Goal: Task Accomplishment & Management: Manage account settings

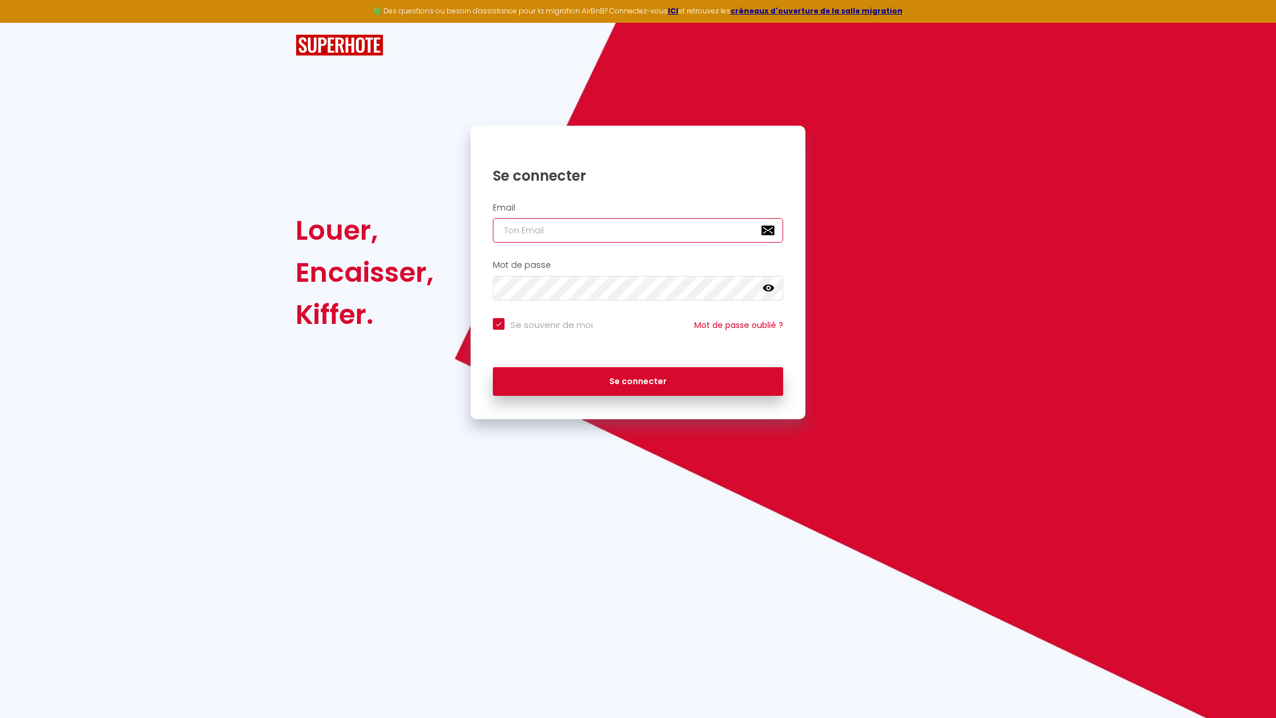
type input "[PERSON_NAME][EMAIL_ADDRESS][DOMAIN_NAME]"
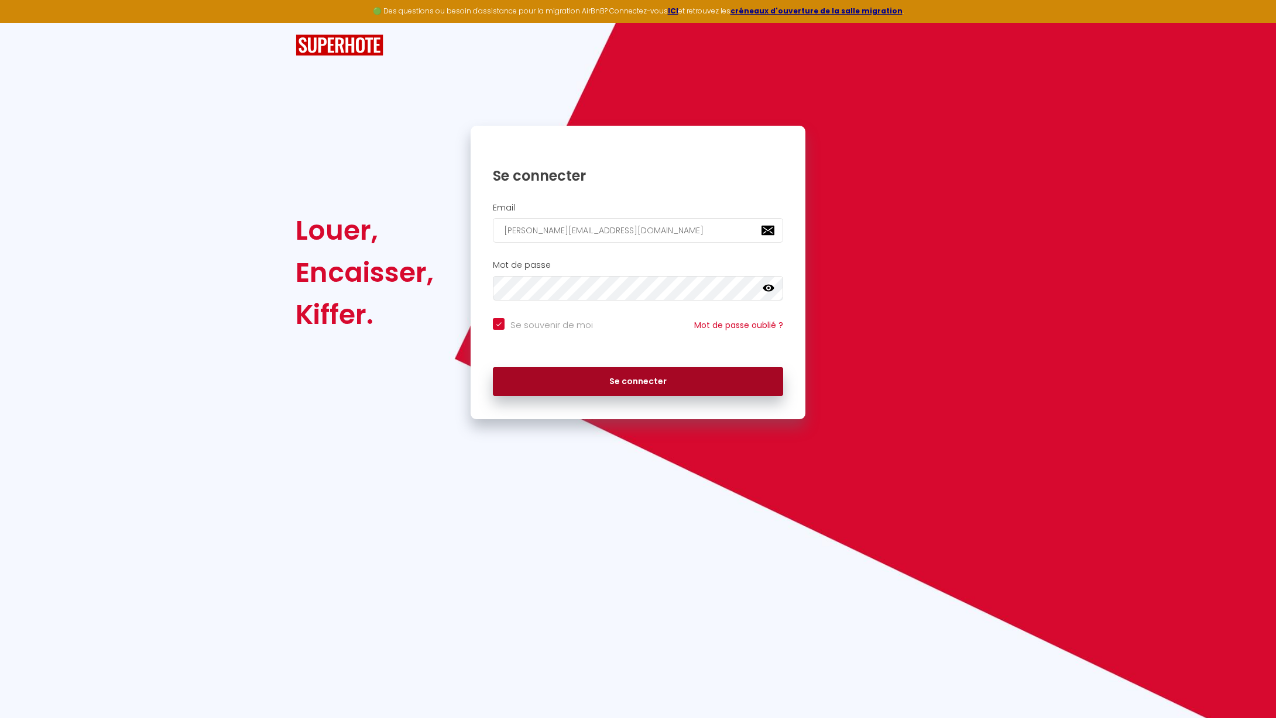
click at [593, 374] on button "Se connecter" at bounding box center [638, 381] width 290 height 29
checkbox input "true"
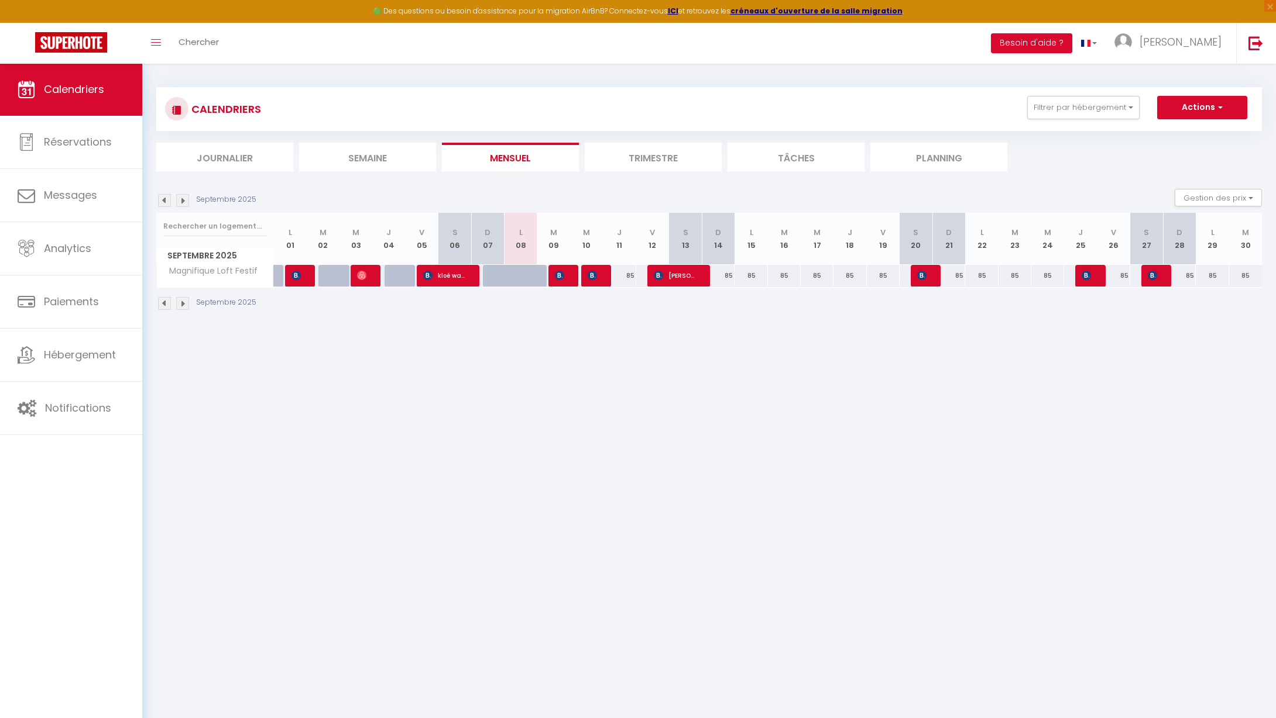
scroll to position [1, 0]
click at [186, 202] on img at bounding box center [182, 200] width 13 height 13
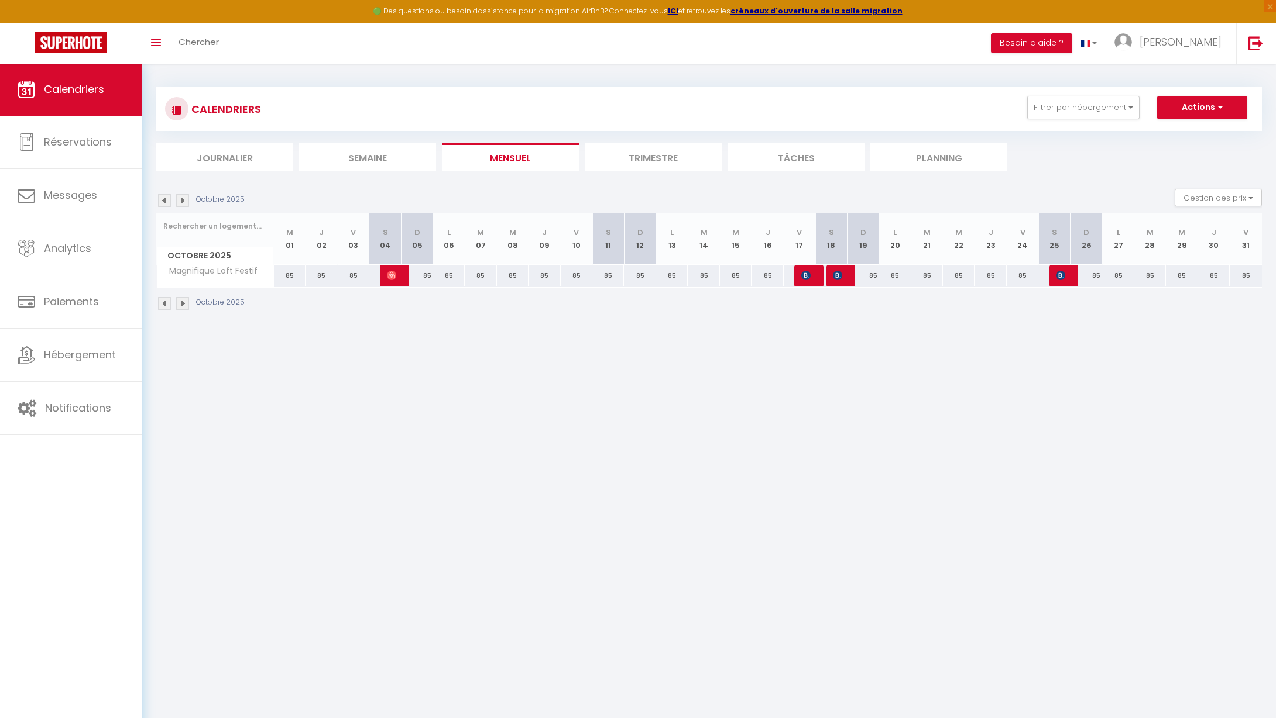
click at [186, 202] on img at bounding box center [182, 200] width 13 height 13
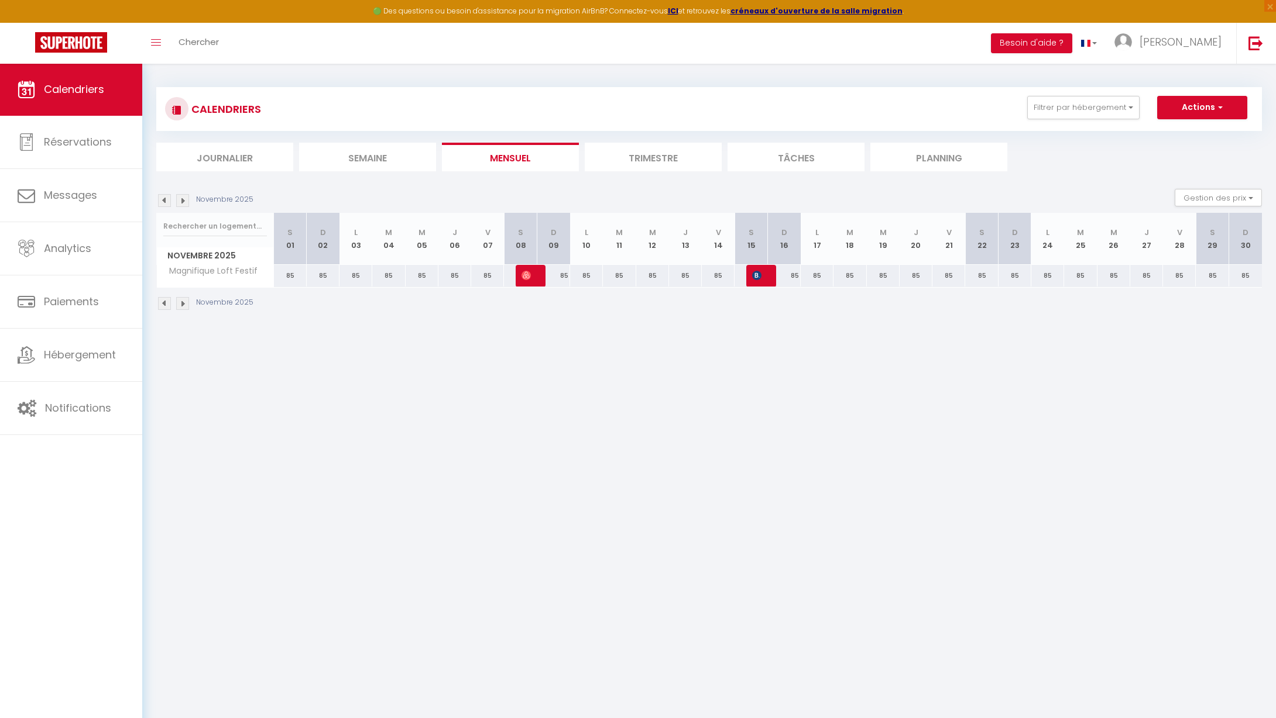
click at [186, 202] on img at bounding box center [182, 200] width 13 height 13
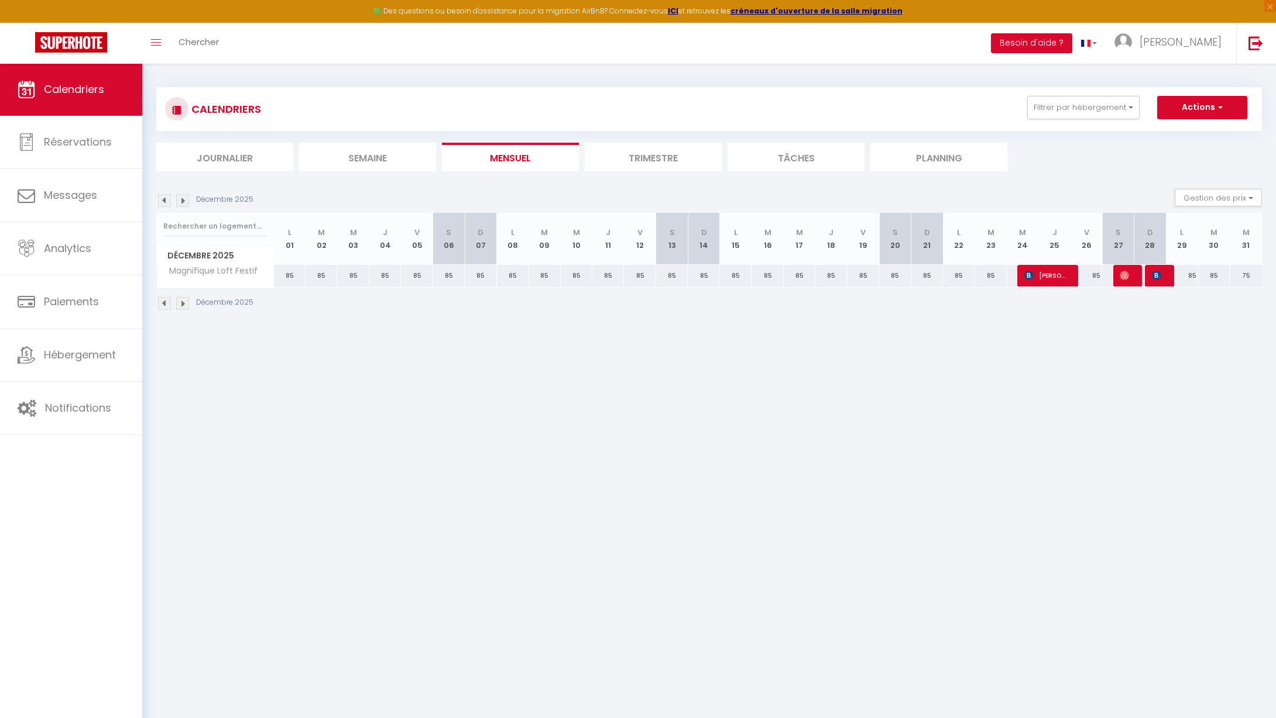
click at [185, 202] on img at bounding box center [182, 200] width 13 height 13
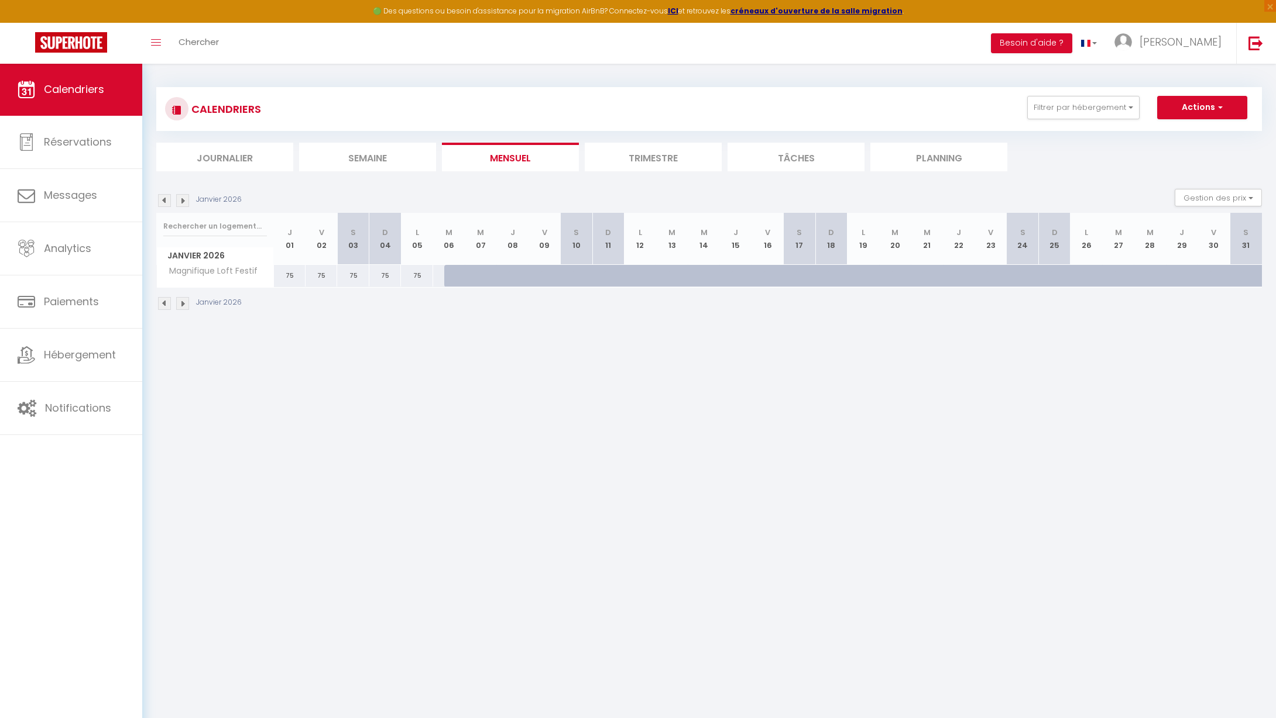
click at [1225, 105] on button "Actions" at bounding box center [1202, 107] width 90 height 23
click at [1097, 130] on div "CALENDRIERS Filtrer par hébergement Tous Magnifique Loft Festif Effacer Sauvega…" at bounding box center [708, 109] width 1105 height 44
click at [1072, 45] on button "Besoin d'aide ?" at bounding box center [1031, 43] width 81 height 20
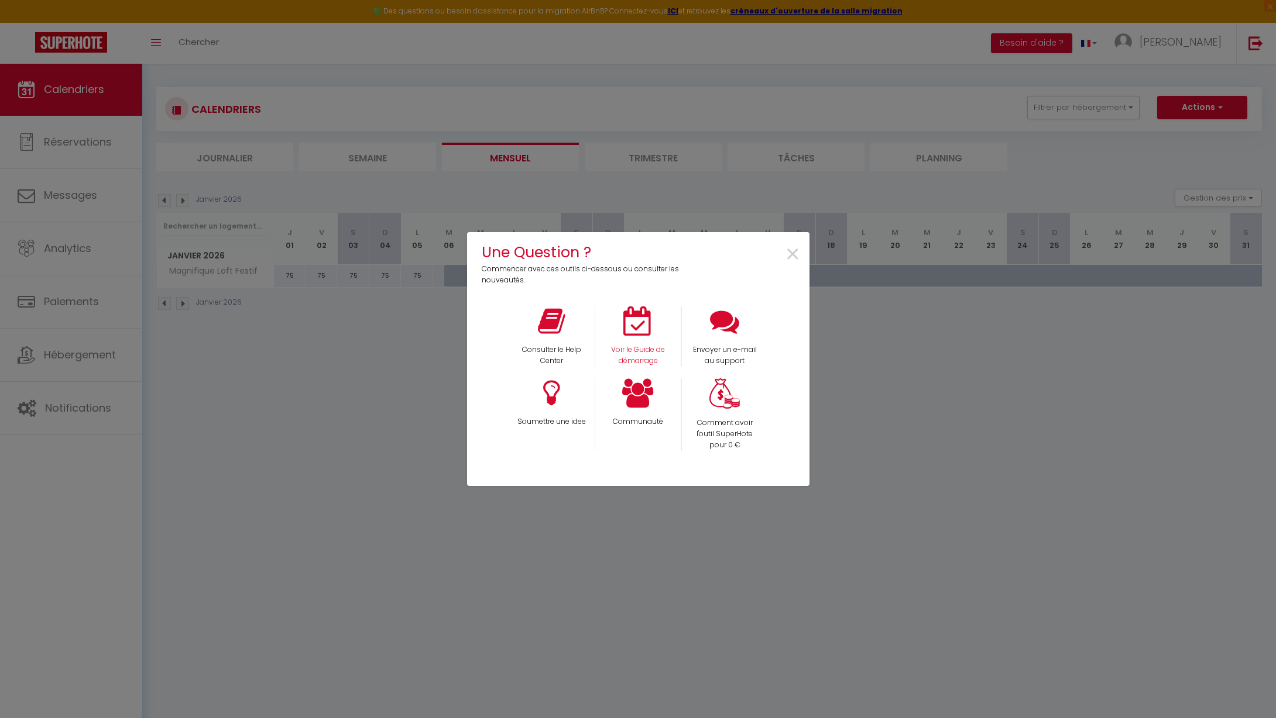
click at [638, 343] on div "Voir le Guide de démarrage" at bounding box center [637, 337] width 87 height 60
click at [648, 352] on p "Voir le Guide de démarrage" at bounding box center [638, 356] width 70 height 22
drag, startPoint x: 346, startPoint y: 366, endPoint x: 144, endPoint y: 331, distance: 205.0
click at [345, 366] on div "Une Question ? Commencer avec ces outils ci-dessous ou consulter les nouveautés…" at bounding box center [638, 359] width 1276 height 718
drag, startPoint x: 78, startPoint y: 346, endPoint x: 109, endPoint y: 370, distance: 38.7
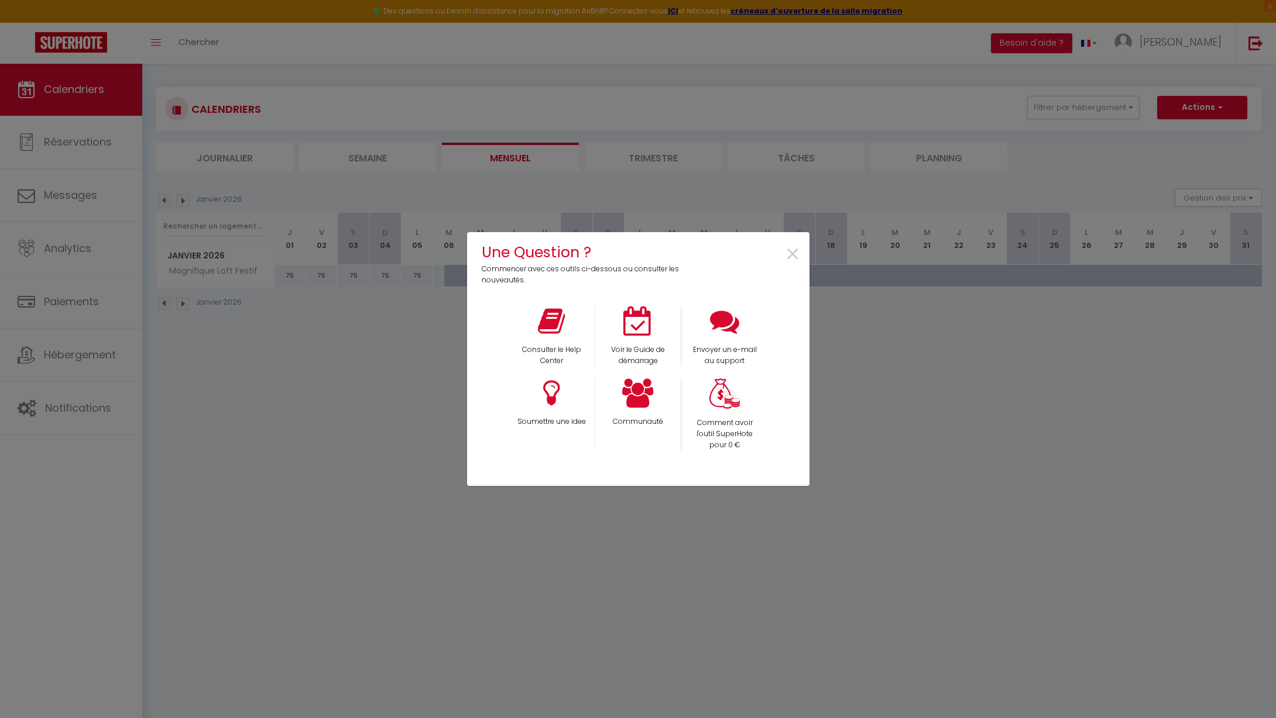
click at [78, 347] on div "Une Question ? Commencer avec ces outils ci-dessous ou consulter les nouveautés…" at bounding box center [638, 359] width 1276 height 718
click at [799, 252] on span "×" at bounding box center [793, 254] width 16 height 37
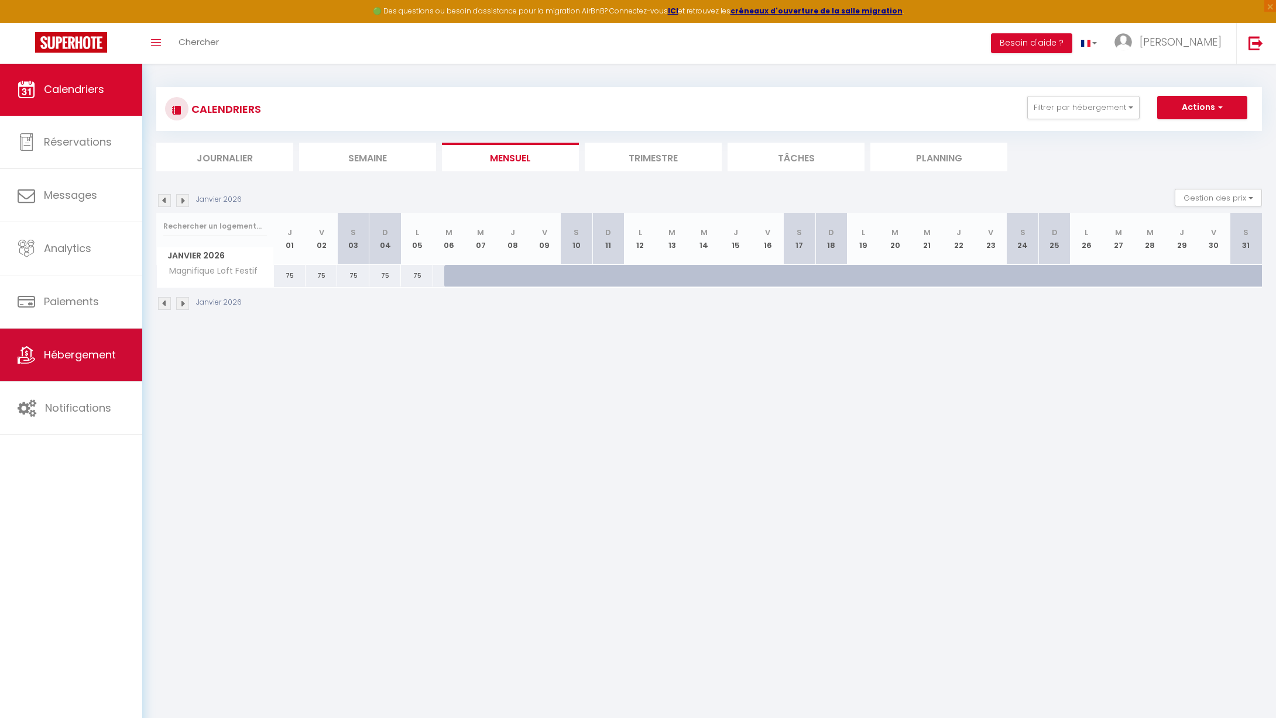
click at [71, 354] on span "Hébergement" at bounding box center [80, 355] width 72 height 15
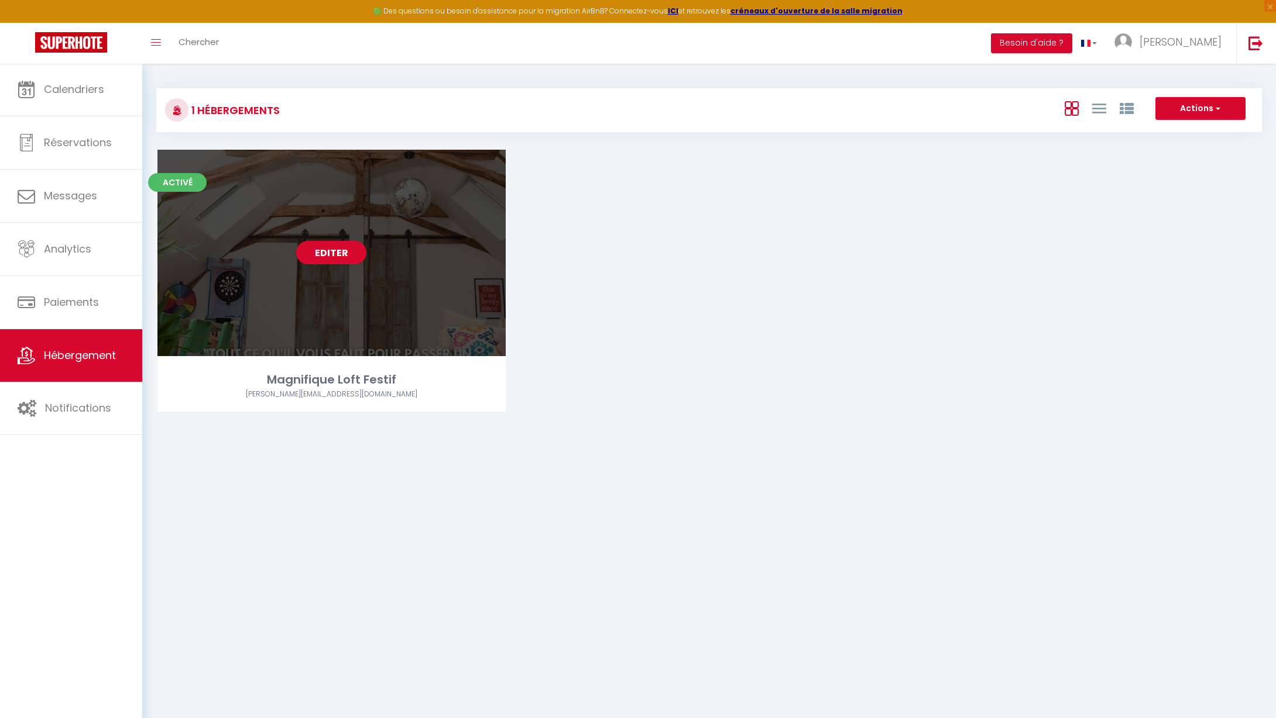
click at [433, 226] on div "Editer" at bounding box center [331, 253] width 348 height 207
click at [431, 225] on div "Editer" at bounding box center [331, 253] width 348 height 207
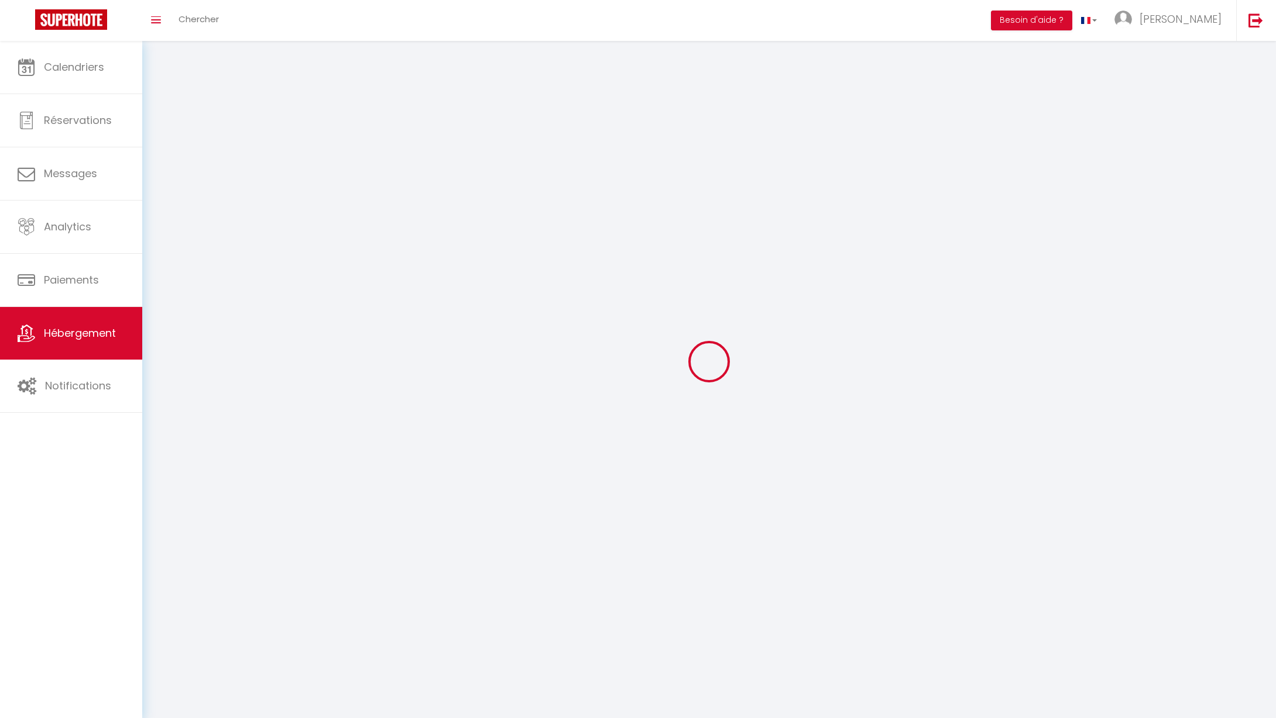
click at [431, 225] on div at bounding box center [708, 361] width 1105 height 613
select select "1"
select select
select select "28"
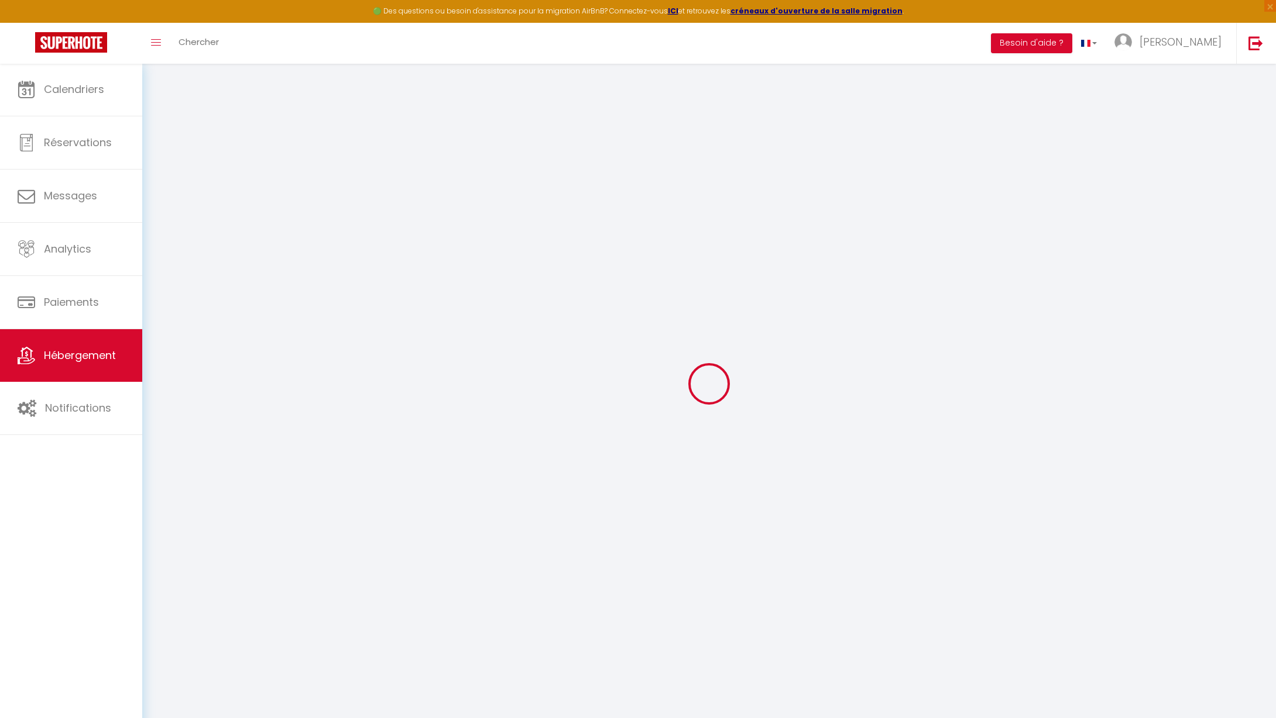
select select
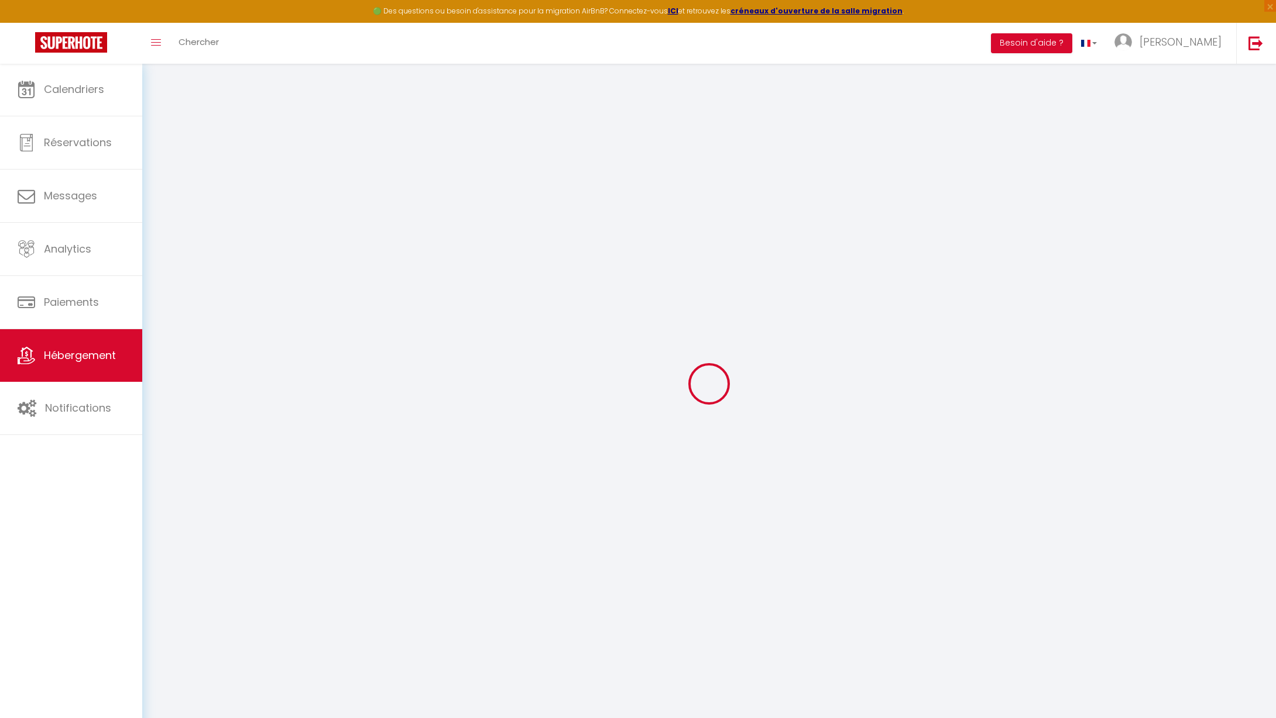
select select
checkbox input "false"
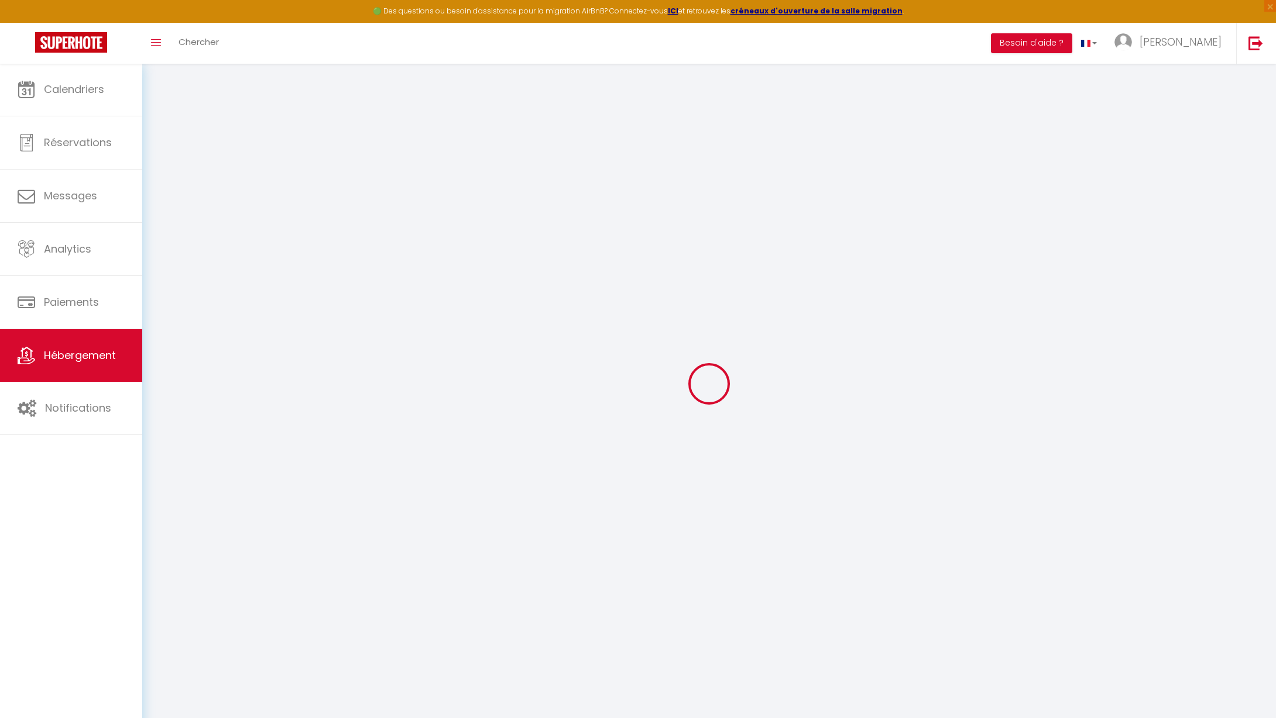
select select
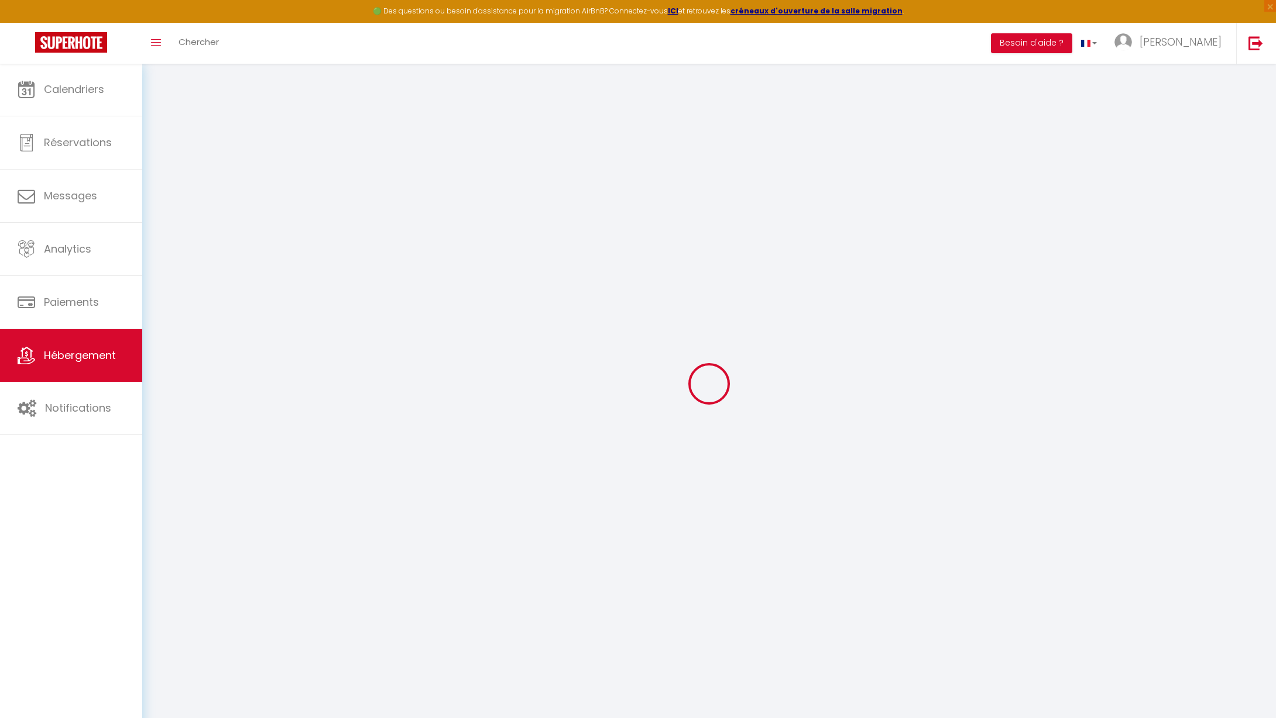
select select
checkbox input "false"
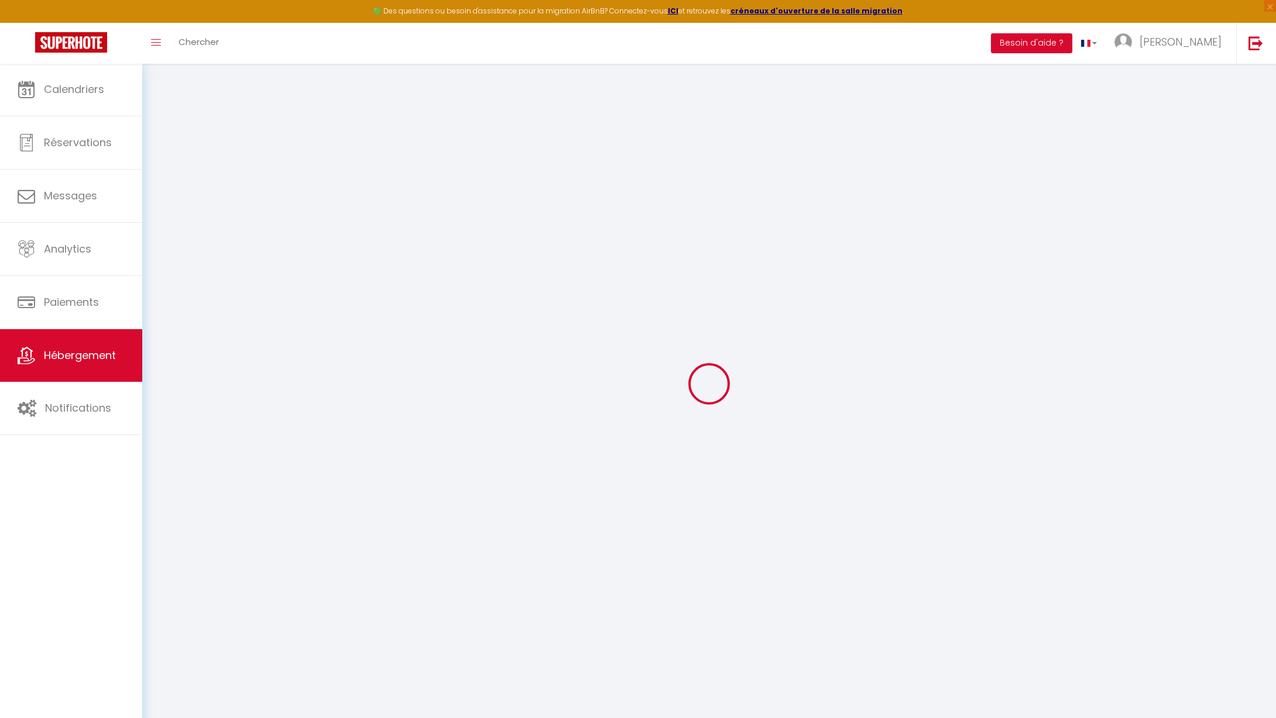
checkbox input "false"
select select
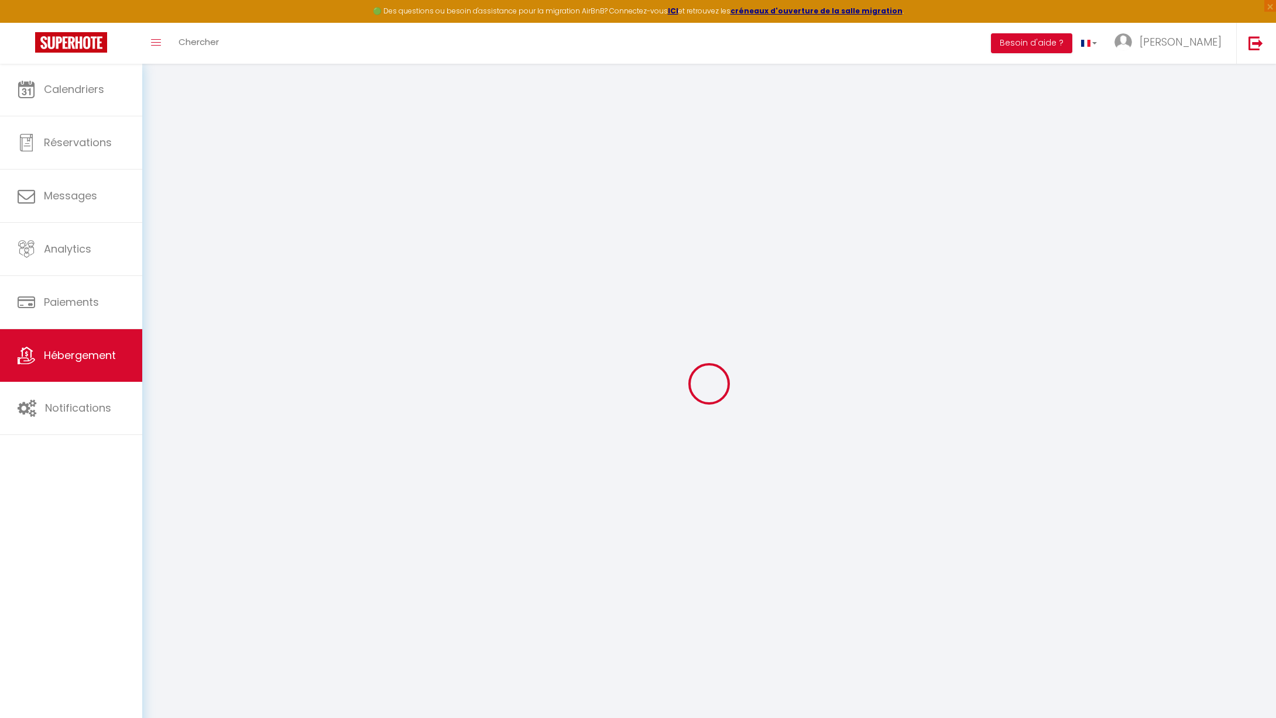
select select
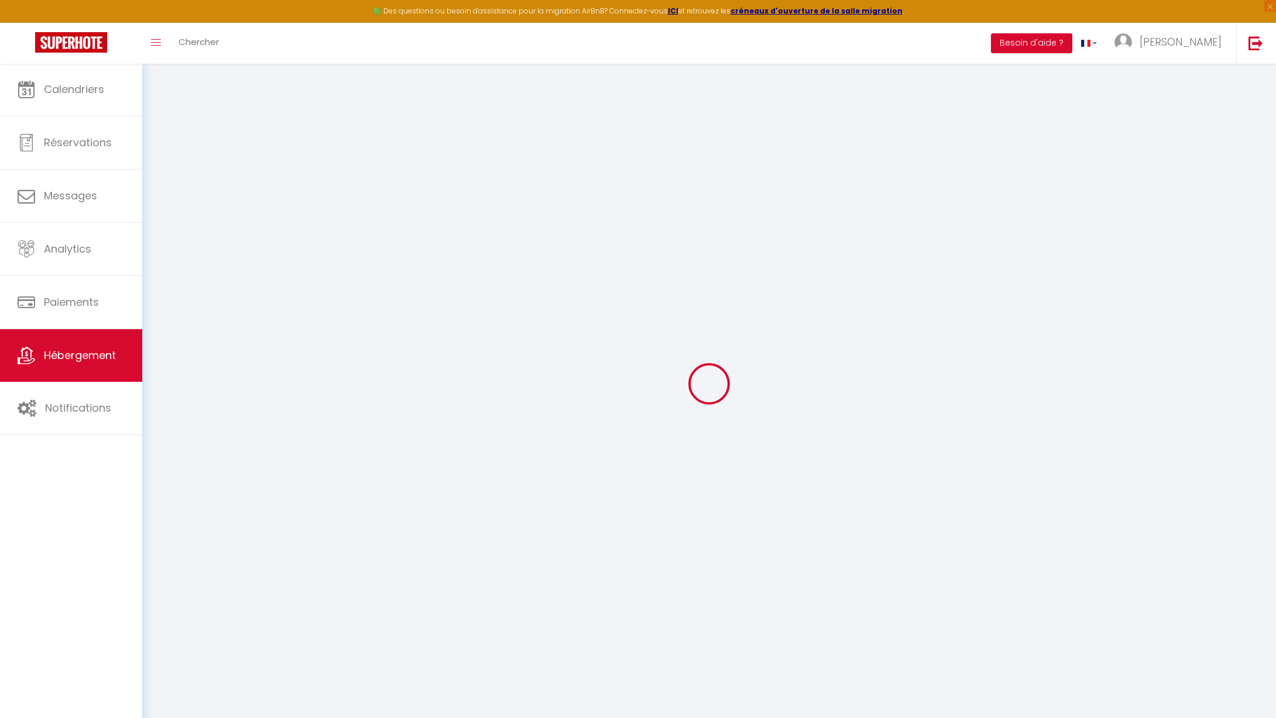
checkbox input "false"
select select
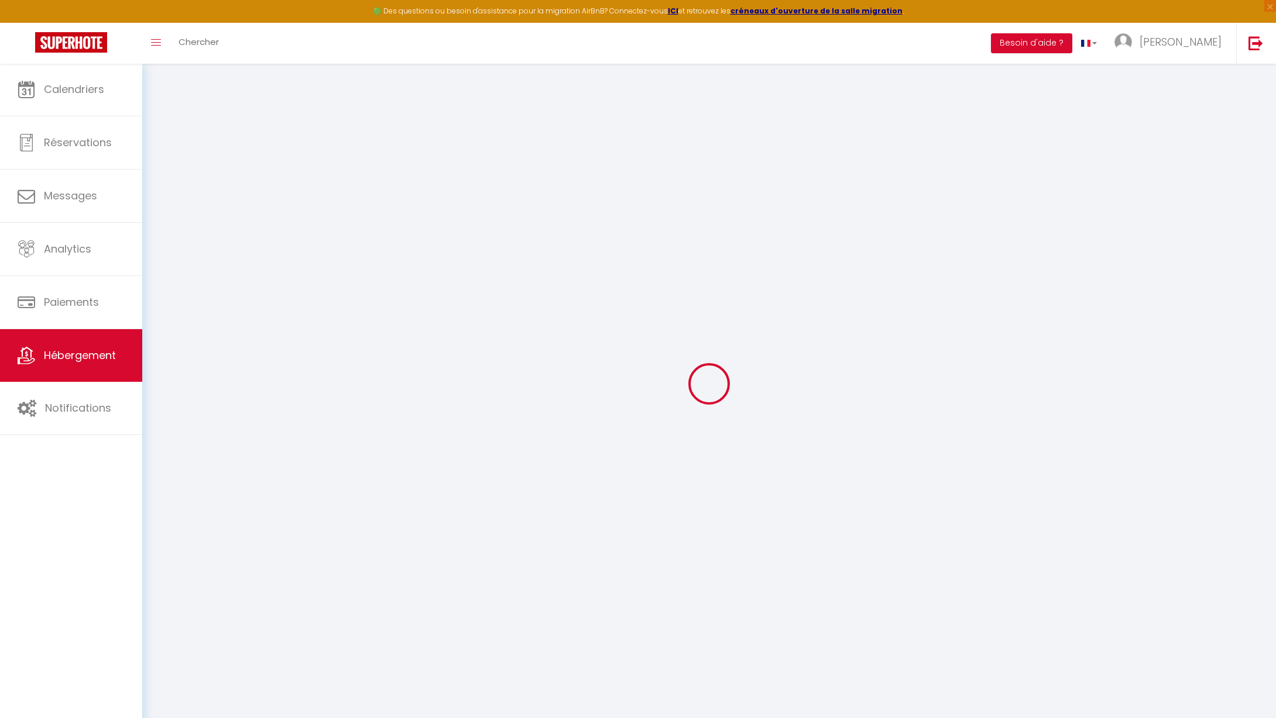
select select
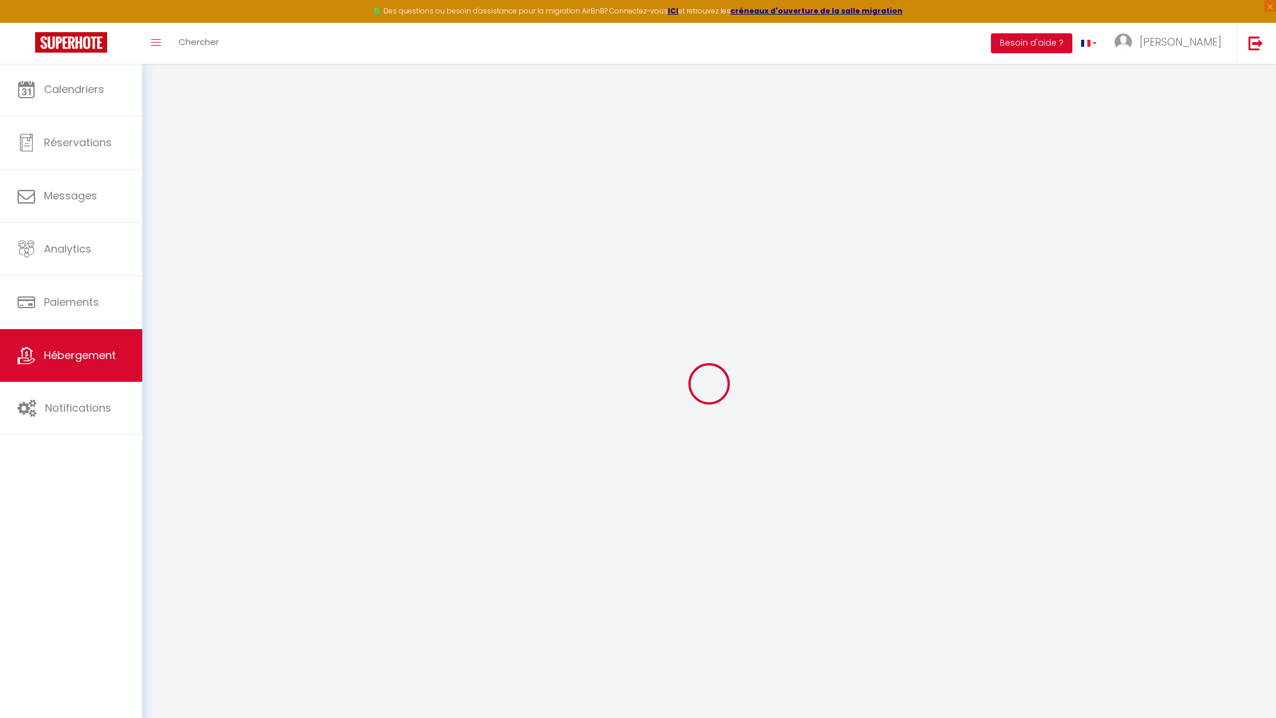
select select
checkbox input "false"
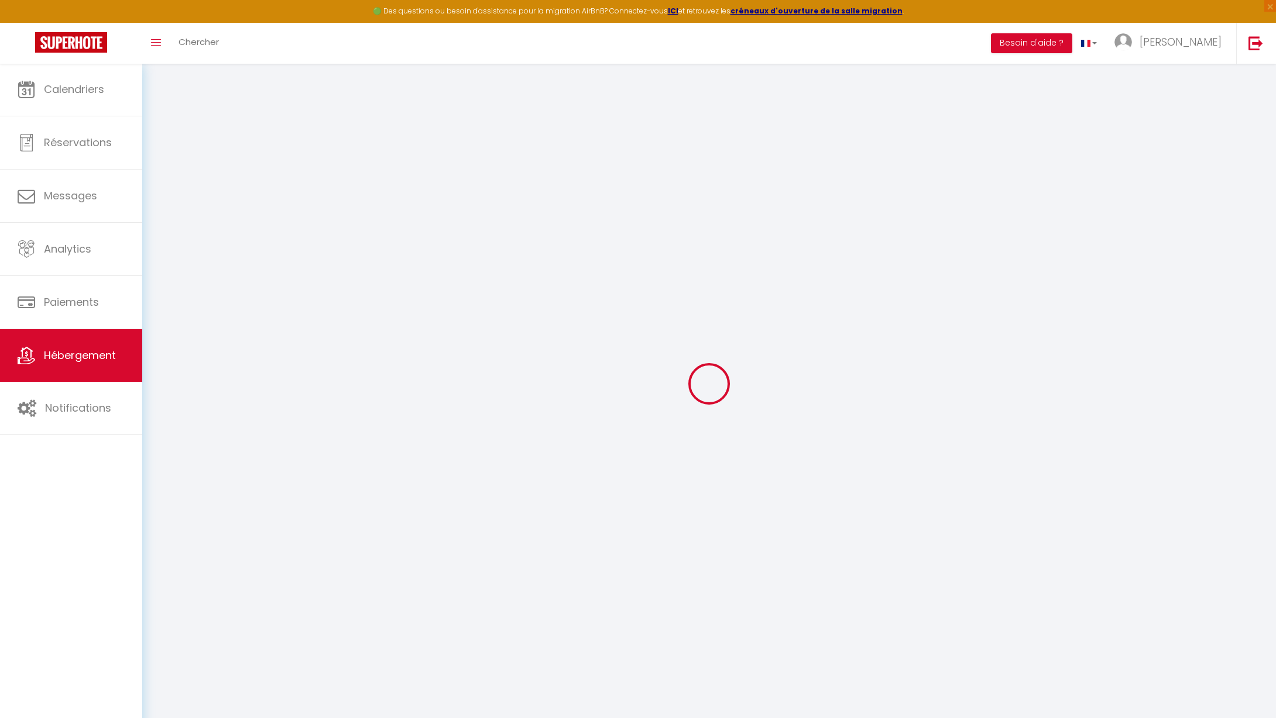
checkbox input "false"
select select
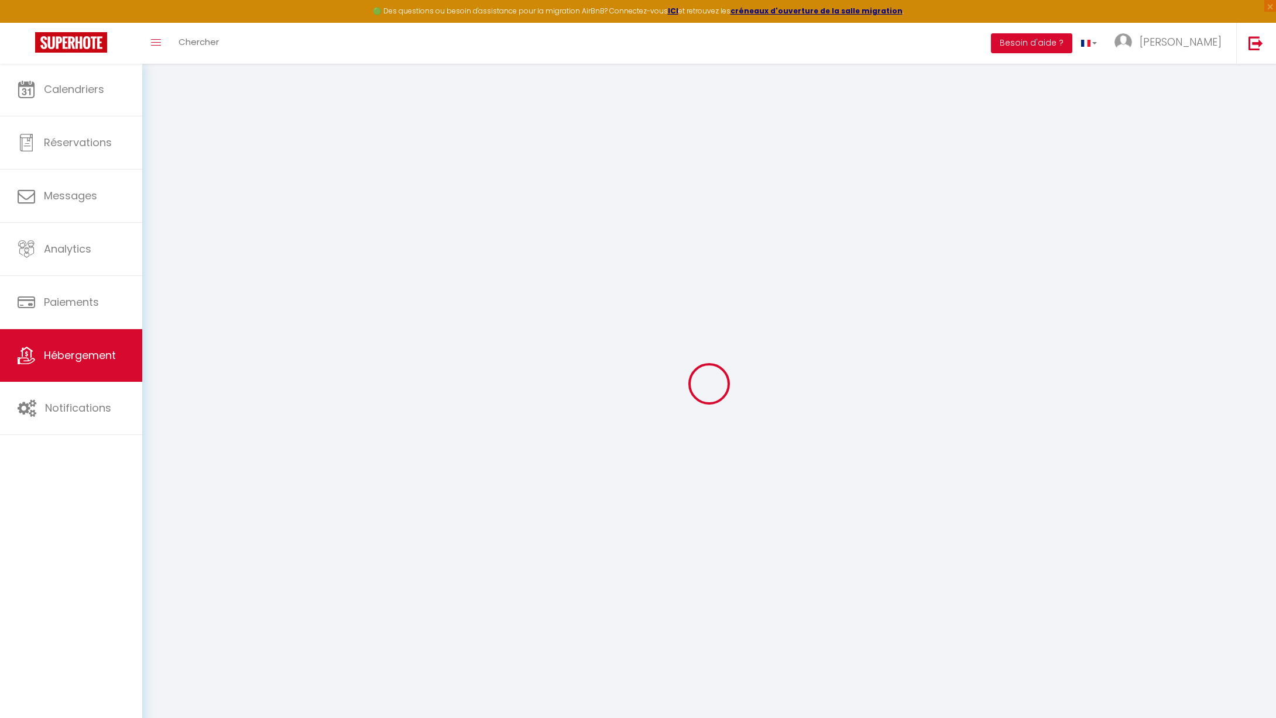
select select
checkbox input "false"
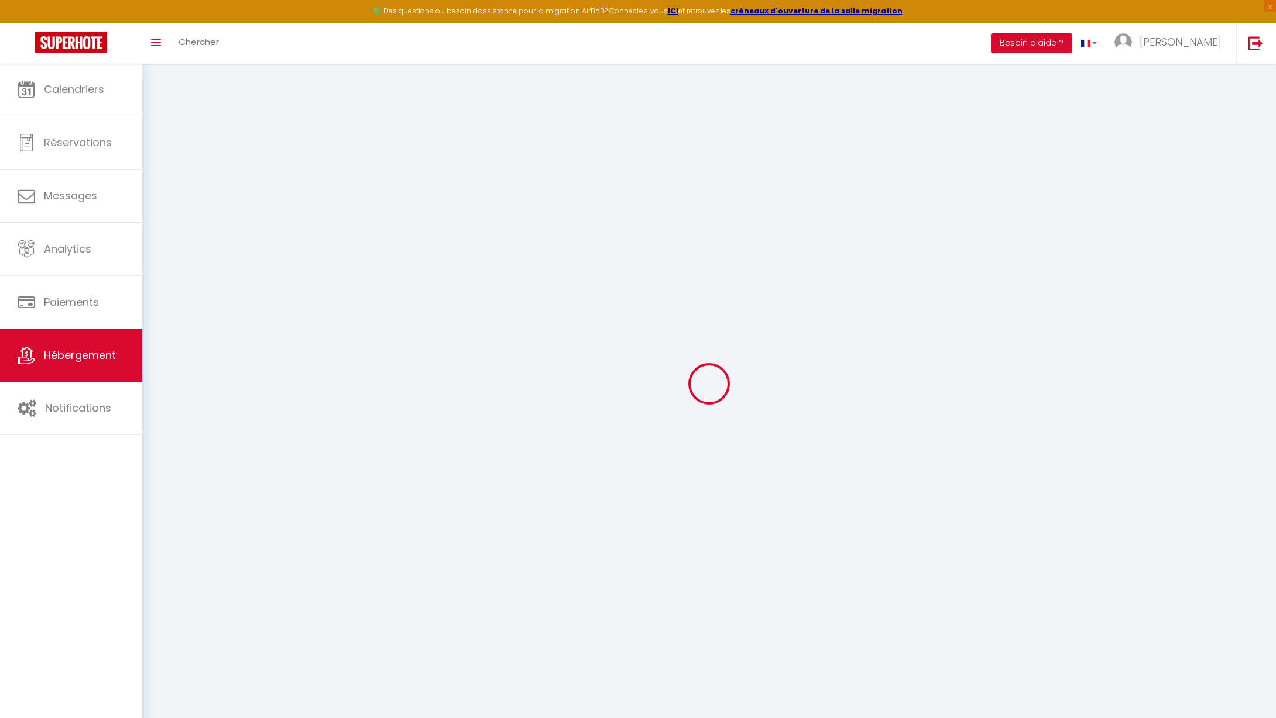
checkbox input "false"
select select
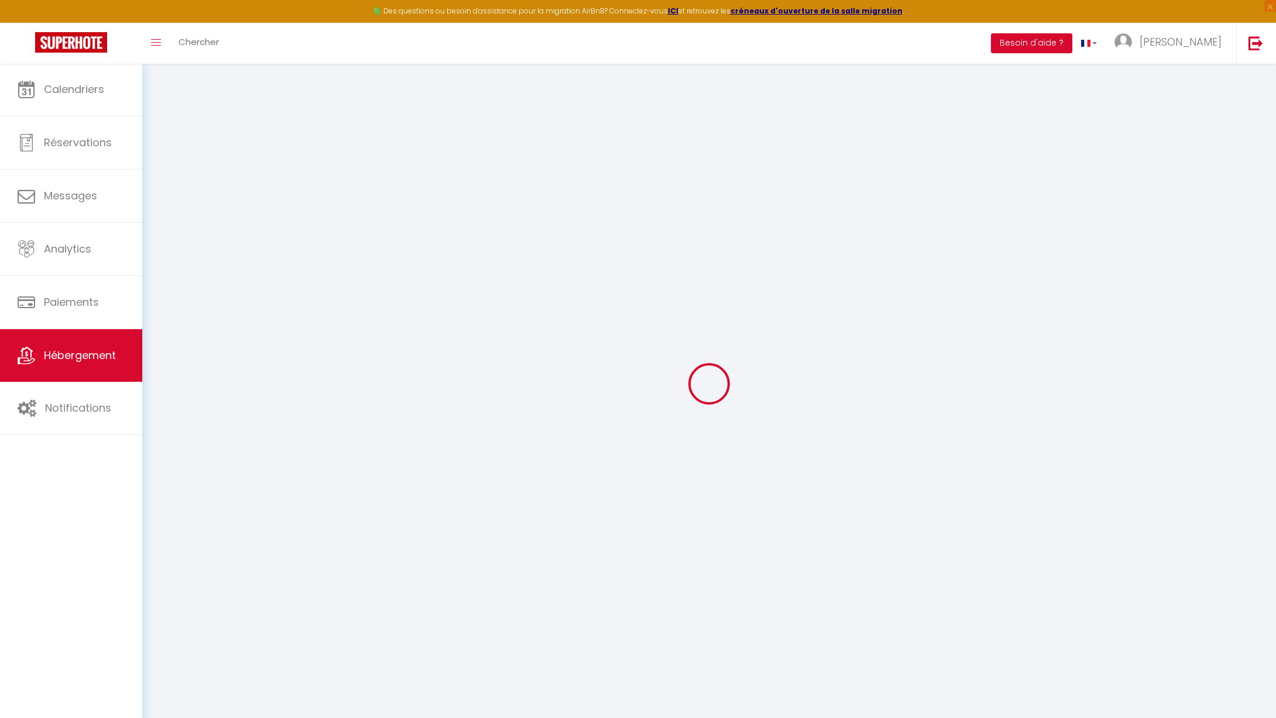
type input "Magnifique Loft Festif"
type input "[PERSON_NAME]"
type input "Hervier"
type input "[STREET_ADDRESS]"
type input "03500"
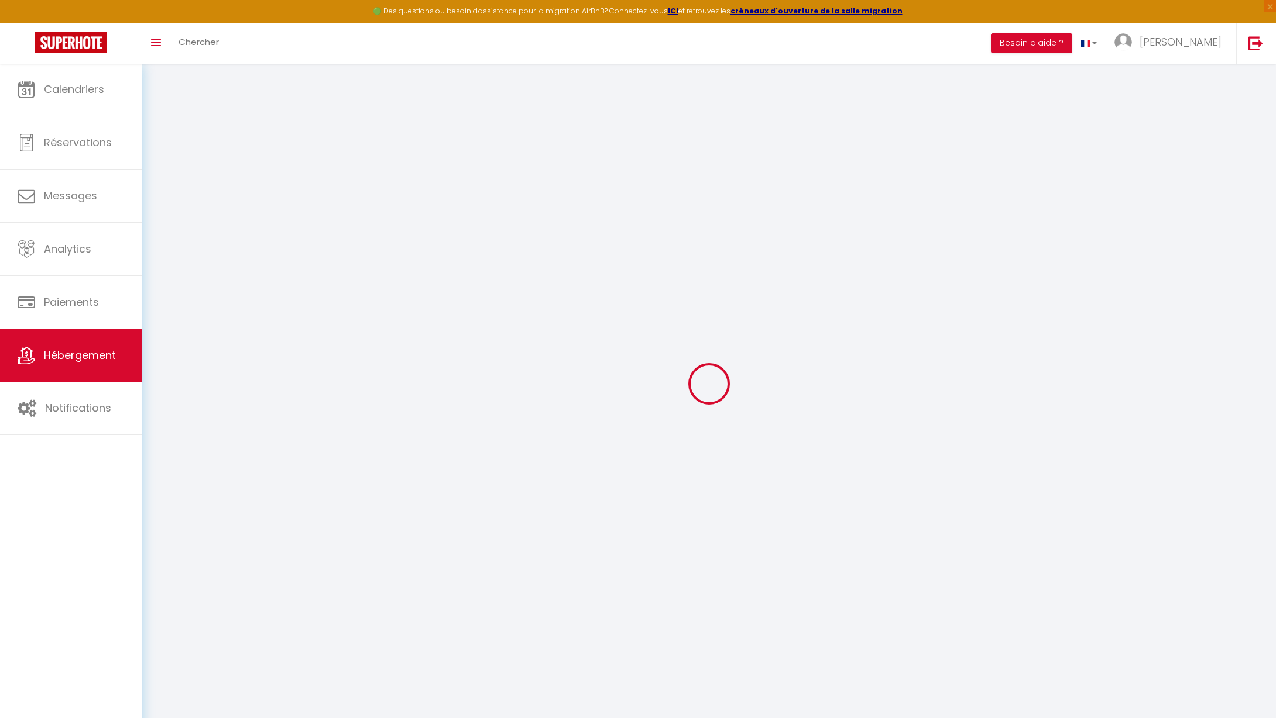
type input "Saint Pourçain sur [GEOGRAPHIC_DATA]"
select select "11"
select select "2"
type input "85"
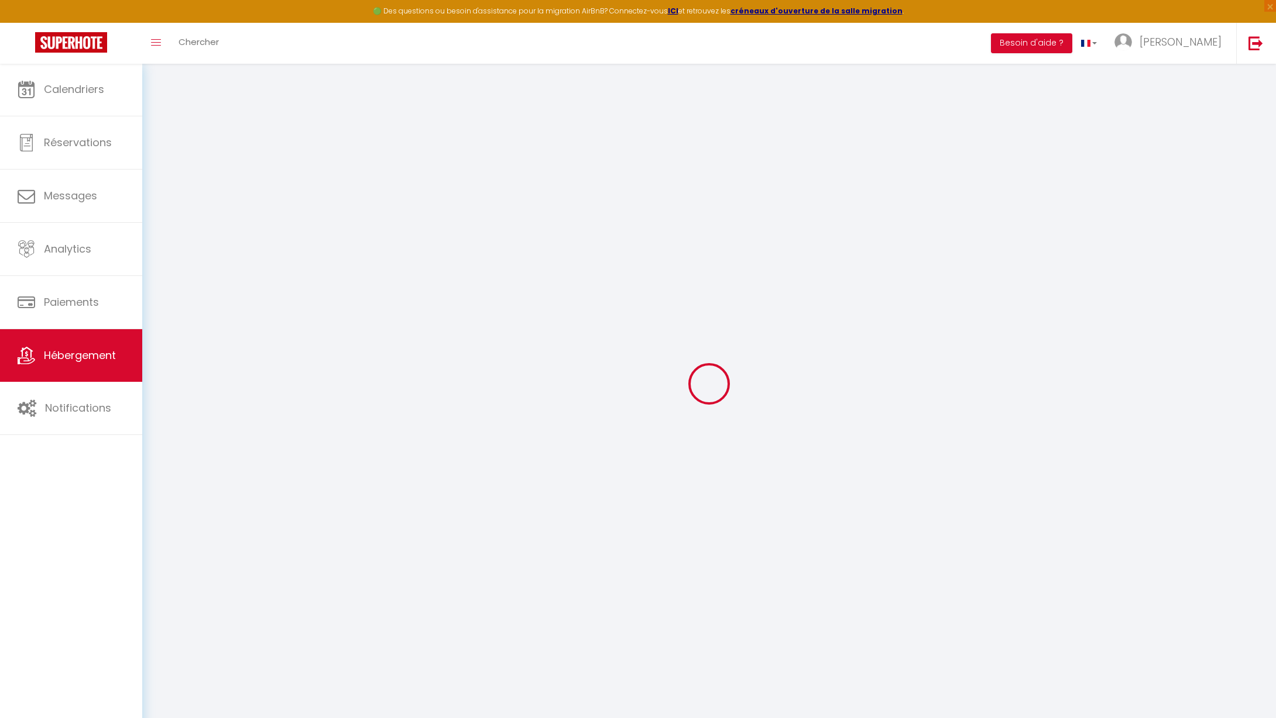
type input "25"
type input "300"
select select
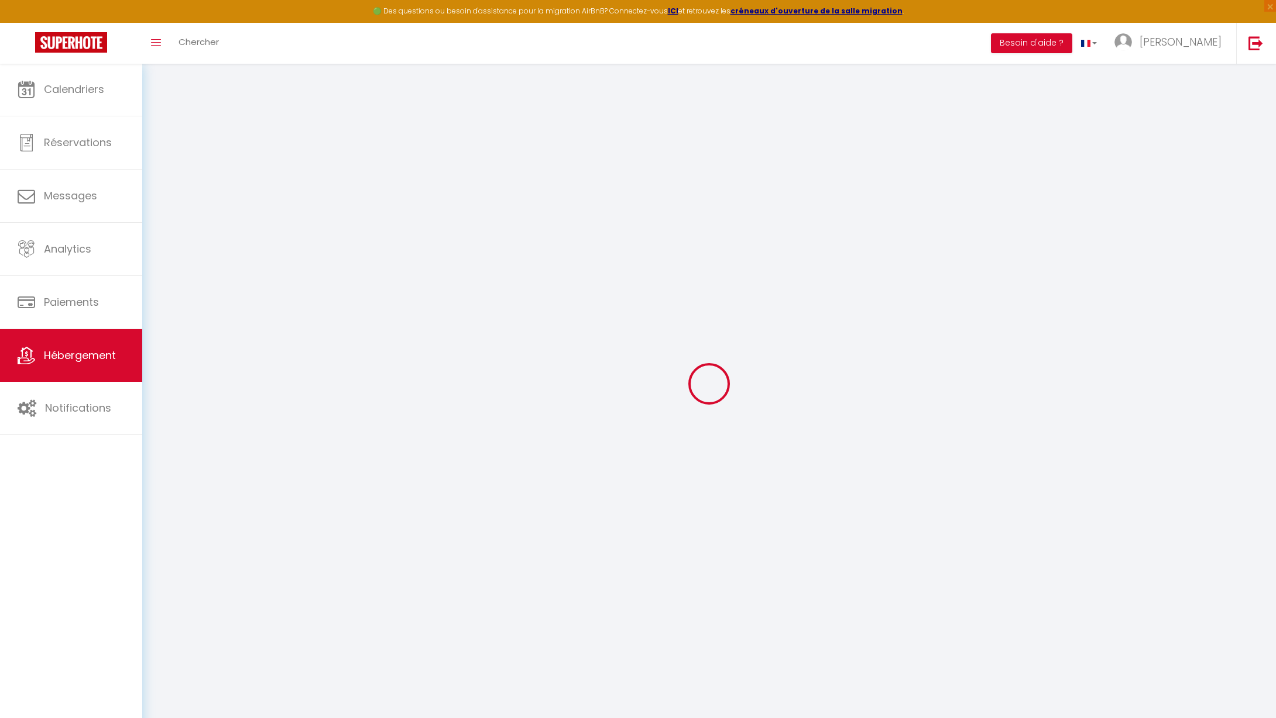
select select
type input "[STREET_ADDRESS]"
type input "03500"
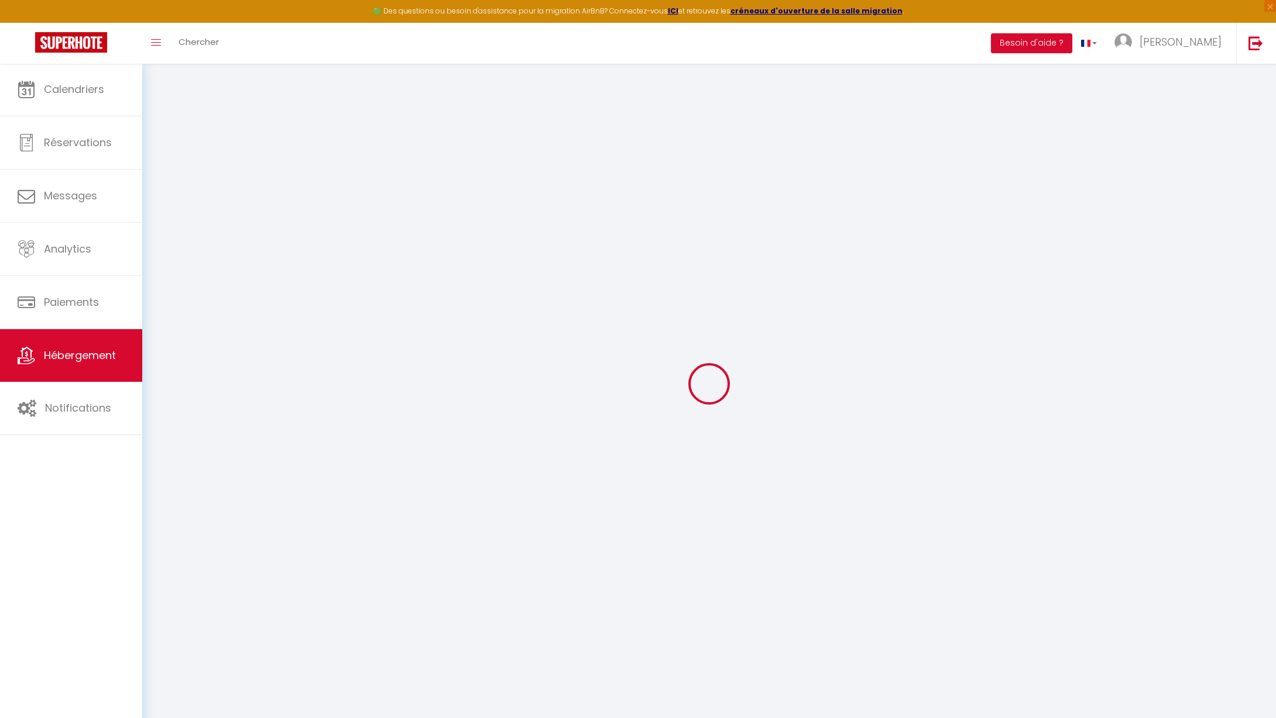
type input "Saint-Pourçain-[GEOGRAPHIC_DATA]"
type input "[PERSON_NAME][EMAIL_ADDRESS][DOMAIN_NAME]"
select select "12045"
checkbox input "false"
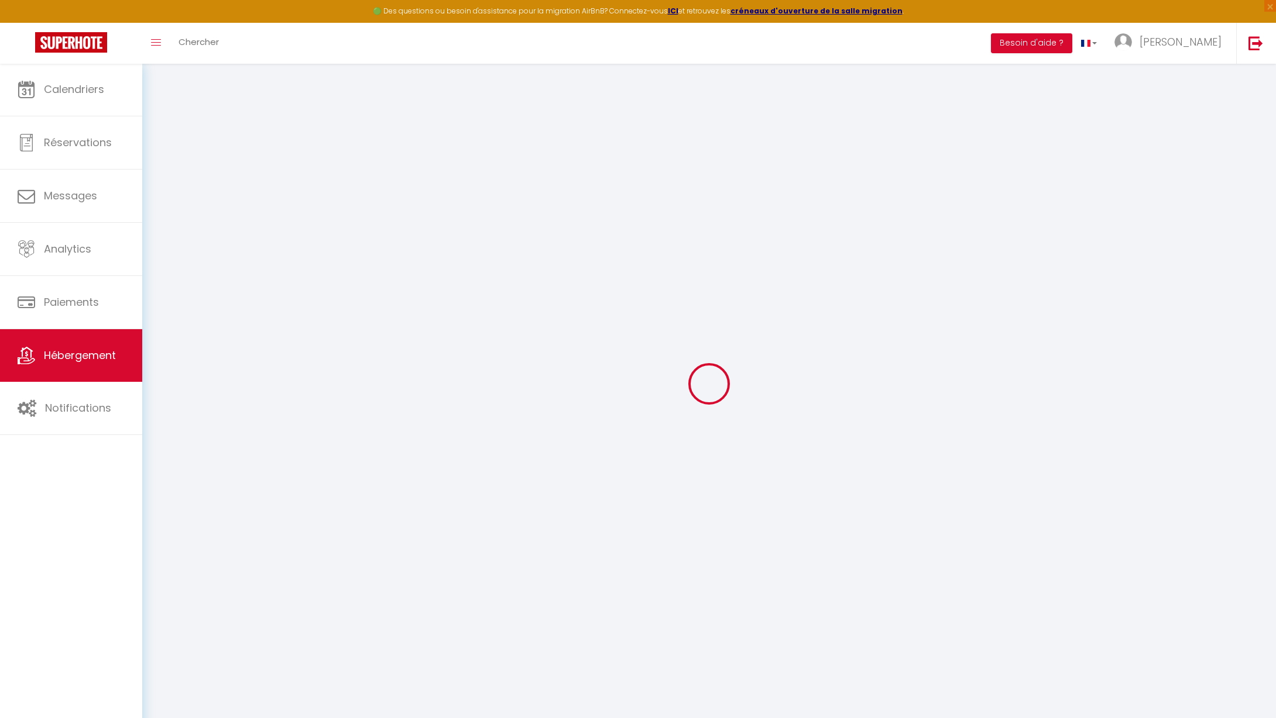
checkbox input "true"
checkbox input "false"
type input "0"
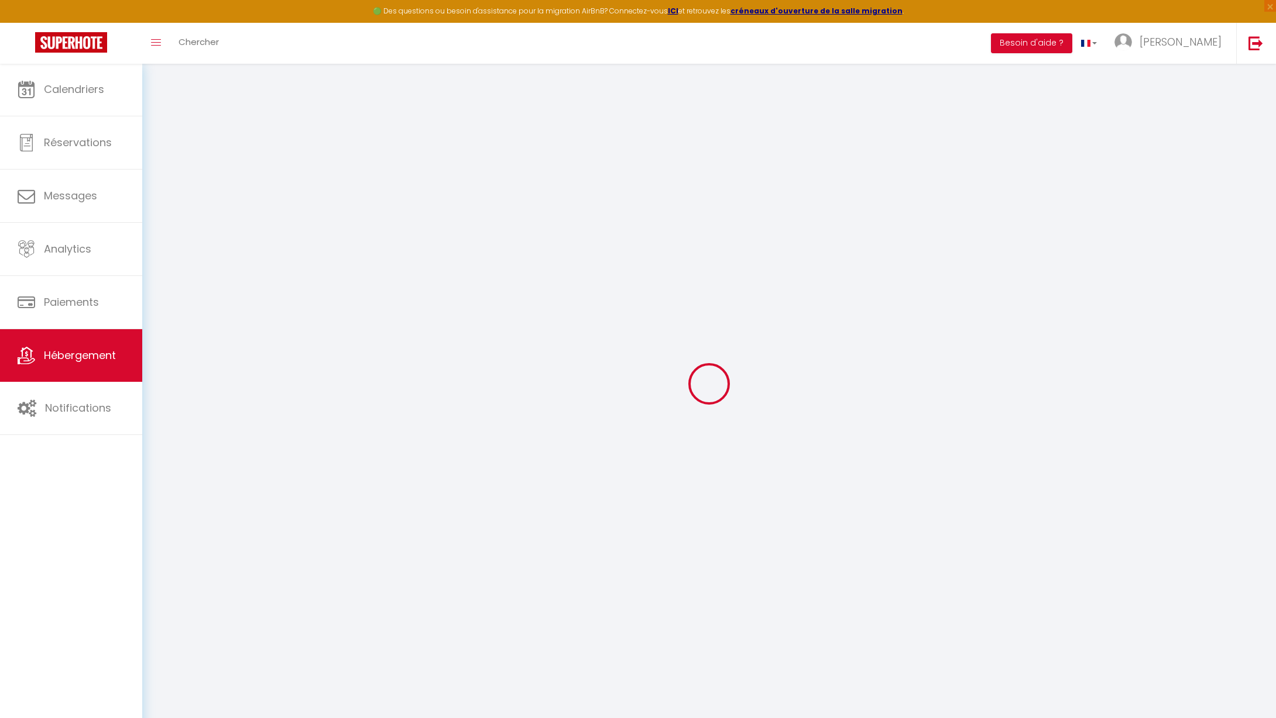
type input "0"
select select
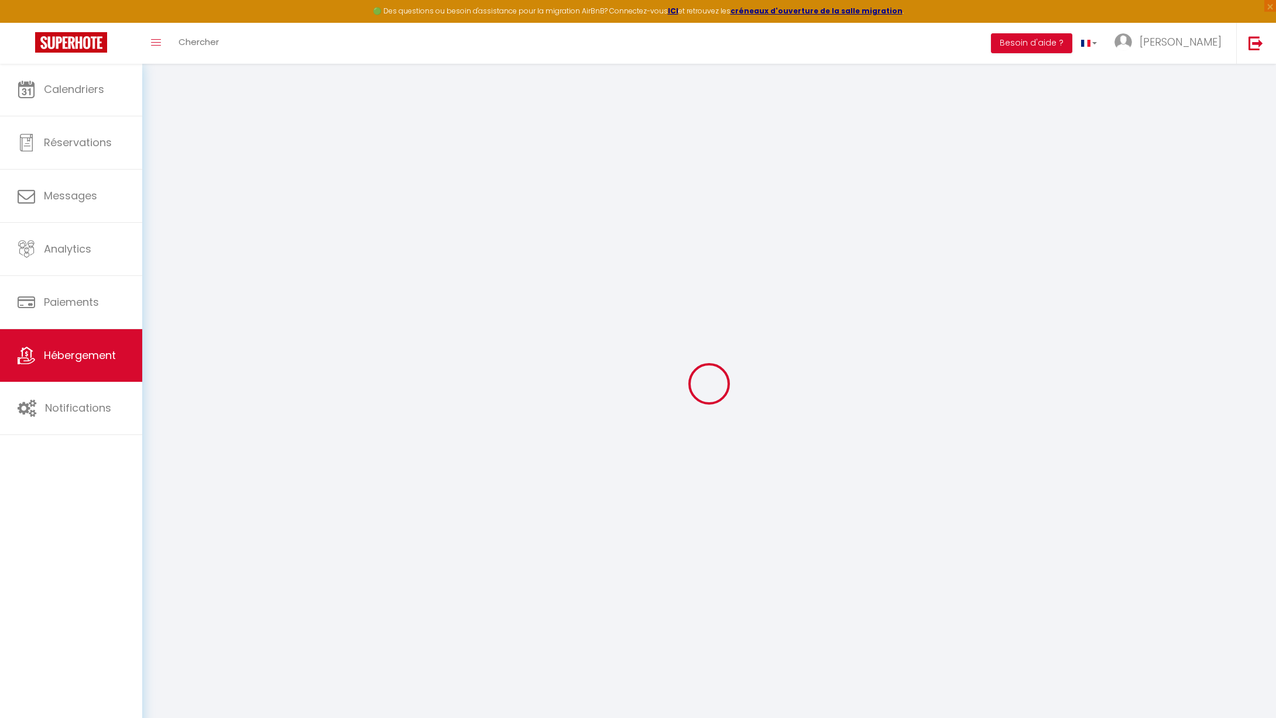
select select
checkbox input "false"
checkbox input "true"
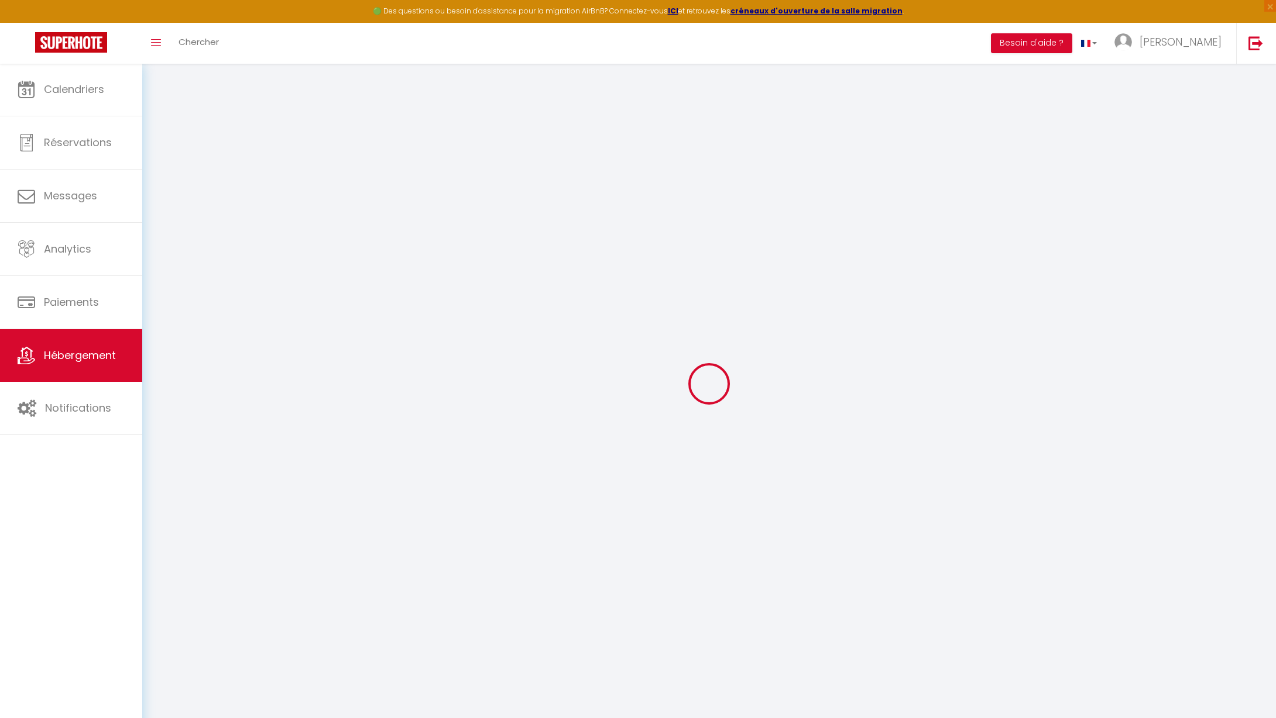
checkbox input "false"
select select "1"
checkbox input "false"
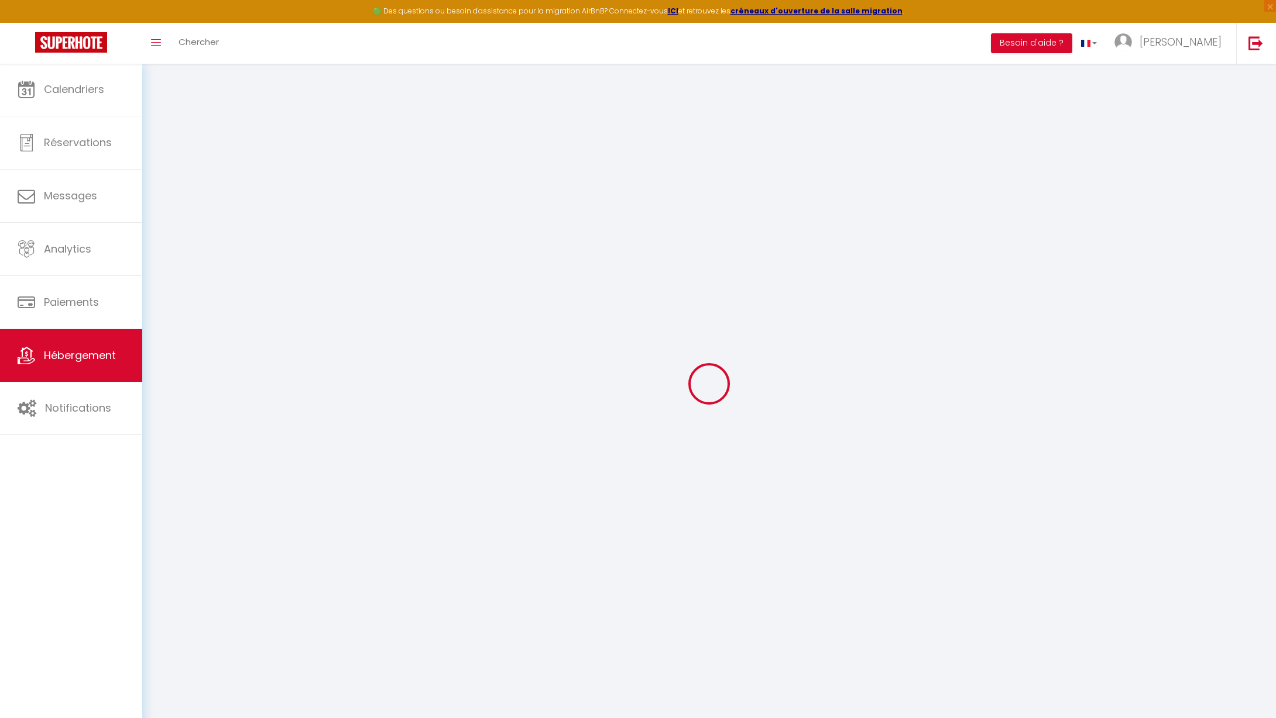
checkbox input "true"
checkbox input "false"
select select "16:00"
select select
select select "11:00"
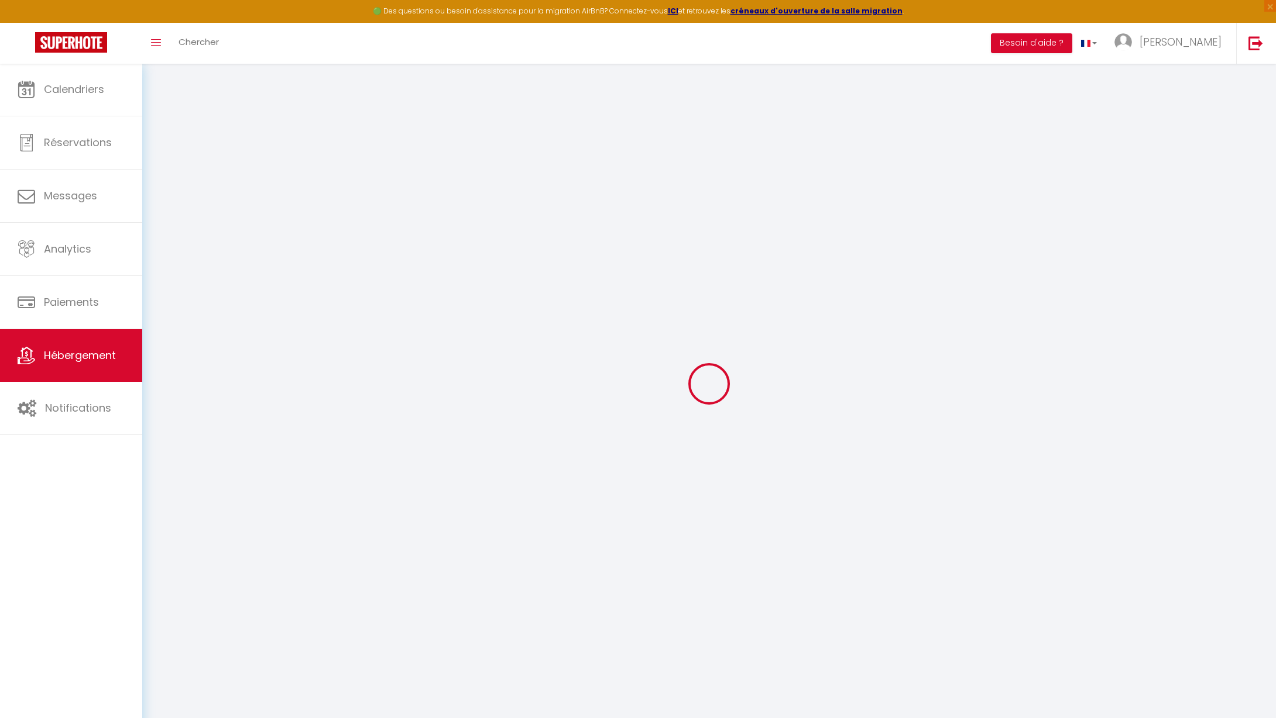
select select "30"
select select "120"
select select "20:00"
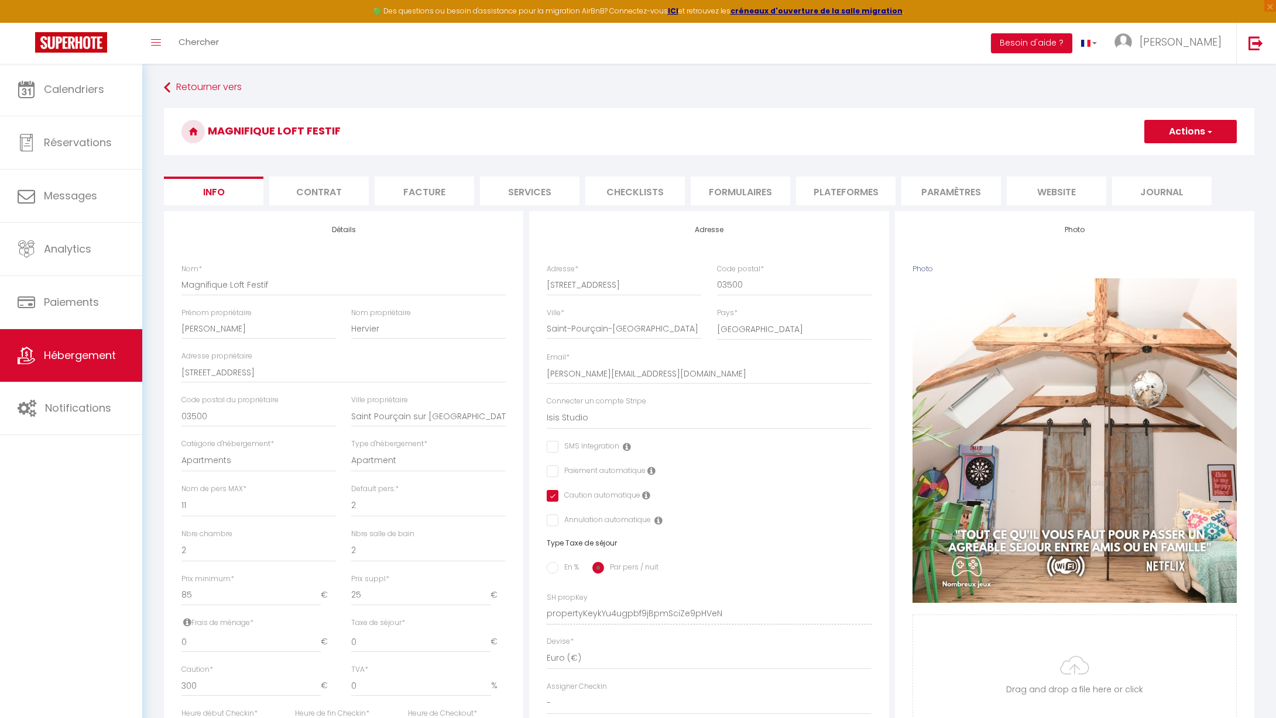
click at [963, 190] on li "Paramètres" at bounding box center [950, 191] width 99 height 29
select select
checkbox input "false"
checkbox input "true"
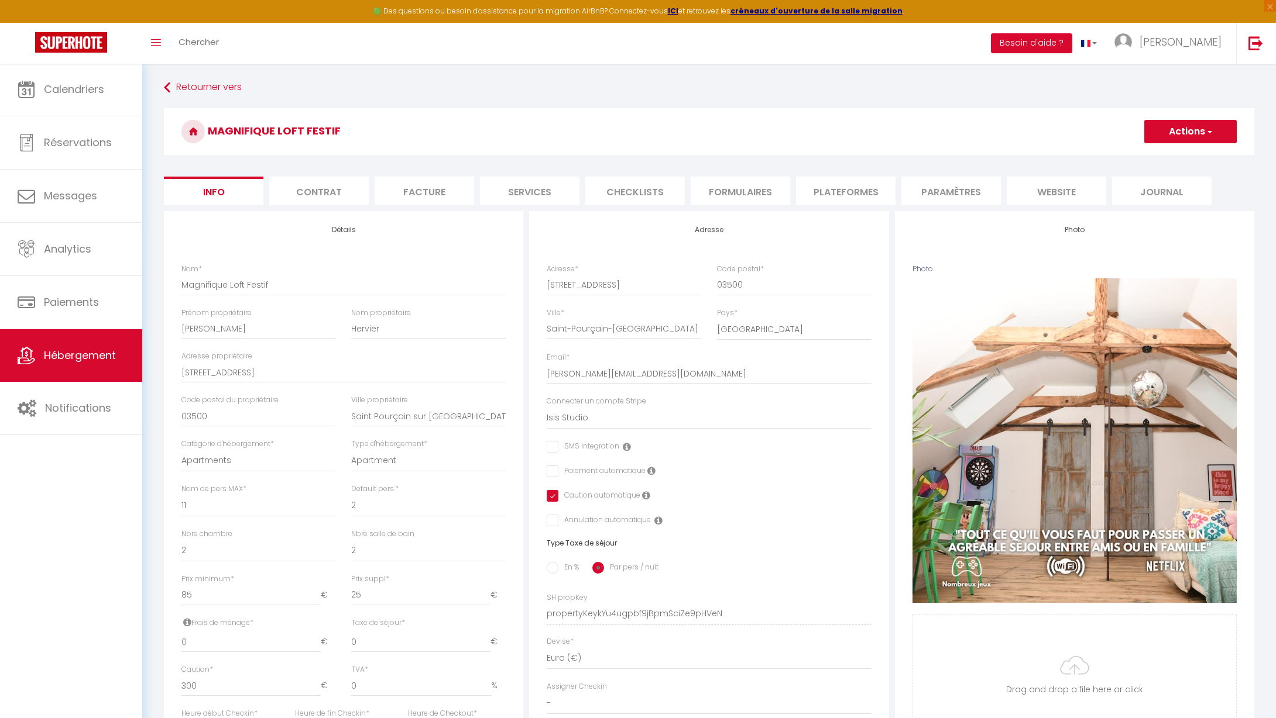
checkbox input "false"
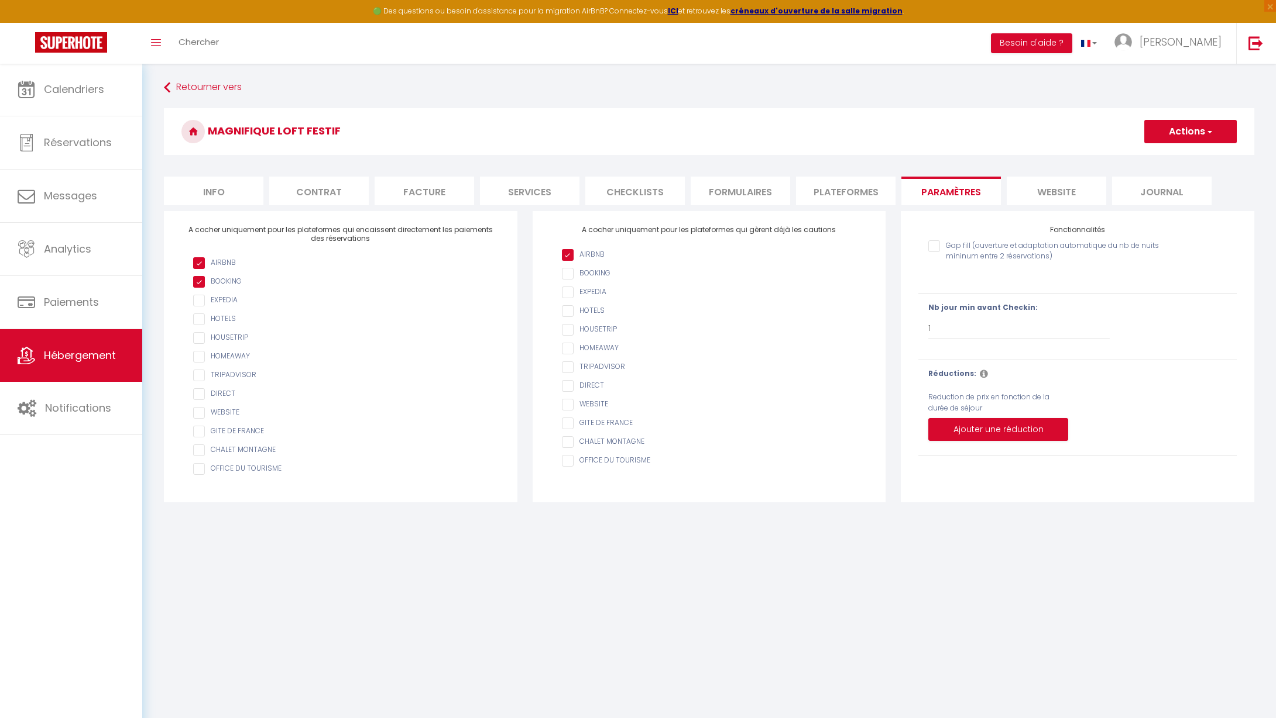
click at [199, 191] on li "Info" at bounding box center [213, 191] width 99 height 29
select select
checkbox input "false"
checkbox input "true"
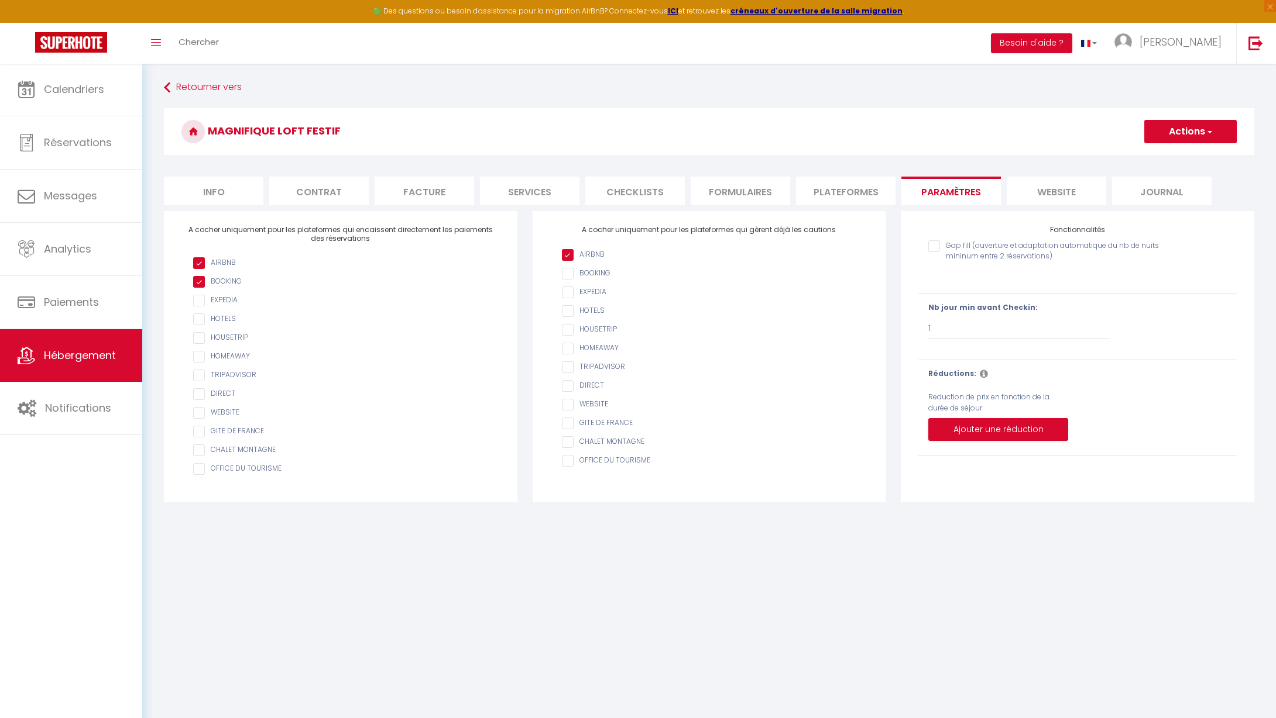
checkbox input "false"
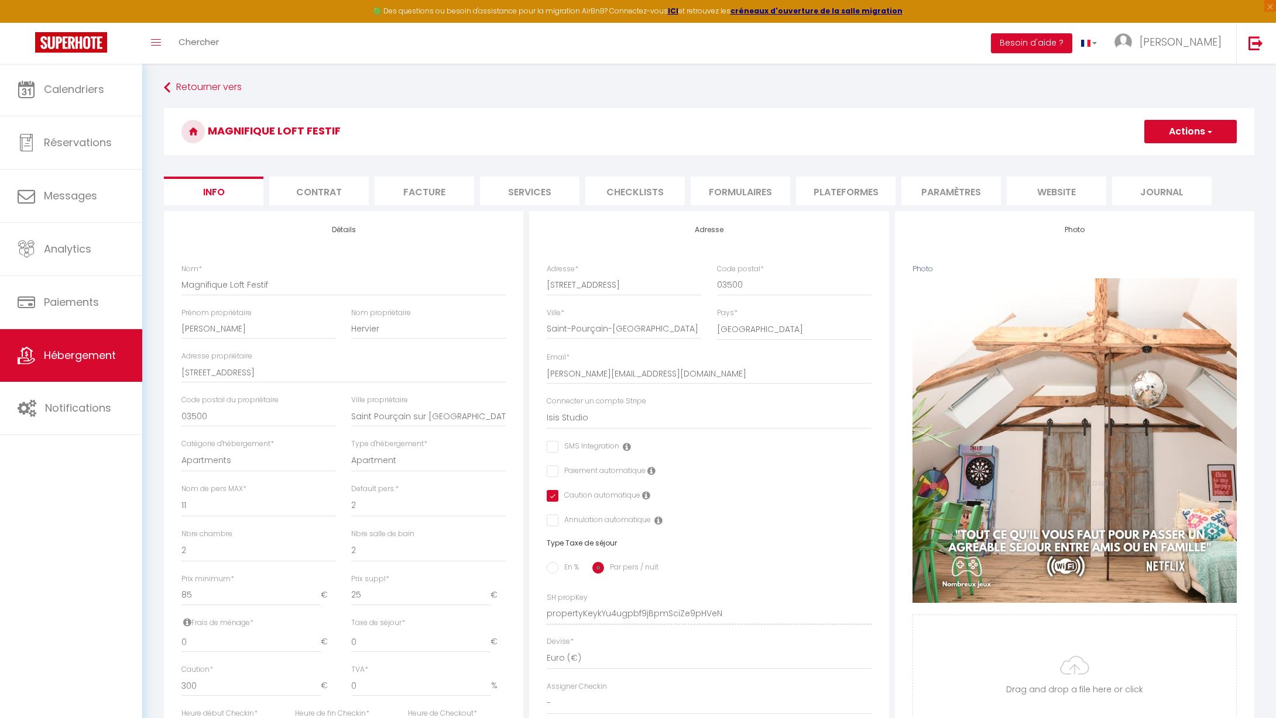
click at [969, 198] on li "Paramètres" at bounding box center [950, 191] width 99 height 29
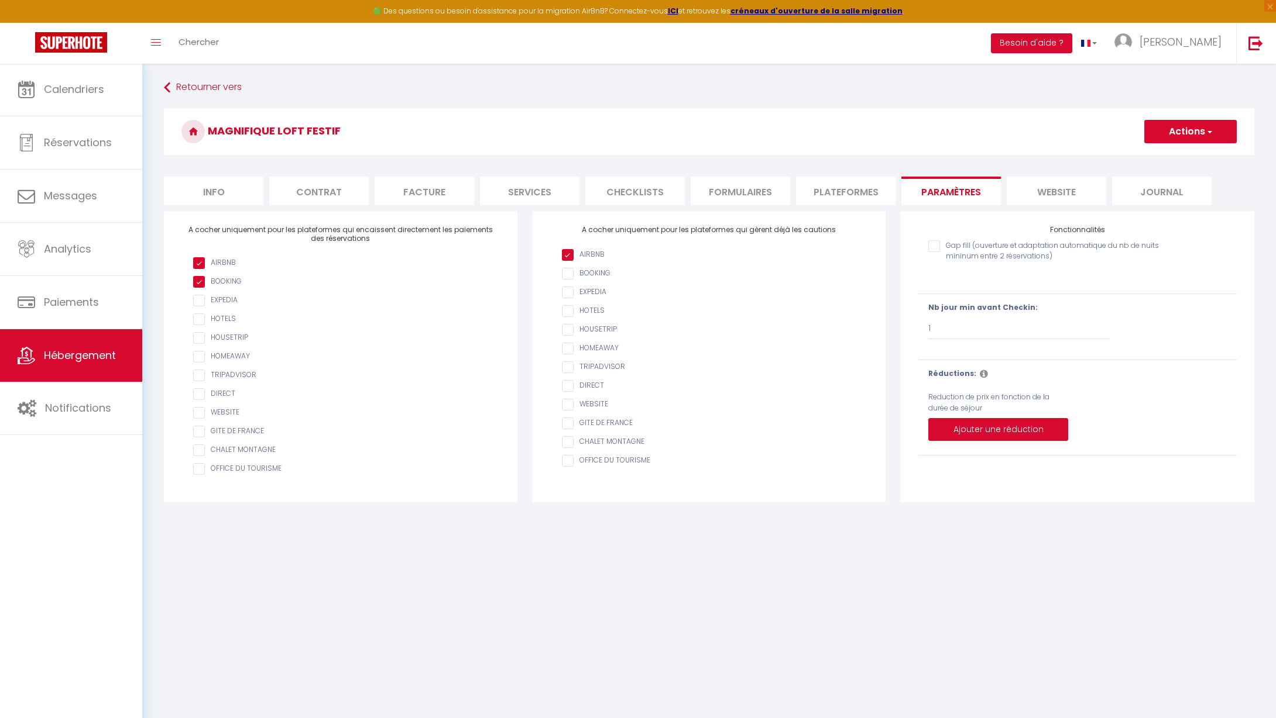
click at [1092, 196] on li "website" at bounding box center [1055, 191] width 99 height 29
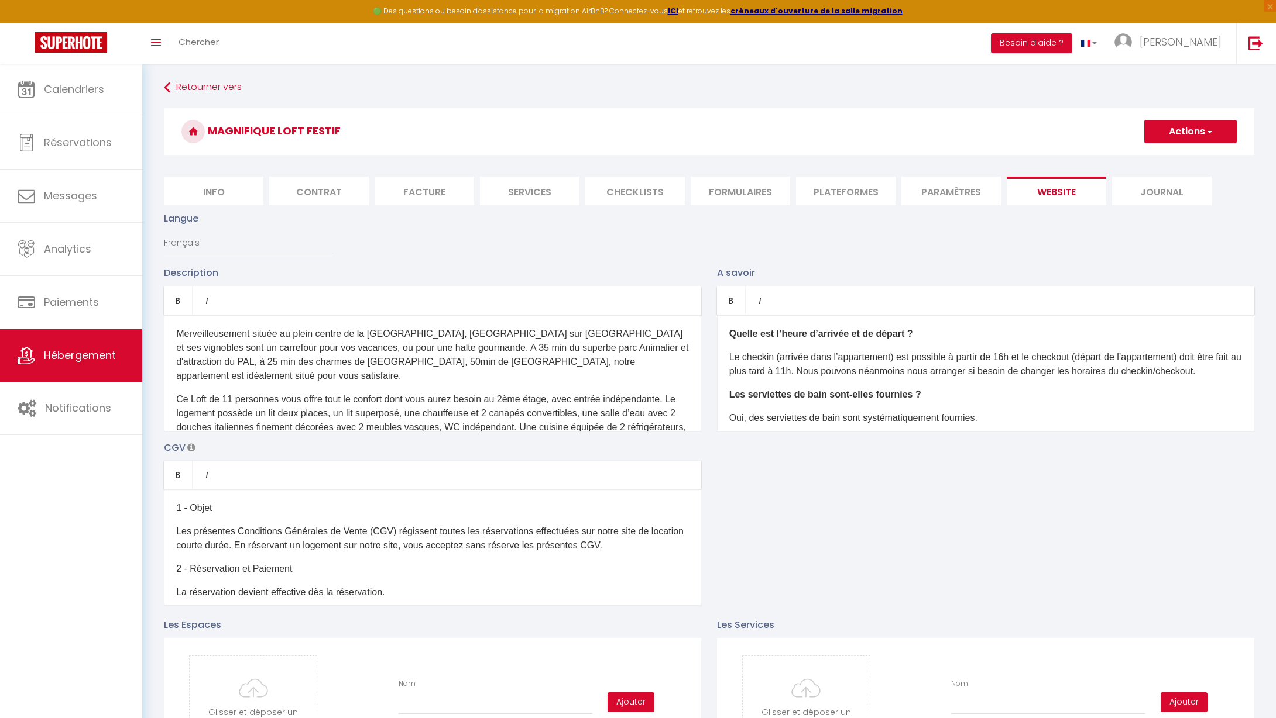
click at [1159, 190] on li "Journal" at bounding box center [1161, 191] width 99 height 29
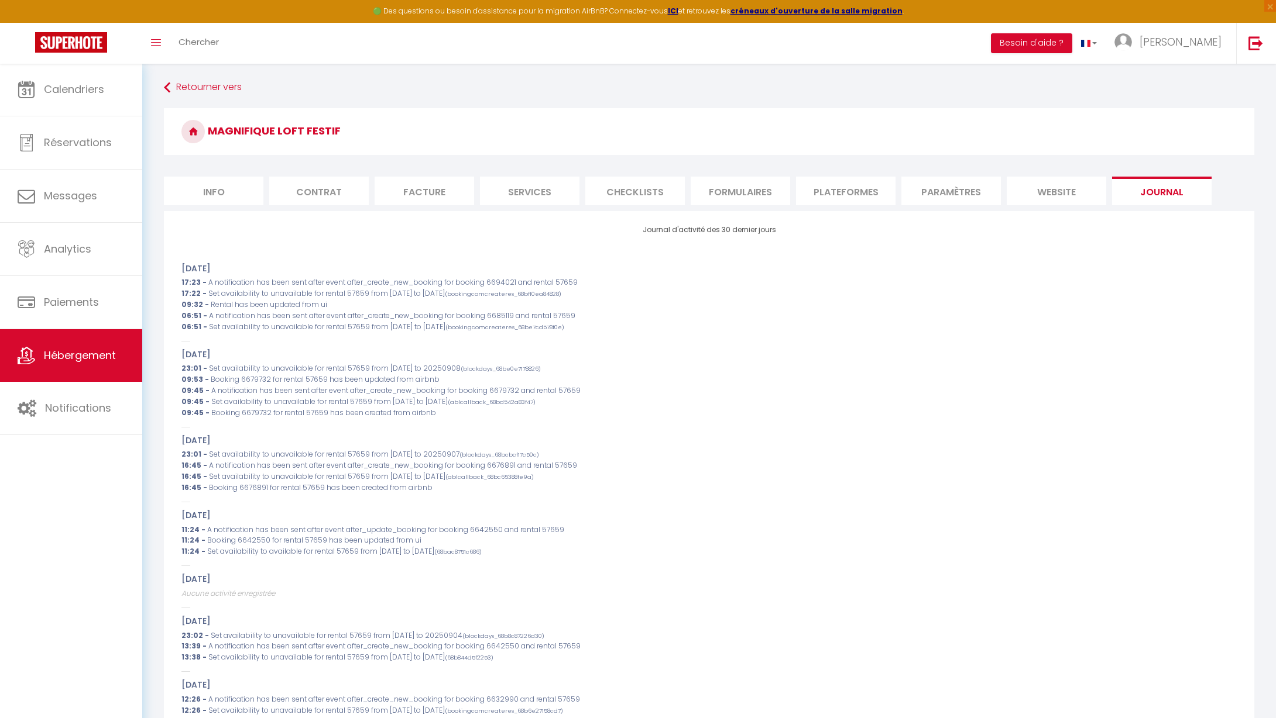
click at [973, 188] on li "Paramètres" at bounding box center [950, 191] width 99 height 29
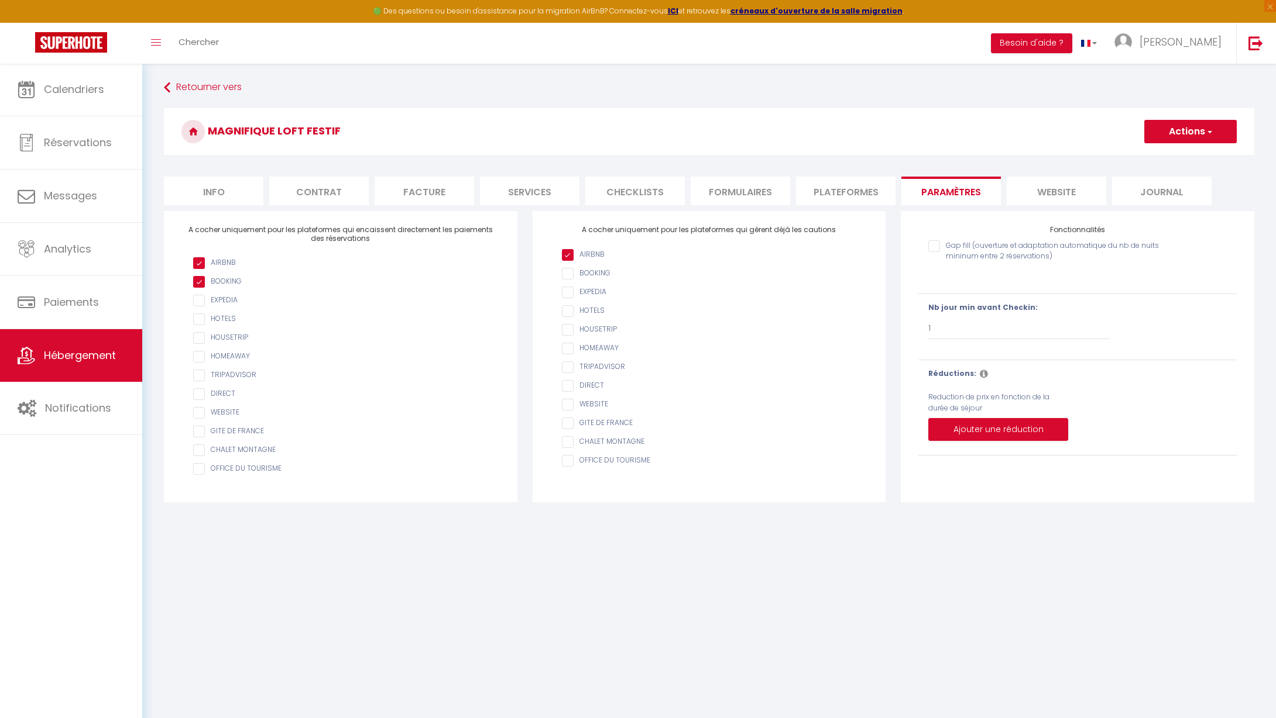
click at [866, 190] on li "Plateformes" at bounding box center [845, 191] width 99 height 29
select select
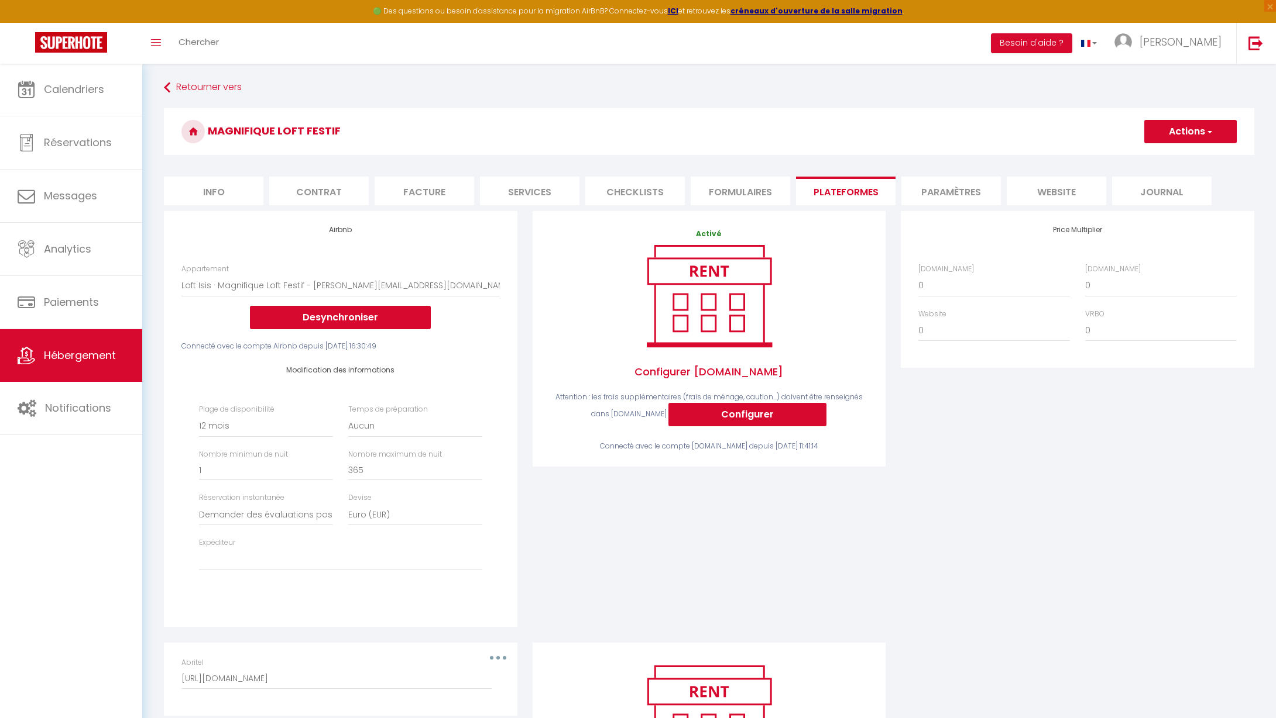
click at [745, 188] on li "Formulaires" at bounding box center [739, 191] width 99 height 29
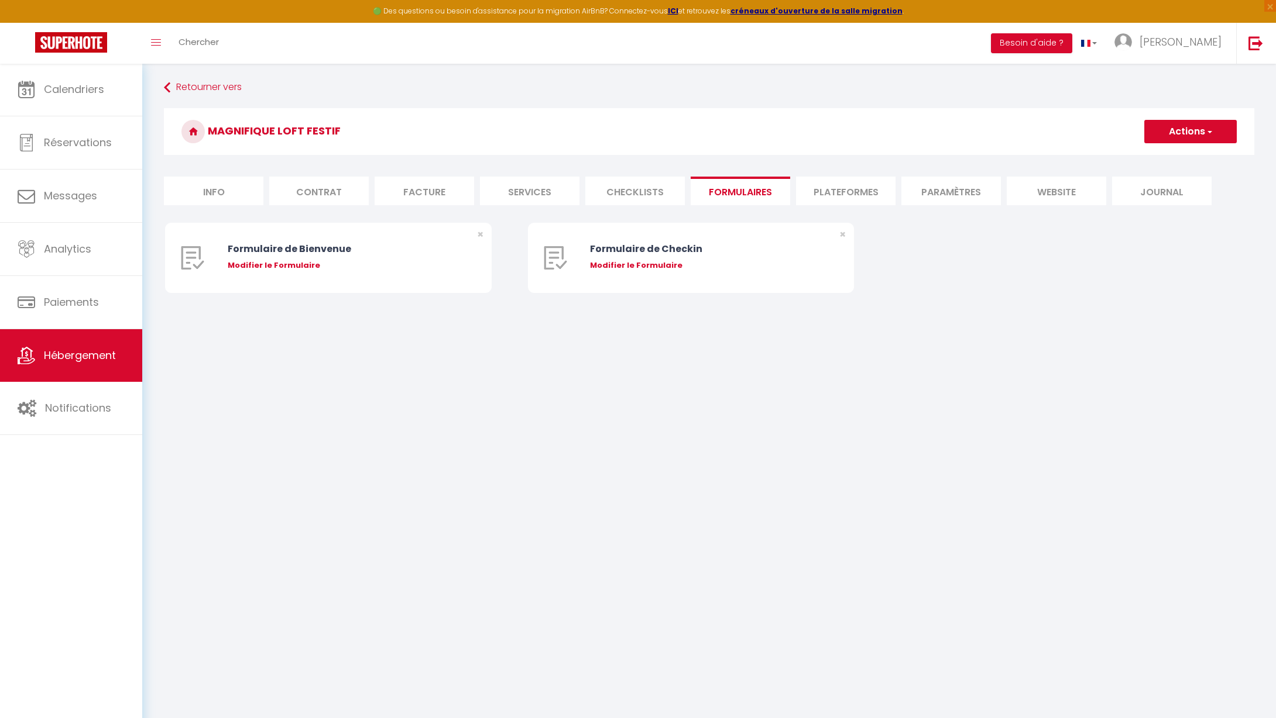
click at [644, 188] on li "Checklists" at bounding box center [634, 191] width 99 height 29
select select
checkbox input "false"
checkbox input "true"
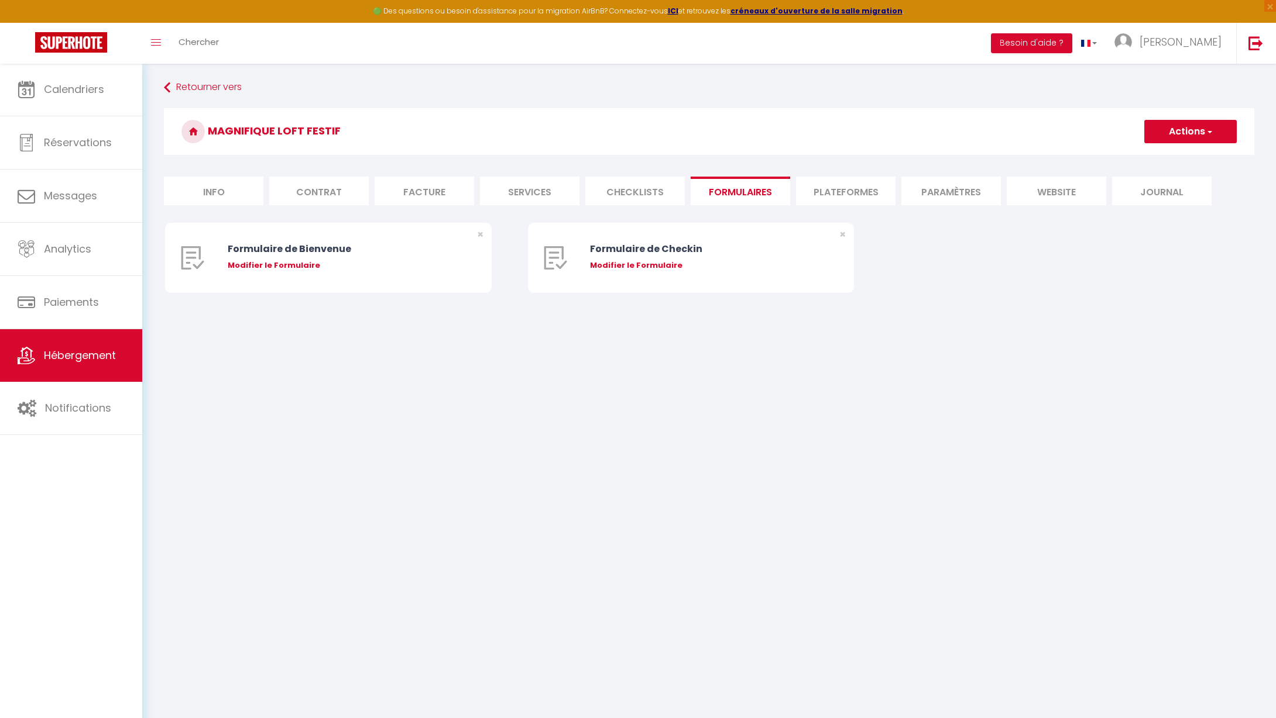
checkbox input "false"
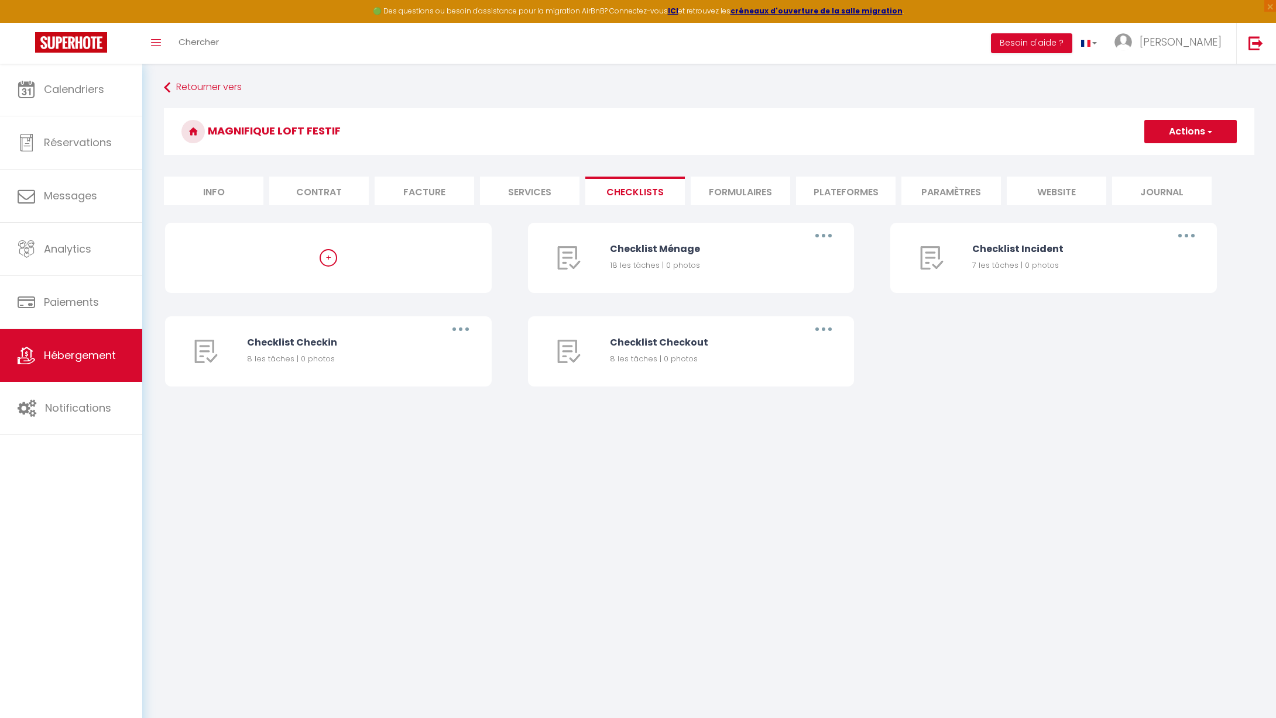
click at [539, 191] on li "Services" at bounding box center [529, 191] width 99 height 29
select select
checkbox input "false"
checkbox input "true"
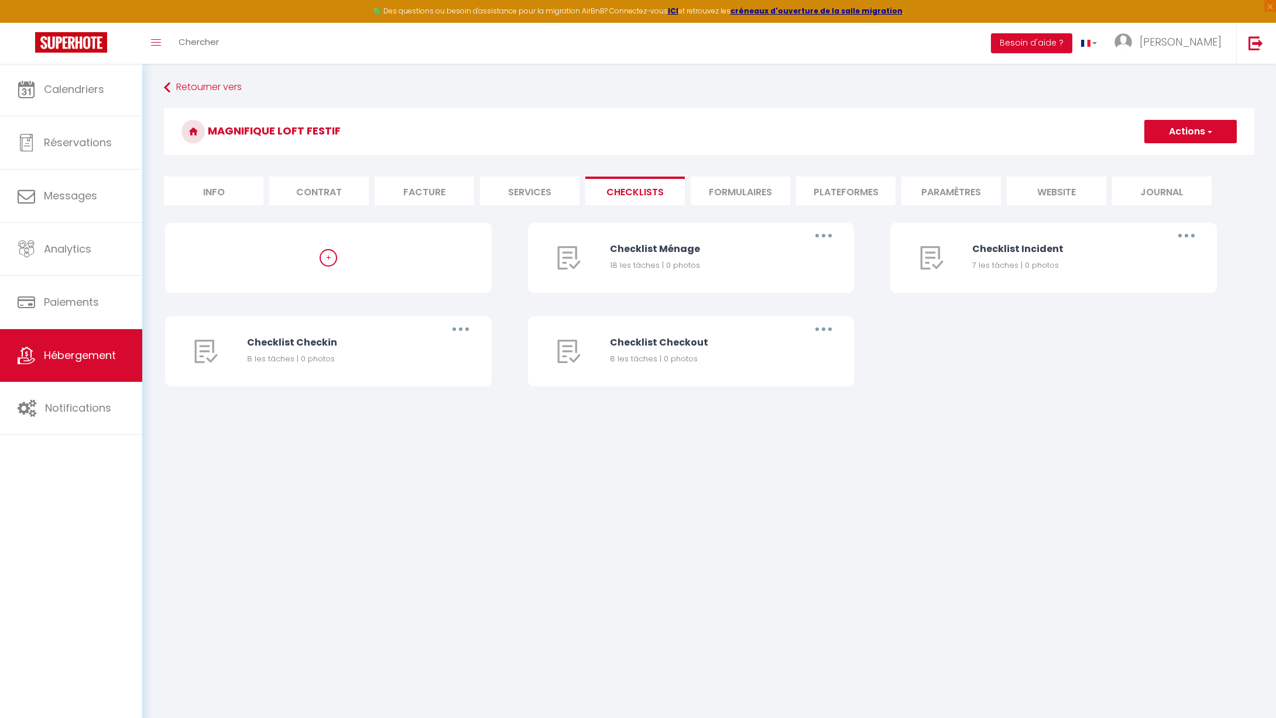
checkbox input "false"
select select
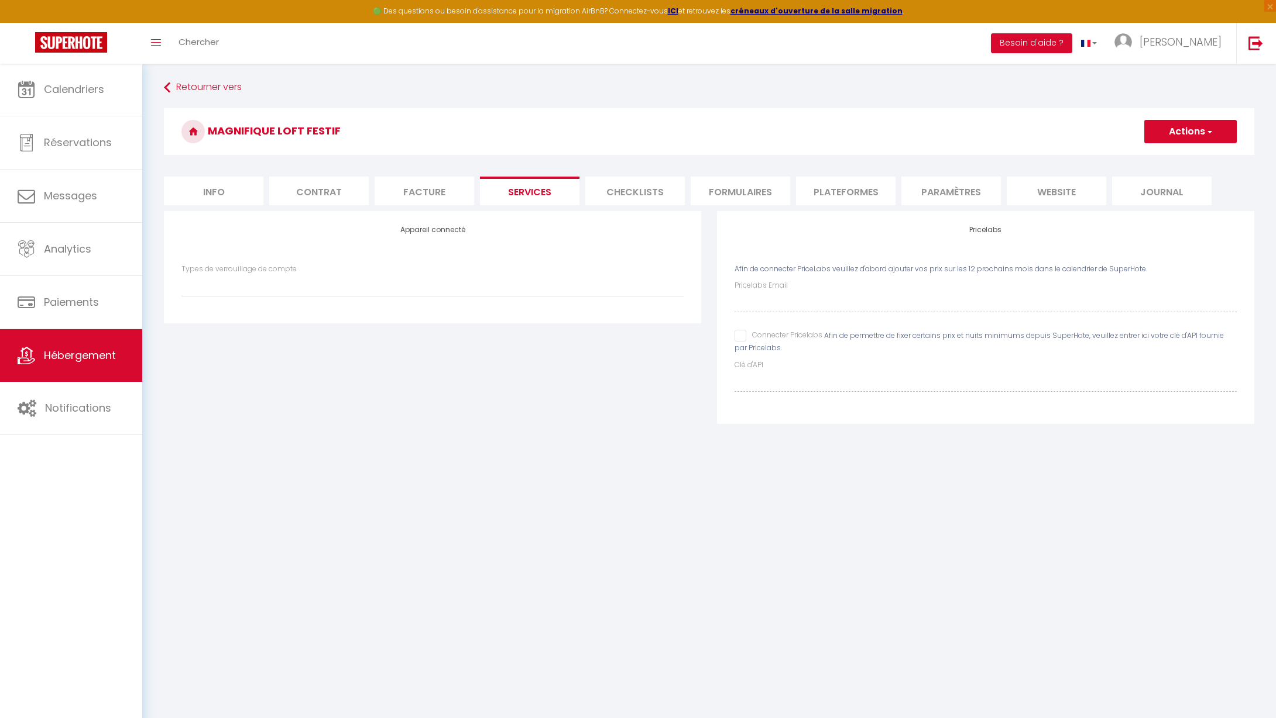
click at [427, 191] on li "Facture" at bounding box center [423, 191] width 99 height 29
select select
checkbox input "false"
checkbox input "true"
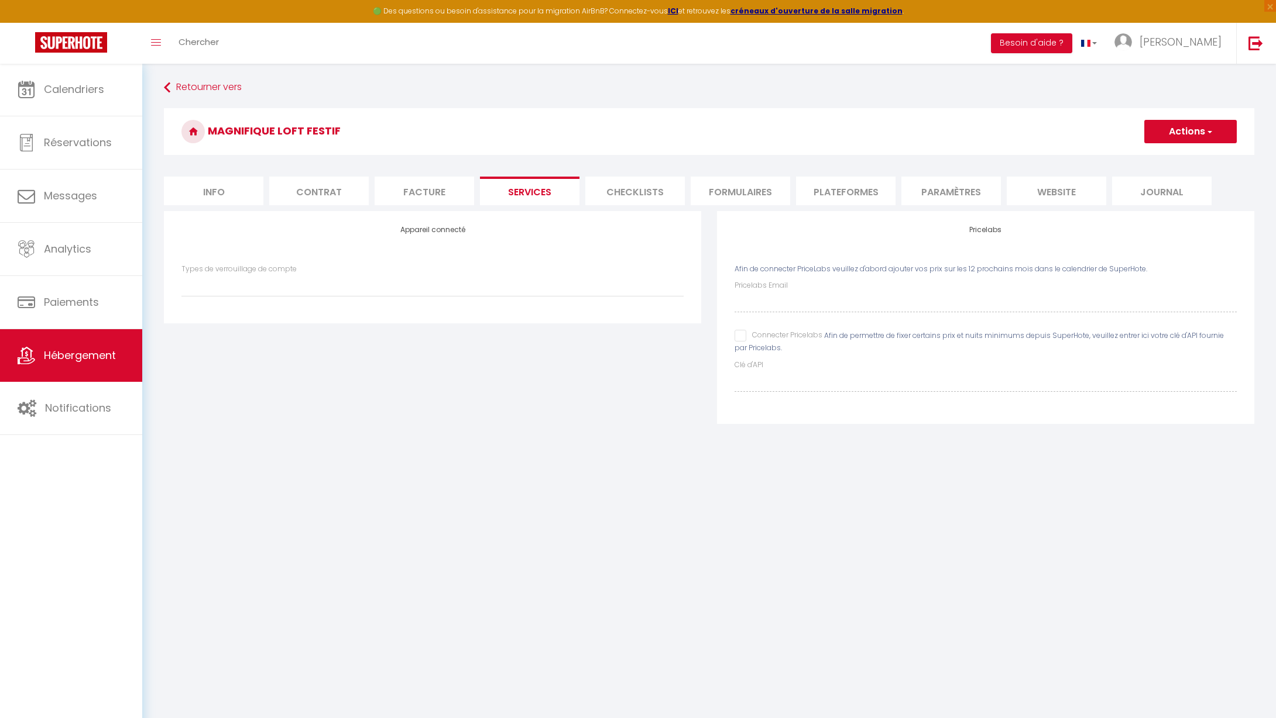
checkbox input "false"
select select
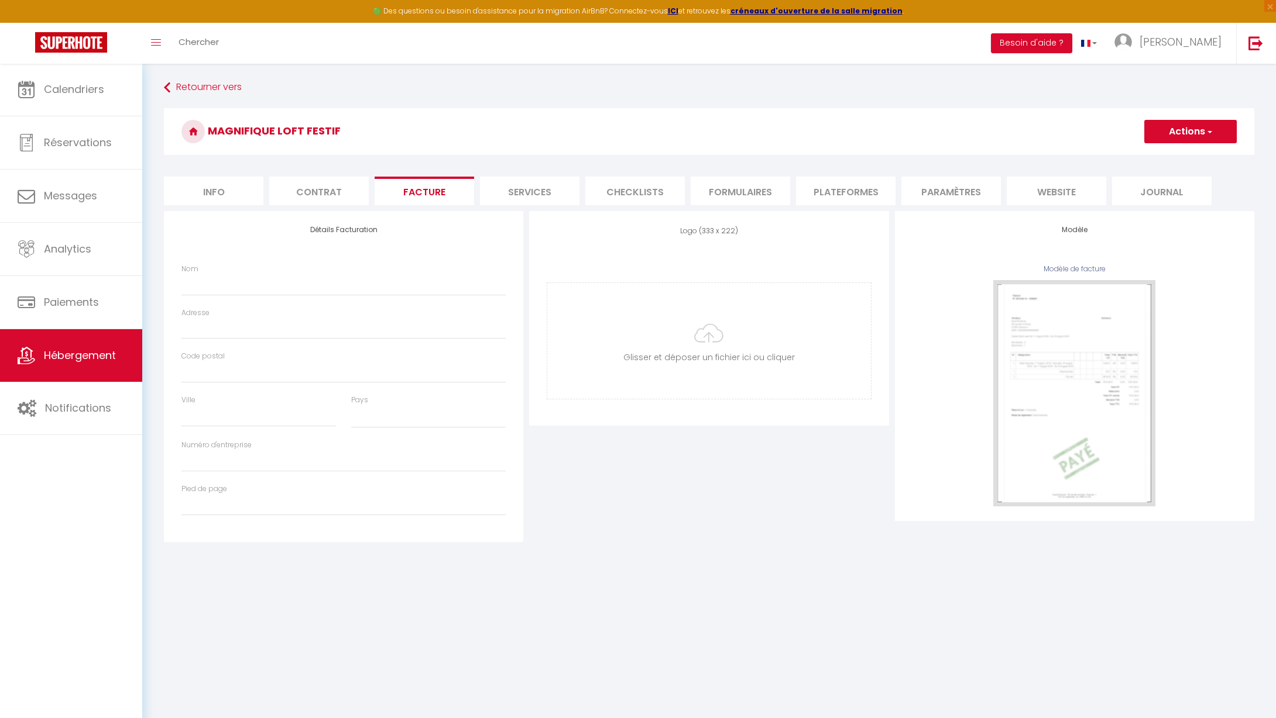
select select
checkbox input "false"
checkbox input "true"
checkbox input "false"
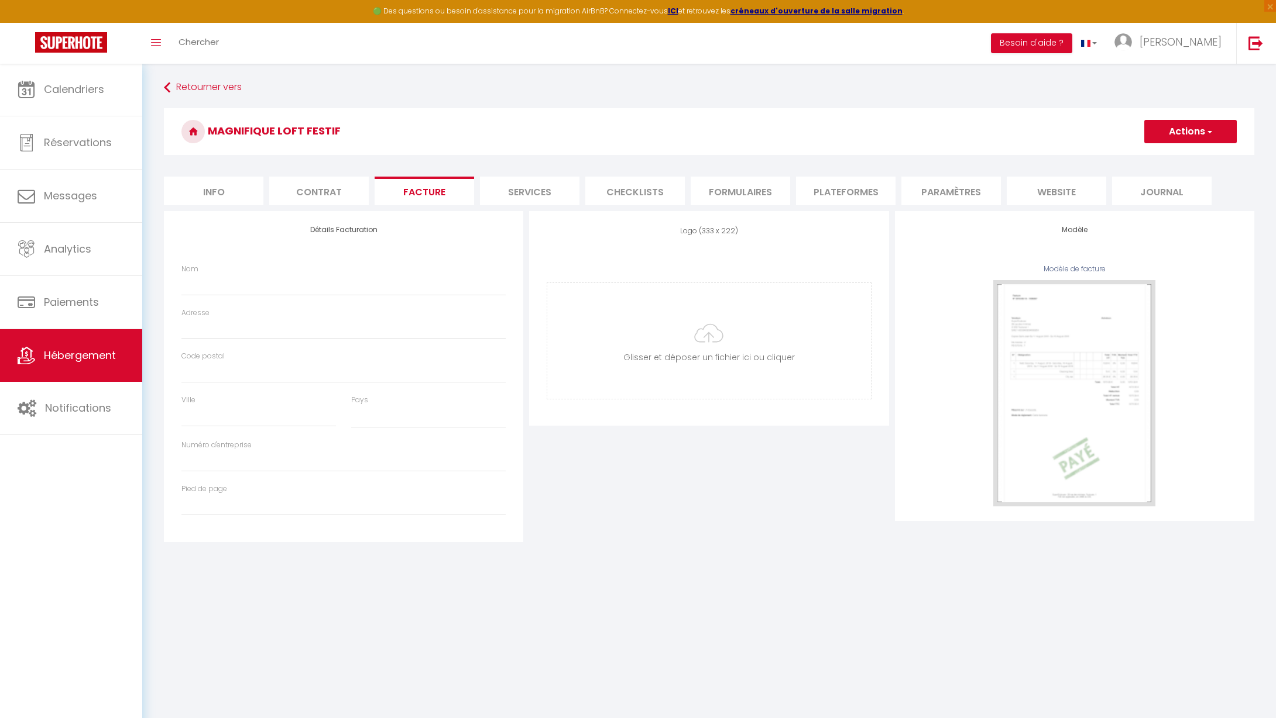
select select
checkbox input "false"
checkbox input "true"
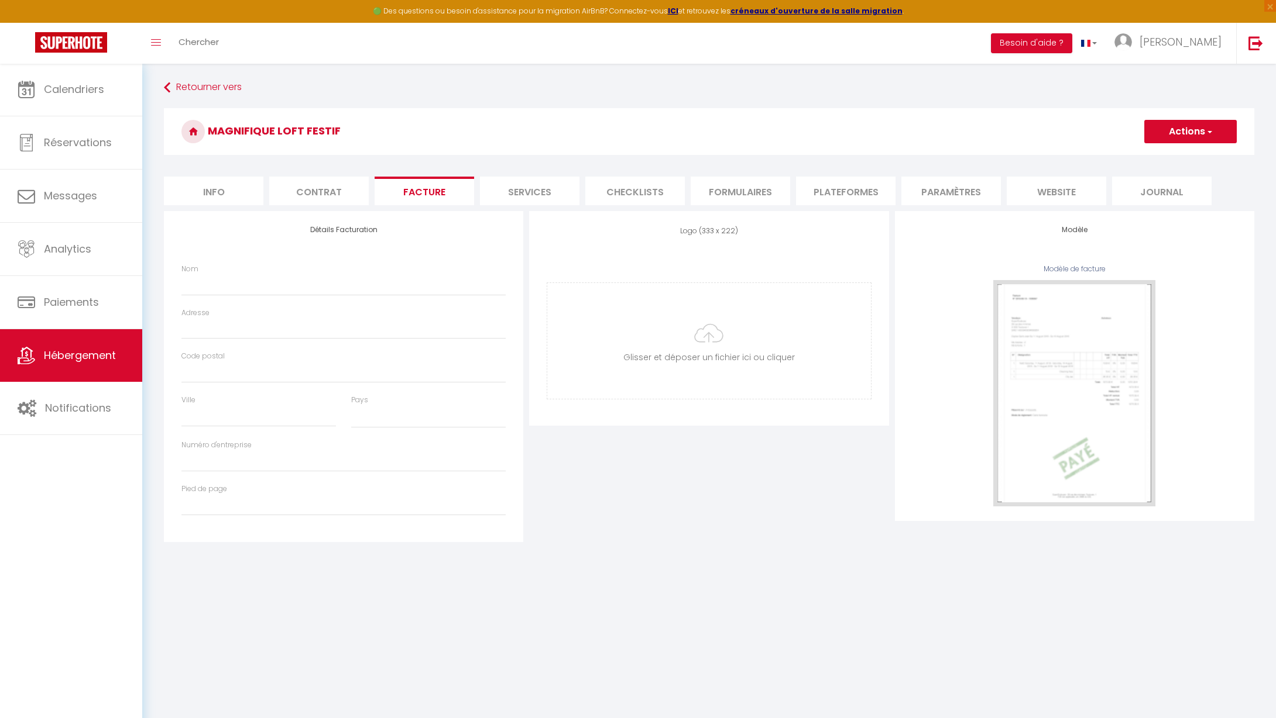
checkbox input "false"
select select
checkbox input "false"
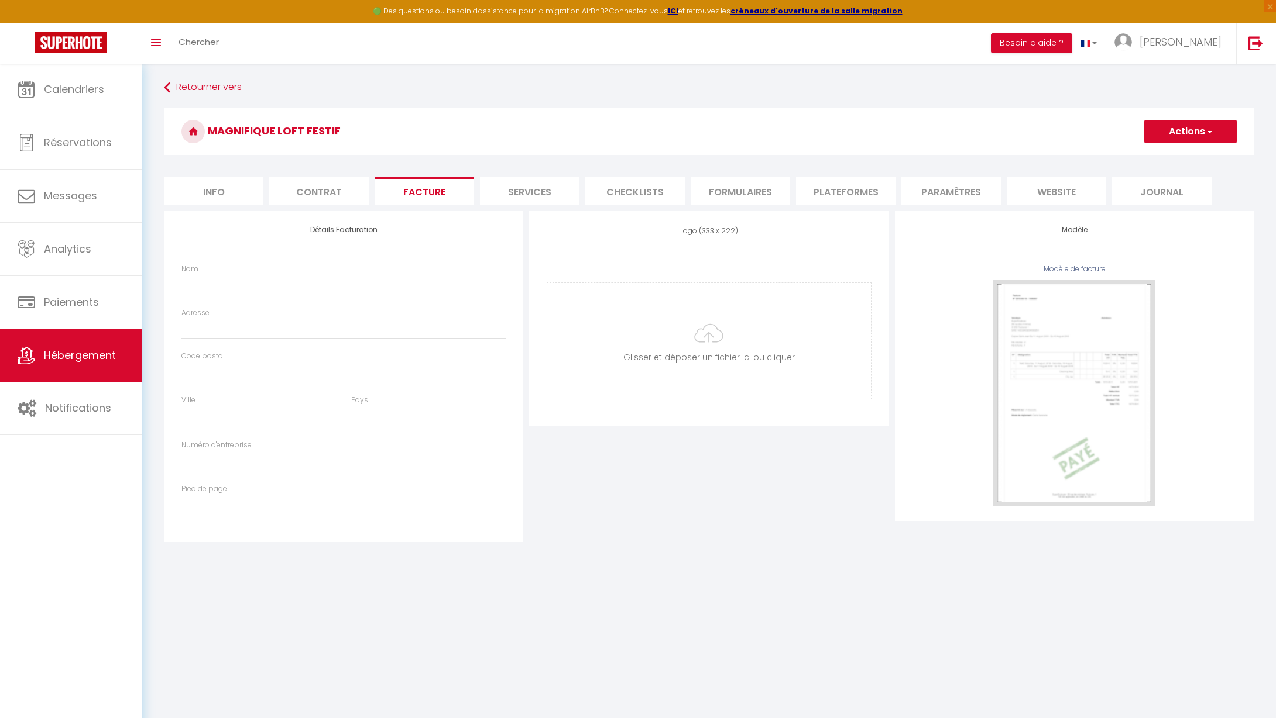
checkbox input "true"
checkbox input "false"
select select
click at [336, 191] on li "Contrat" at bounding box center [318, 191] width 99 height 29
select select
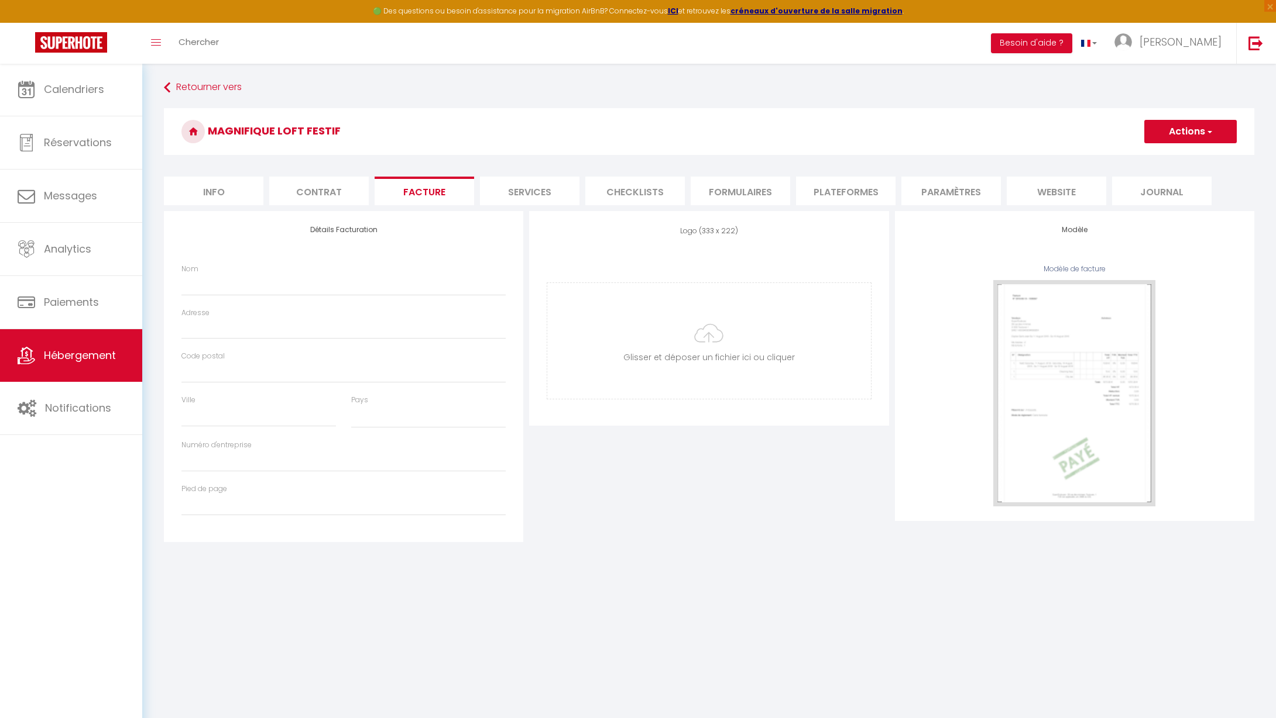
checkbox input "false"
checkbox input "true"
checkbox input "false"
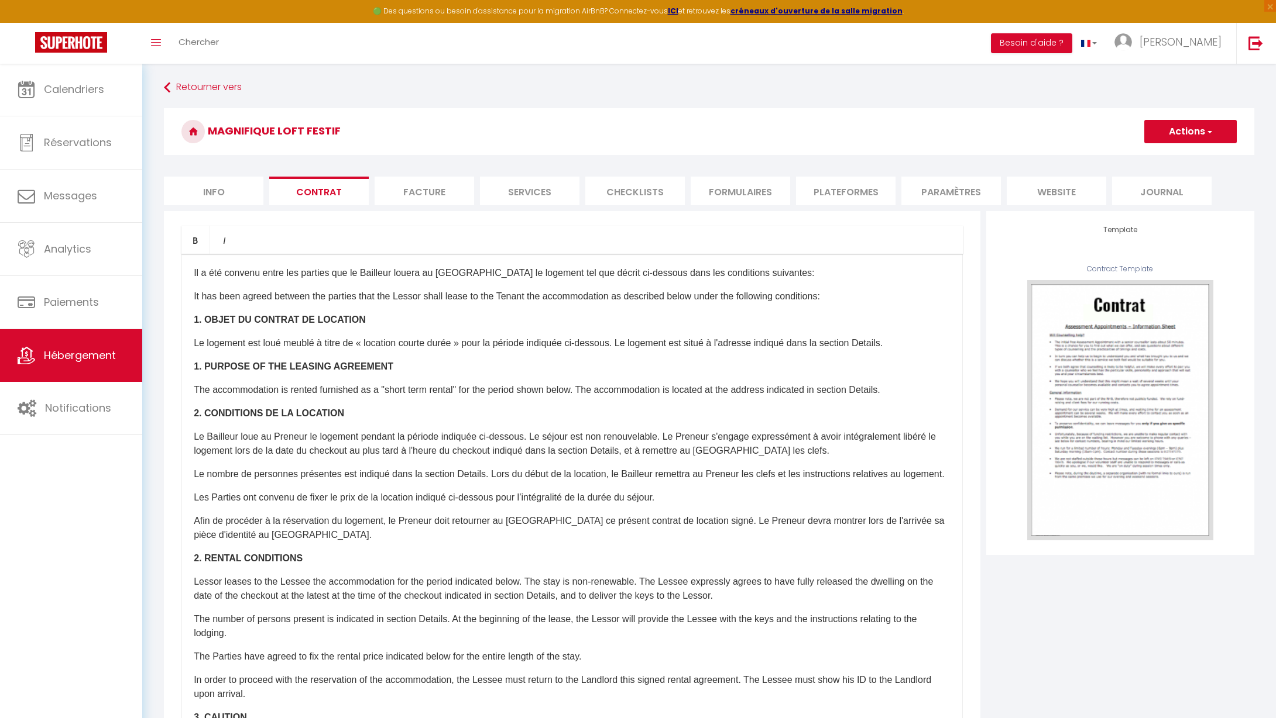
click at [226, 190] on li "Info" at bounding box center [213, 191] width 99 height 29
select select
checkbox input "false"
checkbox input "true"
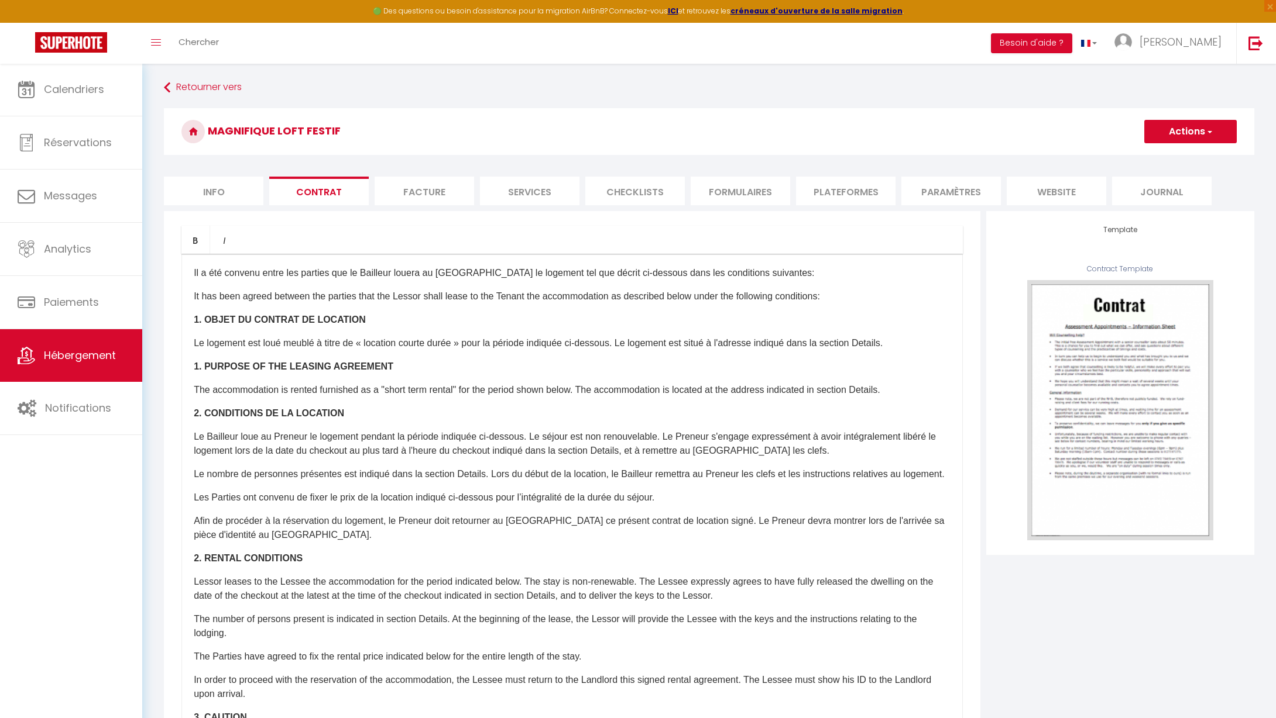
checkbox input "false"
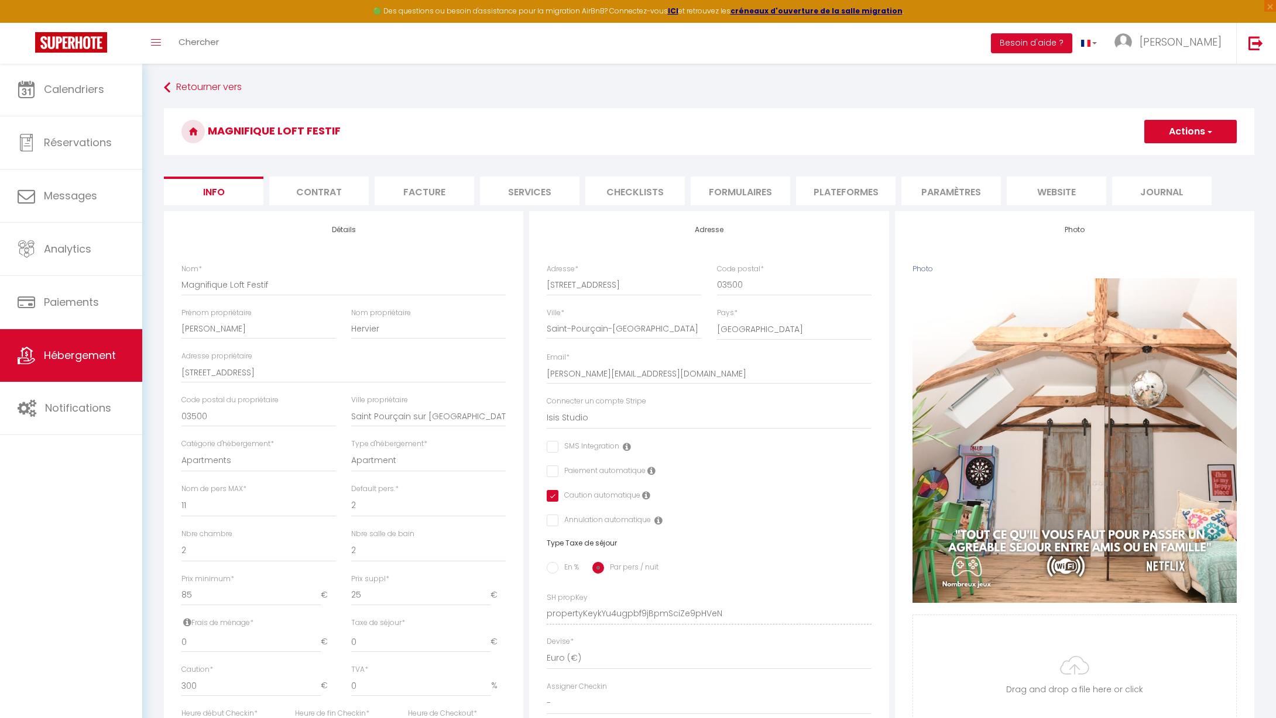
click at [1211, 129] on span "button" at bounding box center [1209, 132] width 8 height 12
click at [1044, 162] on form "Magnifique Loft Festif Actions Enregistrer Dupliquer Supprimer Importer les rés…" at bounding box center [709, 554] width 1090 height 892
click at [1171, 198] on li "Journal" at bounding box center [1161, 191] width 99 height 29
select select
checkbox input "false"
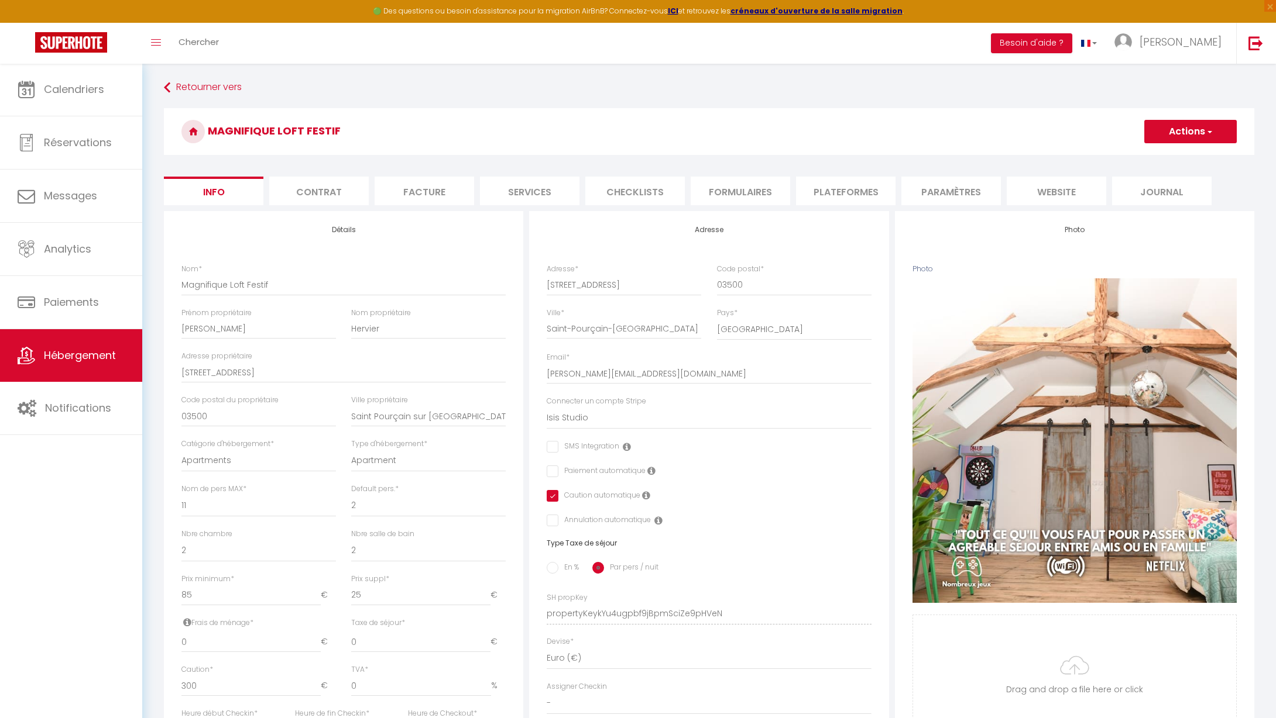
checkbox input "false"
checkbox input "true"
checkbox input "false"
select select
checkbox input "false"
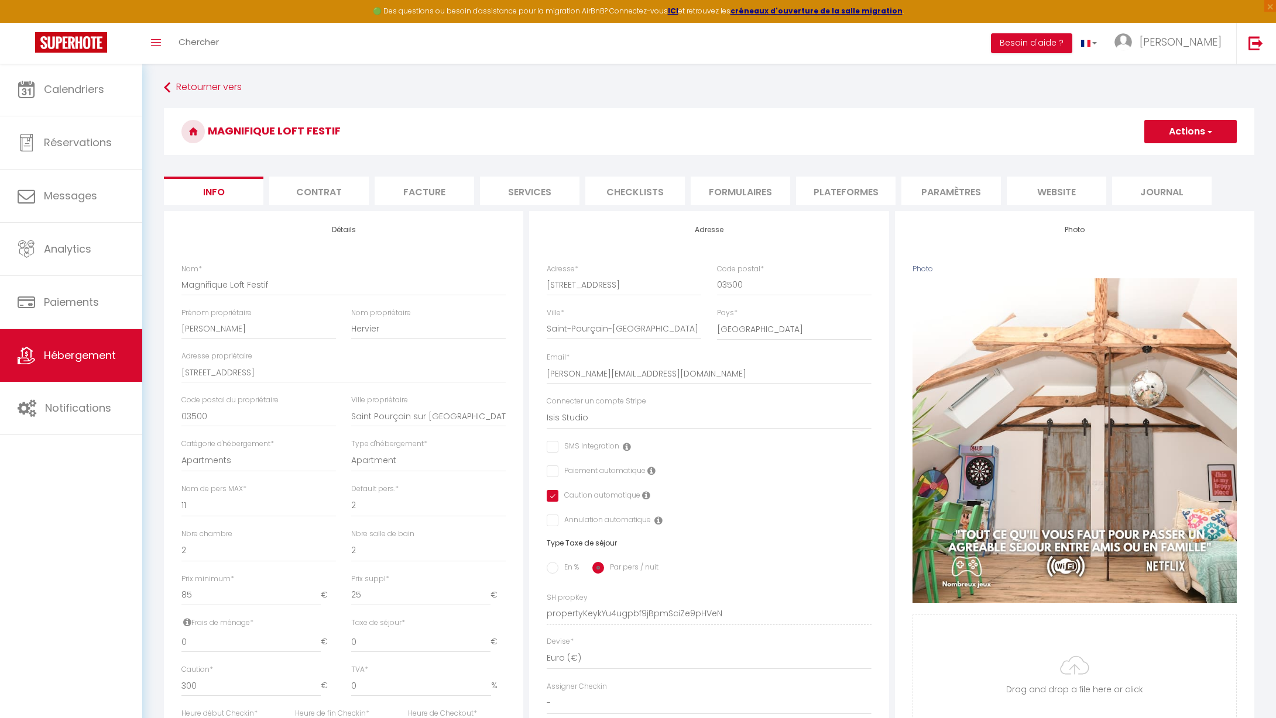
checkbox input "false"
checkbox input "true"
checkbox input "false"
select select
checkbox input "false"
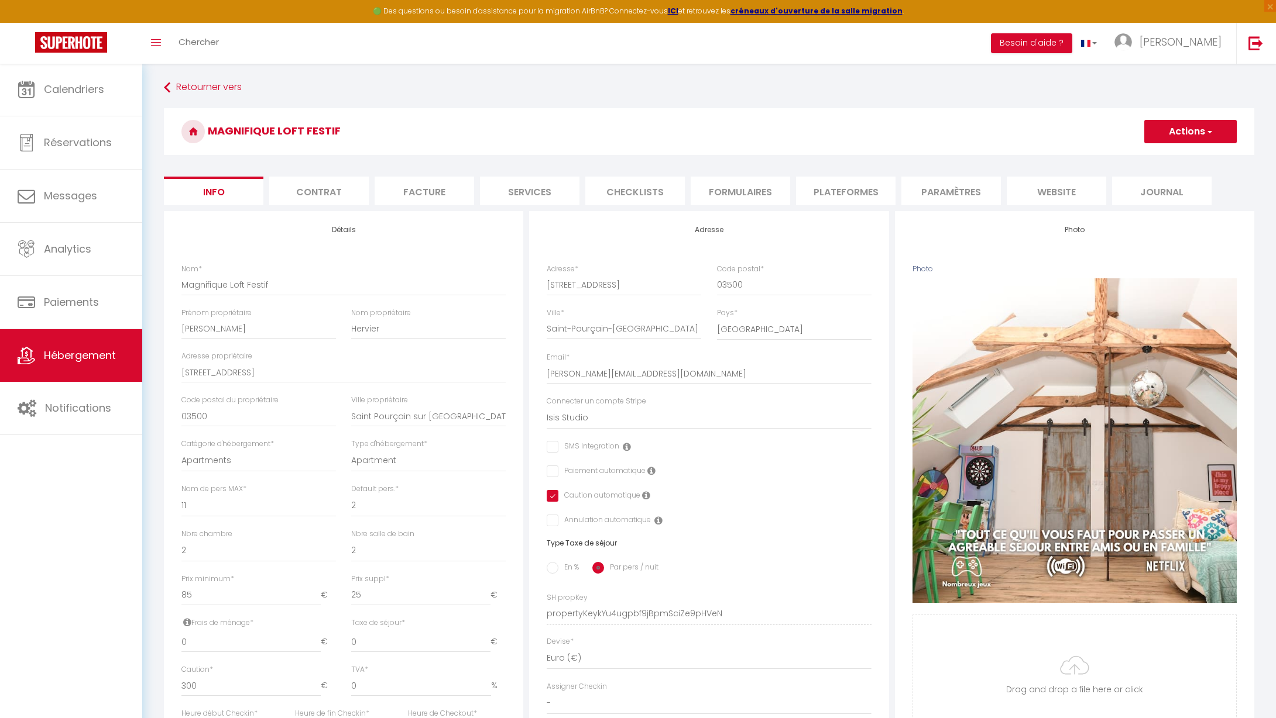
checkbox input "false"
checkbox input "true"
checkbox input "false"
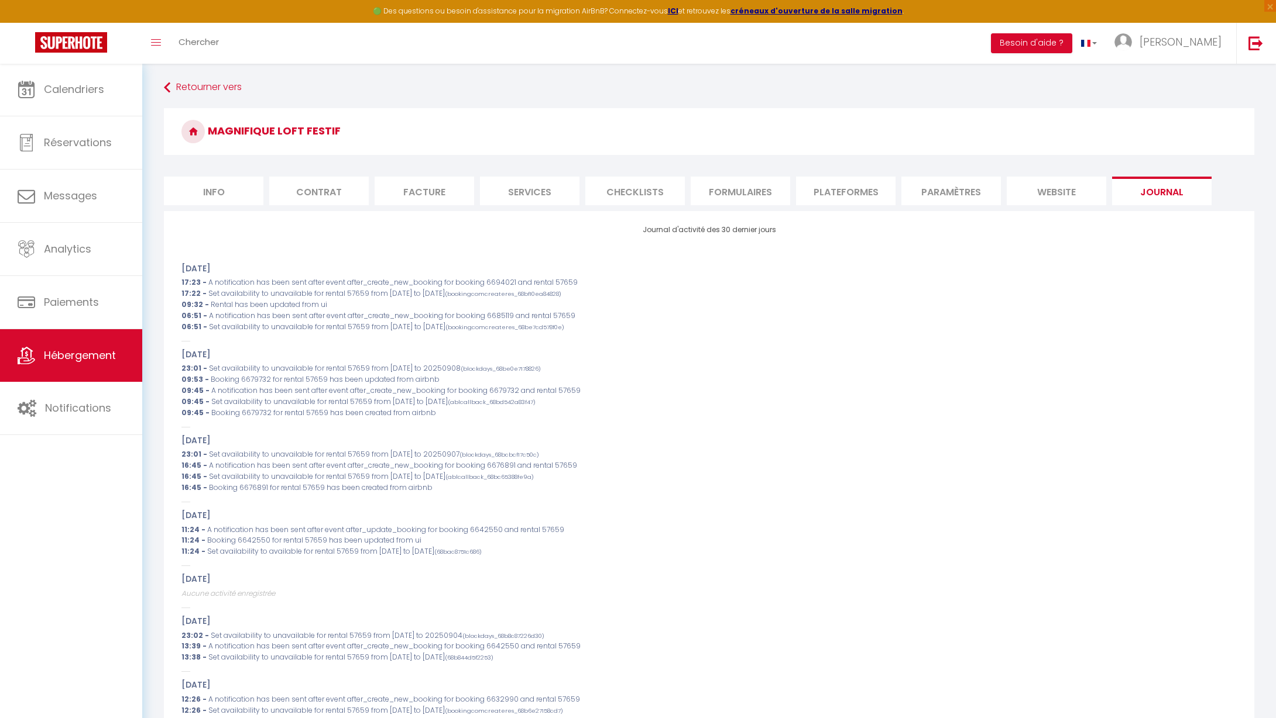
click at [213, 183] on li "Info" at bounding box center [213, 191] width 99 height 29
select select
checkbox input "false"
checkbox input "true"
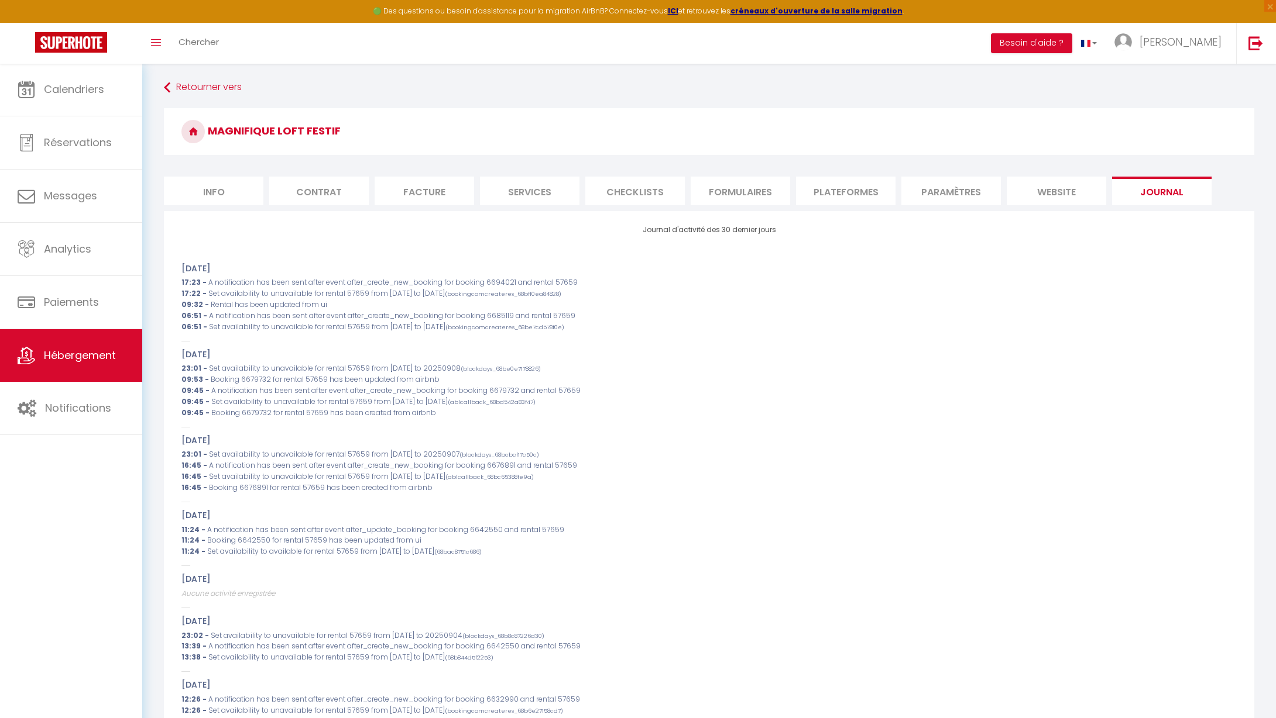
checkbox input "false"
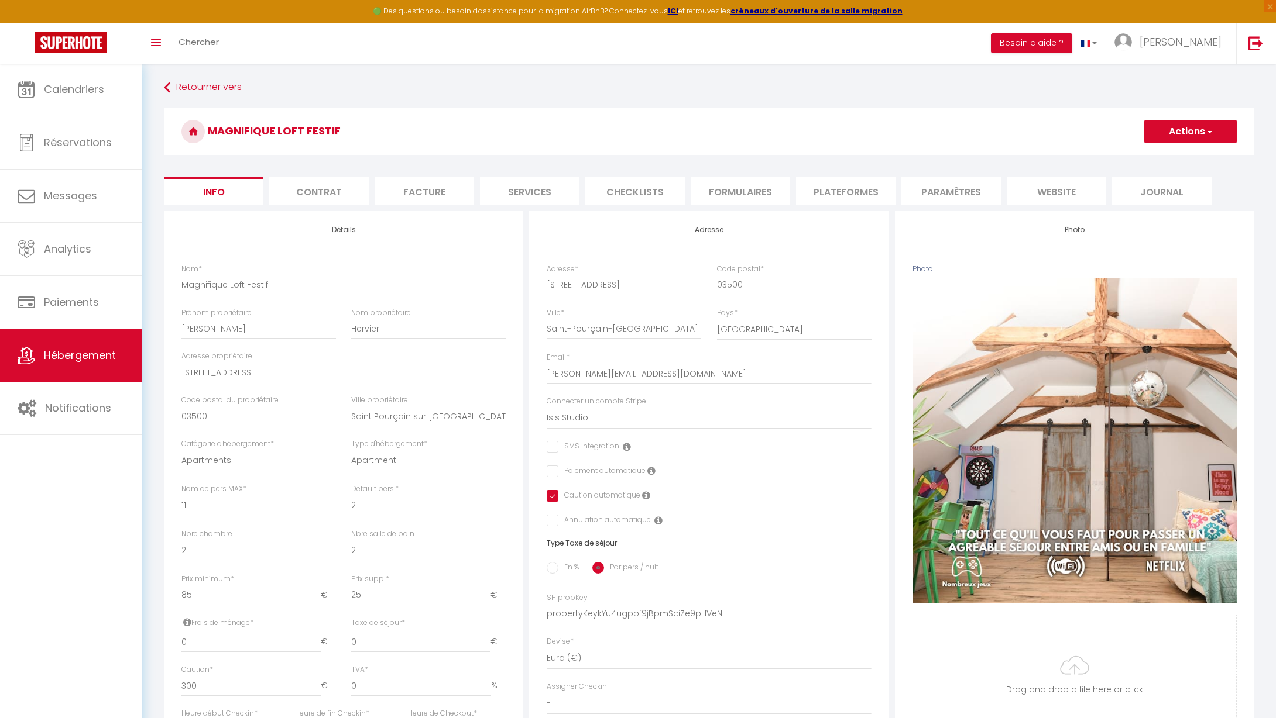
click at [334, 192] on li "Contrat" at bounding box center [318, 191] width 99 height 29
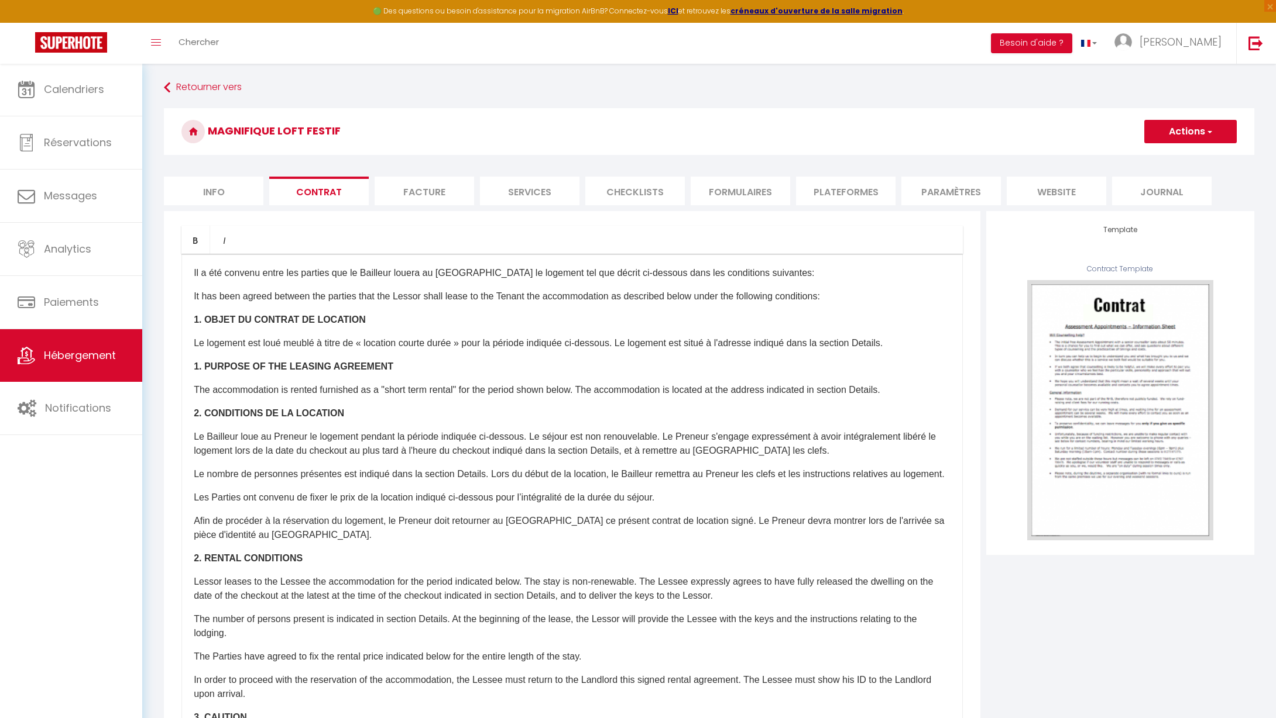
click at [414, 188] on li "Facture" at bounding box center [423, 191] width 99 height 29
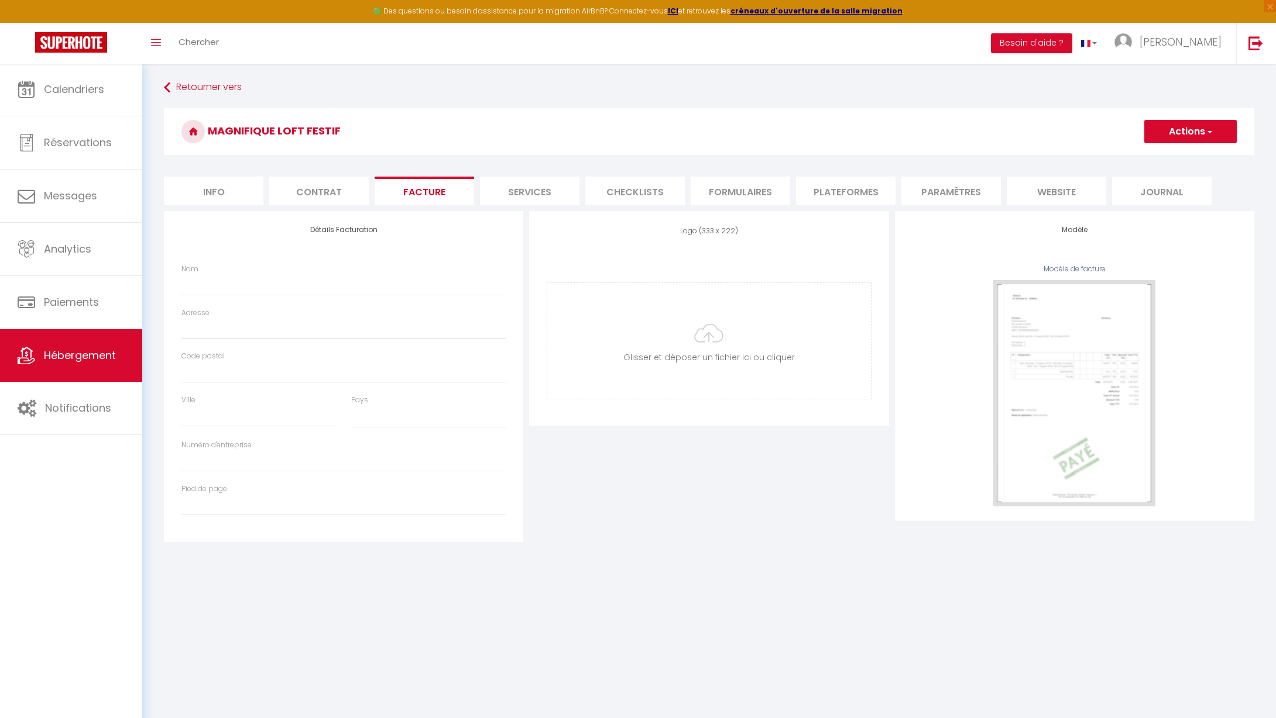
select select
click at [510, 190] on li "Services" at bounding box center [529, 191] width 99 height 29
select select
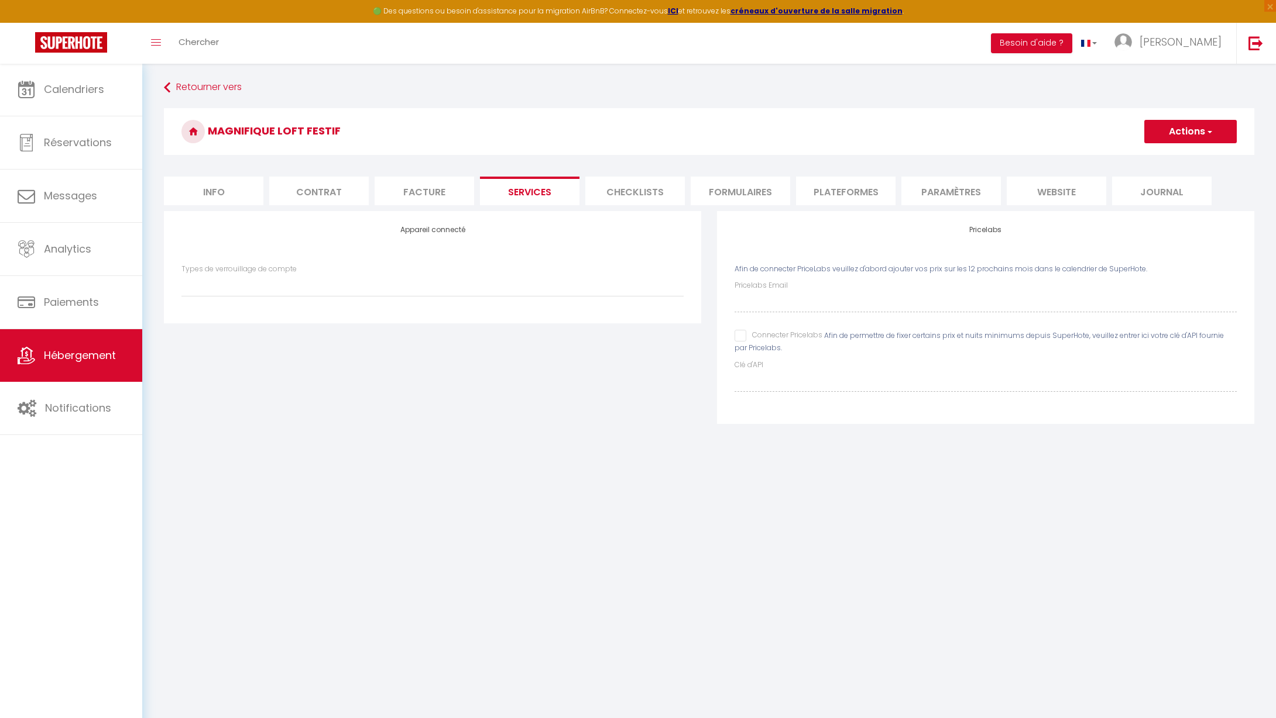
click at [628, 191] on li "Checklists" at bounding box center [634, 191] width 99 height 29
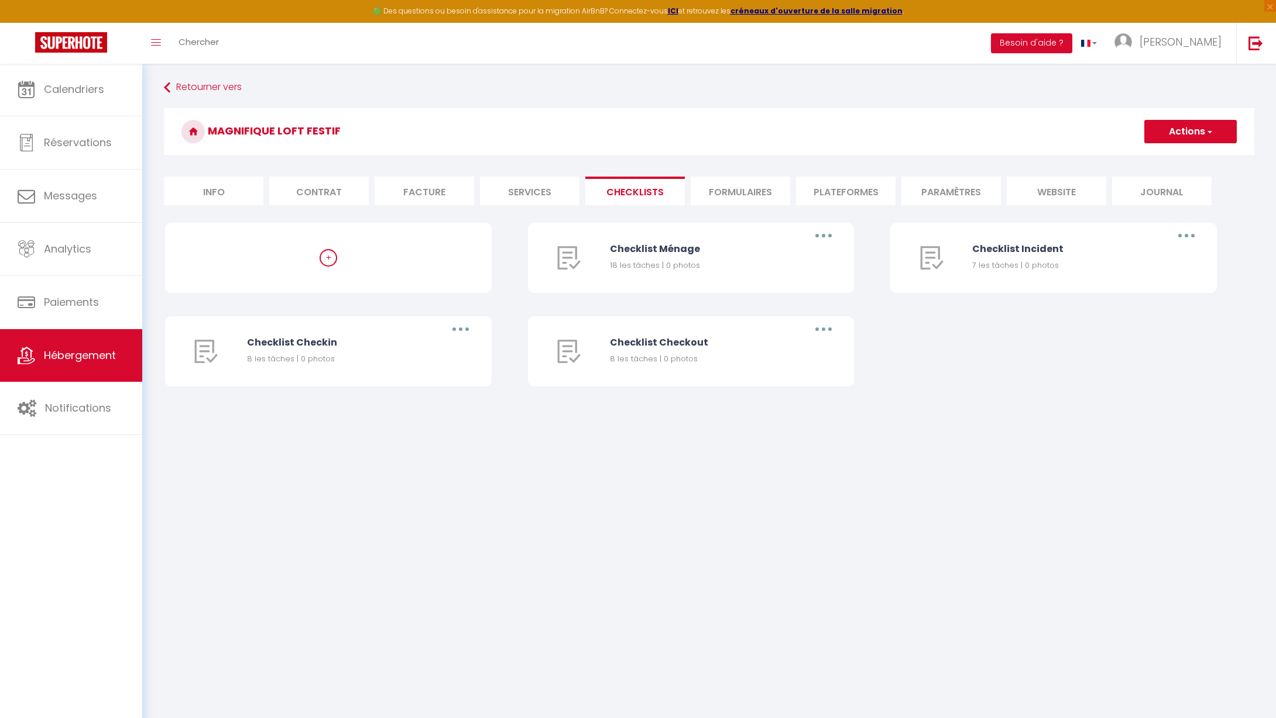
click at [746, 190] on li "Formulaires" at bounding box center [739, 191] width 99 height 29
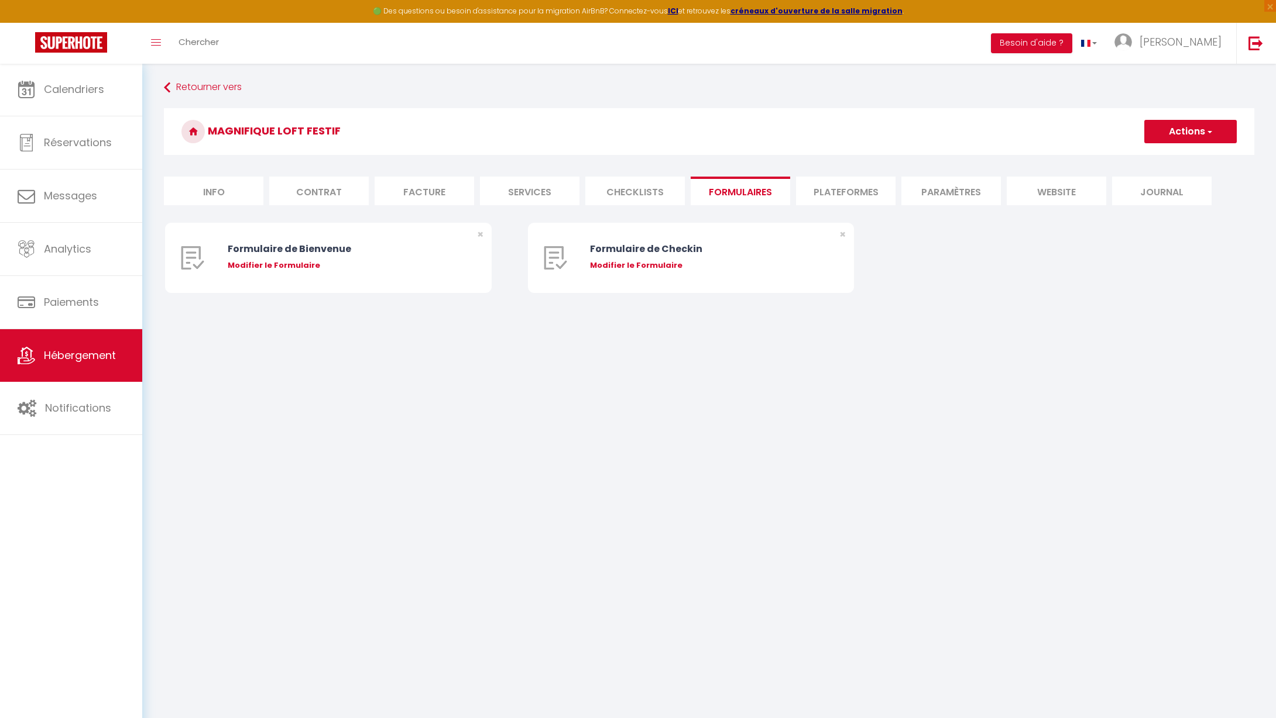
click at [853, 190] on li "Plateformes" at bounding box center [845, 191] width 99 height 29
select select
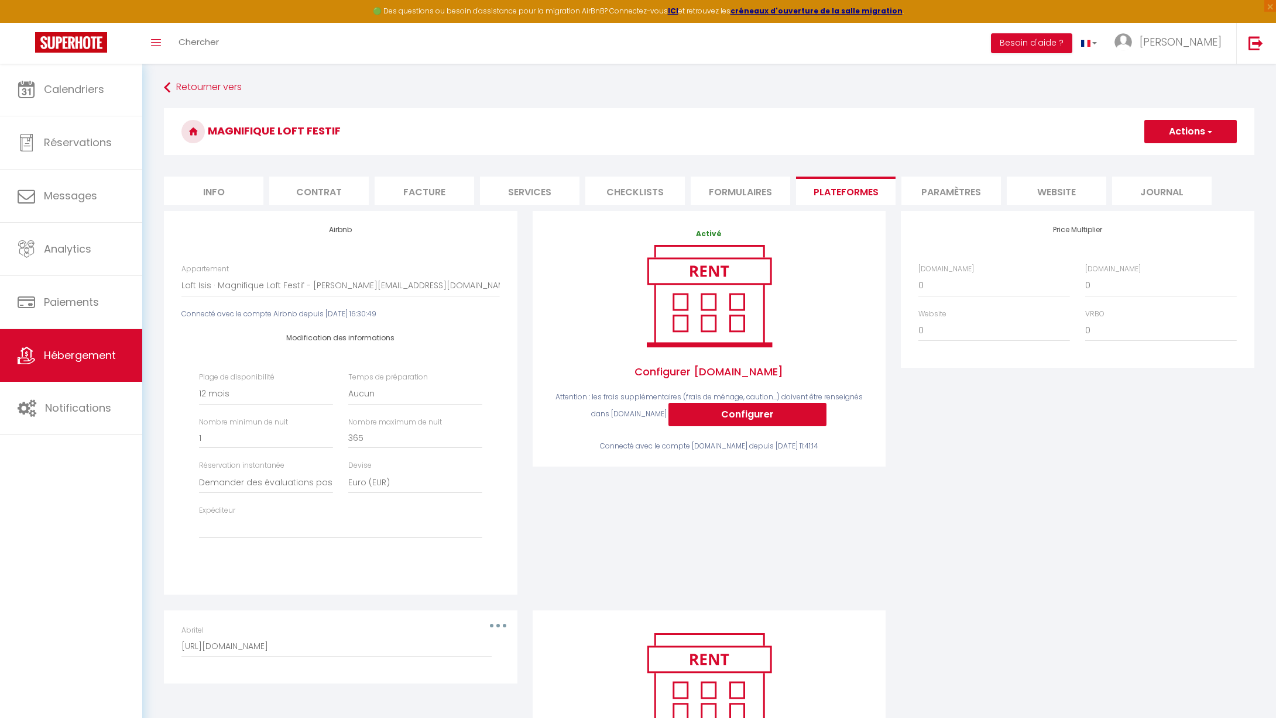
click at [924, 190] on li "Paramètres" at bounding box center [950, 191] width 99 height 29
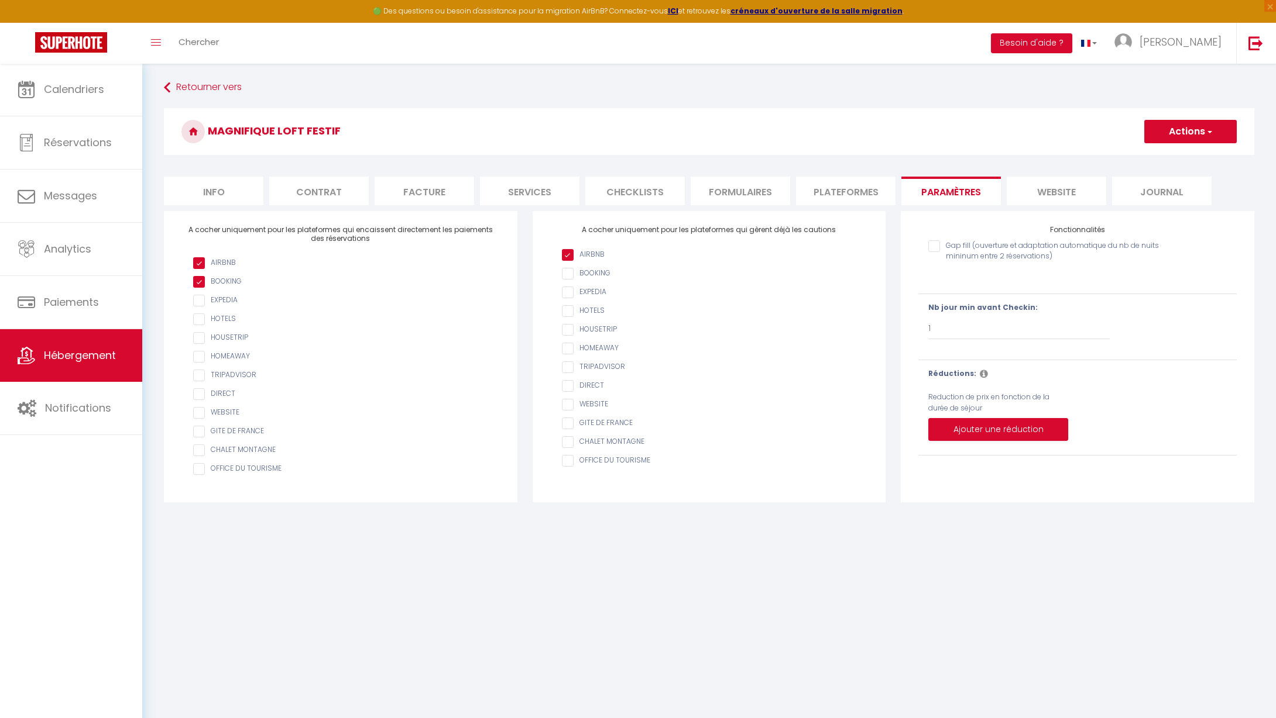
click at [568, 274] on input "AIRBNB" at bounding box center [715, 274] width 306 height 12
click at [565, 275] on input "AIRBNB" at bounding box center [715, 274] width 306 height 12
checkbox input "false"
click at [1050, 190] on li "website" at bounding box center [1055, 191] width 99 height 29
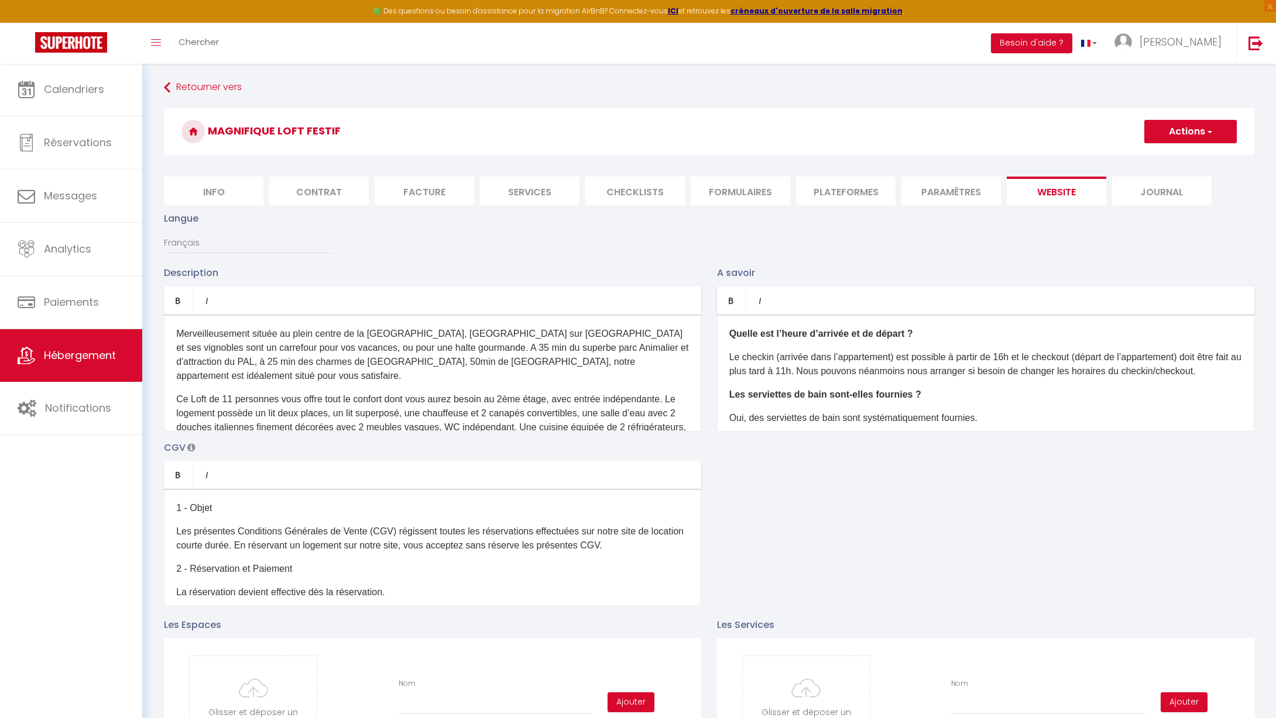
click at [1173, 188] on li "Journal" at bounding box center [1161, 191] width 99 height 29
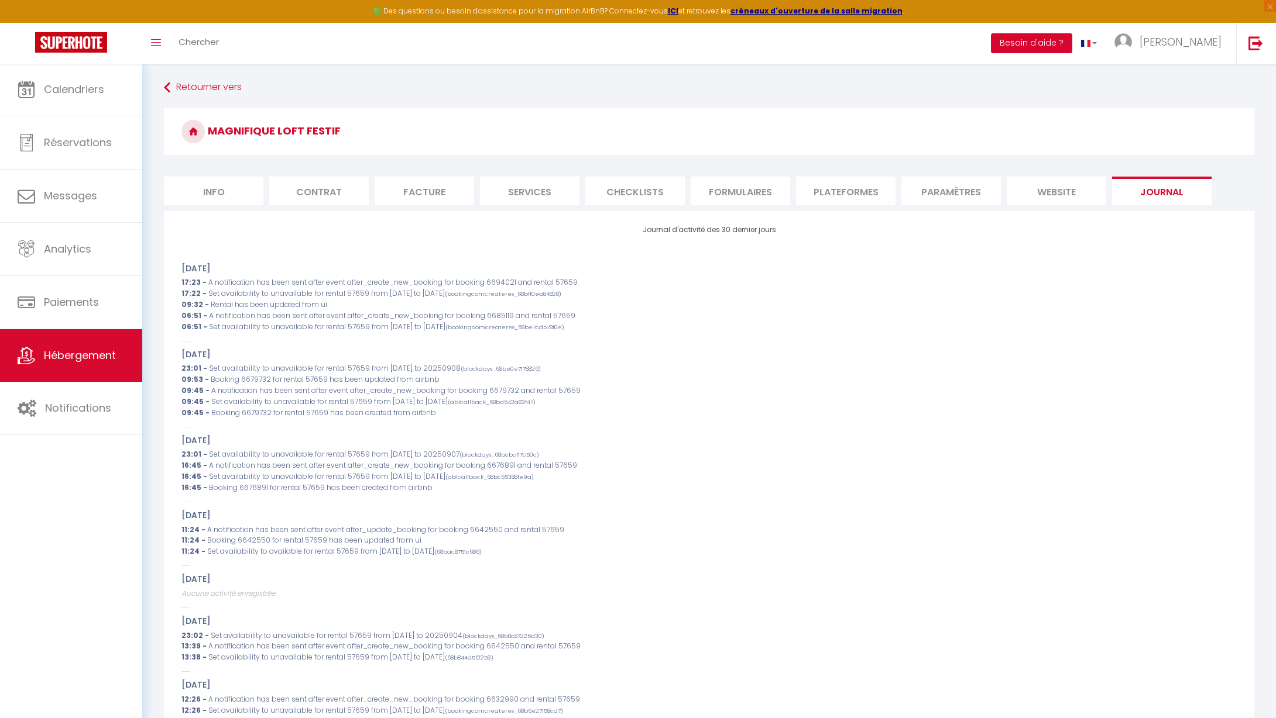
click at [1070, 43] on button "Besoin d'aide ?" at bounding box center [1031, 43] width 81 height 20
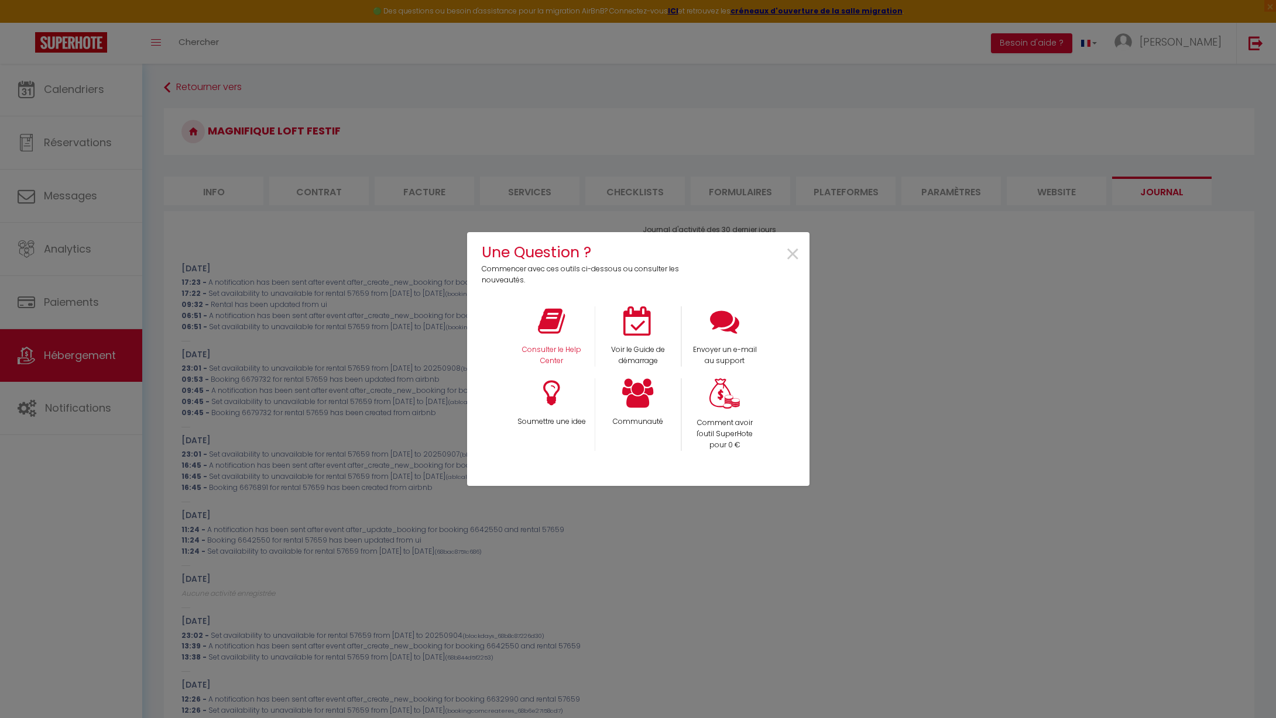
click at [559, 338] on div "Consulter le Help Center" at bounding box center [551, 337] width 87 height 60
click at [554, 352] on p "Consulter le Help Center" at bounding box center [550, 356] width 71 height 22
click at [797, 254] on span "×" at bounding box center [793, 254] width 16 height 37
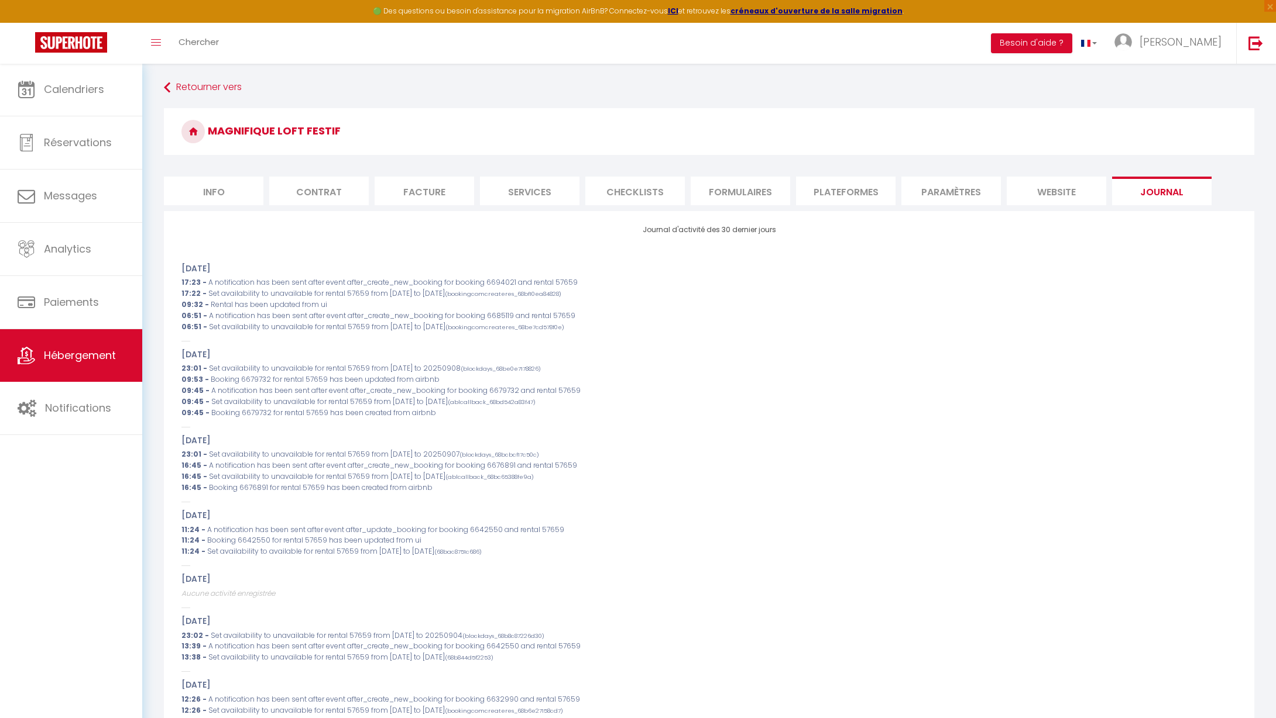
click at [238, 195] on li "Info" at bounding box center [213, 191] width 99 height 29
select select
checkbox input "false"
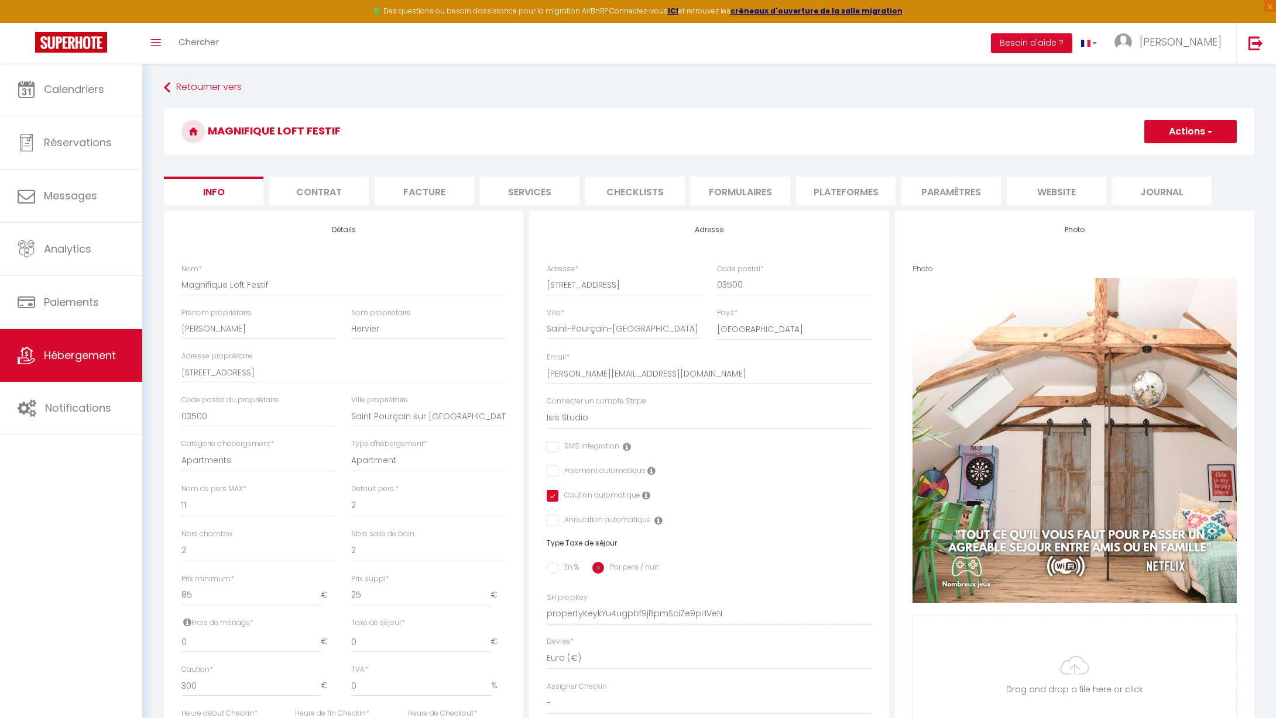
click at [1211, 136] on span "button" at bounding box center [1209, 132] width 8 height 12
click at [891, 157] on div "Magnifique Loft Festif Actions Enregistrer Dupliquer Supprimer Importer les rés…" at bounding box center [709, 134] width 1090 height 53
click at [89, 153] on link "Réservations" at bounding box center [71, 142] width 142 height 53
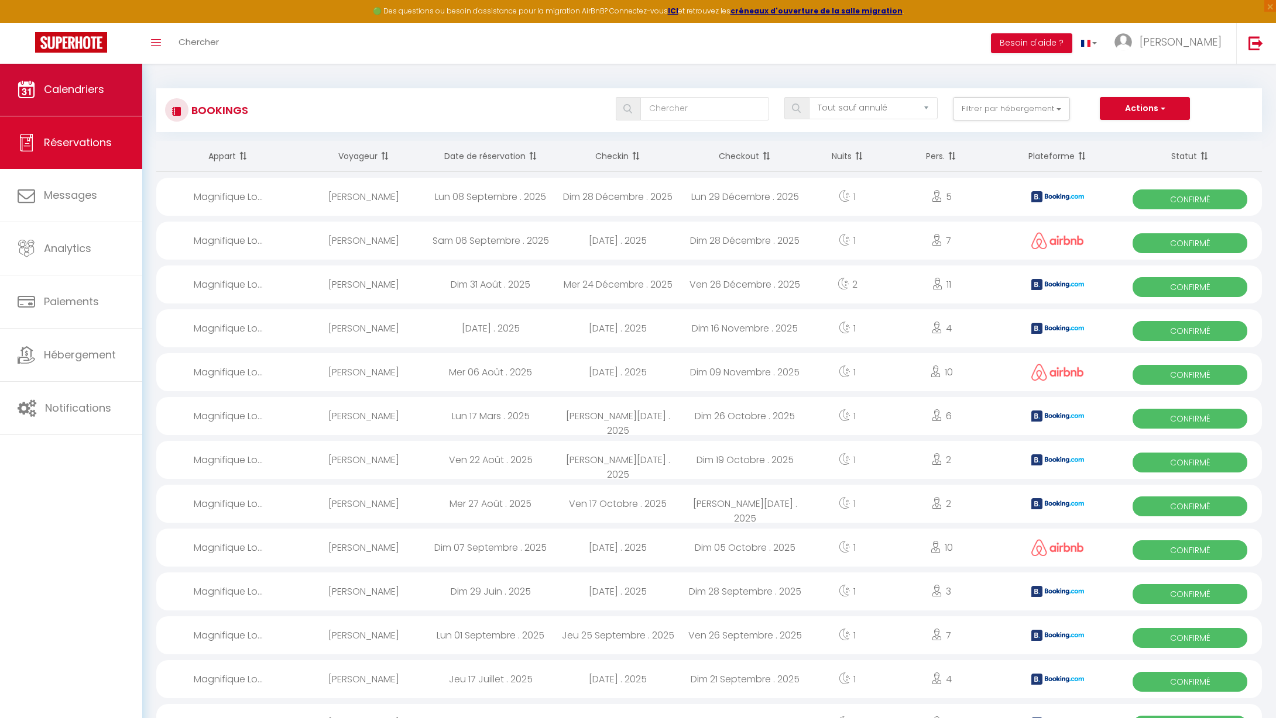
click at [96, 99] on link "Calendriers" at bounding box center [71, 89] width 142 height 53
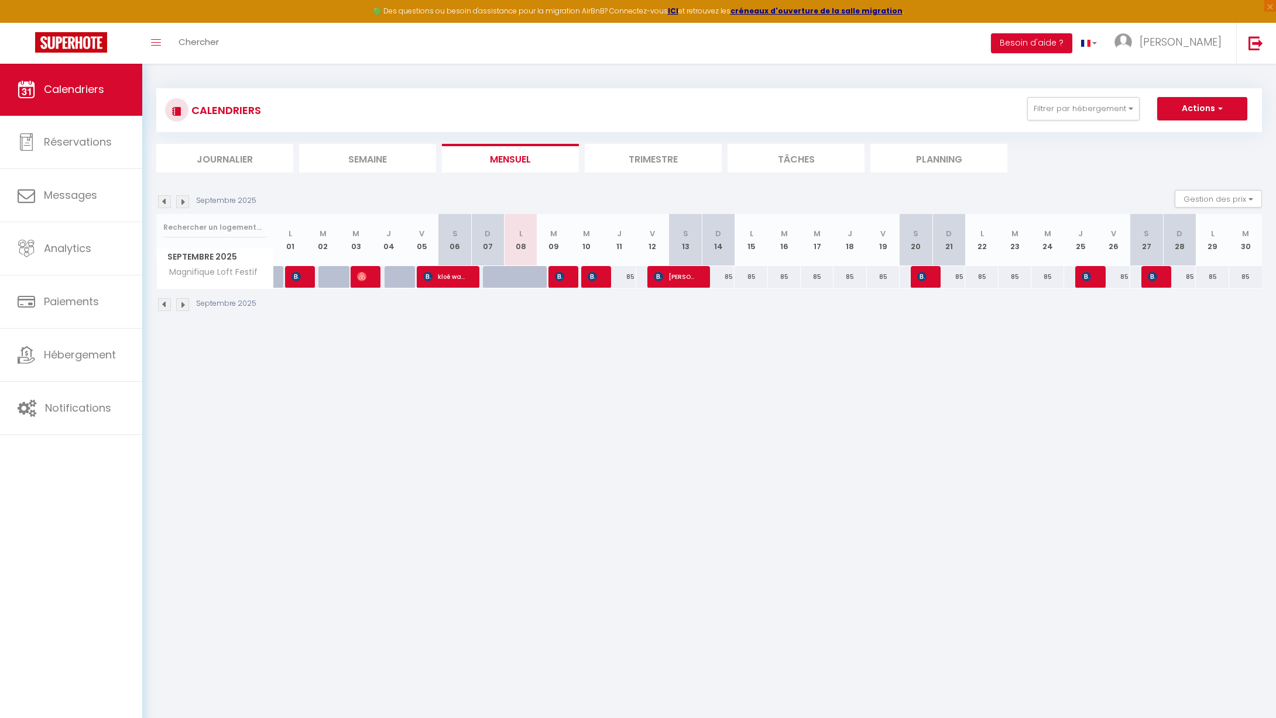
click at [1225, 106] on button "Actions" at bounding box center [1202, 108] width 90 height 23
click at [1254, 200] on button "Gestion des prix" at bounding box center [1217, 199] width 87 height 18
click at [1165, 280] on input "Disponibilité" at bounding box center [1208, 276] width 105 height 12
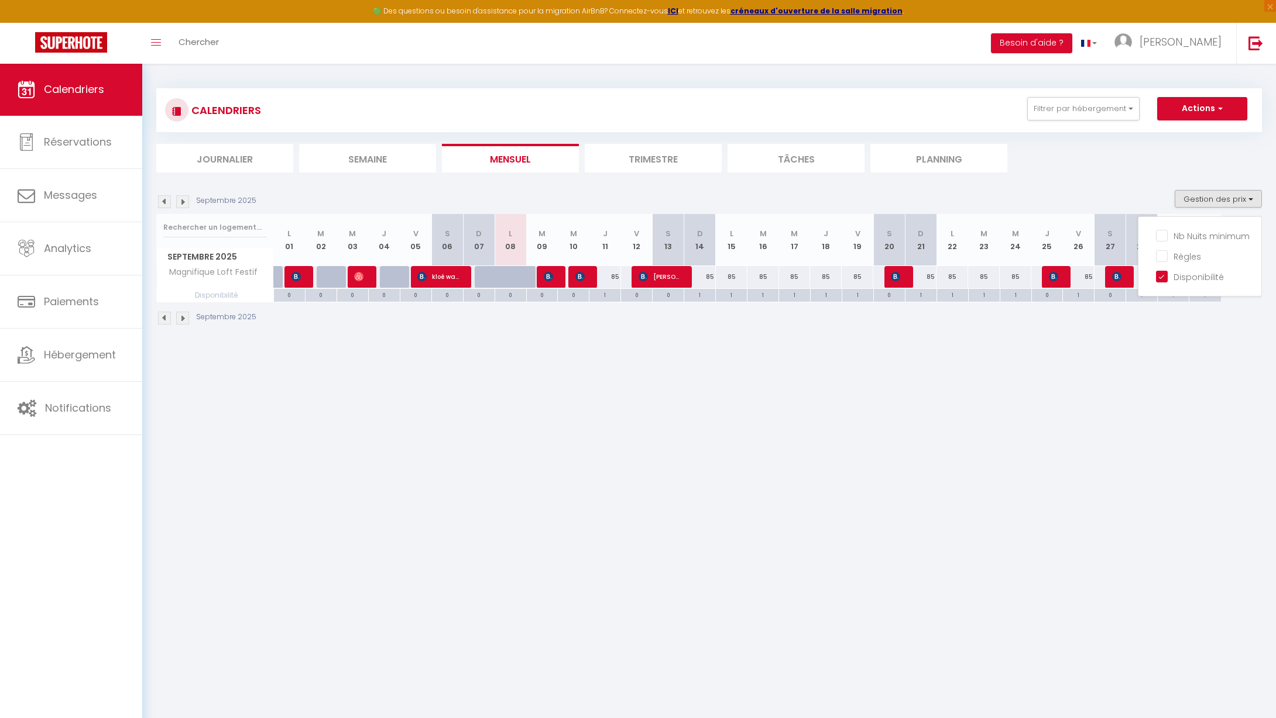
click at [990, 195] on div "Septembre 2025 Gestion des prix Nb Nuits minimum Règles Disponibilité" at bounding box center [708, 202] width 1105 height 24
click at [186, 201] on img at bounding box center [182, 201] width 13 height 13
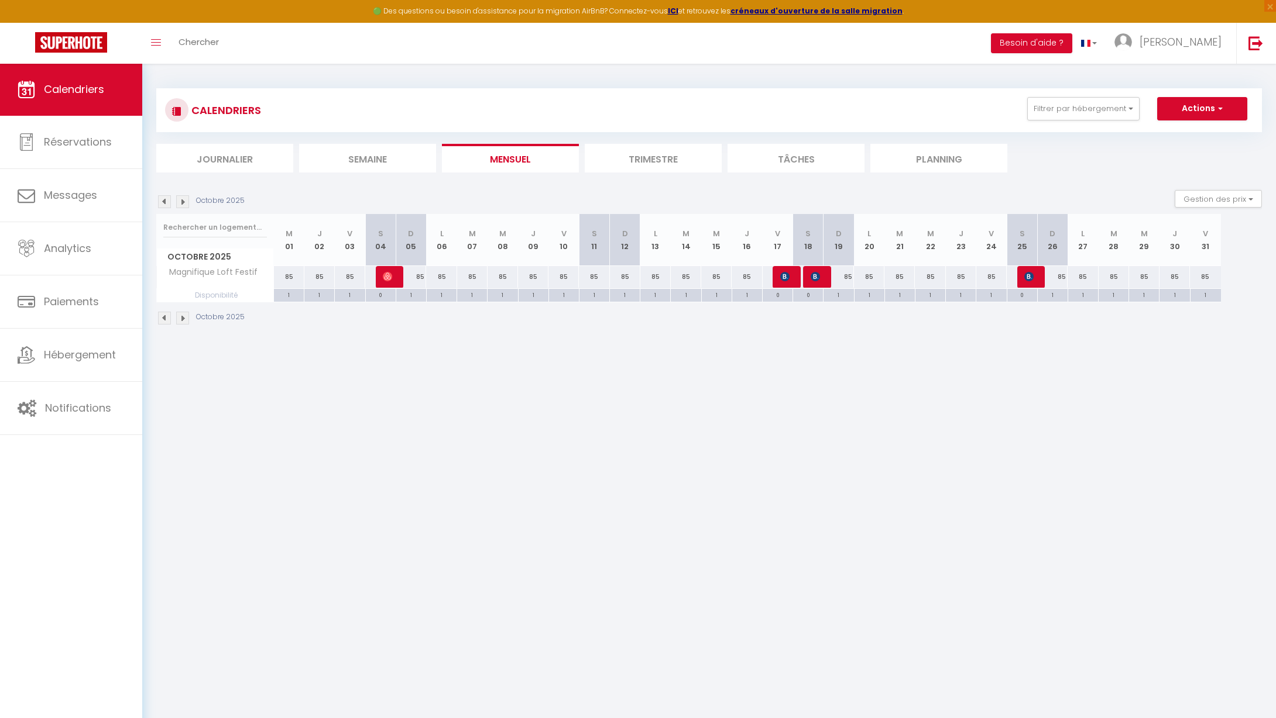
click at [186, 201] on img at bounding box center [182, 201] width 13 height 13
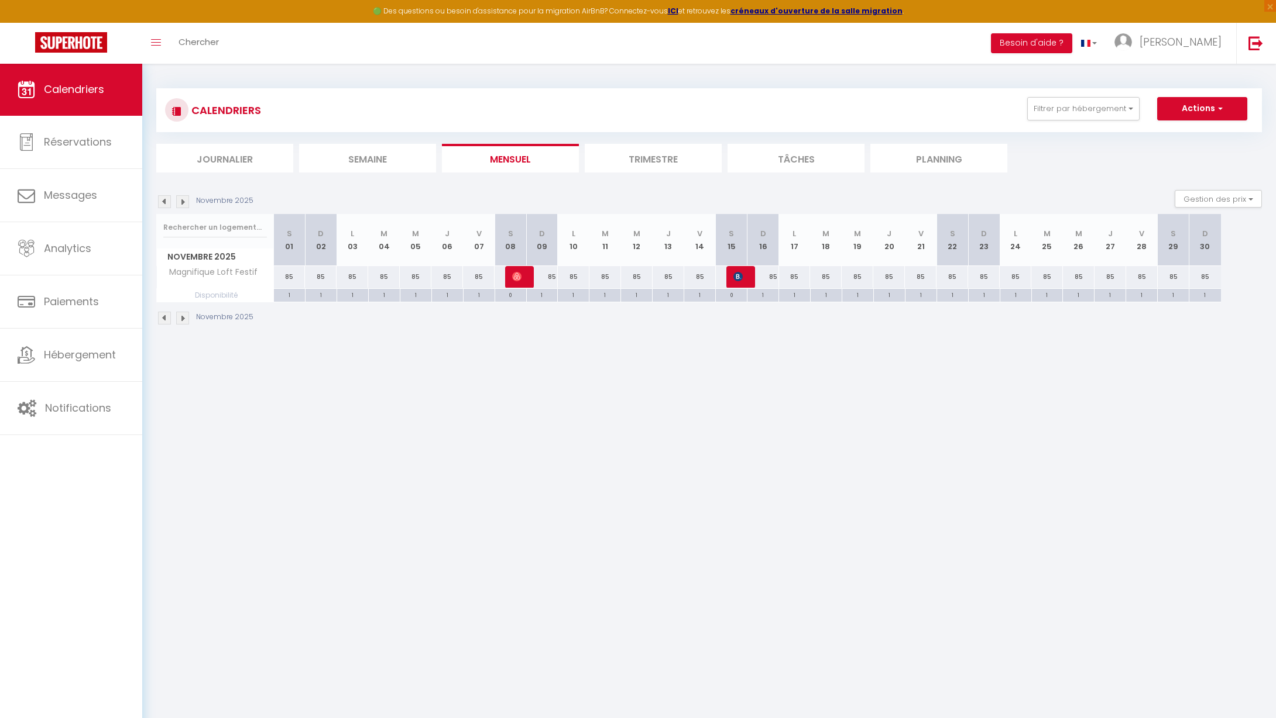
click at [184, 202] on img at bounding box center [182, 201] width 13 height 13
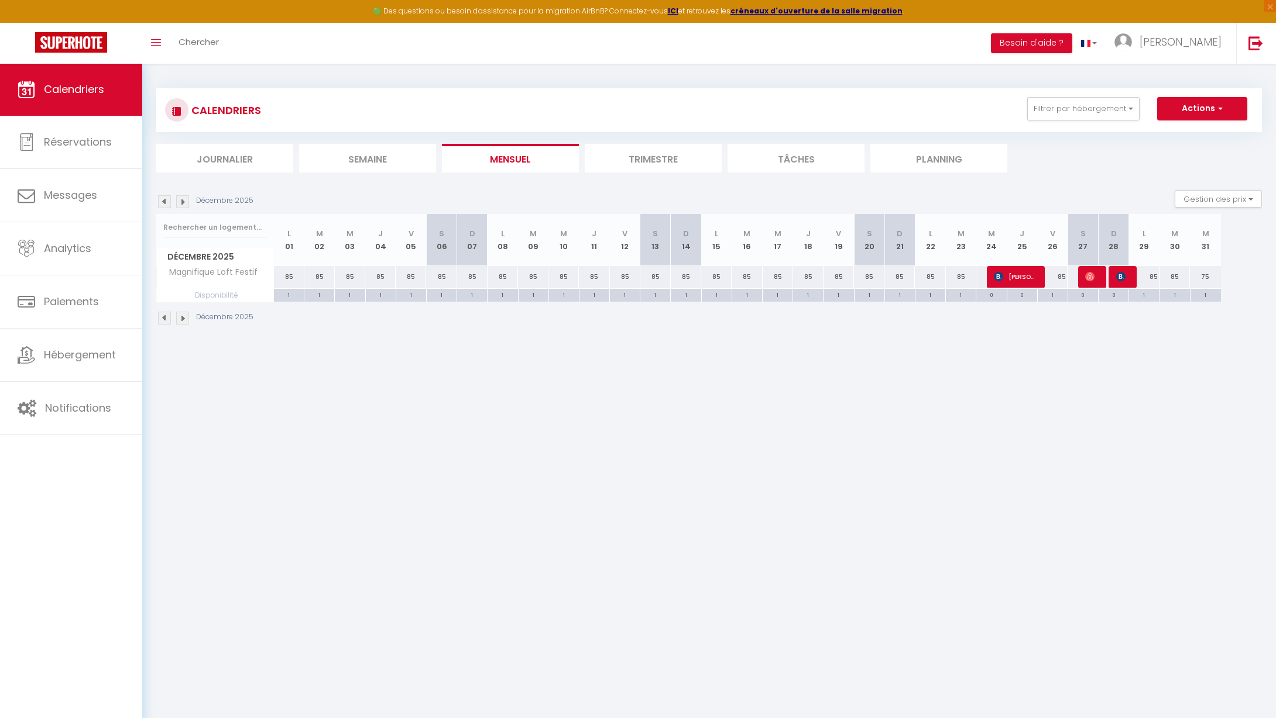
click at [185, 202] on img at bounding box center [182, 201] width 13 height 13
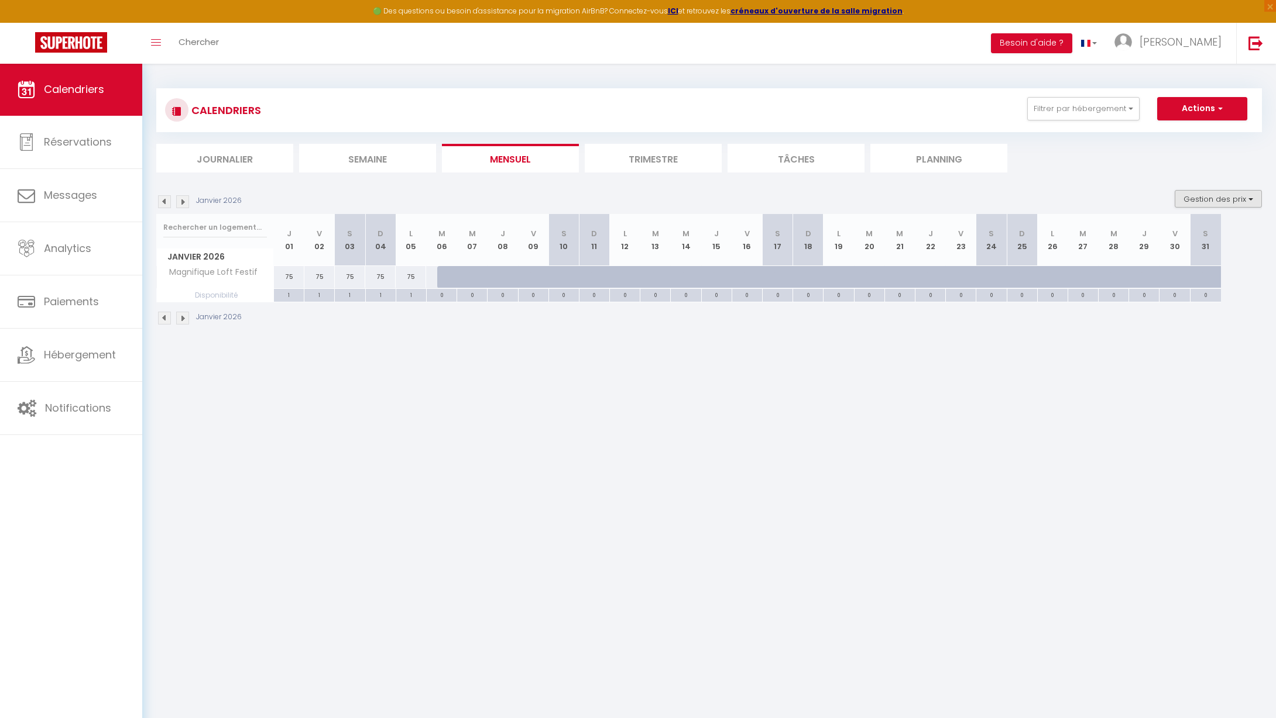
click at [1248, 201] on button "Gestion des prix" at bounding box center [1217, 199] width 87 height 18
click at [1164, 276] on input "Disponibilité" at bounding box center [1208, 276] width 105 height 12
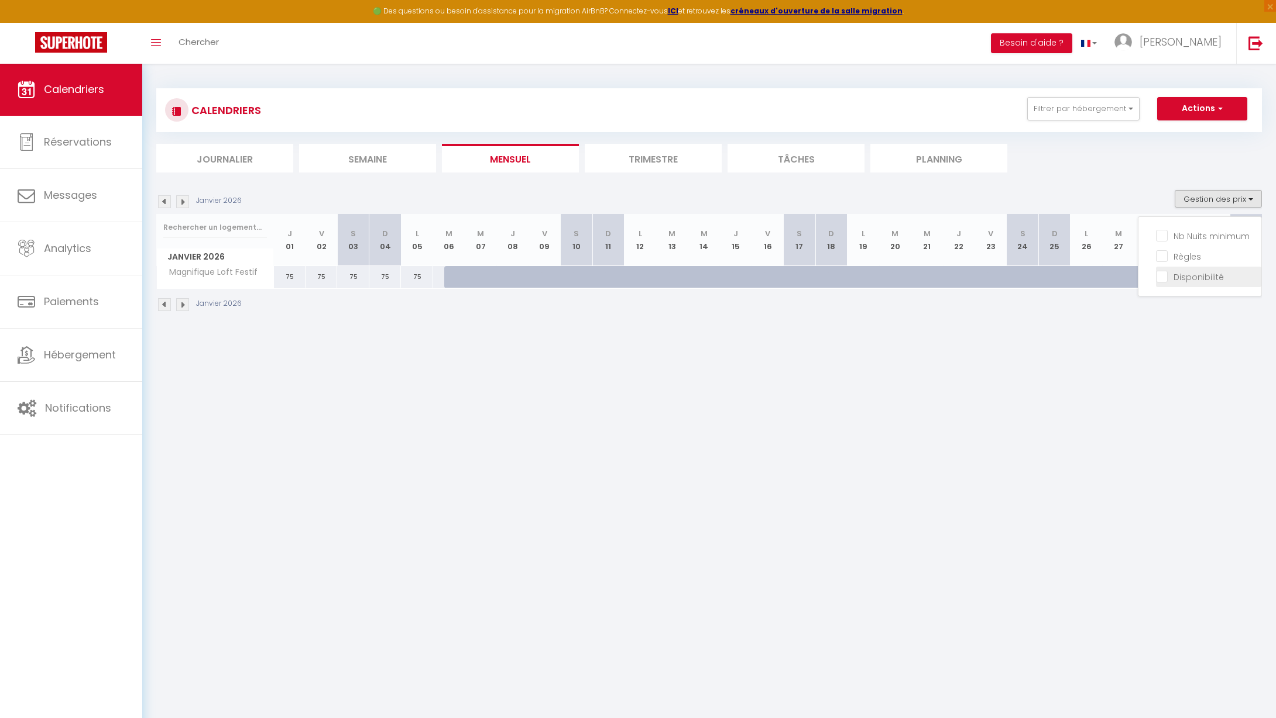
click at [1164, 276] on input "Disponibilité" at bounding box center [1208, 276] width 105 height 12
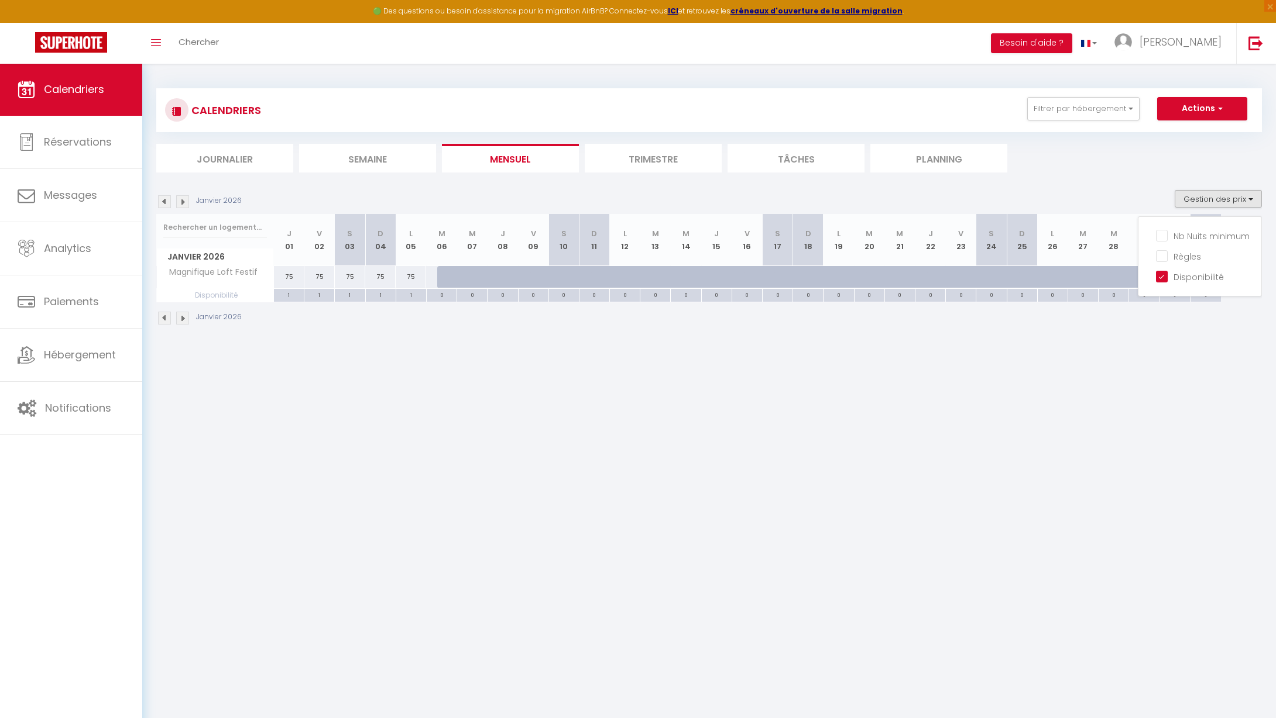
click at [473, 275] on div at bounding box center [482, 284] width 30 height 22
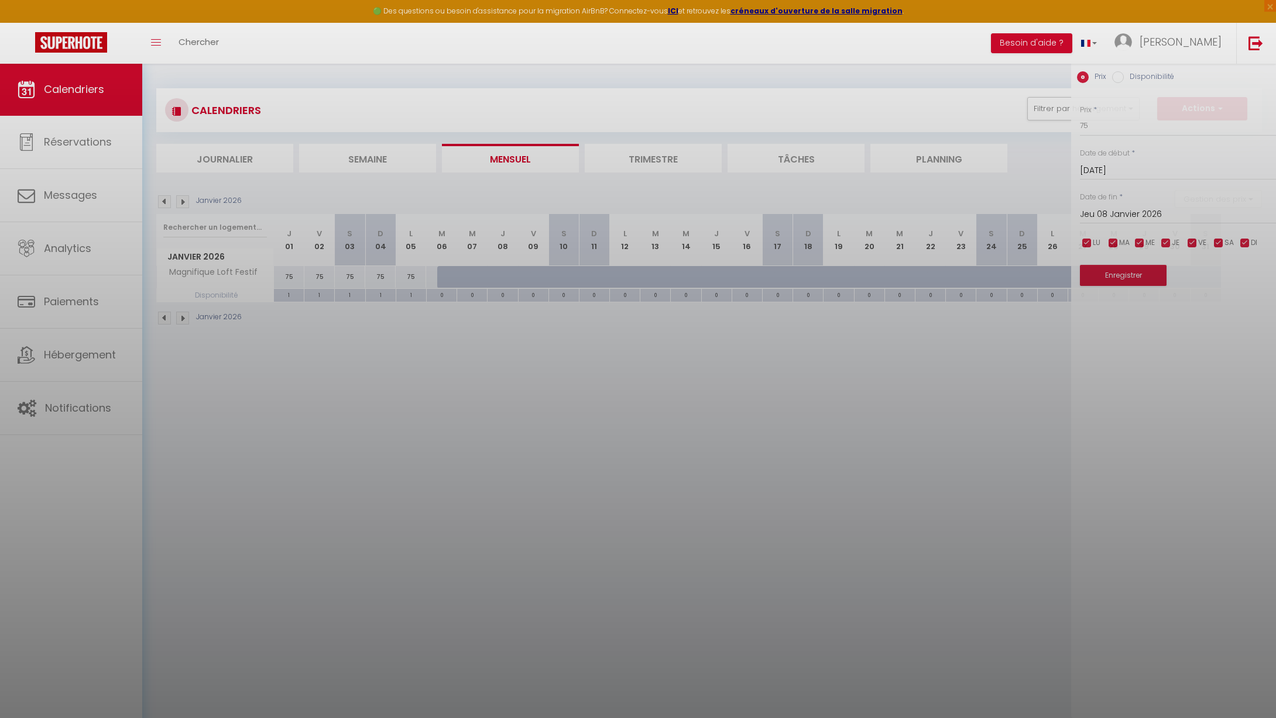
click at [496, 276] on div at bounding box center [638, 359] width 1276 height 718
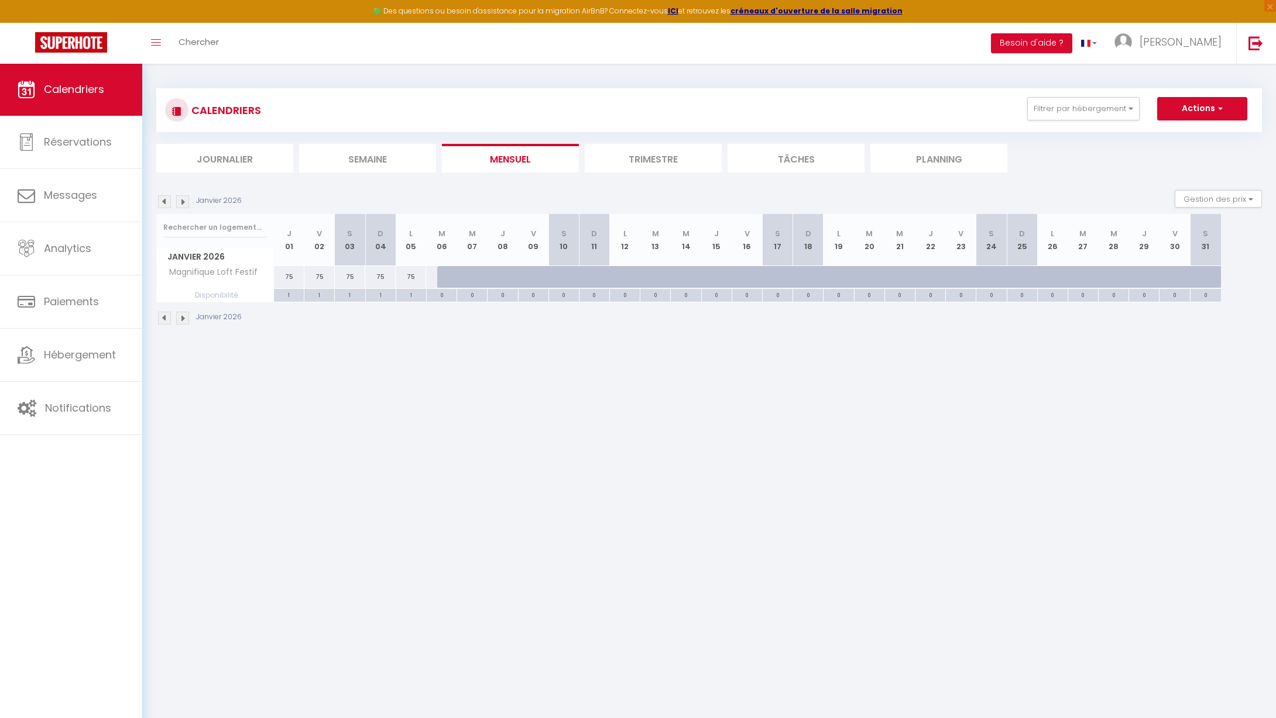
click at [496, 276] on div at bounding box center [502, 277] width 30 height 22
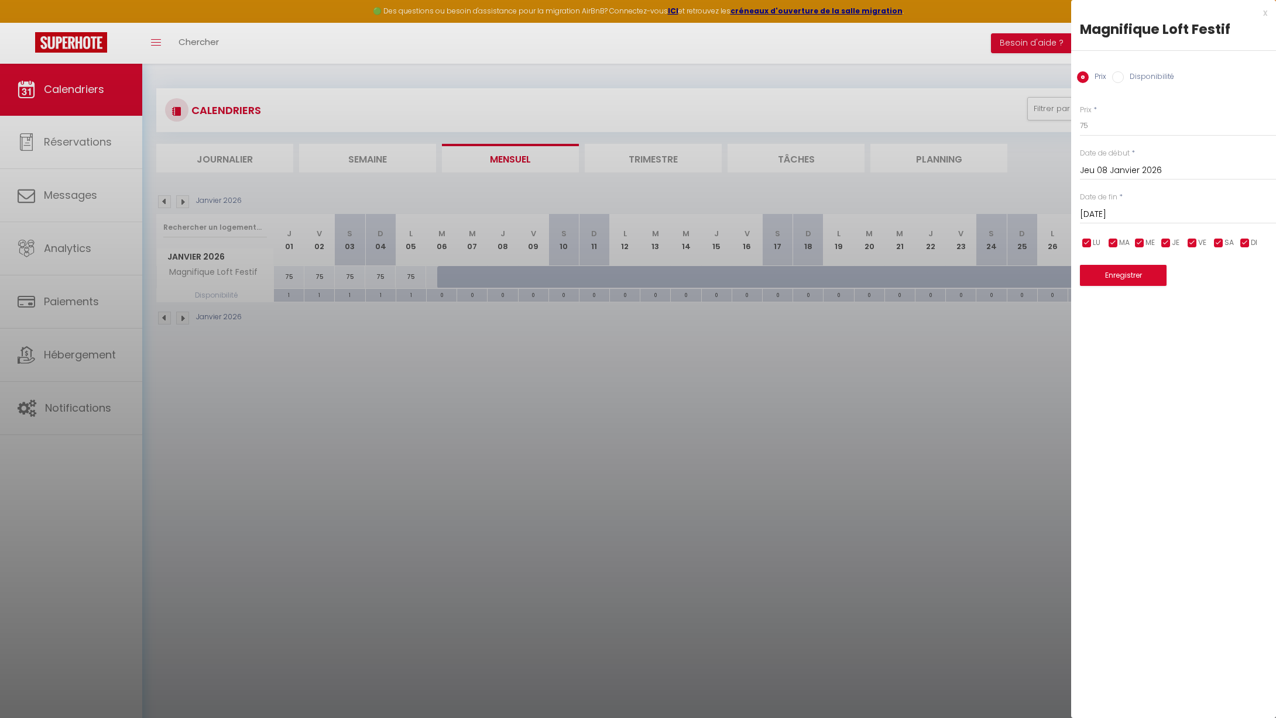
click at [1119, 79] on input "Disponibilité" at bounding box center [1118, 77] width 12 height 12
click at [1082, 78] on input "Prix" at bounding box center [1083, 77] width 12 height 12
click at [1119, 78] on input "Disponibilité" at bounding box center [1118, 77] width 12 height 12
click at [480, 273] on div at bounding box center [638, 359] width 1276 height 718
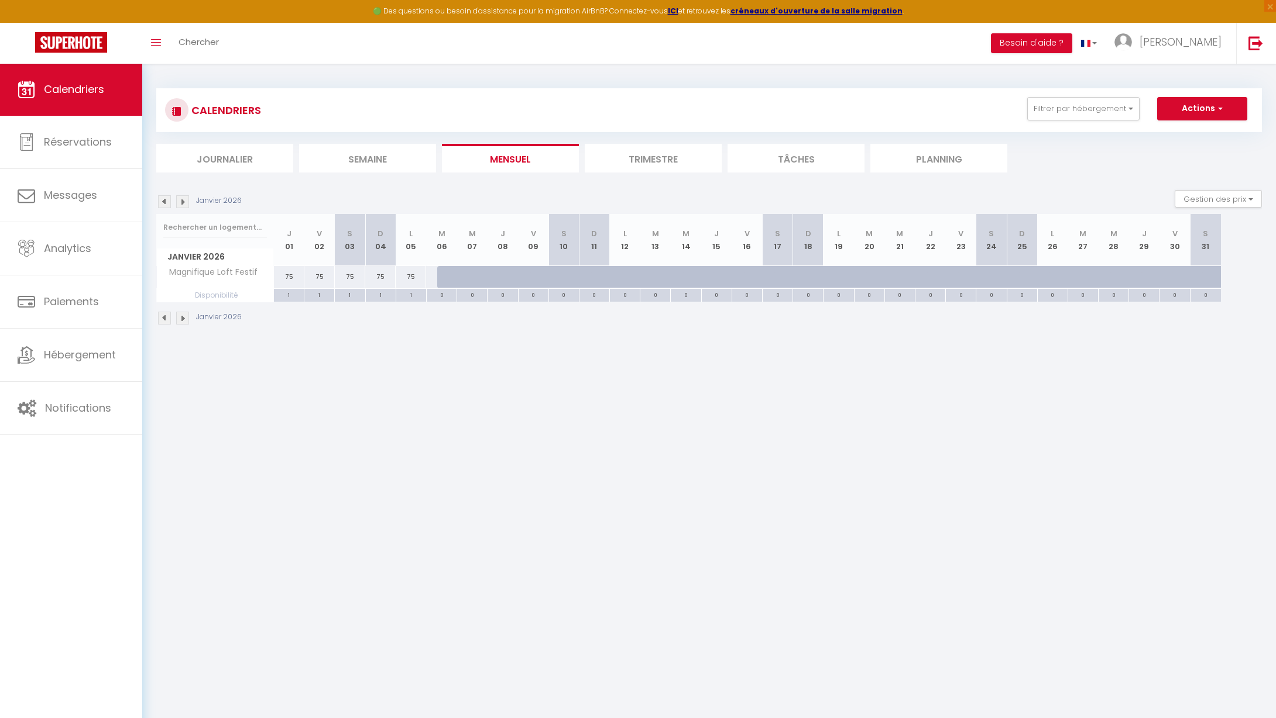
click at [672, 277] on div at bounding box center [686, 277] width 30 height 22
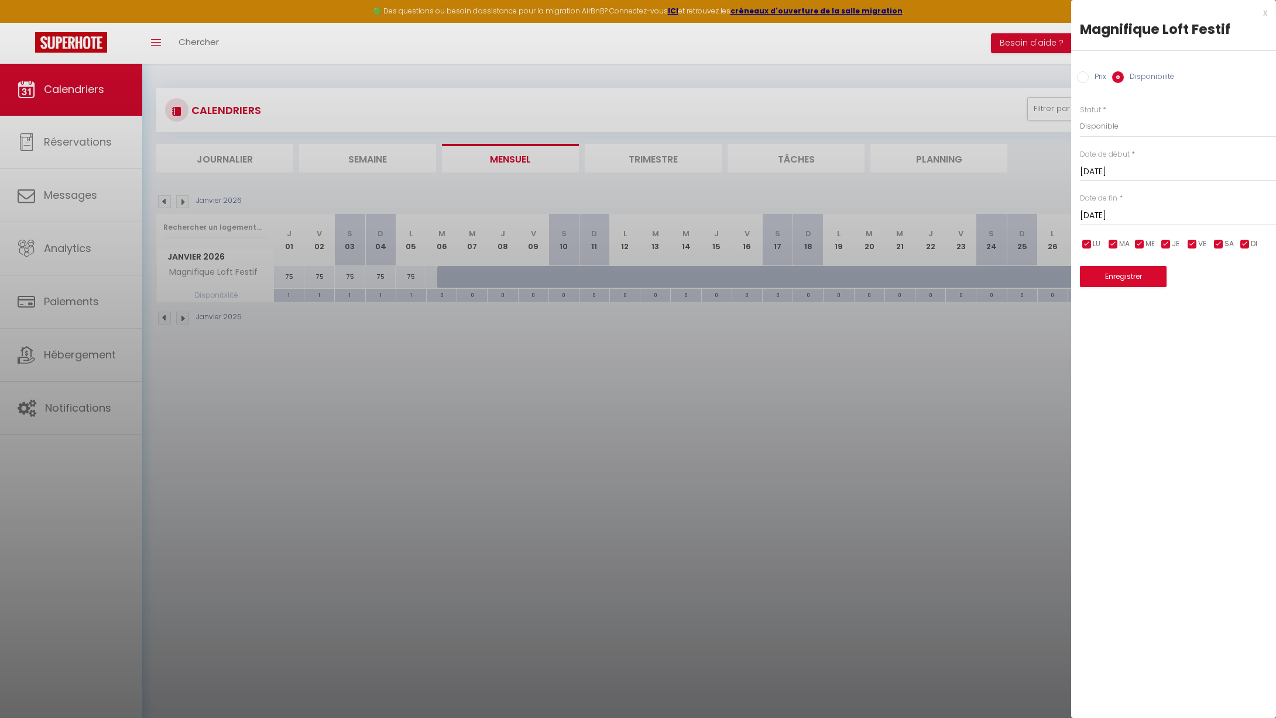
click at [903, 278] on div at bounding box center [638, 359] width 1276 height 718
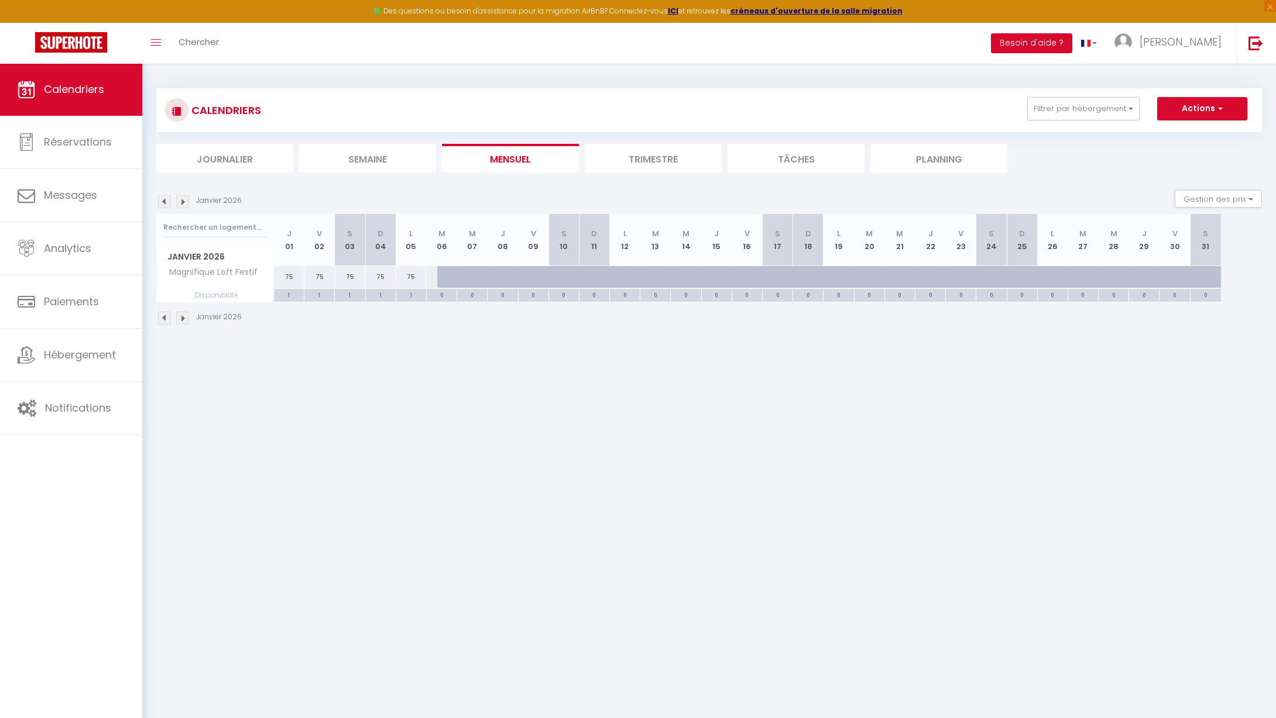
click at [1225, 109] on button "Actions" at bounding box center [1202, 108] width 90 height 23
click at [1254, 200] on button "Gestion des prix" at bounding box center [1217, 199] width 87 height 18
click at [1160, 256] on input "Règles" at bounding box center [1208, 256] width 105 height 12
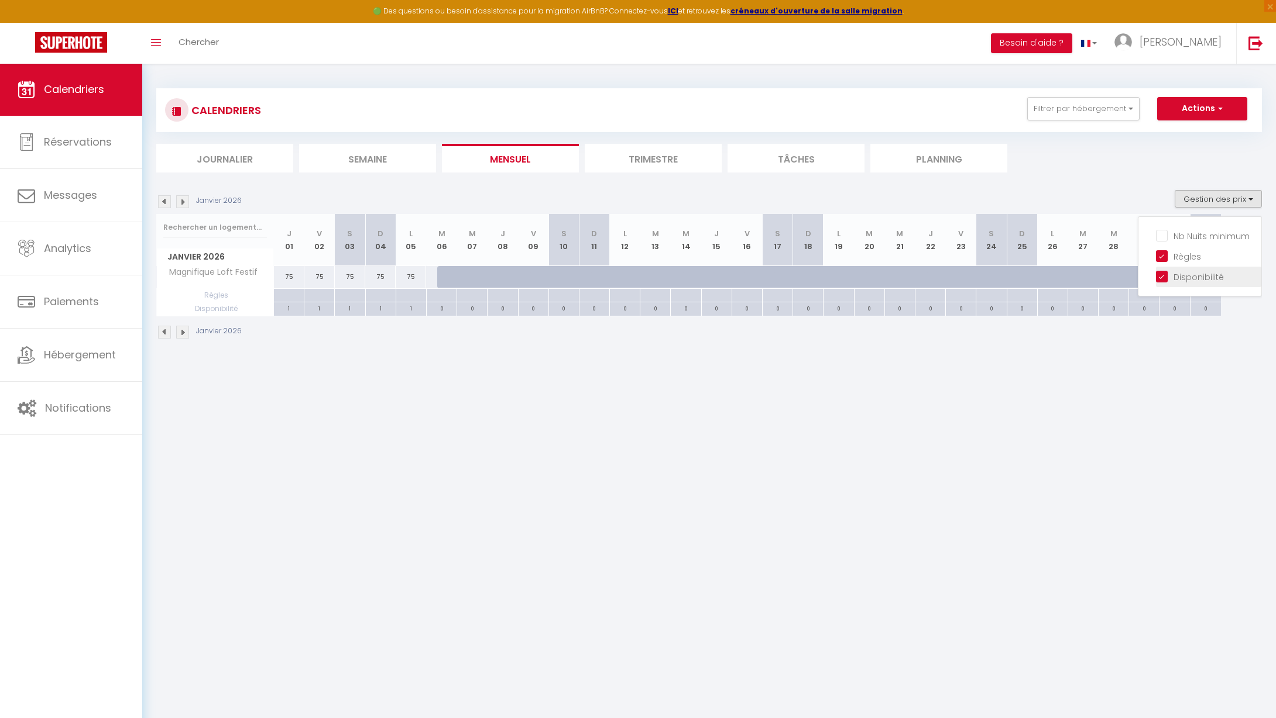
click at [1161, 283] on li "Disponibilité" at bounding box center [1208, 277] width 105 height 20
click at [1248, 201] on button "Gestion des prix" at bounding box center [1217, 199] width 87 height 18
click at [1165, 274] on input "Disponibilité" at bounding box center [1208, 276] width 105 height 12
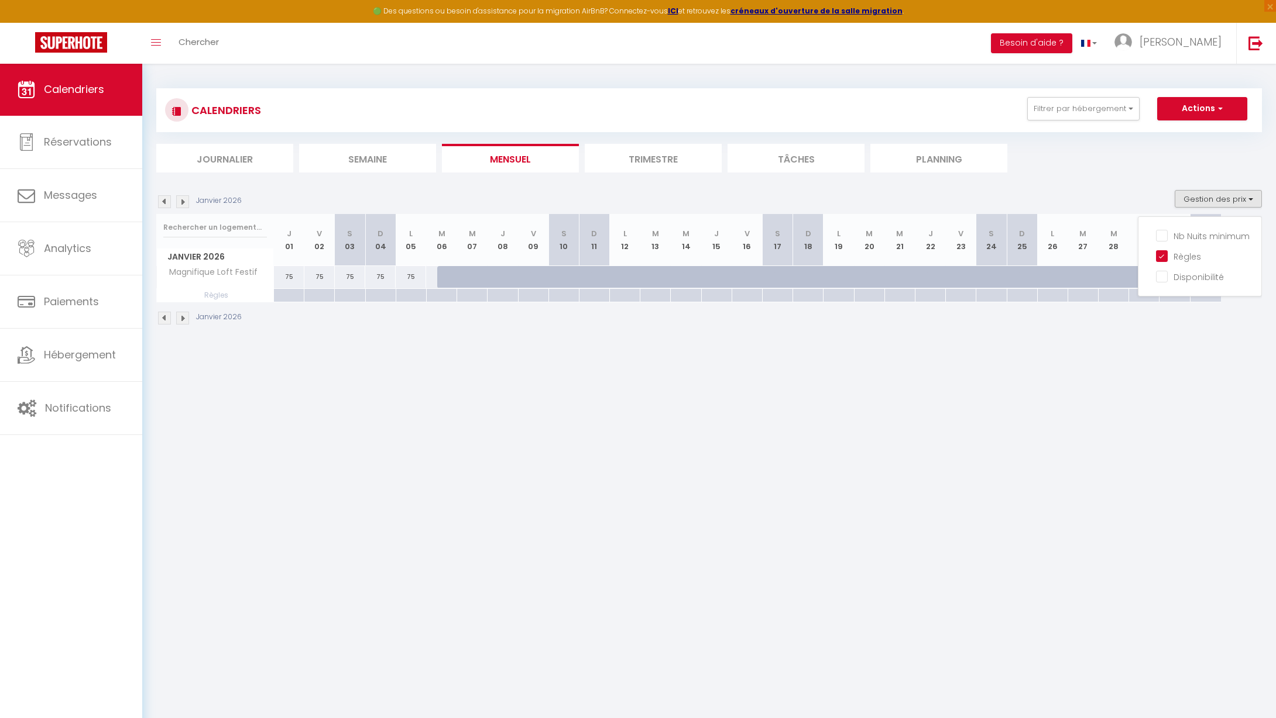
drag, startPoint x: 1163, startPoint y: 257, endPoint x: 1154, endPoint y: 267, distance: 12.8
click at [1163, 257] on input "Règles" at bounding box center [1208, 256] width 105 height 12
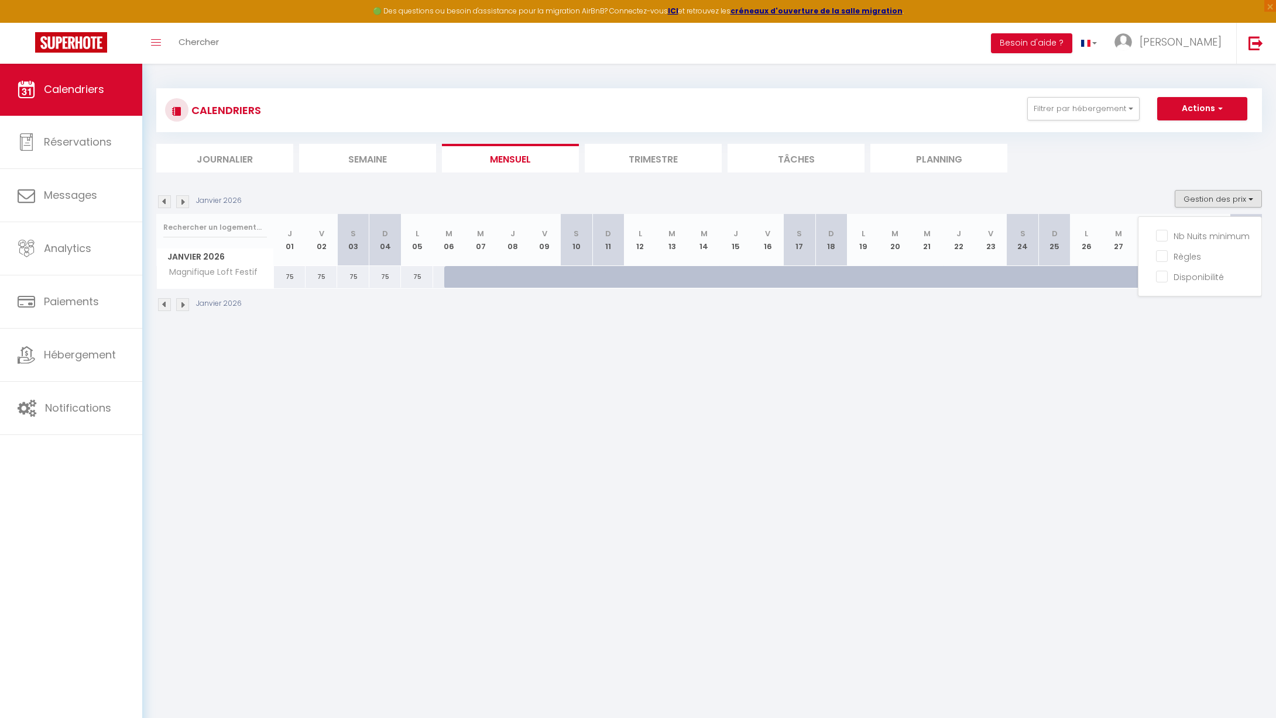
drag, startPoint x: 210, startPoint y: 266, endPoint x: 207, endPoint y: 255, distance: 11.7
click at [210, 267] on span "Magnifique Loft Festif" at bounding box center [210, 272] width 102 height 13
click at [200, 226] on input "text" at bounding box center [215, 227] width 104 height 21
click at [197, 202] on p "Janvier 2026" at bounding box center [219, 200] width 46 height 11
click at [187, 118] on div "CALENDRIERS" at bounding box center [213, 110] width 96 height 26
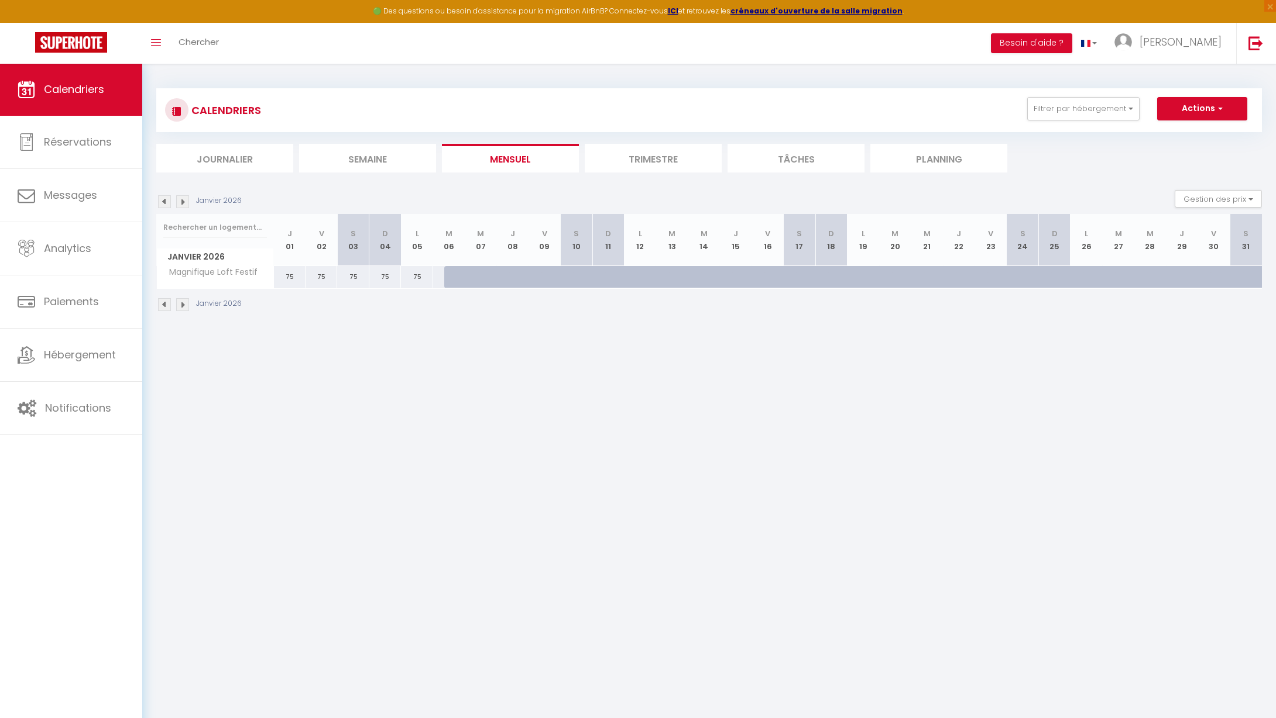
click at [183, 110] on div at bounding box center [176, 109] width 23 height 23
click at [906, 162] on li "Planning" at bounding box center [938, 158] width 137 height 29
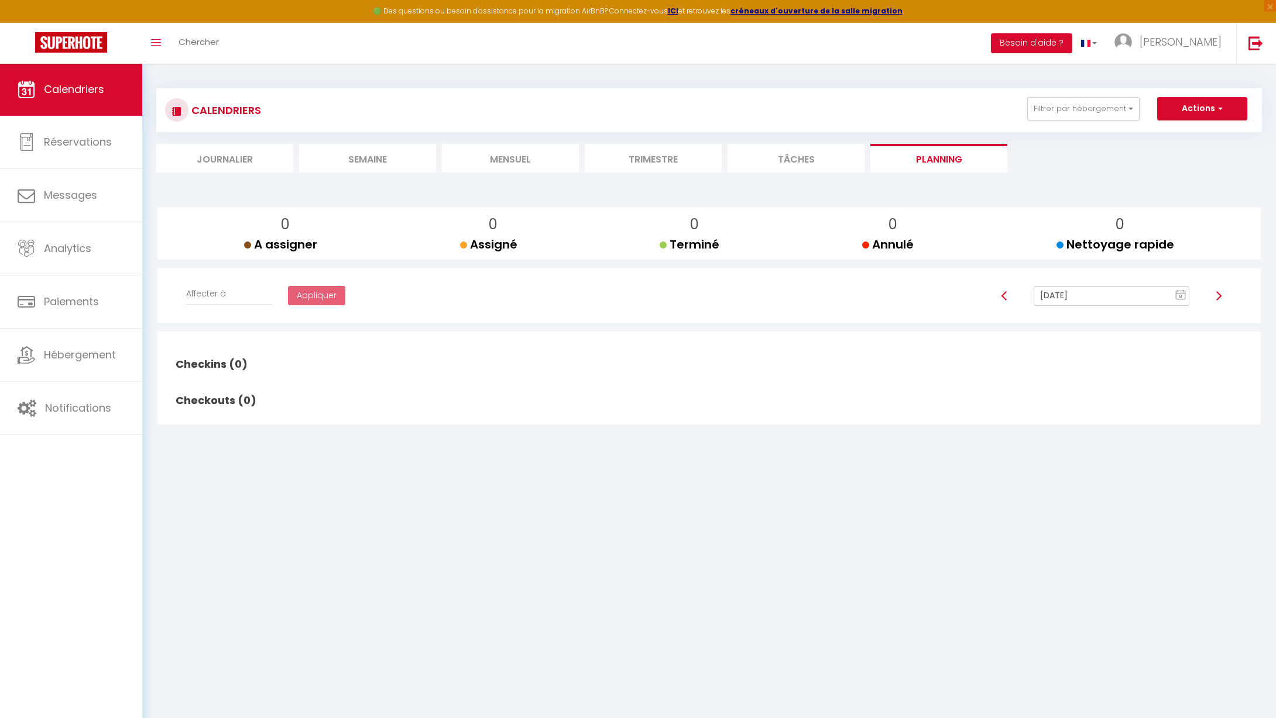
click at [1178, 296] on rect at bounding box center [1179, 295] width 9 height 8
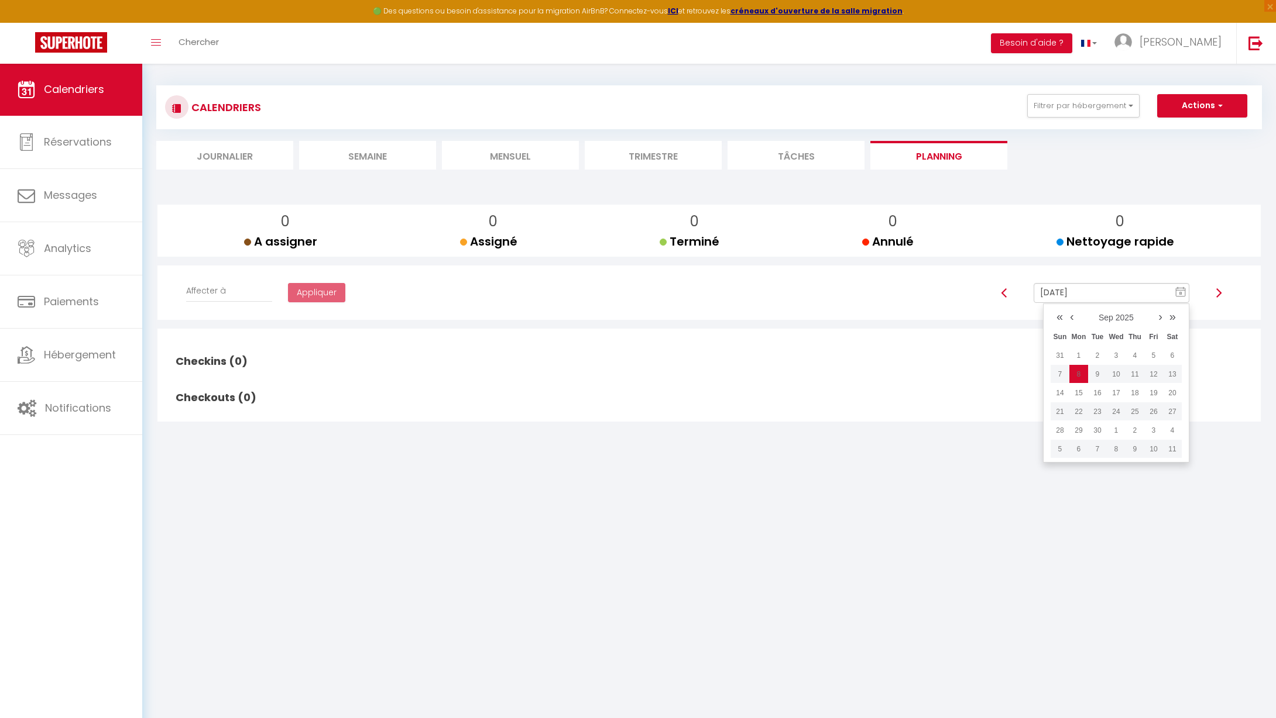
click at [1161, 316] on link "›" at bounding box center [1159, 317] width 11 height 18
click at [1163, 315] on link "›" at bounding box center [1159, 317] width 11 height 18
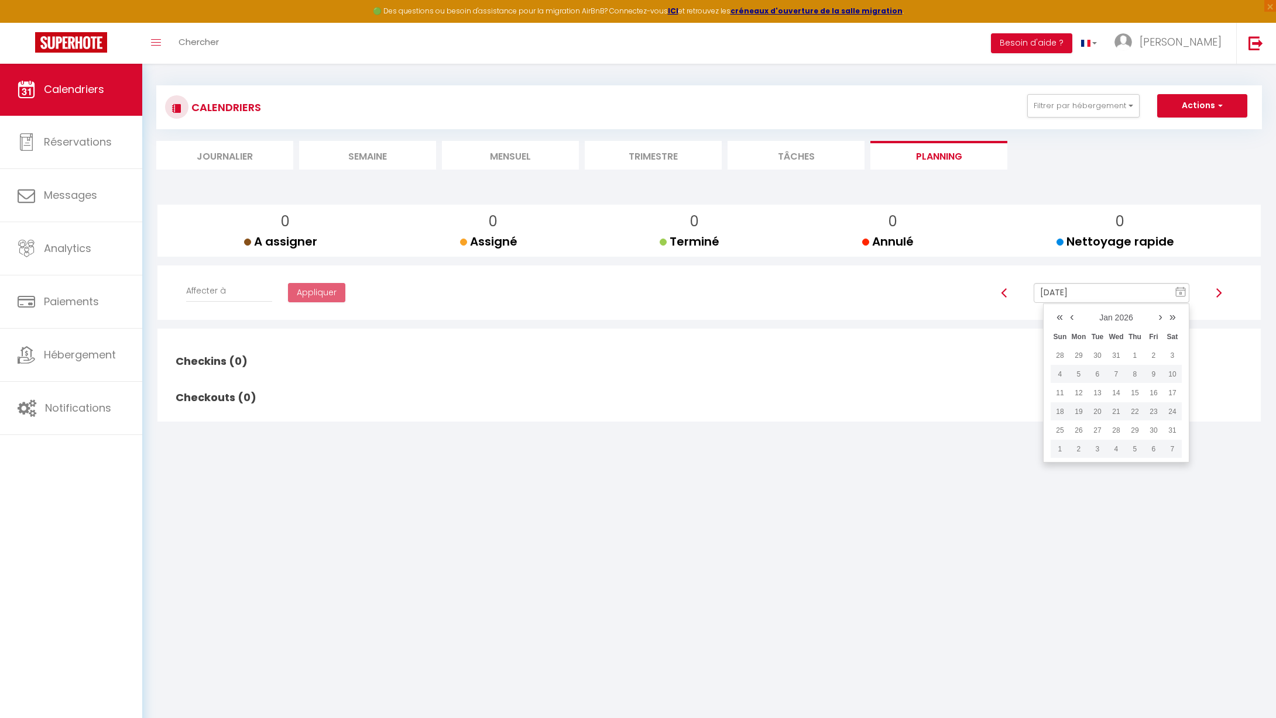
click at [1163, 315] on link "›" at bounding box center [1159, 317] width 11 height 18
click at [1130, 355] on td "30" at bounding box center [1134, 355] width 19 height 19
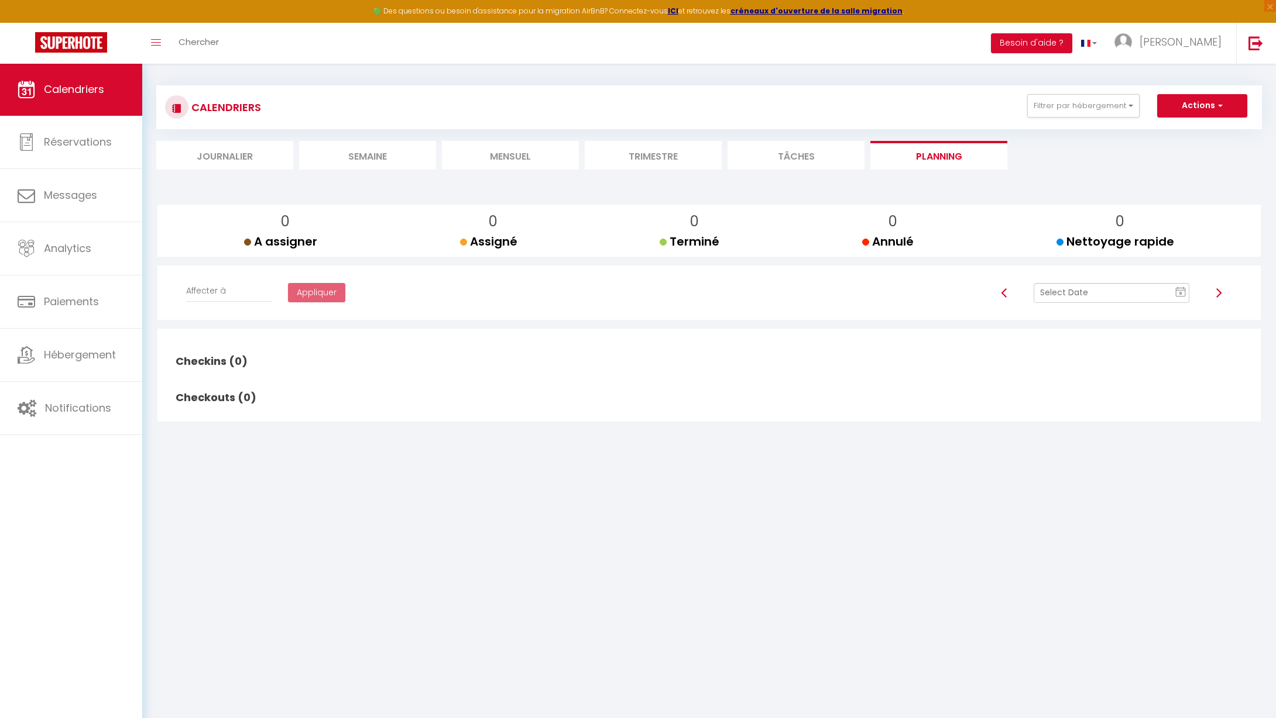
scroll to position [3, 0]
click at [1181, 315] on div "Affecter à [PERSON_NAME] [PERSON_NAME] Appliquer 8 « ‹ » › [DATE] [PHONE_NUMBER…" at bounding box center [709, 293] width 1088 height 55
click at [1111, 295] on input "text" at bounding box center [1111, 293] width 156 height 20
click at [1162, 316] on link "›" at bounding box center [1159, 317] width 11 height 18
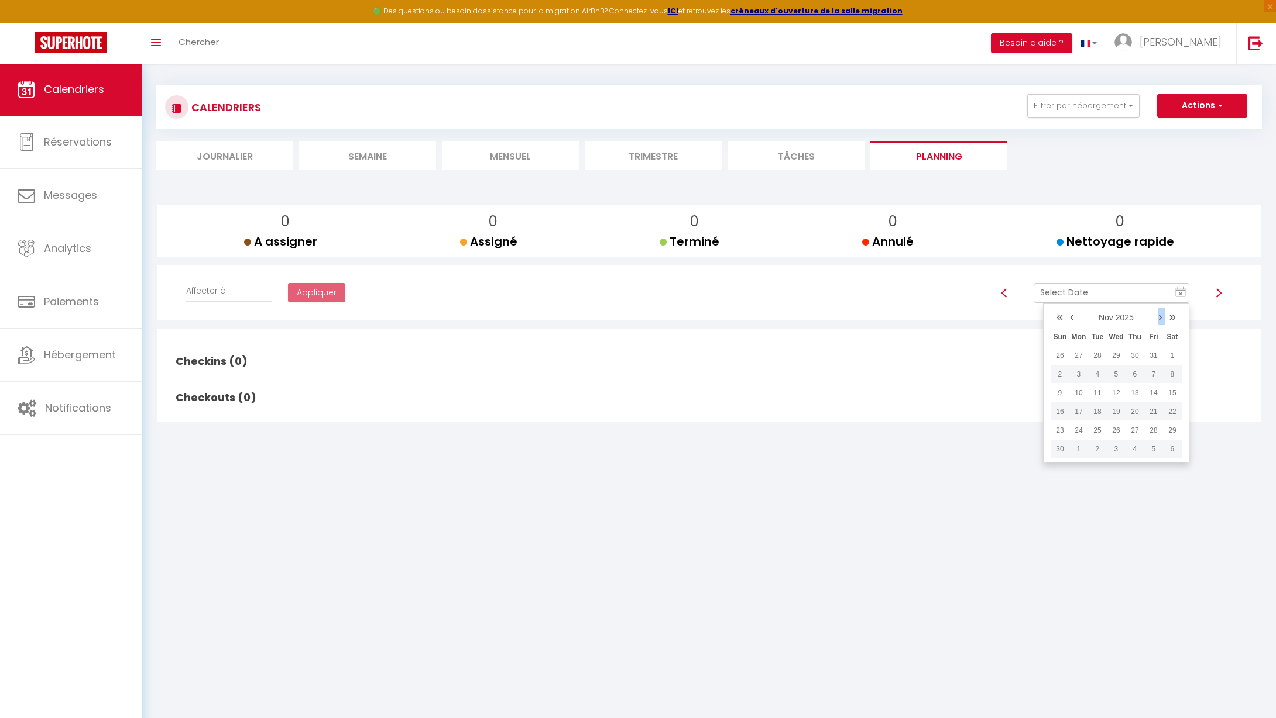
click at [1162, 316] on link "›" at bounding box center [1159, 317] width 11 height 18
click at [1084, 408] on td "16" at bounding box center [1078, 412] width 19 height 19
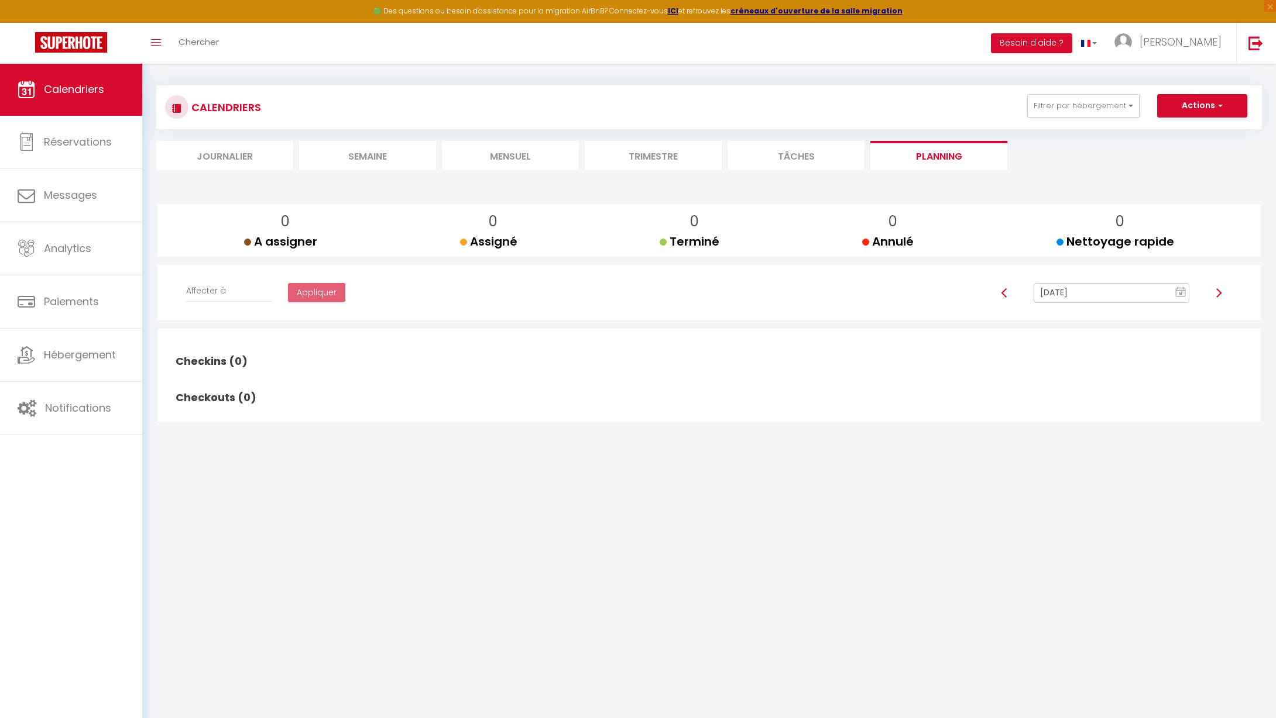
click at [726, 317] on div "Affecter à [PERSON_NAME] [PERSON_NAME] Appliquer [DATE] 8 « ‹ » › [DATE] [PHONE…" at bounding box center [709, 293] width 1088 height 55
click at [1112, 138] on div "CALENDRIERS Filtrer par hébergement Tous Magnifique Loft Festif Effacer Sauvega…" at bounding box center [708, 127] width 1105 height 84
click at [1221, 103] on span "button" at bounding box center [1218, 105] width 7 height 12
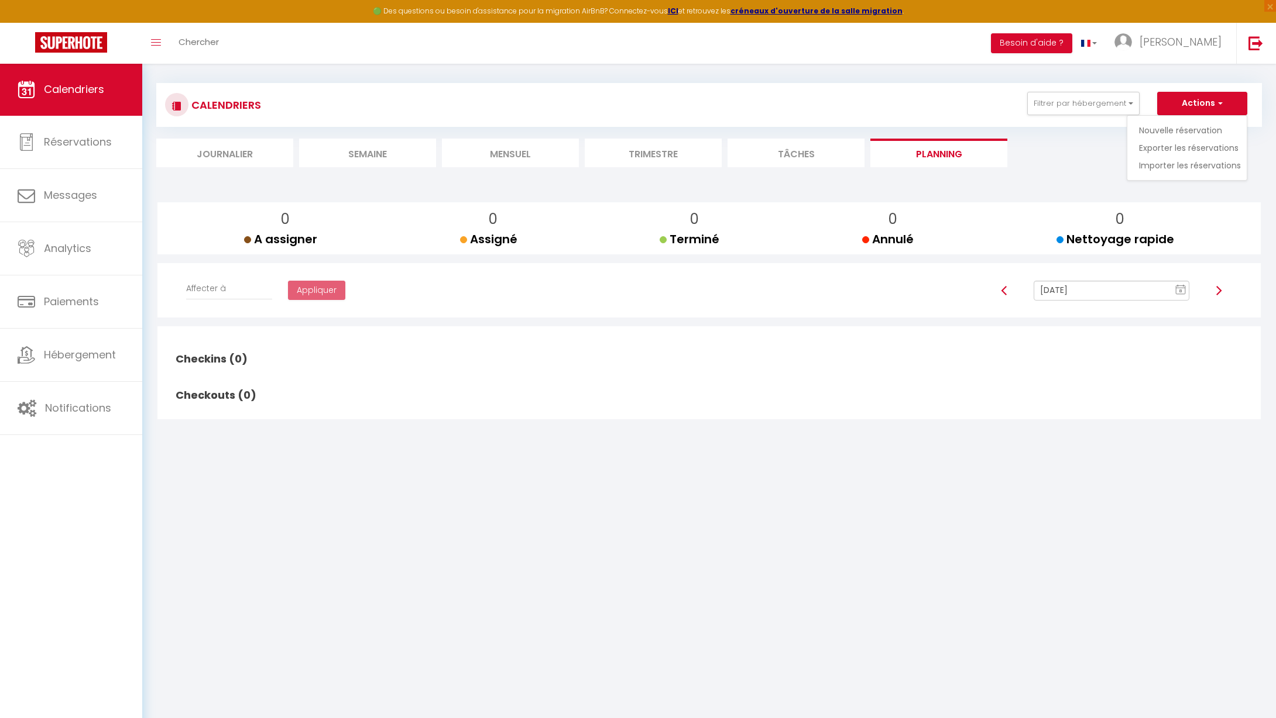
click at [1043, 159] on ul "Journalier [GEOGRAPHIC_DATA] Mensuel Trimestre Tâches Planning" at bounding box center [708, 153] width 1105 height 29
click at [232, 149] on li "Journalier" at bounding box center [224, 154] width 137 height 29
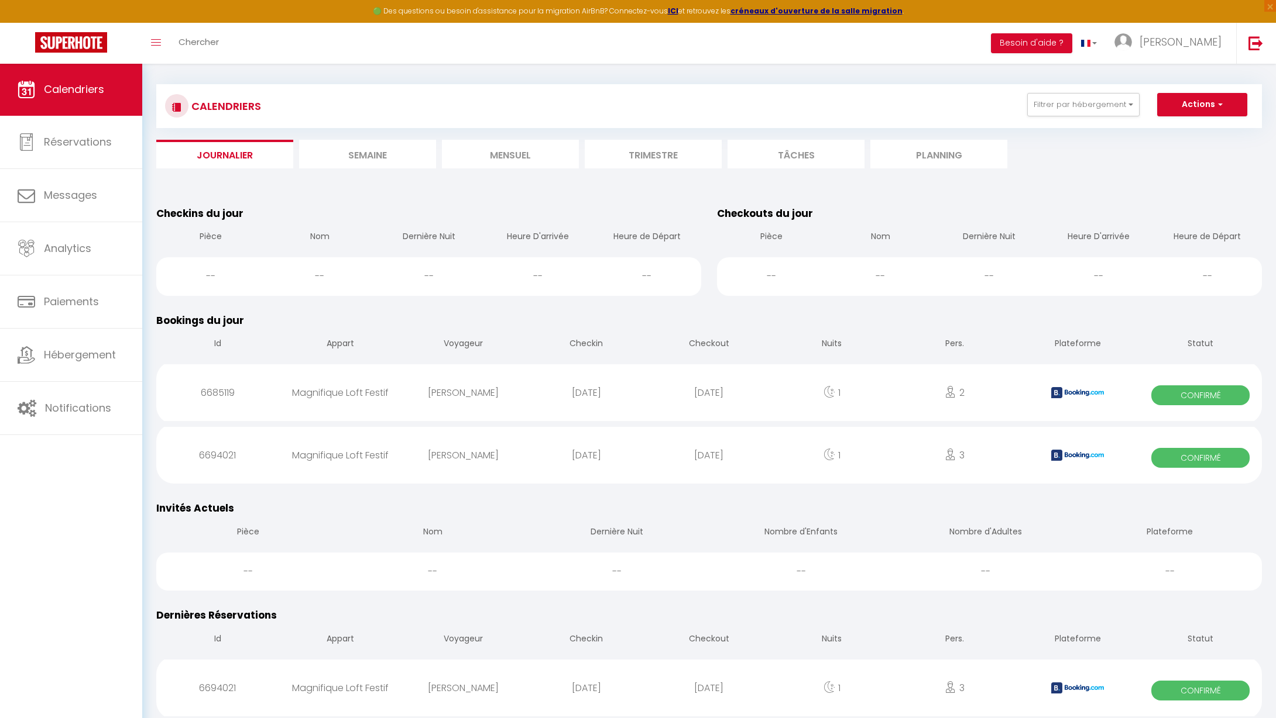
click at [336, 154] on li "Semaine" at bounding box center [367, 154] width 137 height 29
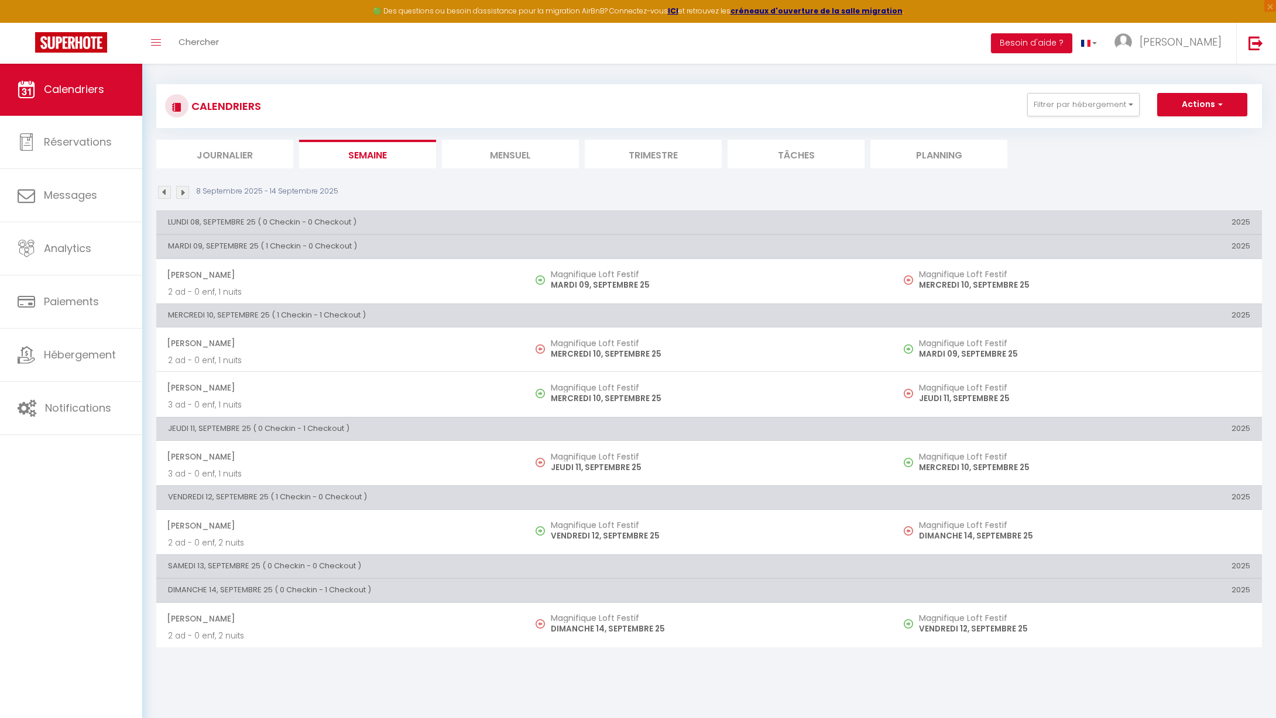
click at [491, 149] on li "Mensuel" at bounding box center [510, 154] width 137 height 29
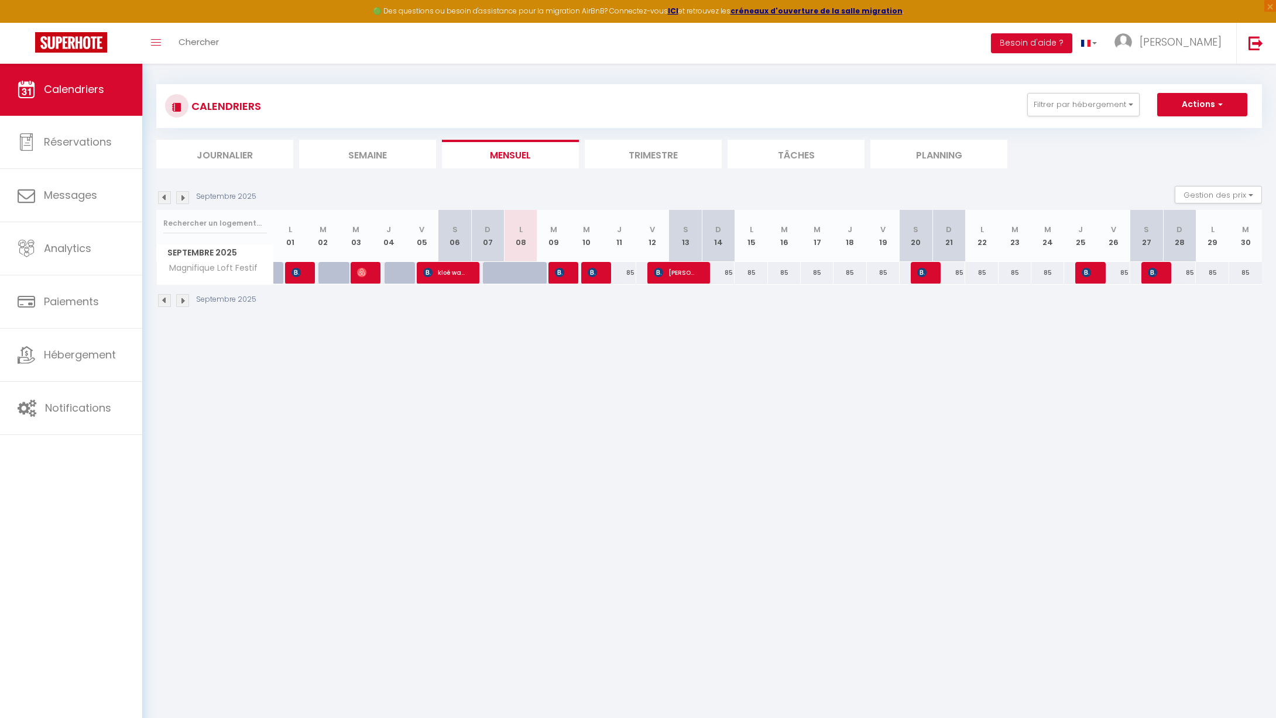
scroll to position [5, 0]
click at [156, 45] on icon "Toggle menubar" at bounding box center [156, 42] width 10 height 7
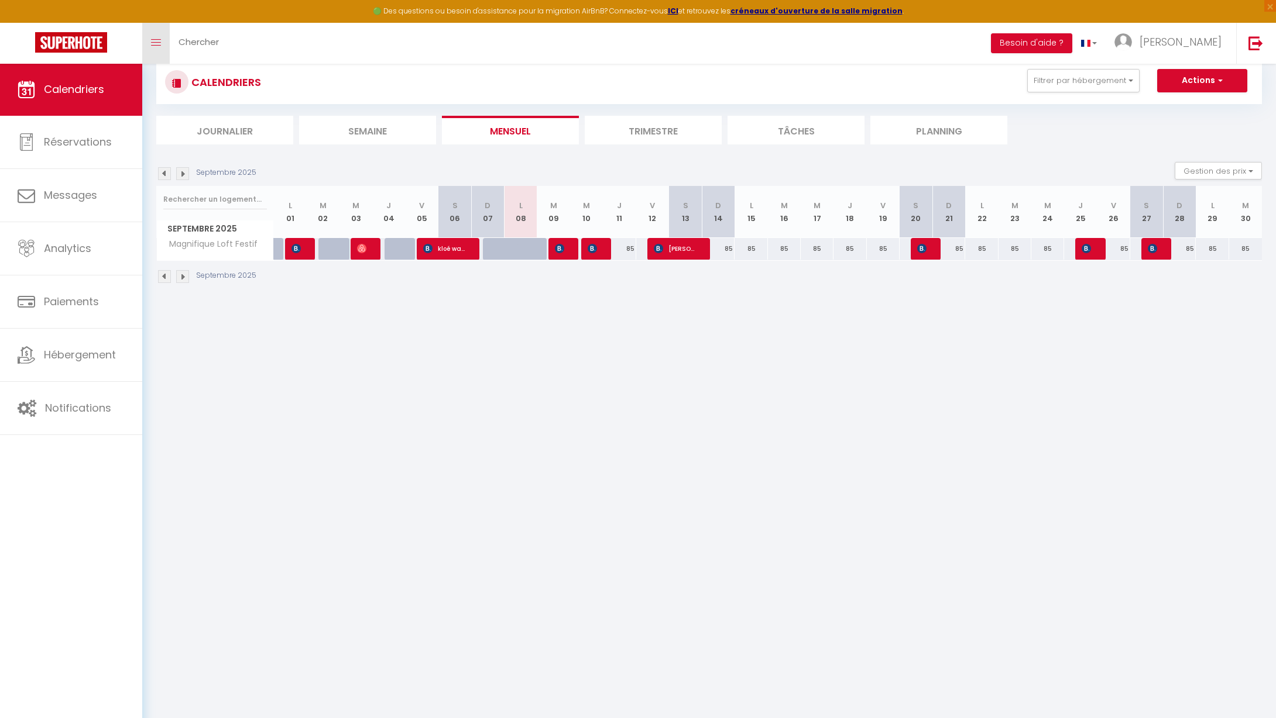
scroll to position [35, 0]
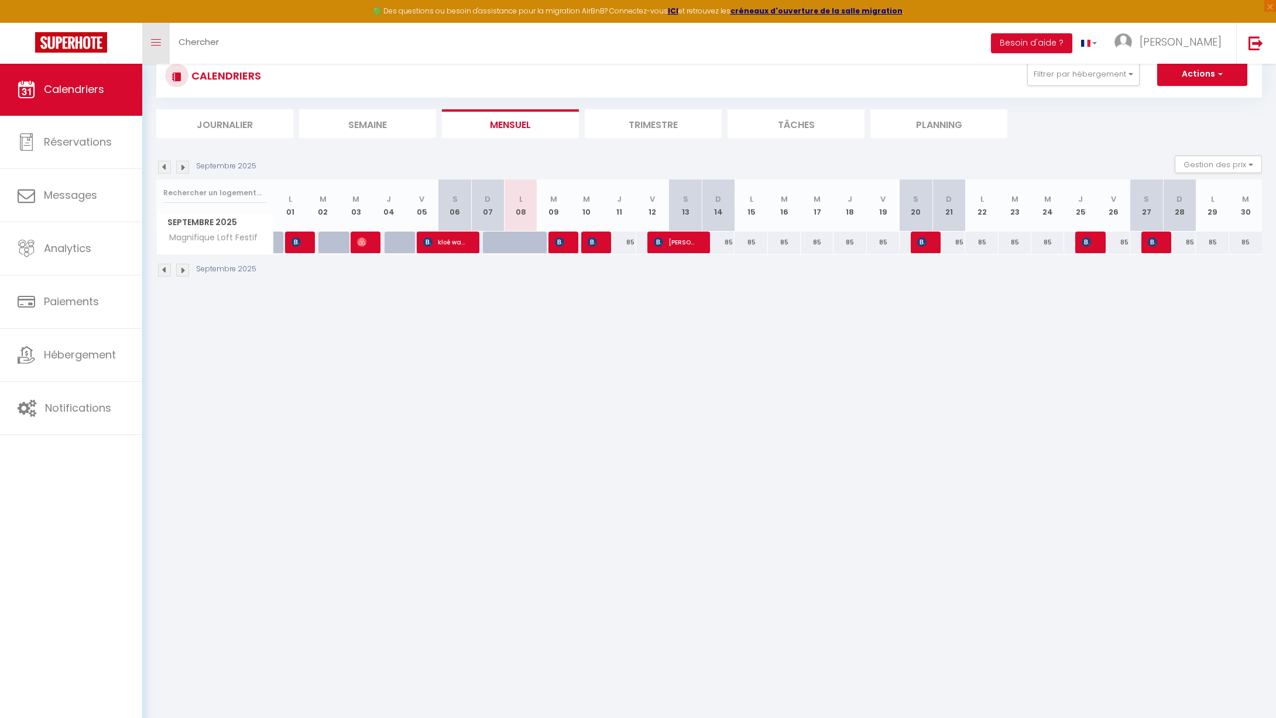
click at [157, 43] on icon "Toggle menubar" at bounding box center [156, 42] width 10 height 7
click at [160, 40] on link "Toggle menubar" at bounding box center [155, 43] width 27 height 41
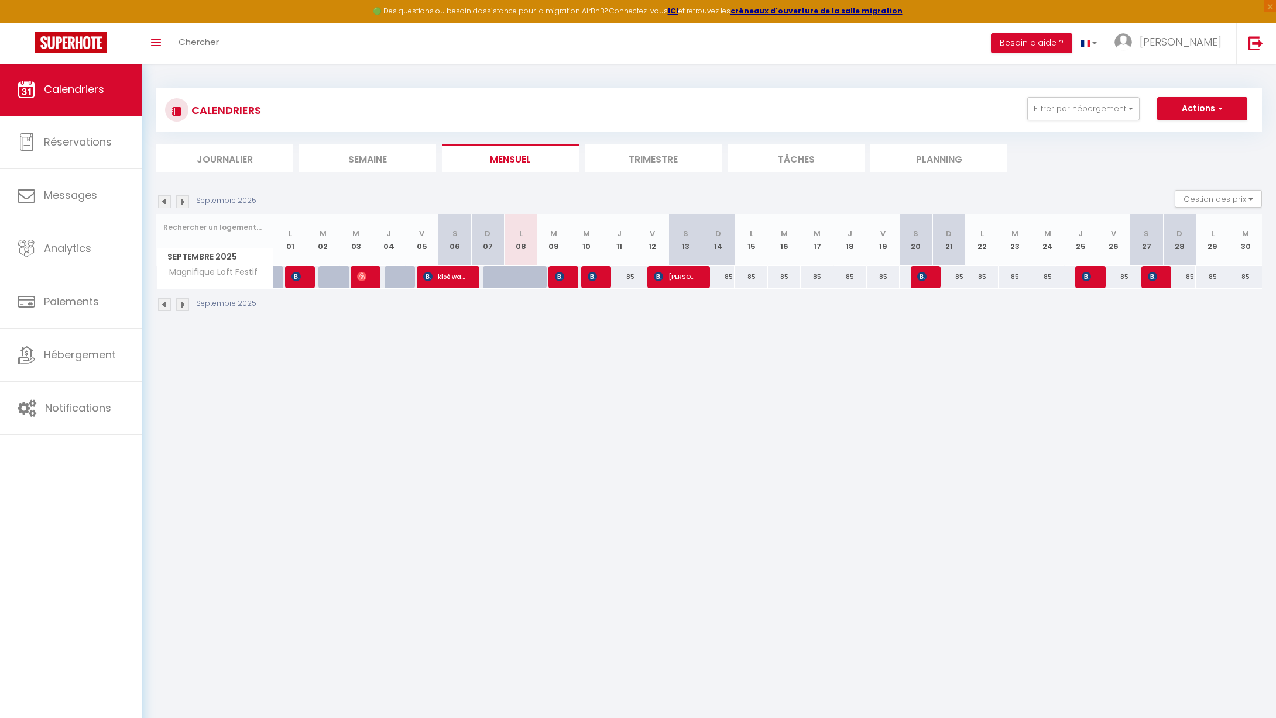
scroll to position [0, 0]
click at [1218, 106] on span "button" at bounding box center [1218, 108] width 7 height 12
click at [1135, 78] on div "CALENDRIERS Filtrer par hébergement Tous Magnifique Loft Festif Effacer Sauvega…" at bounding box center [708, 200] width 1105 height 246
click at [65, 401] on span "Notifications" at bounding box center [78, 408] width 66 height 15
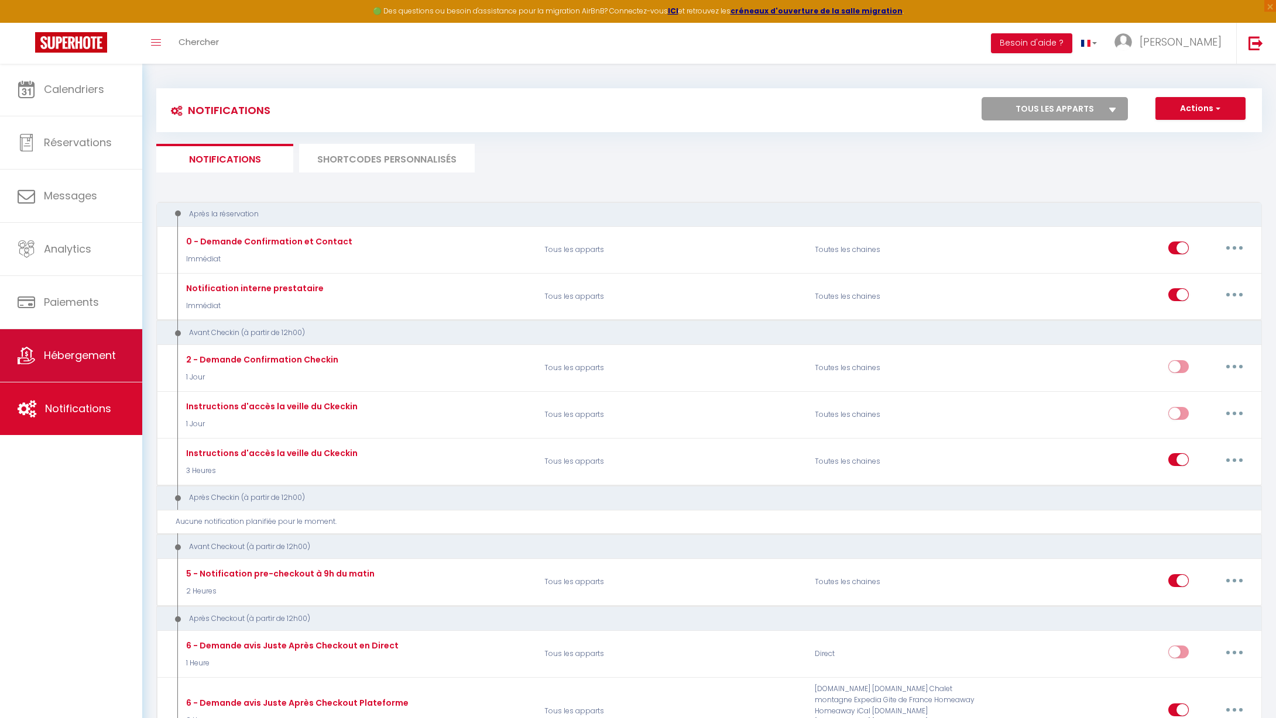
click at [74, 372] on link "Hébergement" at bounding box center [71, 355] width 142 height 53
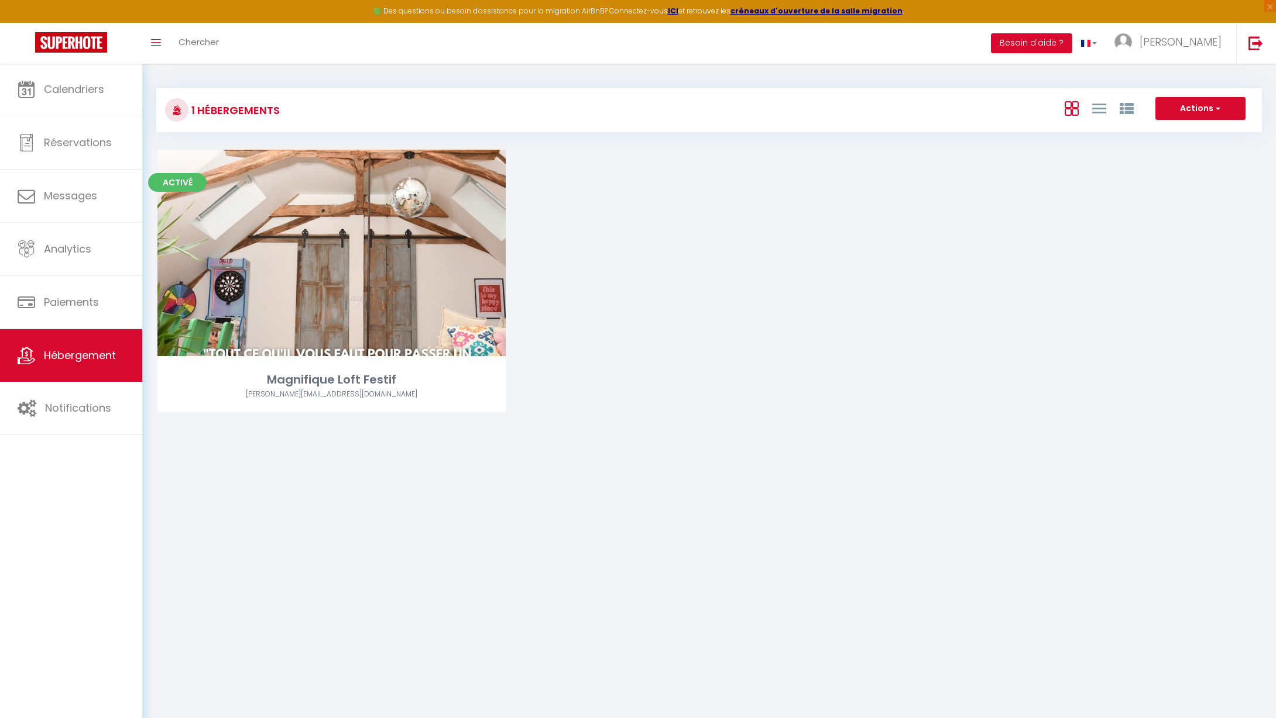
click at [75, 333] on link "Hébergement" at bounding box center [71, 355] width 142 height 53
click at [76, 311] on link "Paiements" at bounding box center [71, 302] width 142 height 53
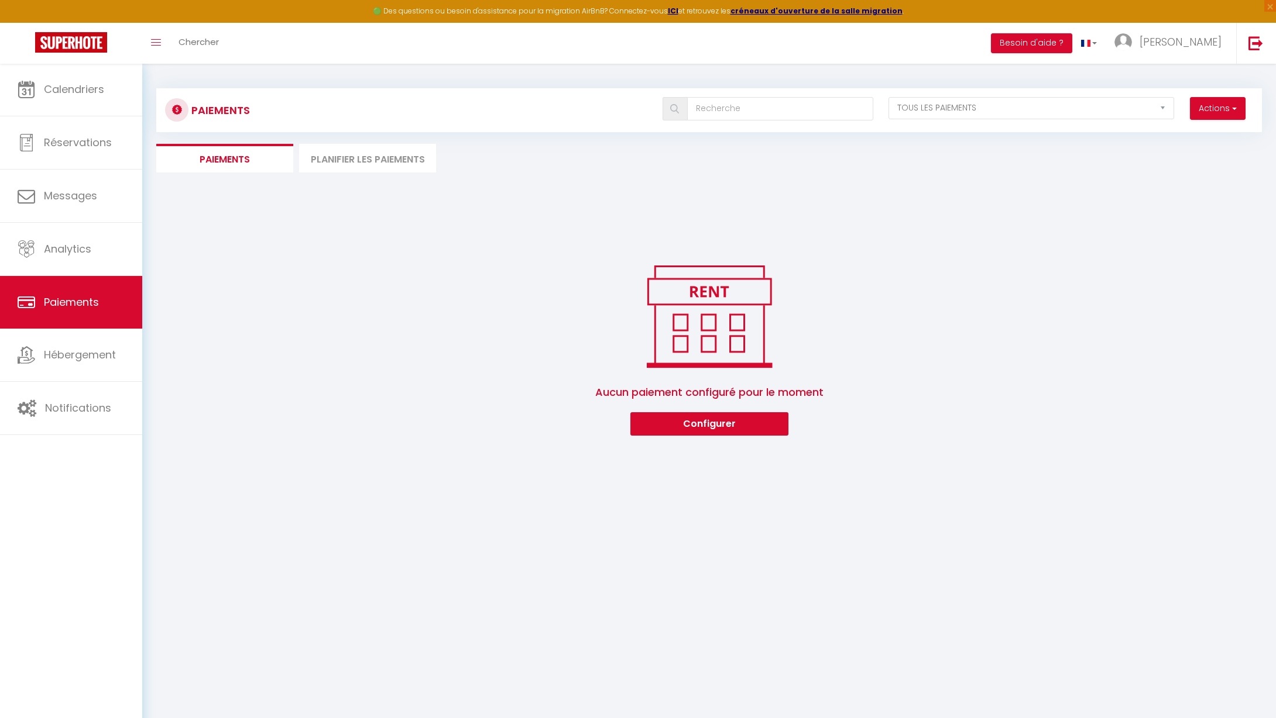
scroll to position [2, 0]
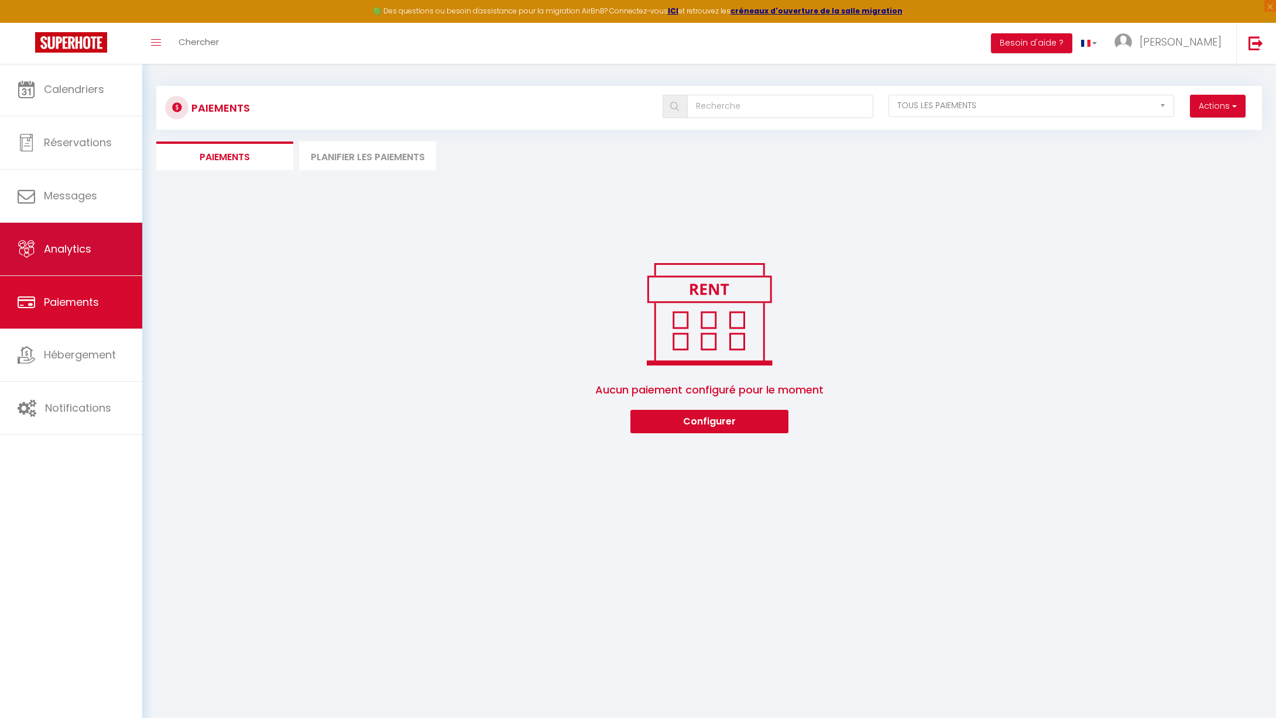
click at [77, 262] on link "Analytics" at bounding box center [71, 249] width 142 height 53
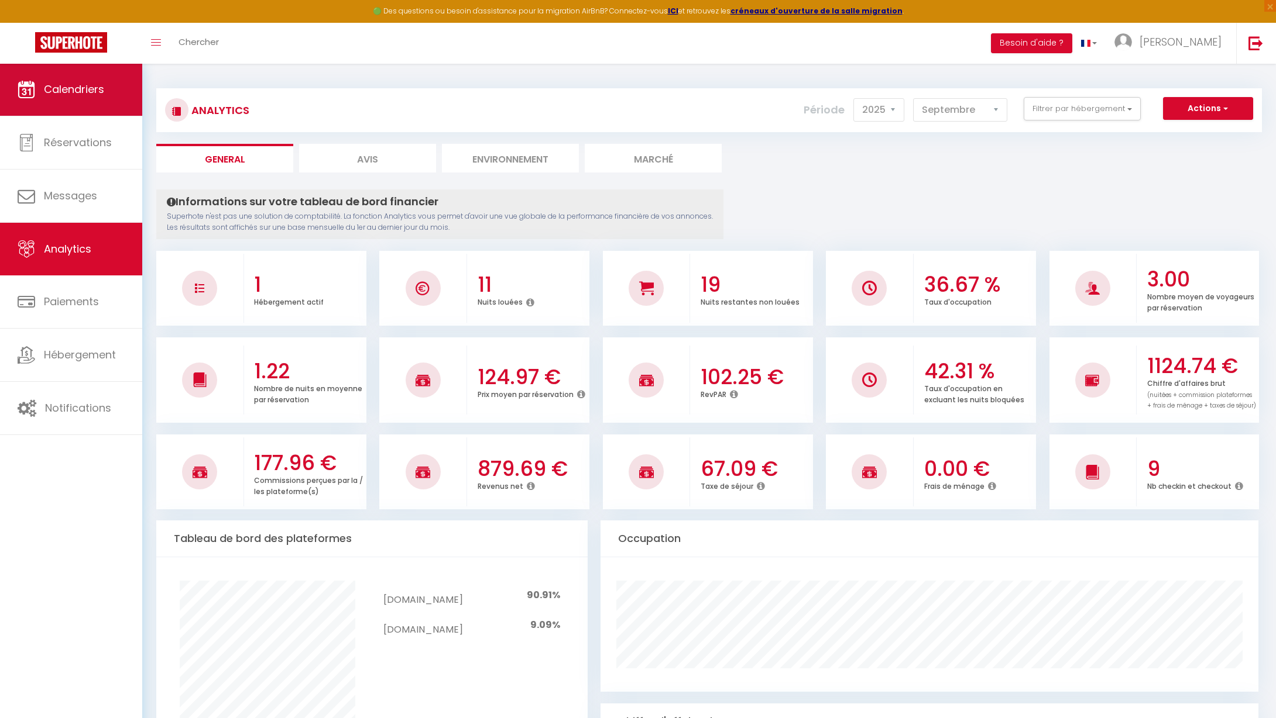
click at [80, 95] on span "Calendriers" at bounding box center [74, 89] width 60 height 15
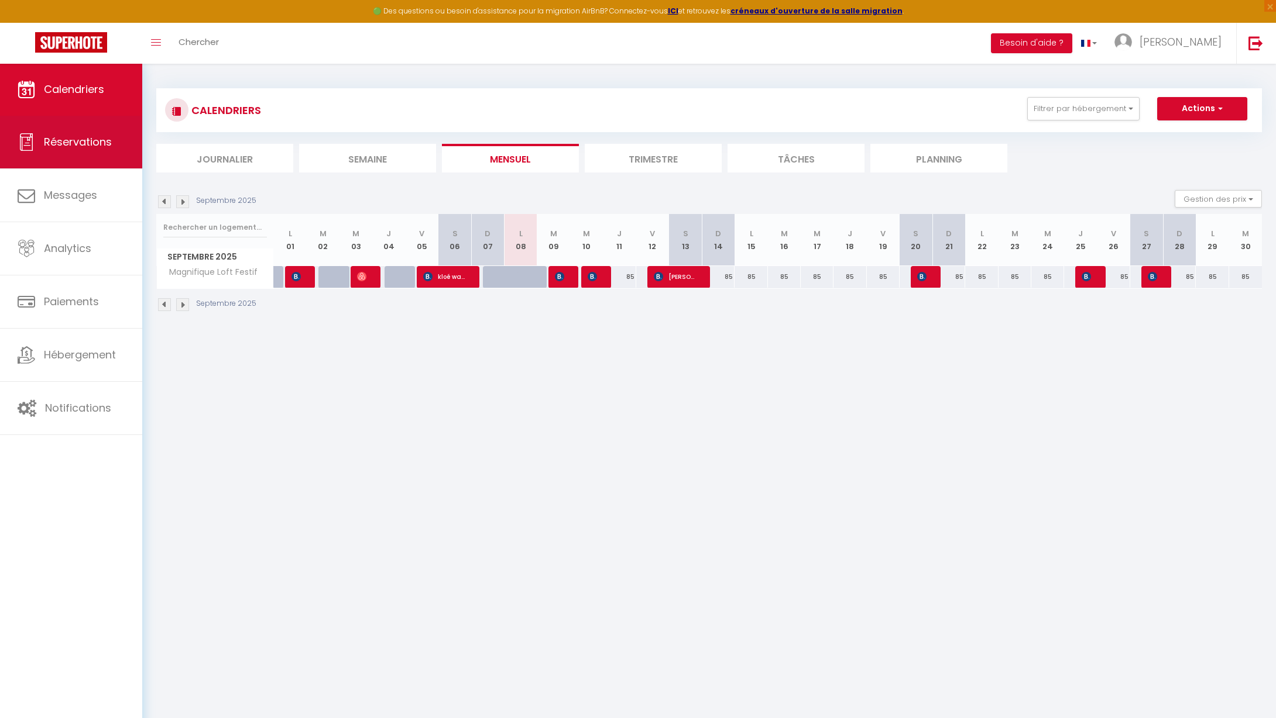
click at [82, 133] on link "Réservations" at bounding box center [71, 142] width 142 height 53
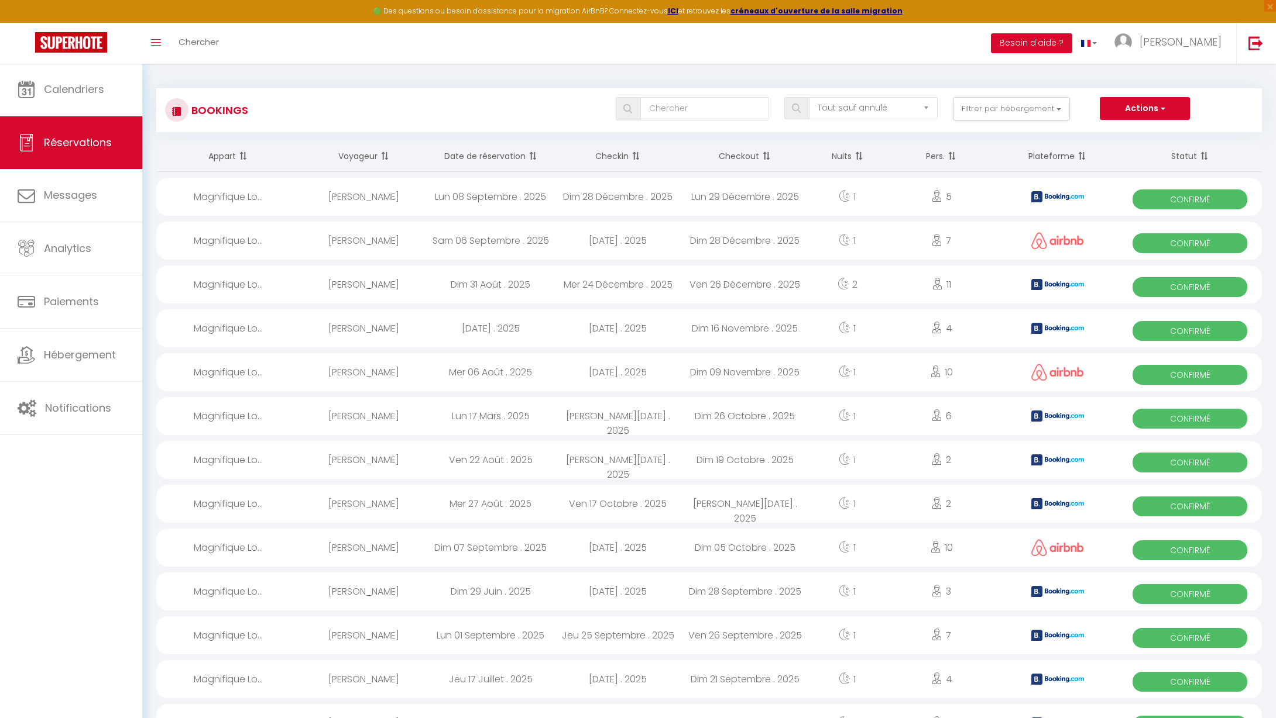
click at [1167, 106] on button "Actions" at bounding box center [1144, 108] width 90 height 23
click at [1059, 89] on div "Bookings Tous les statuts Annulé Confirmé Non Confirmé Tout sauf annulé No Show…" at bounding box center [708, 110] width 1105 height 44
click at [69, 98] on link "Calendriers" at bounding box center [71, 89] width 142 height 53
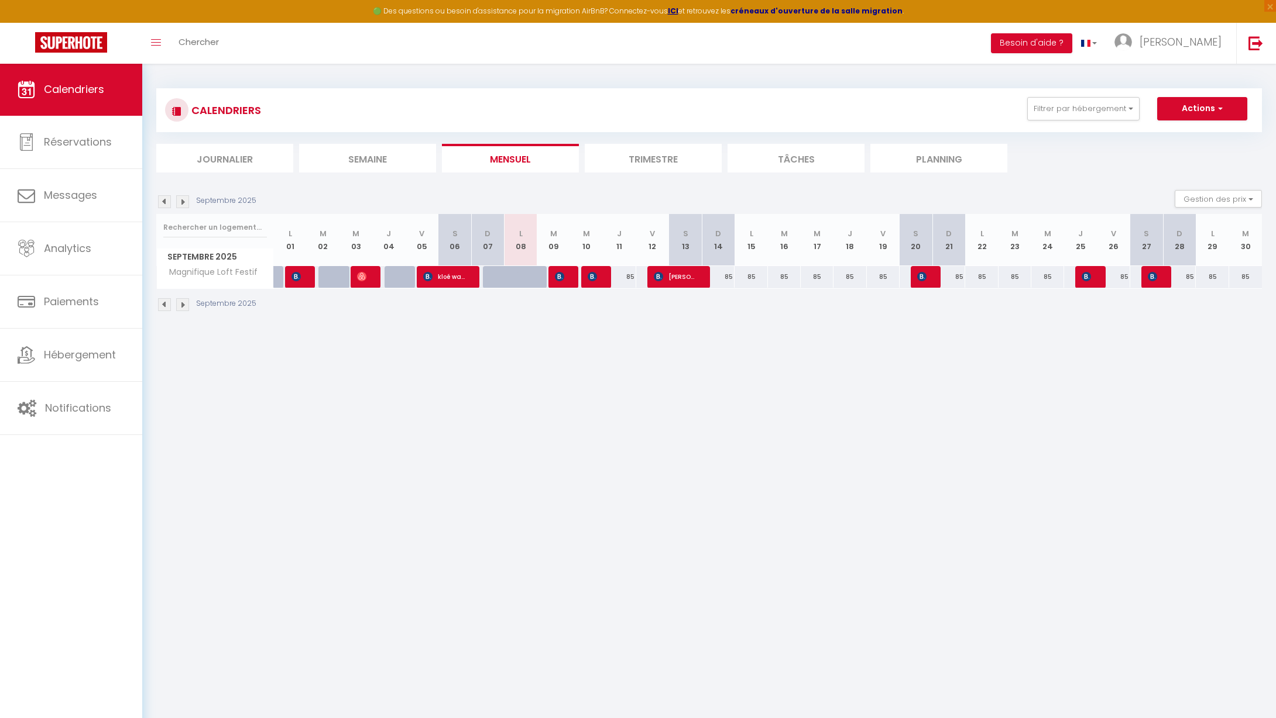
click at [830, 12] on strong "créneaux d'ouverture de la salle migration" at bounding box center [816, 11] width 172 height 10
click at [95, 366] on link "Hébergement" at bounding box center [71, 355] width 142 height 53
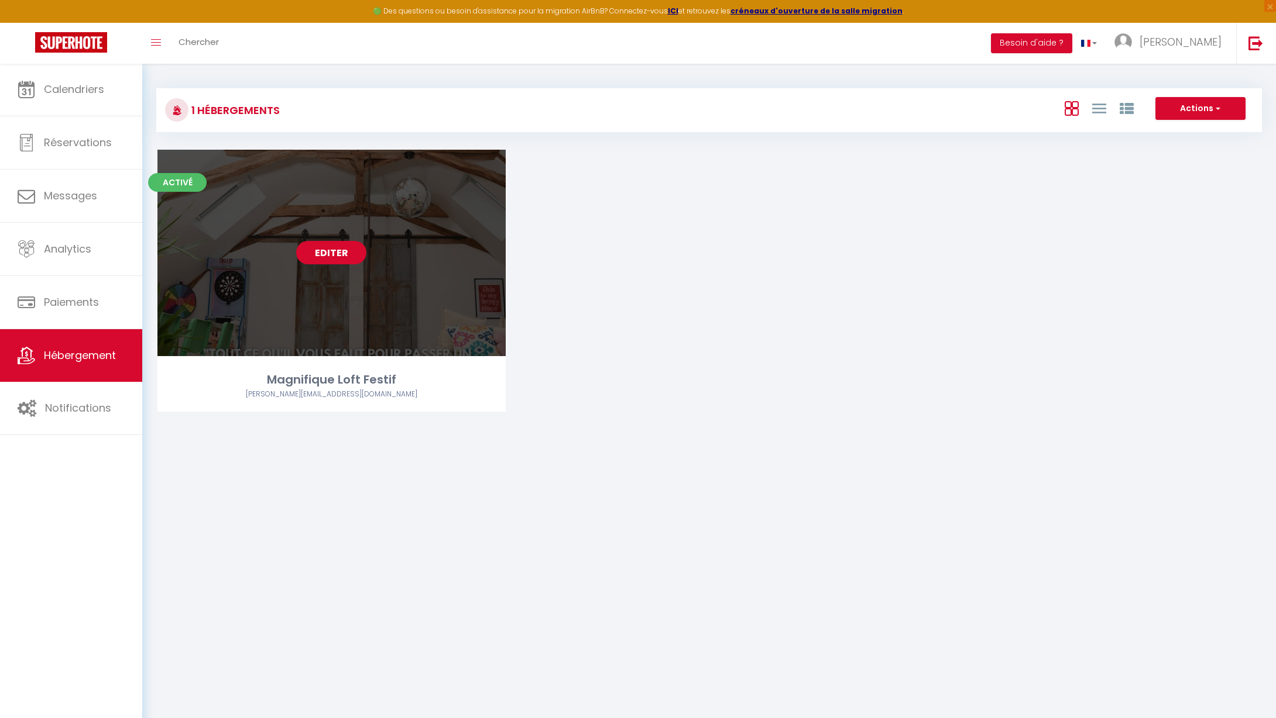
click at [329, 259] on link "Editer" at bounding box center [331, 252] width 70 height 23
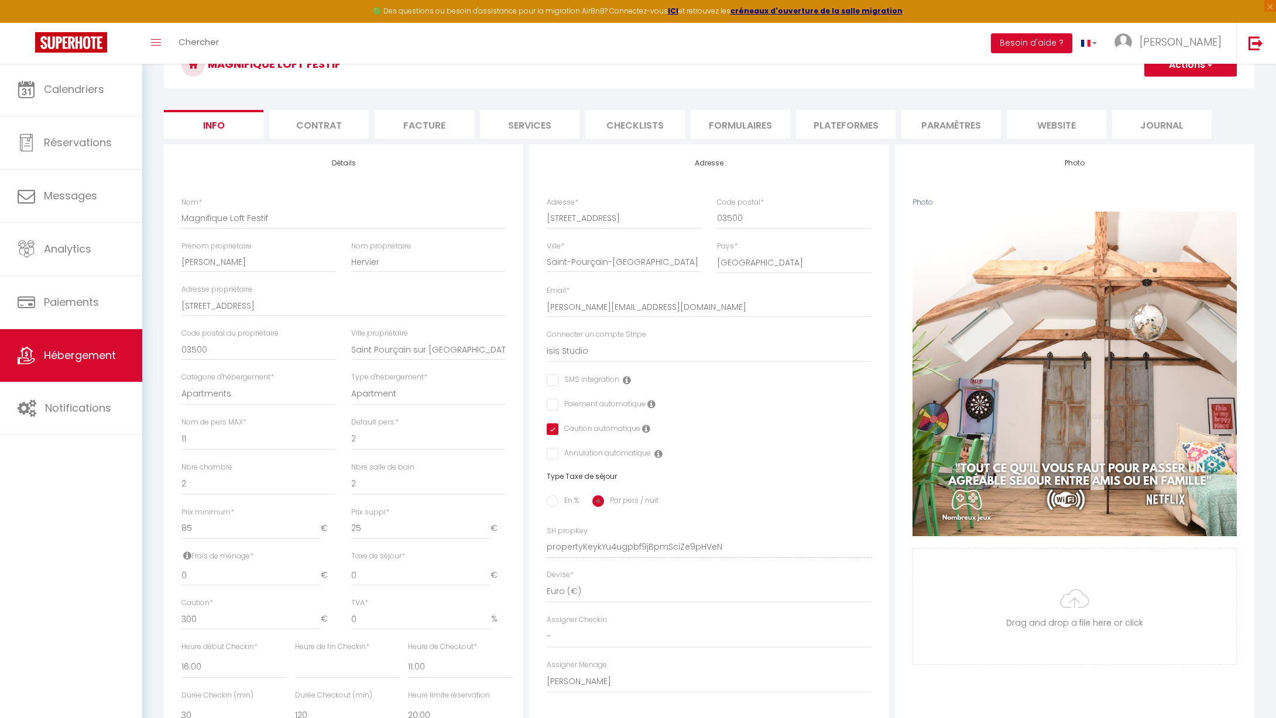
scroll to position [67, 0]
click at [1212, 64] on button "Actions" at bounding box center [1190, 64] width 92 height 23
click at [1155, 138] on link "Importer les réservations" at bounding box center [1173, 136] width 125 height 15
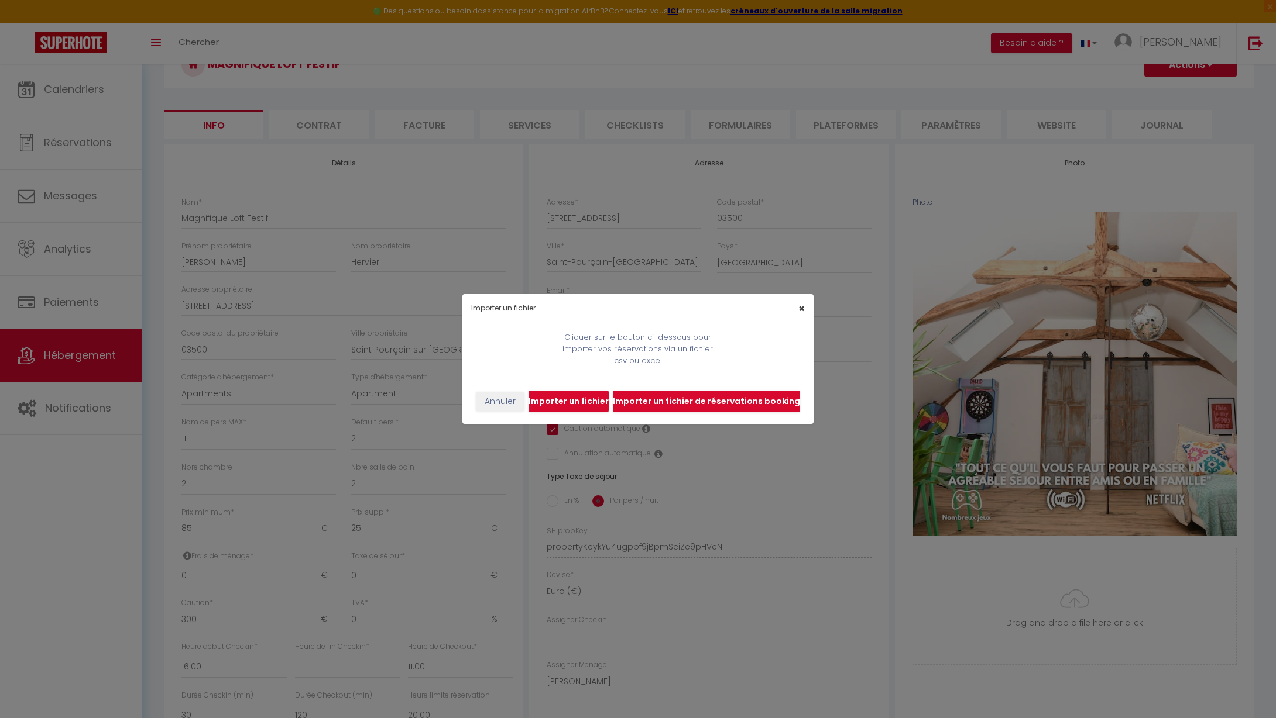
click at [802, 308] on span "×" at bounding box center [801, 308] width 6 height 15
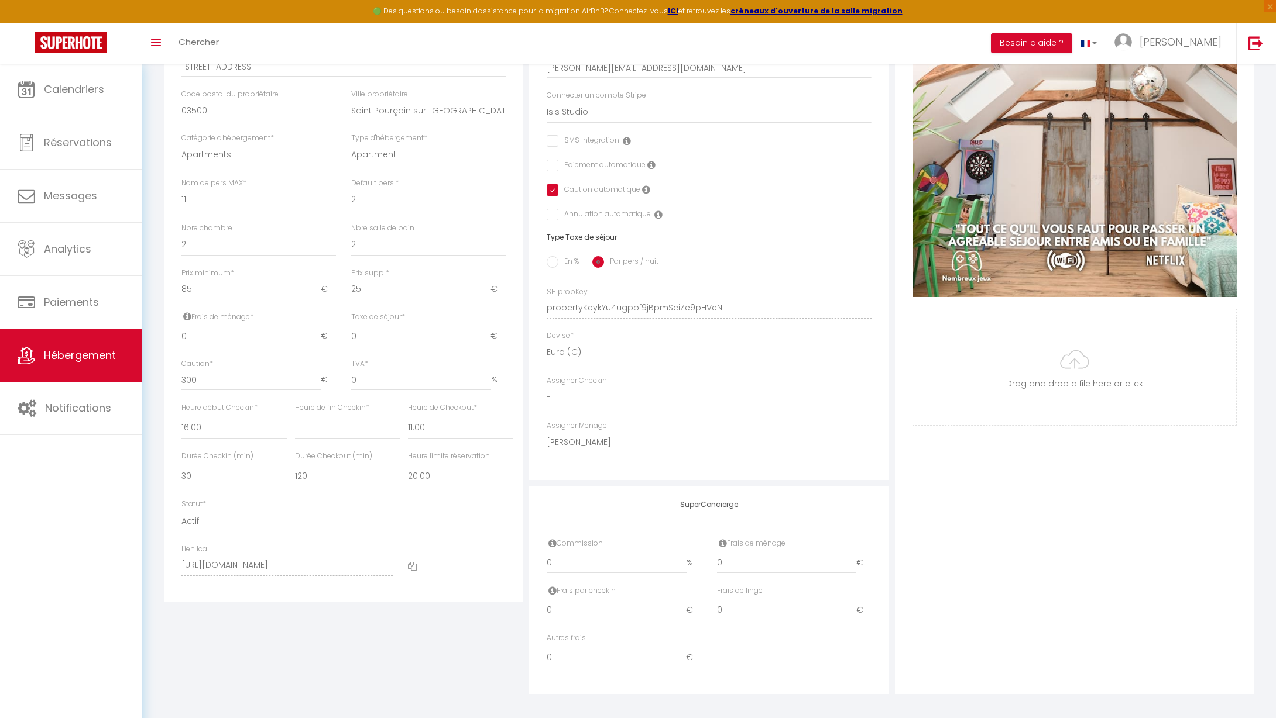
scroll to position [305, 0]
click at [56, 409] on span "Notifications" at bounding box center [78, 408] width 66 height 15
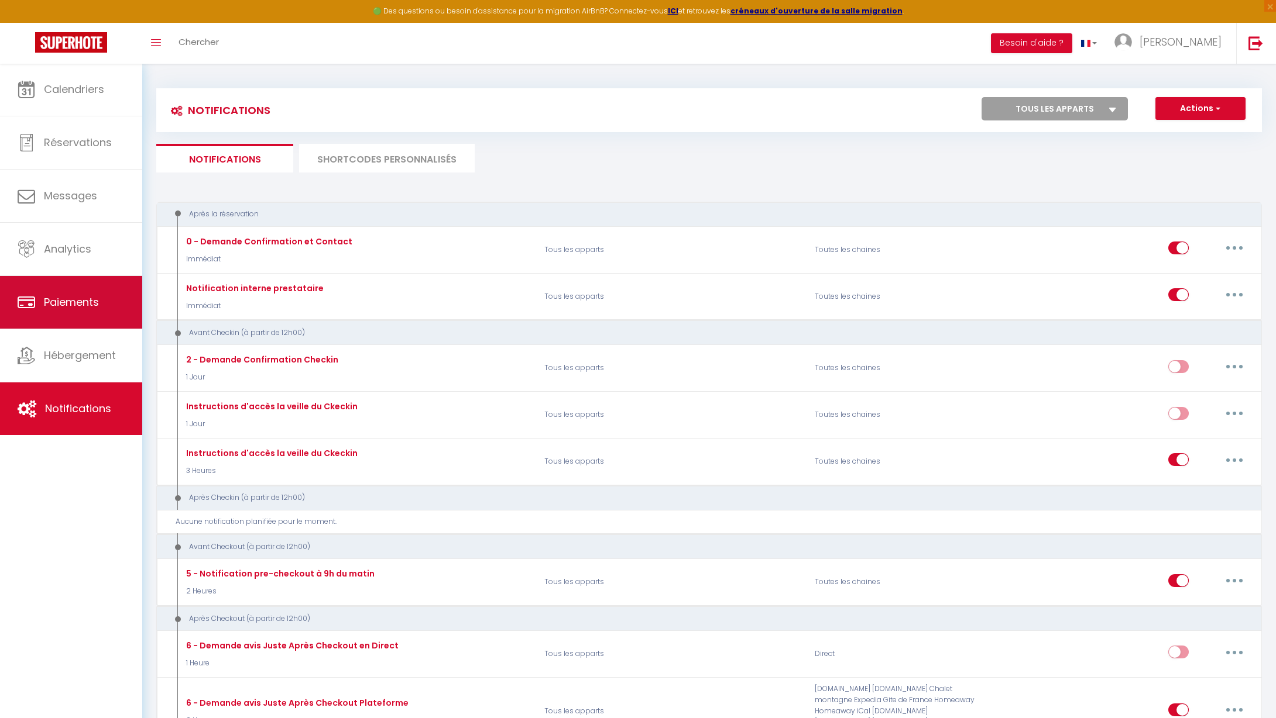
click at [99, 301] on span "Paiements" at bounding box center [71, 302] width 55 height 15
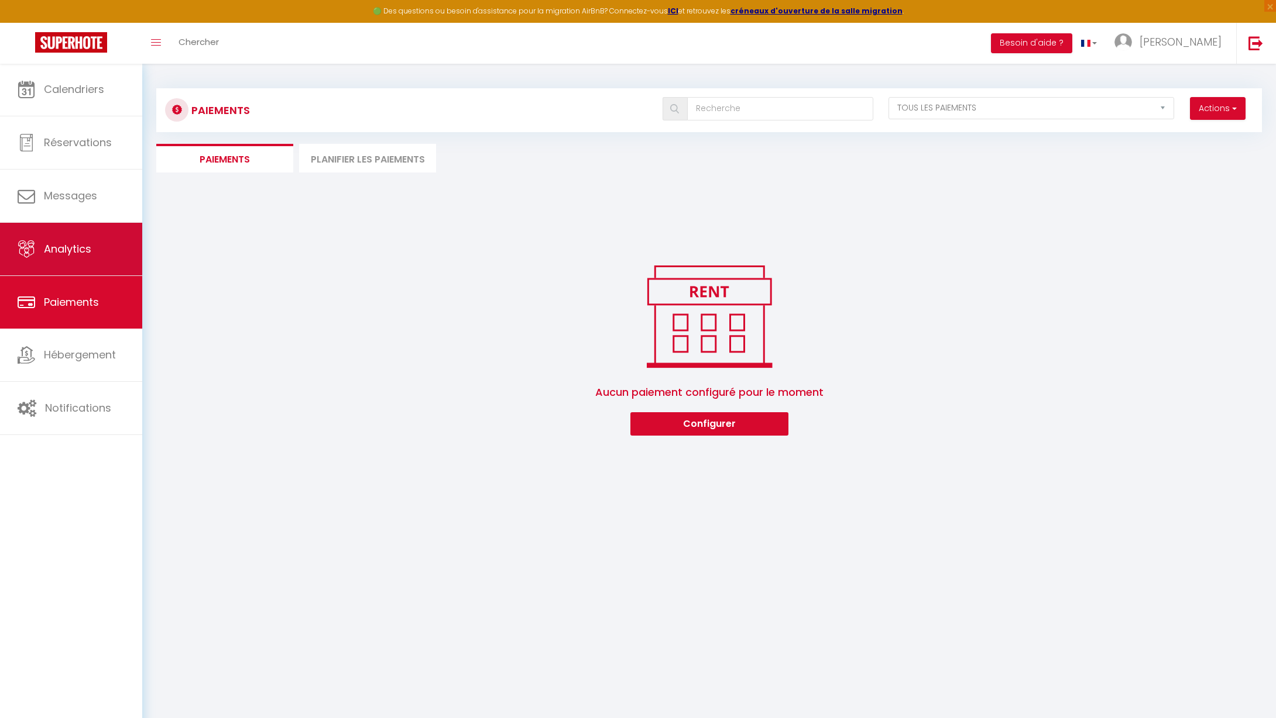
click at [66, 247] on span "Analytics" at bounding box center [67, 249] width 47 height 15
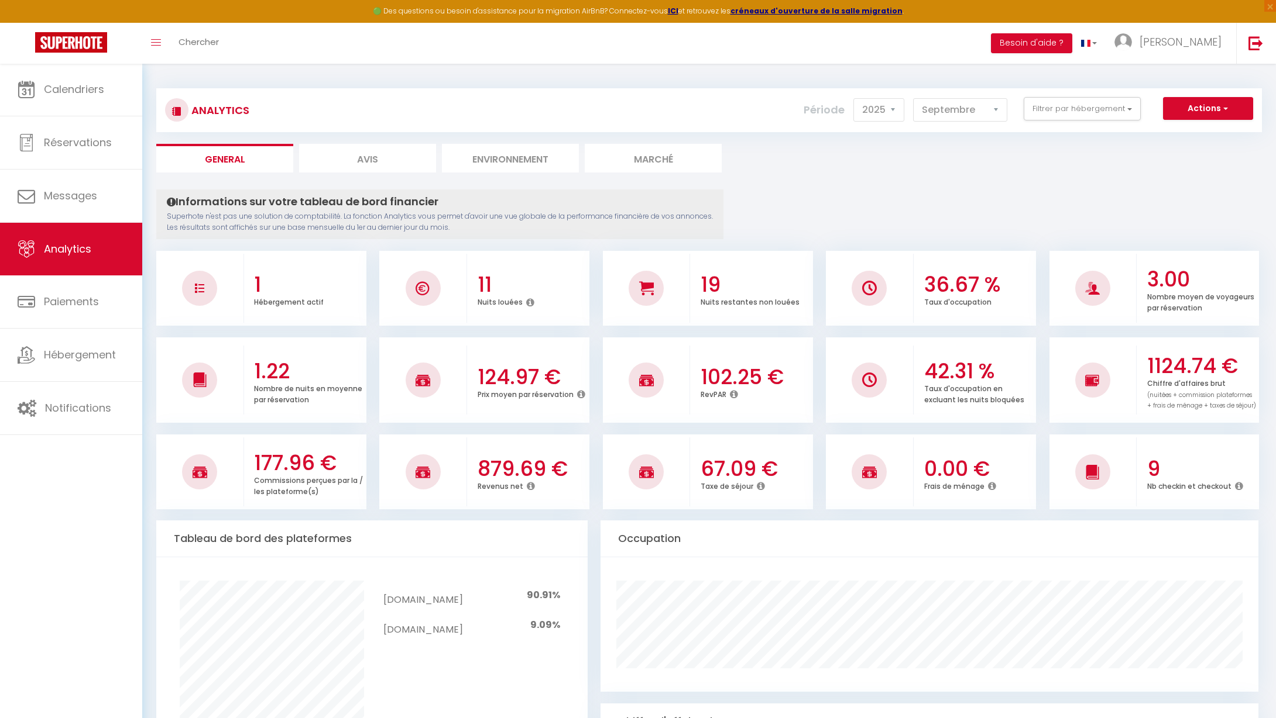
click at [1223, 111] on span "button" at bounding box center [1224, 108] width 7 height 12
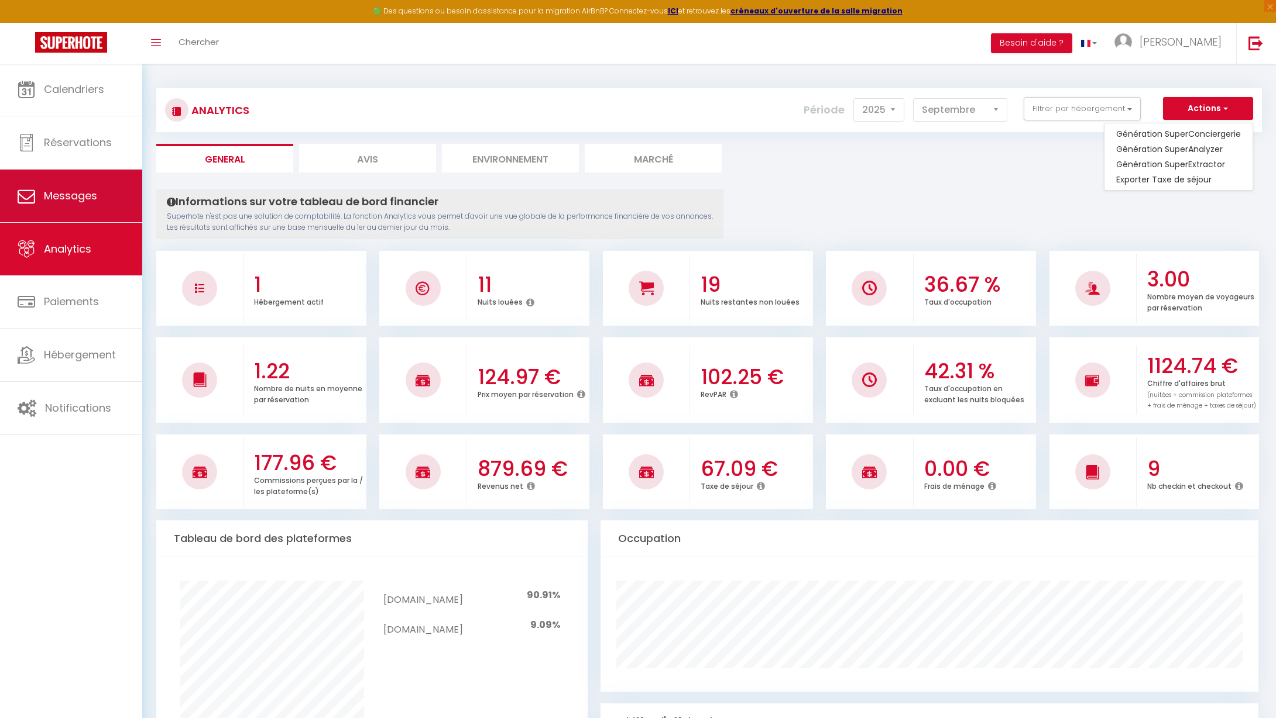
click at [63, 202] on span "Messages" at bounding box center [70, 195] width 53 height 15
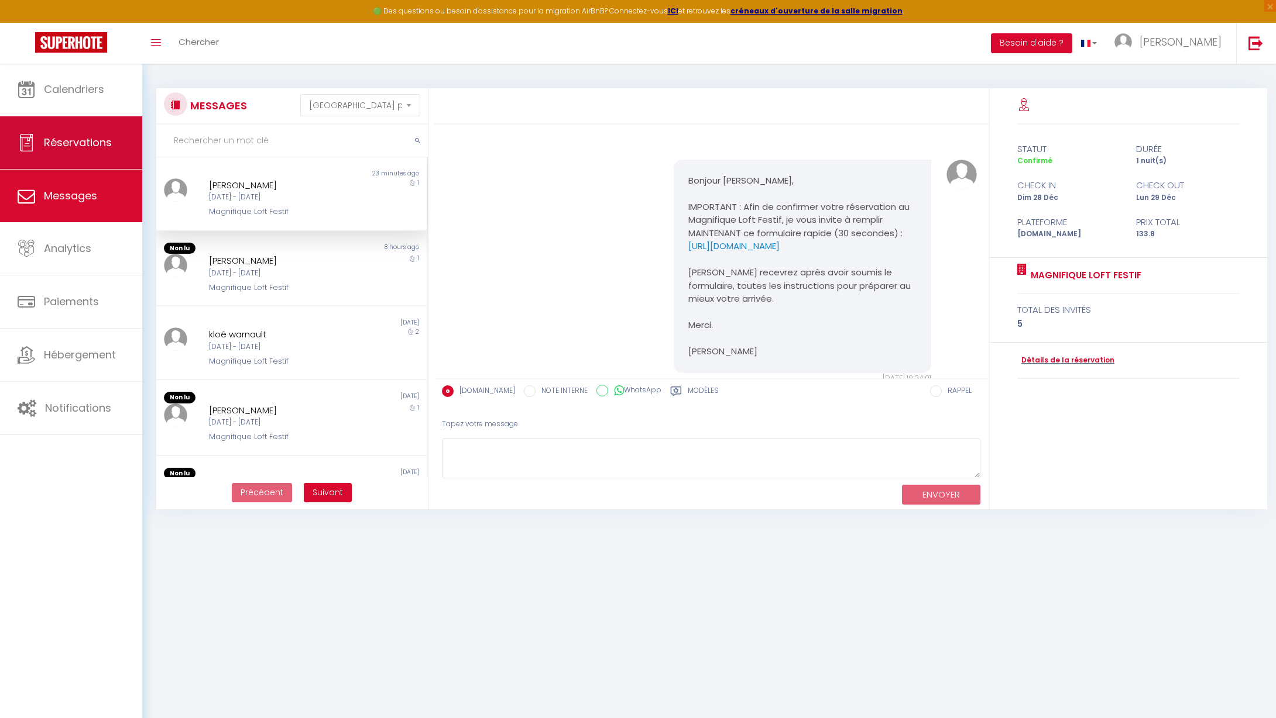
scroll to position [49, 0]
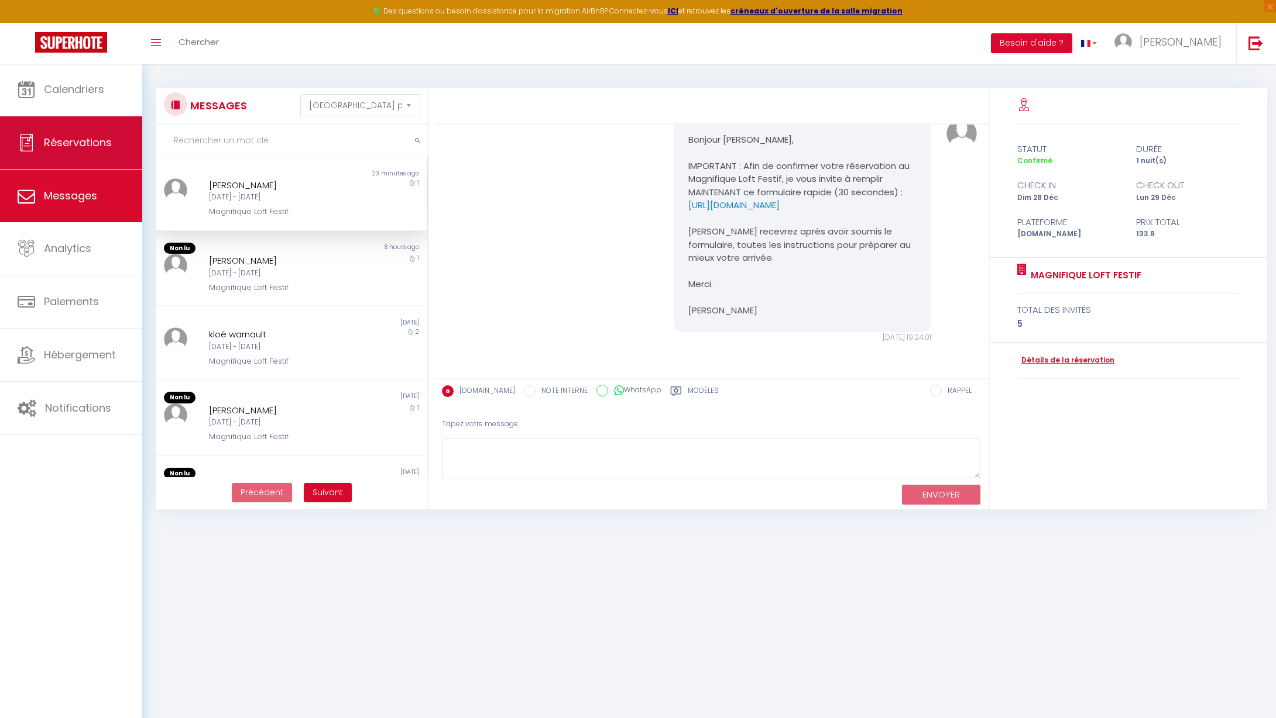
click at [67, 135] on link "Réservations" at bounding box center [71, 142] width 142 height 53
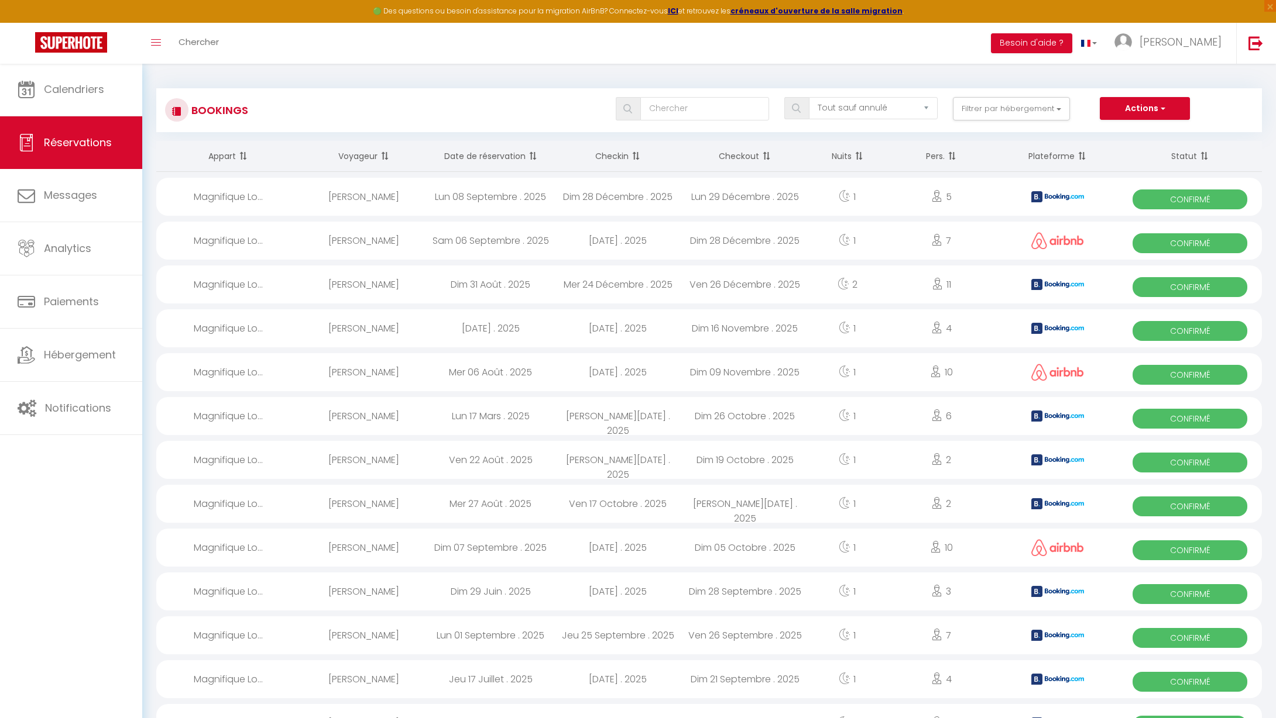
click at [1181, 102] on button "Actions" at bounding box center [1144, 108] width 90 height 23
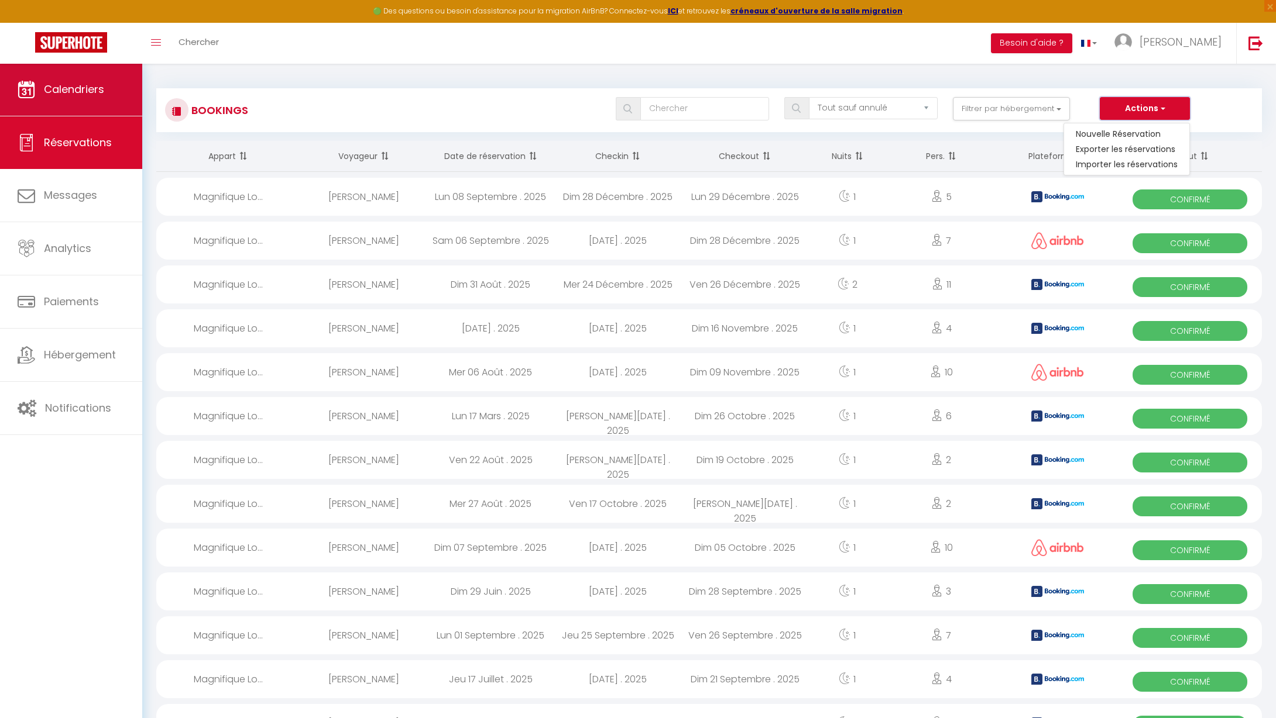
scroll to position [0, 1]
click at [85, 97] on link "Calendriers" at bounding box center [71, 89] width 142 height 53
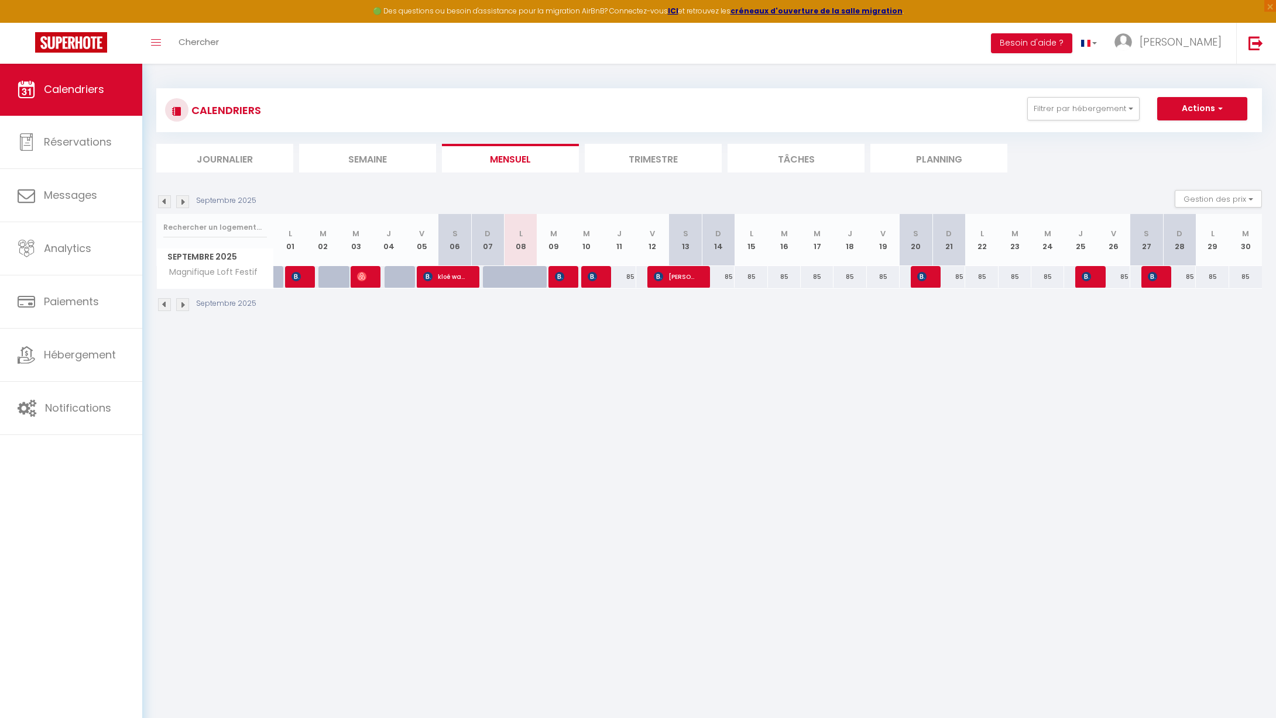
click at [772, 166] on li "Tâches" at bounding box center [795, 158] width 137 height 29
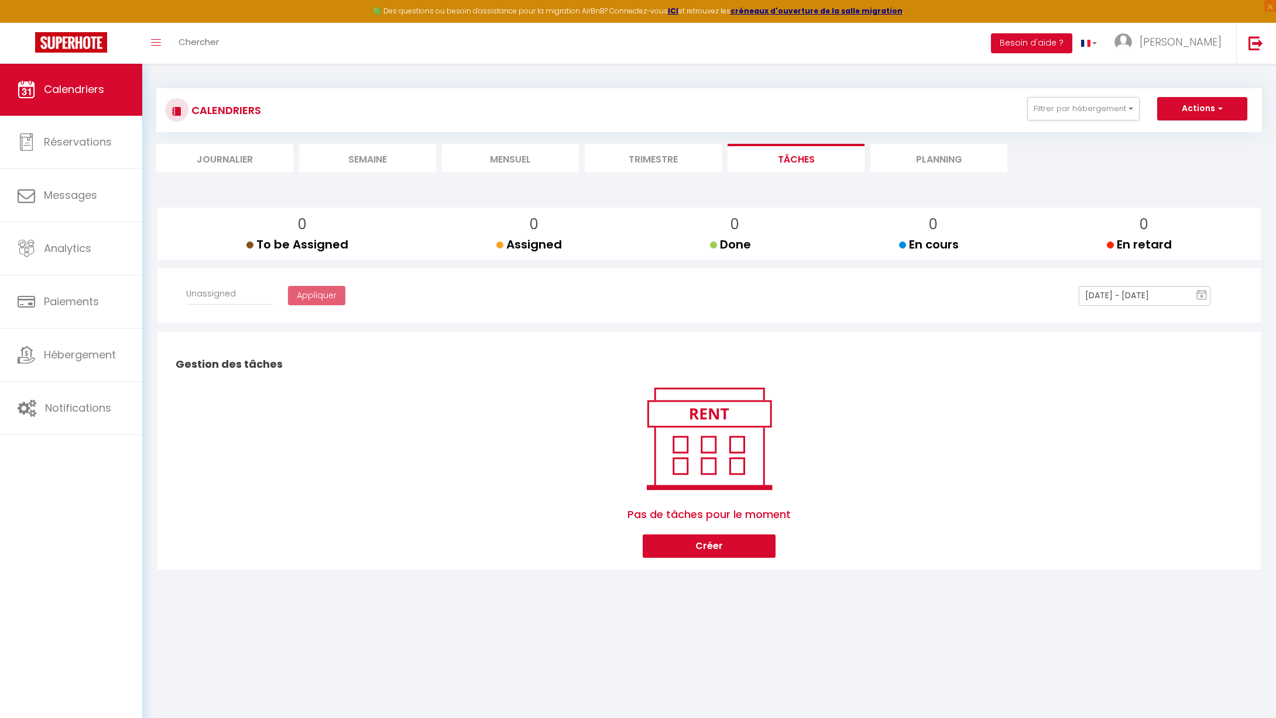
click at [925, 159] on li "Planning" at bounding box center [938, 158] width 137 height 29
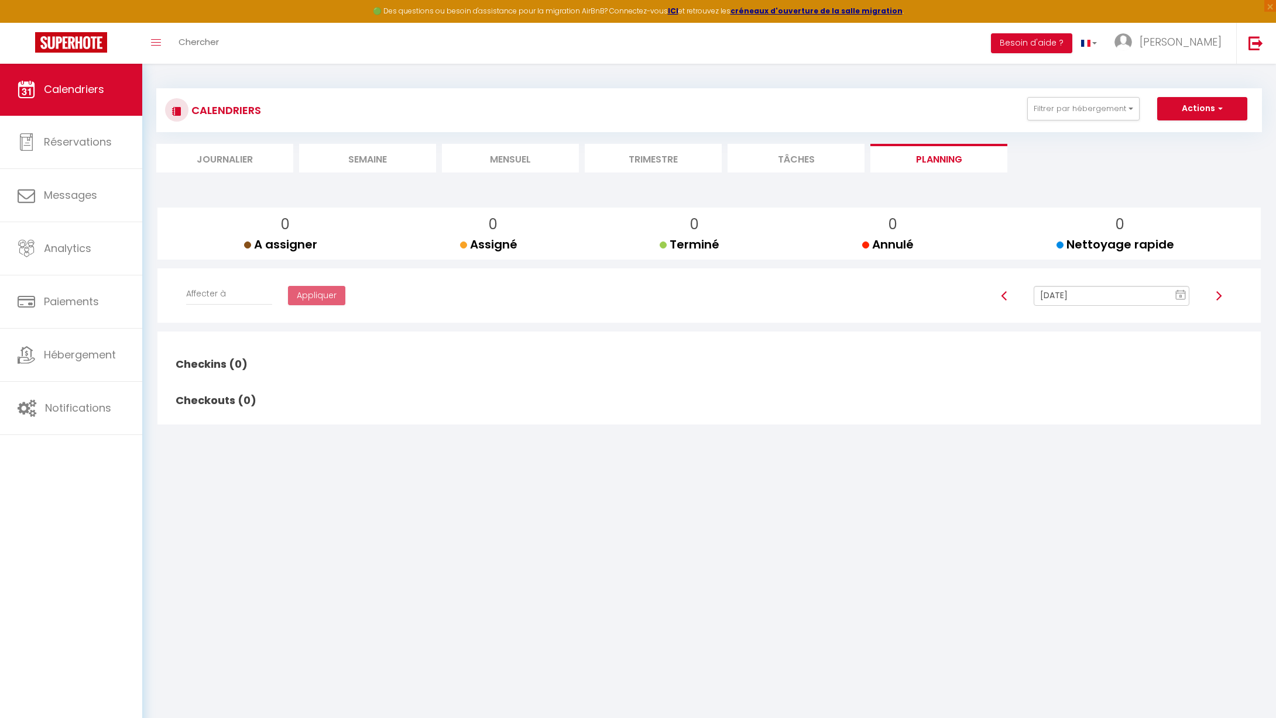
click at [829, 159] on li "Tâches" at bounding box center [795, 158] width 137 height 29
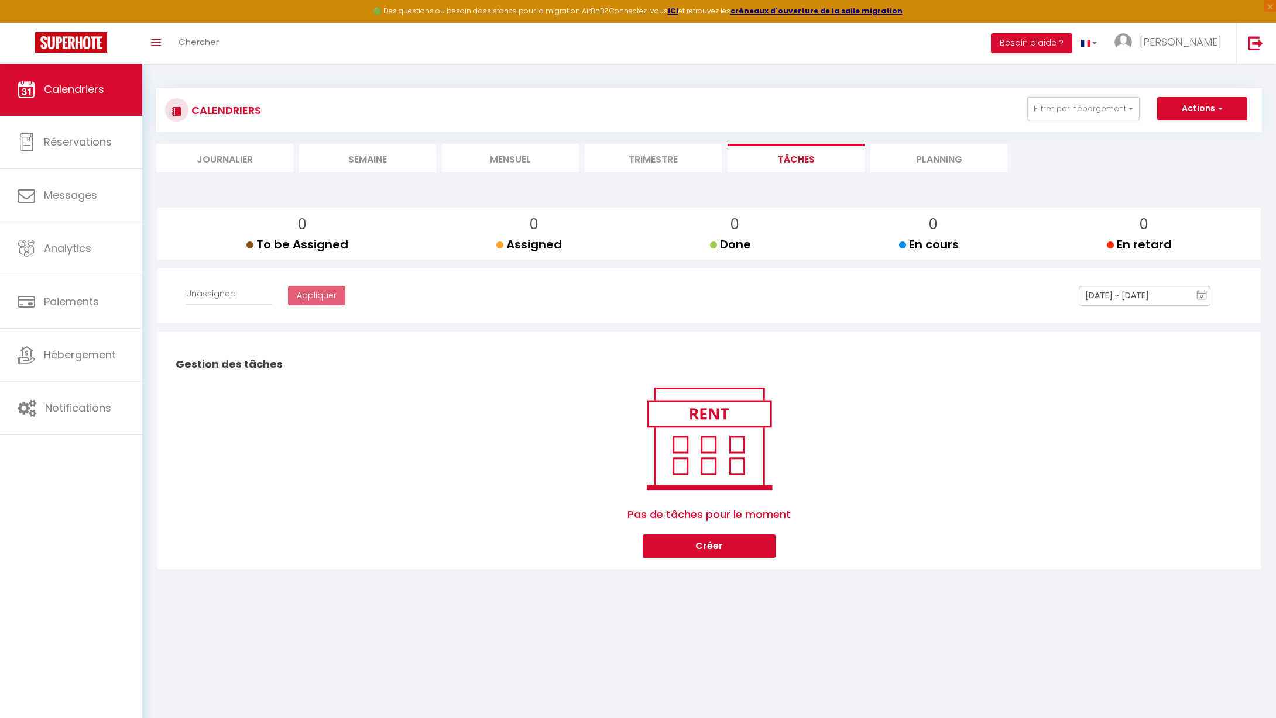
click at [671, 161] on li "Trimestre" at bounding box center [653, 158] width 137 height 29
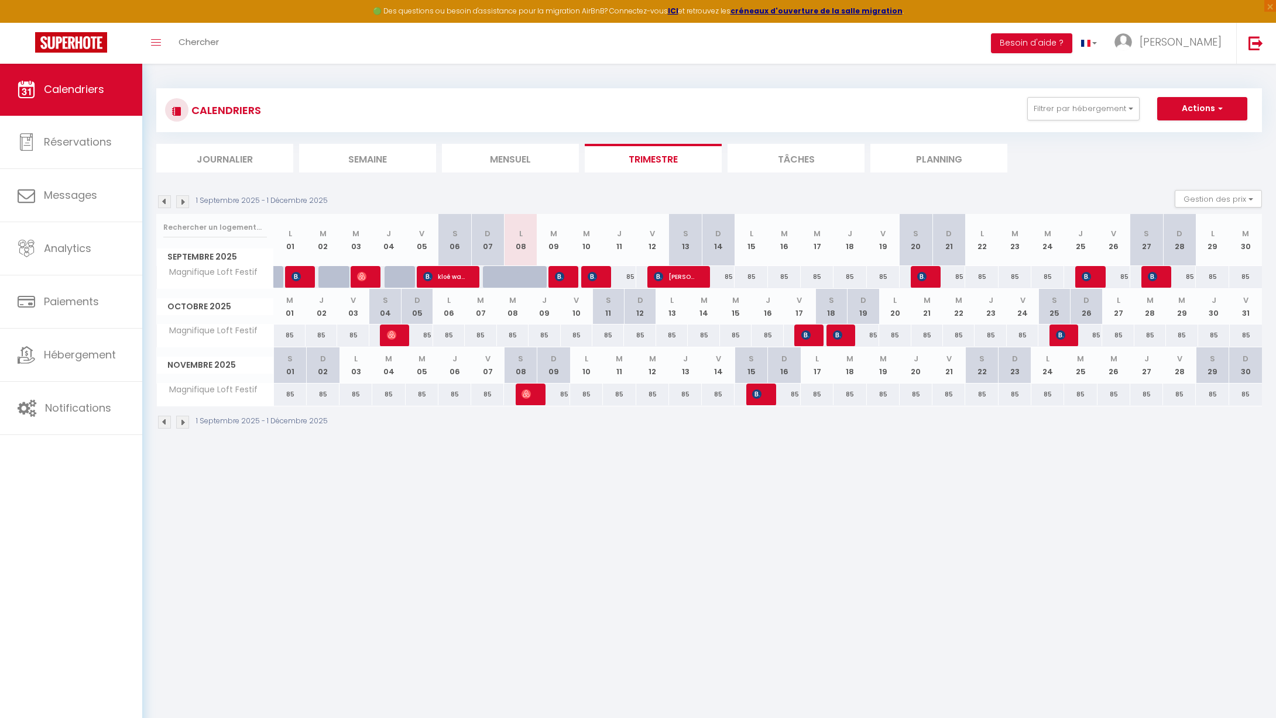
click at [538, 156] on li "Mensuel" at bounding box center [510, 158] width 137 height 29
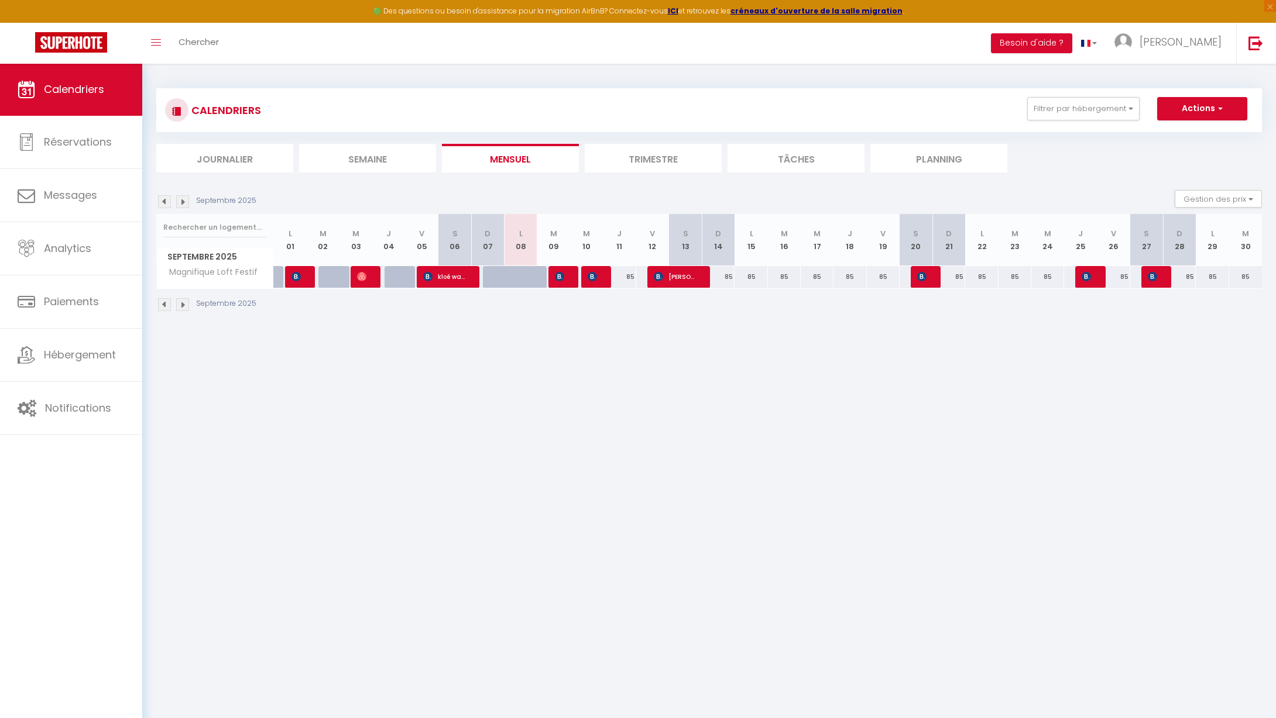
click at [635, 159] on li "Trimestre" at bounding box center [653, 158] width 137 height 29
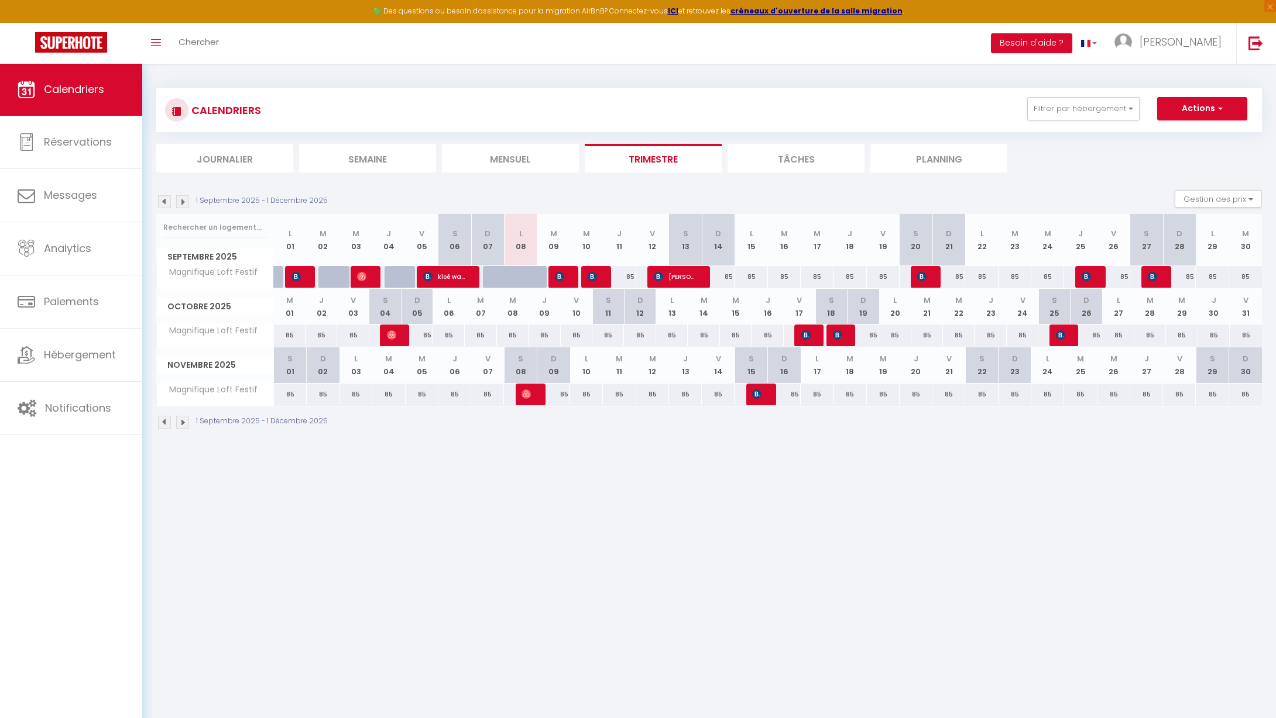
click at [541, 160] on li "Mensuel" at bounding box center [510, 158] width 137 height 29
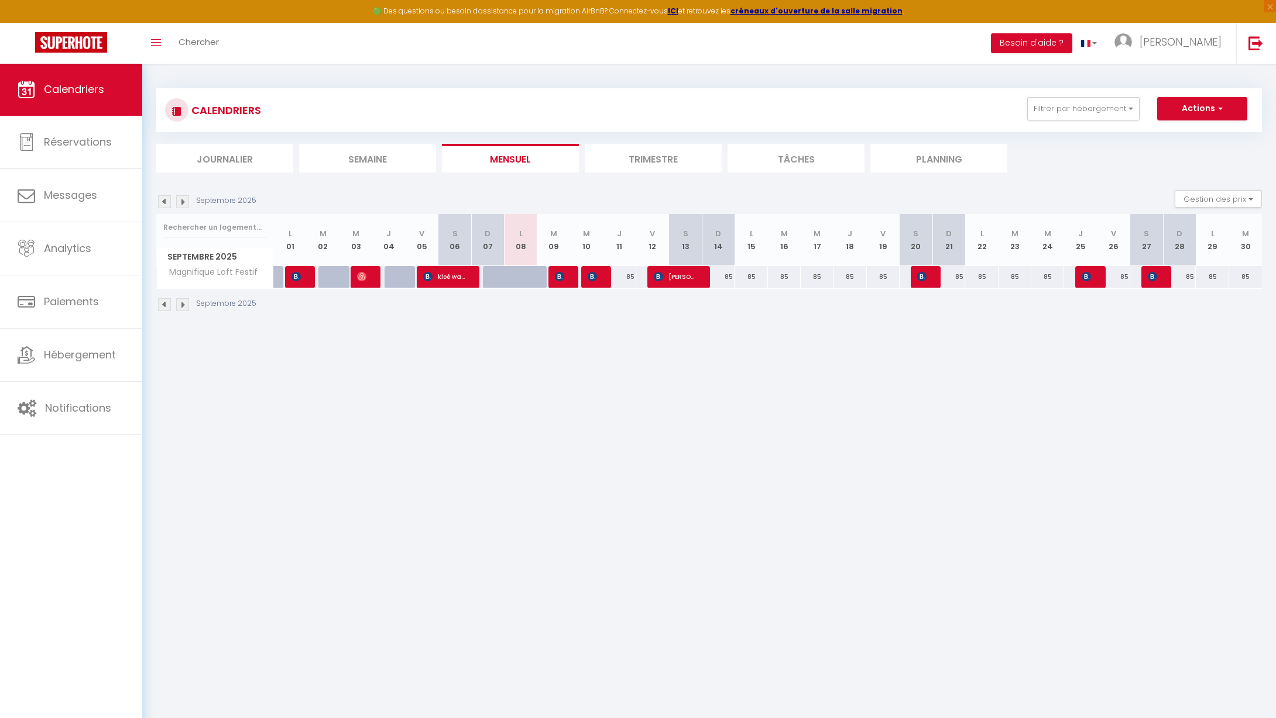
click at [184, 204] on img at bounding box center [182, 201] width 13 height 13
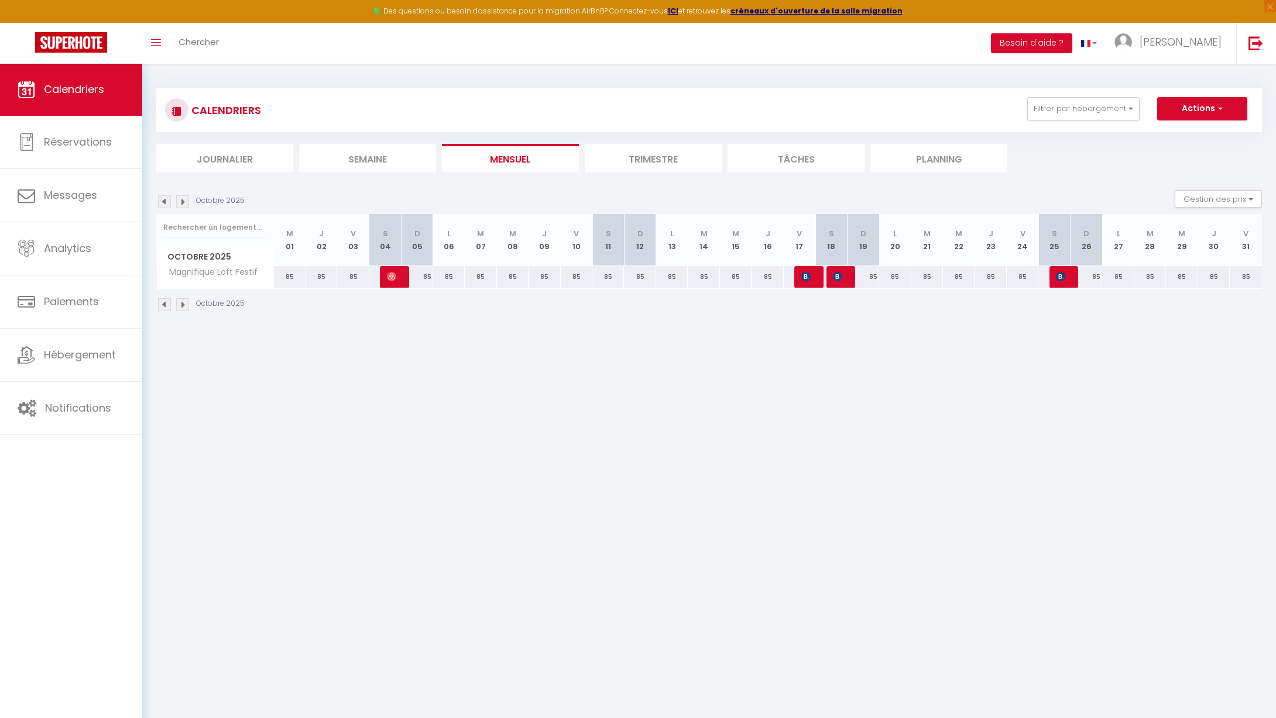
click at [184, 204] on img at bounding box center [182, 201] width 13 height 13
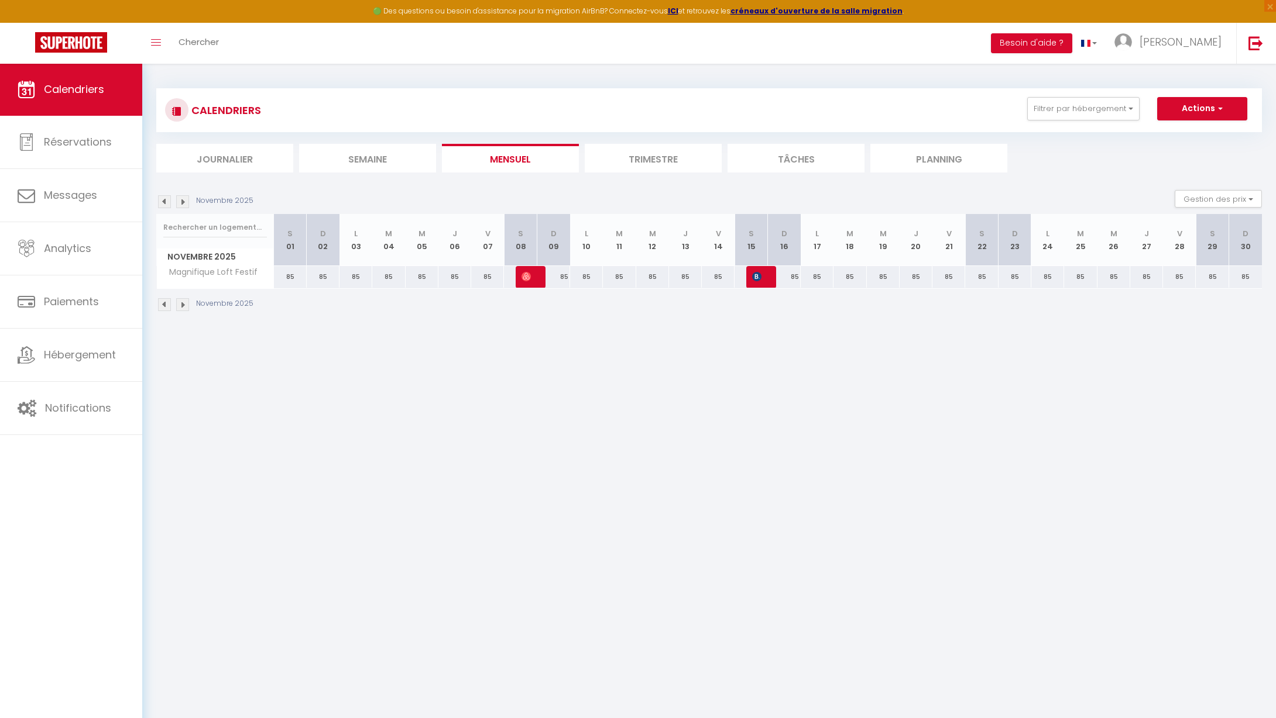
click at [184, 204] on img at bounding box center [182, 201] width 13 height 13
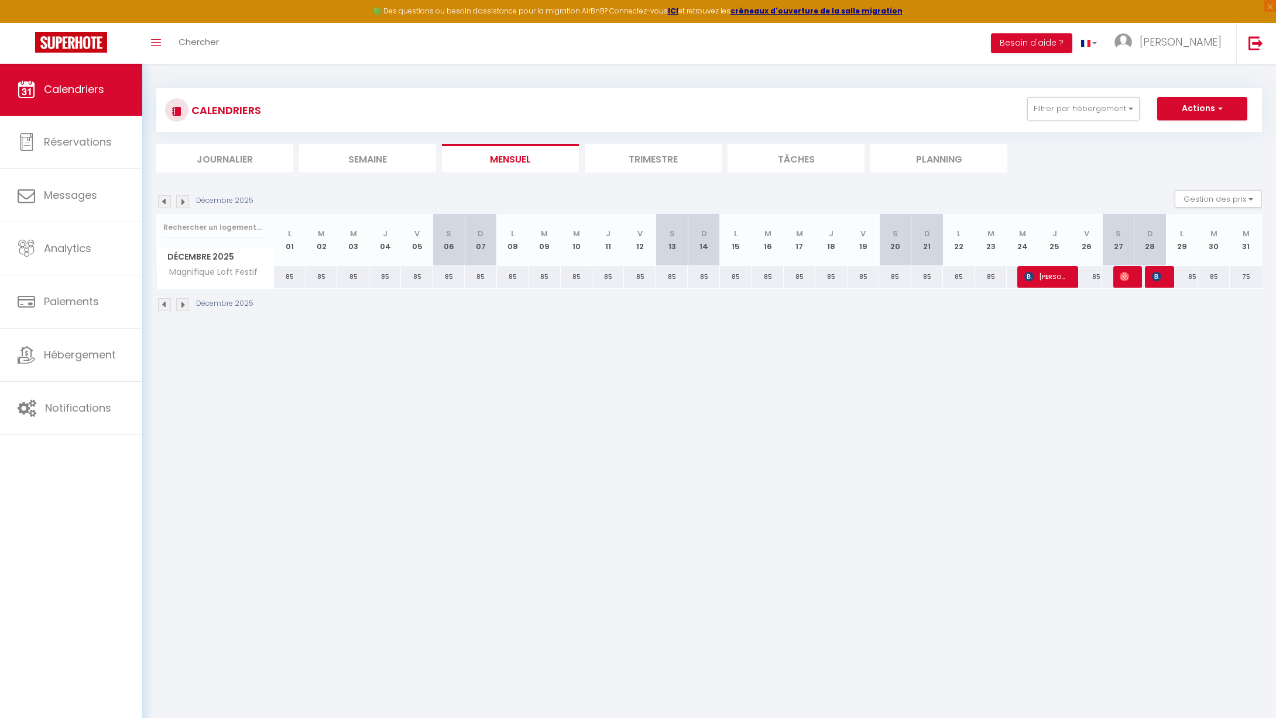
click at [184, 204] on img at bounding box center [182, 201] width 13 height 13
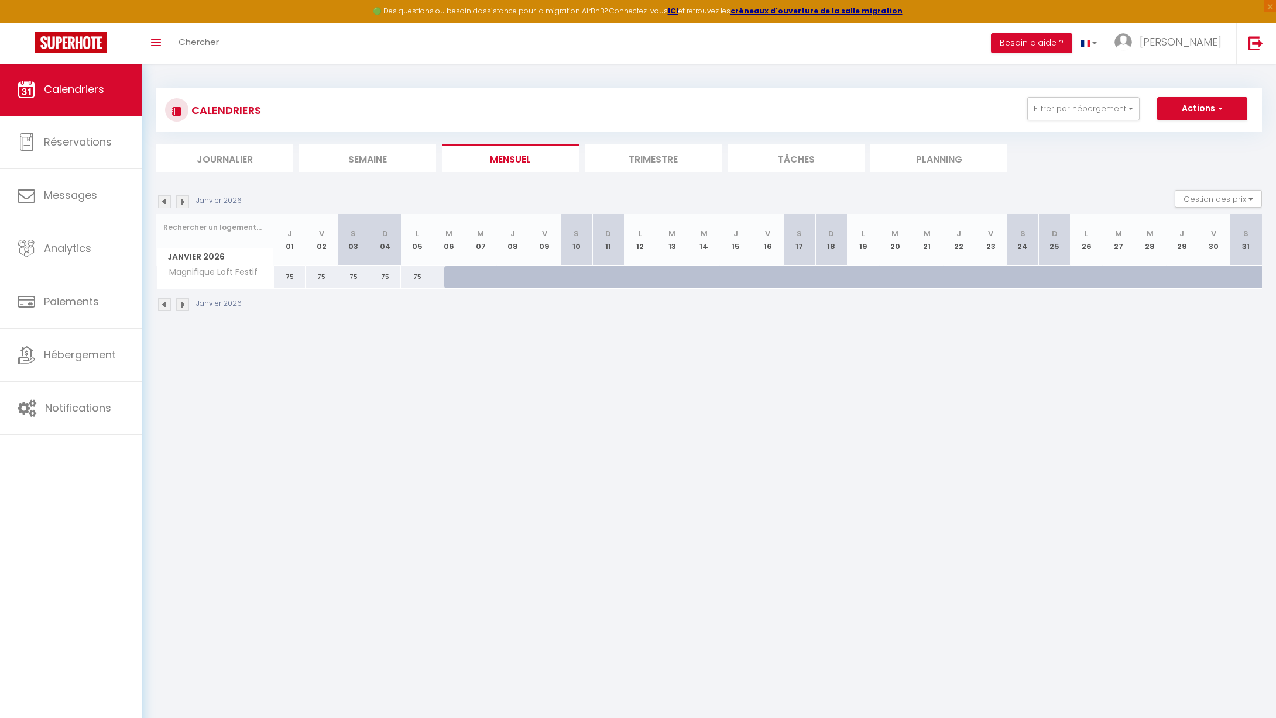
click at [287, 276] on div "75" at bounding box center [290, 277] width 32 height 22
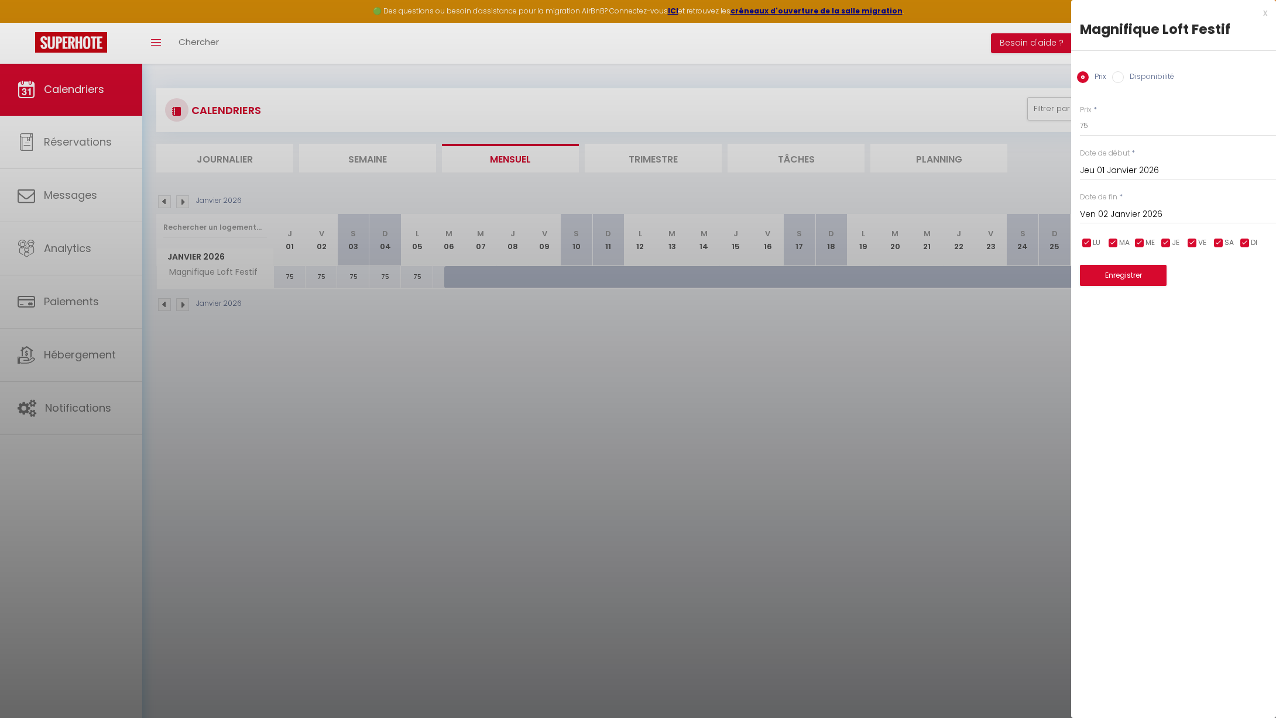
click at [1091, 215] on input "Ven 02 Janvier 2026" at bounding box center [1178, 214] width 196 height 15
click at [1245, 237] on span ">" at bounding box center [1241, 234] width 25 height 23
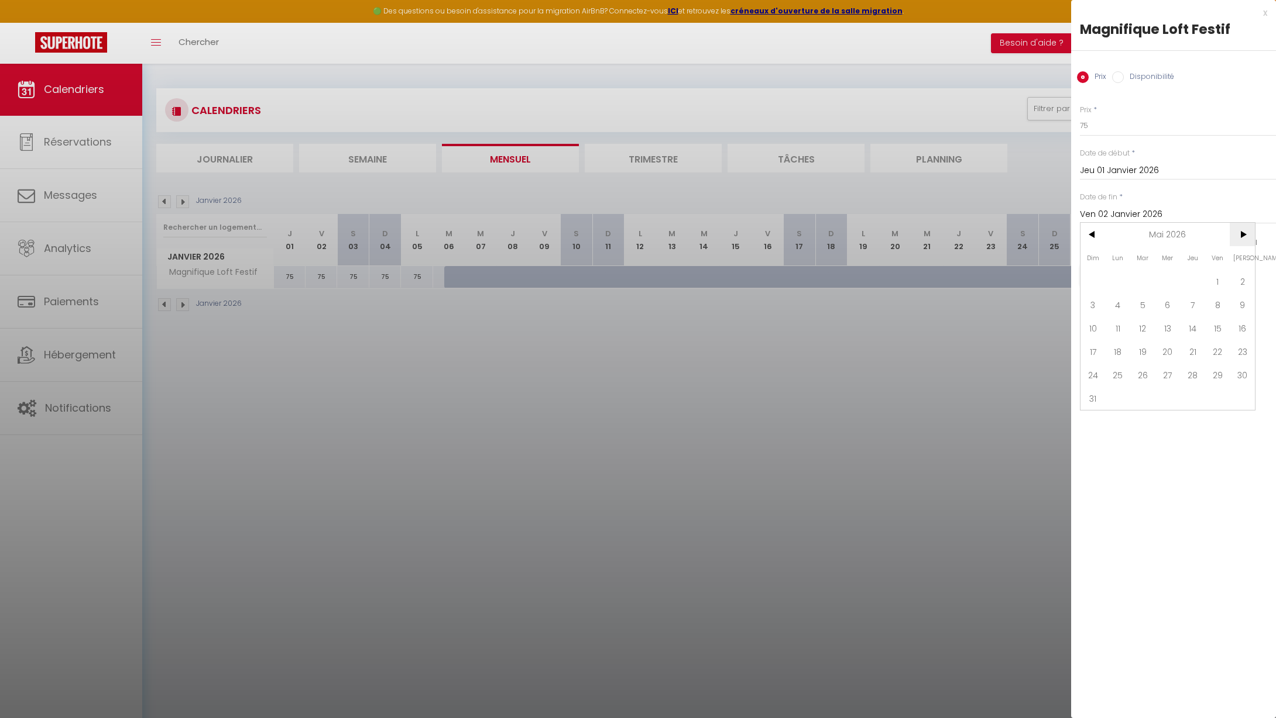
click at [1245, 237] on span ">" at bounding box center [1241, 234] width 25 height 23
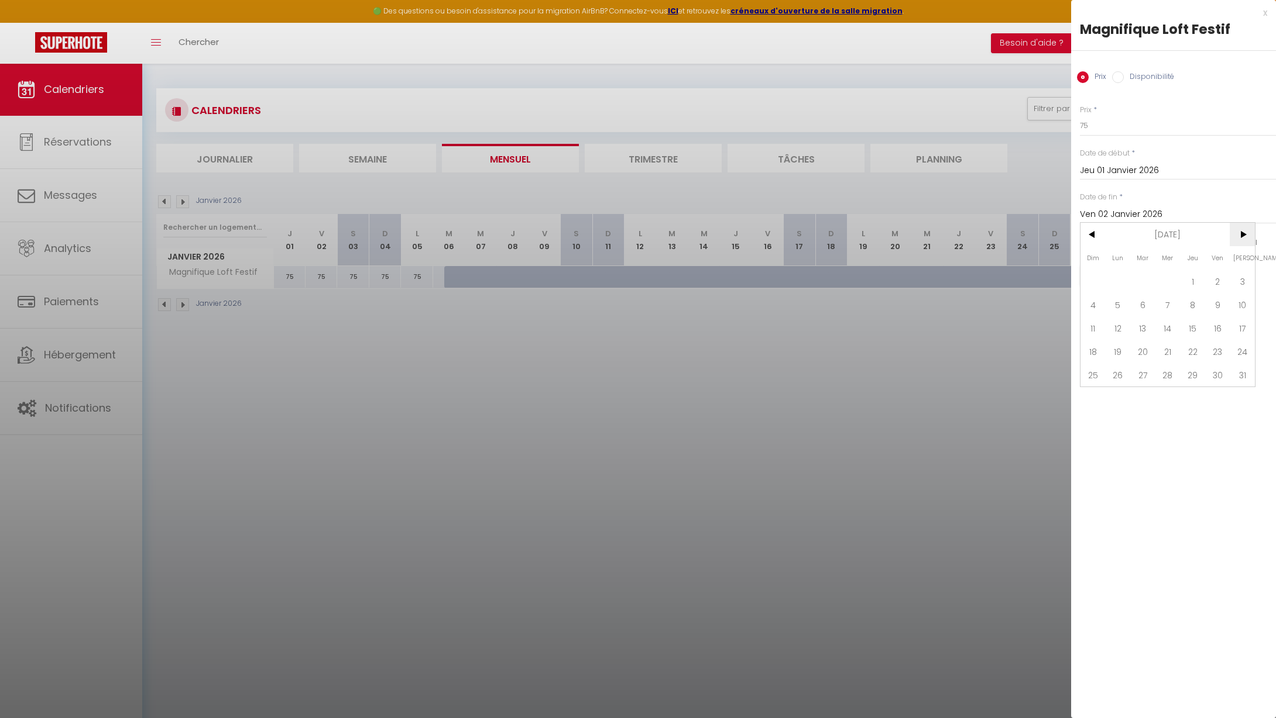
click at [1245, 237] on span ">" at bounding box center [1241, 234] width 25 height 23
click at [1098, 236] on span "<" at bounding box center [1092, 234] width 25 height 23
click at [1193, 377] on span "31" at bounding box center [1192, 374] width 25 height 23
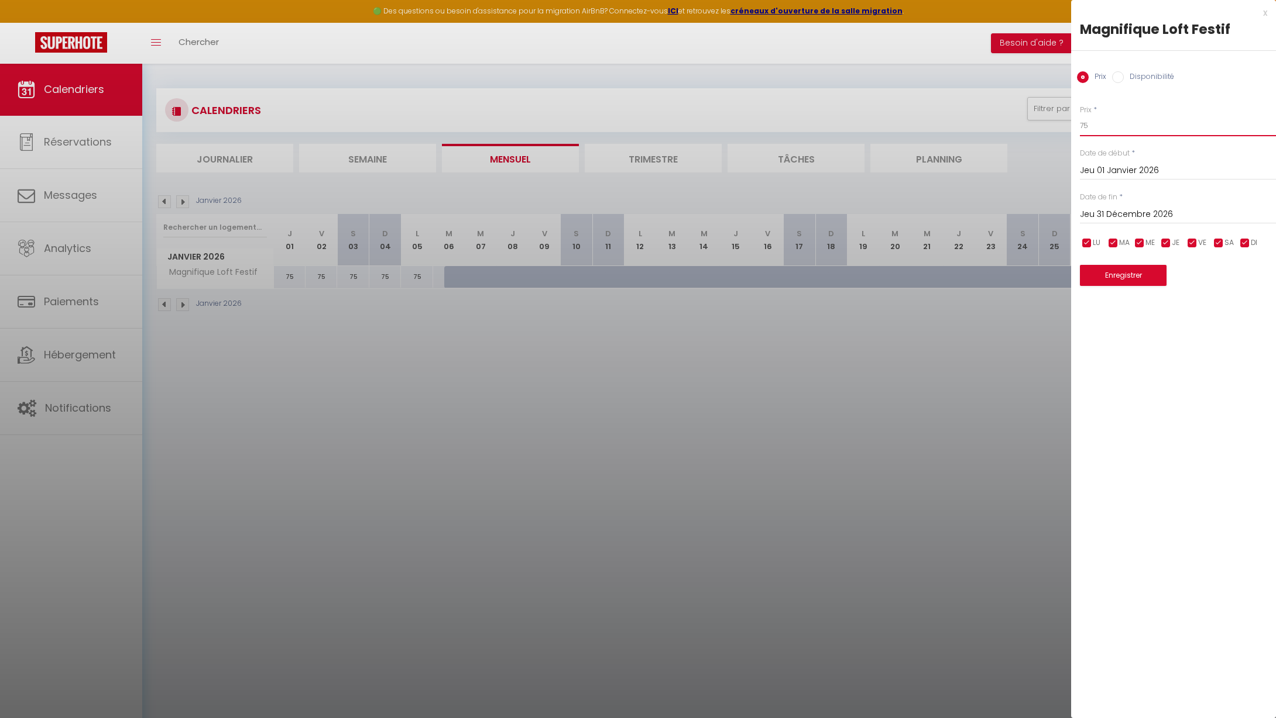
click at [1079, 125] on div "Prix * 75 Statut * Disponible Indisponible Date de début * [DATE] < [PERSON_NAM…" at bounding box center [1173, 188] width 205 height 197
click at [1127, 277] on button "Enregistrer" at bounding box center [1123, 275] width 87 height 21
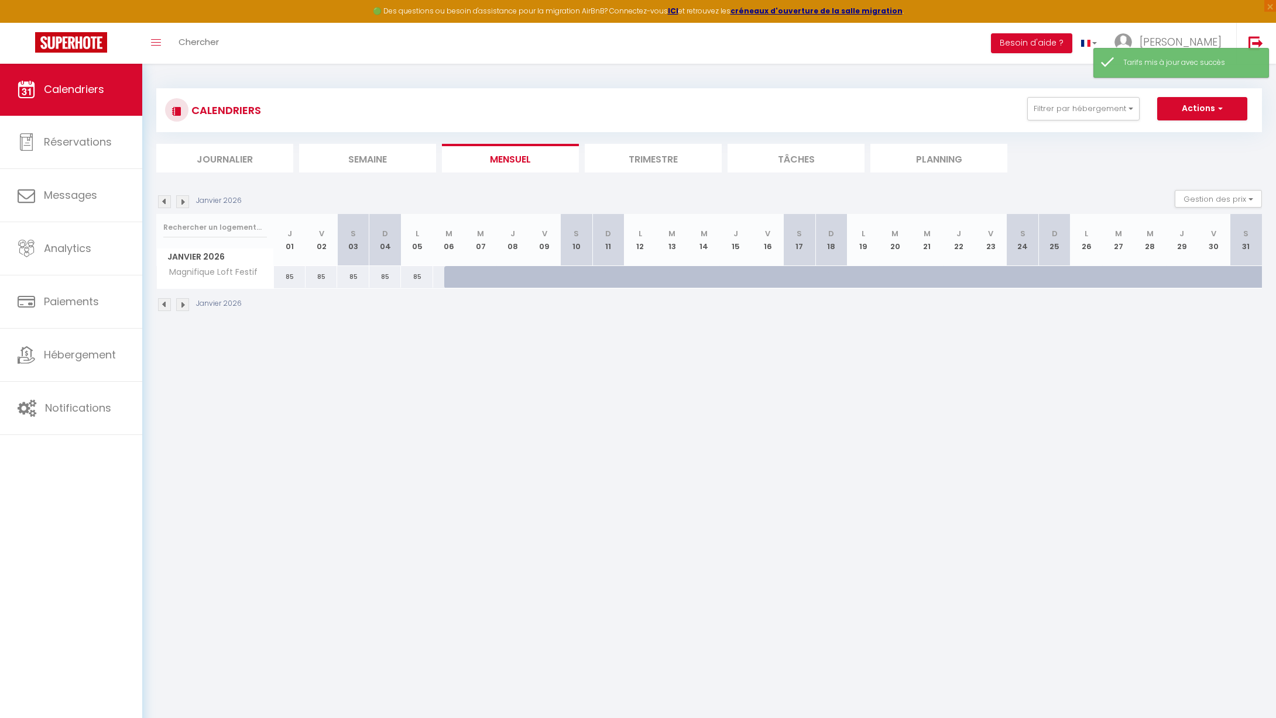
click at [868, 280] on div at bounding box center [874, 284] width 32 height 22
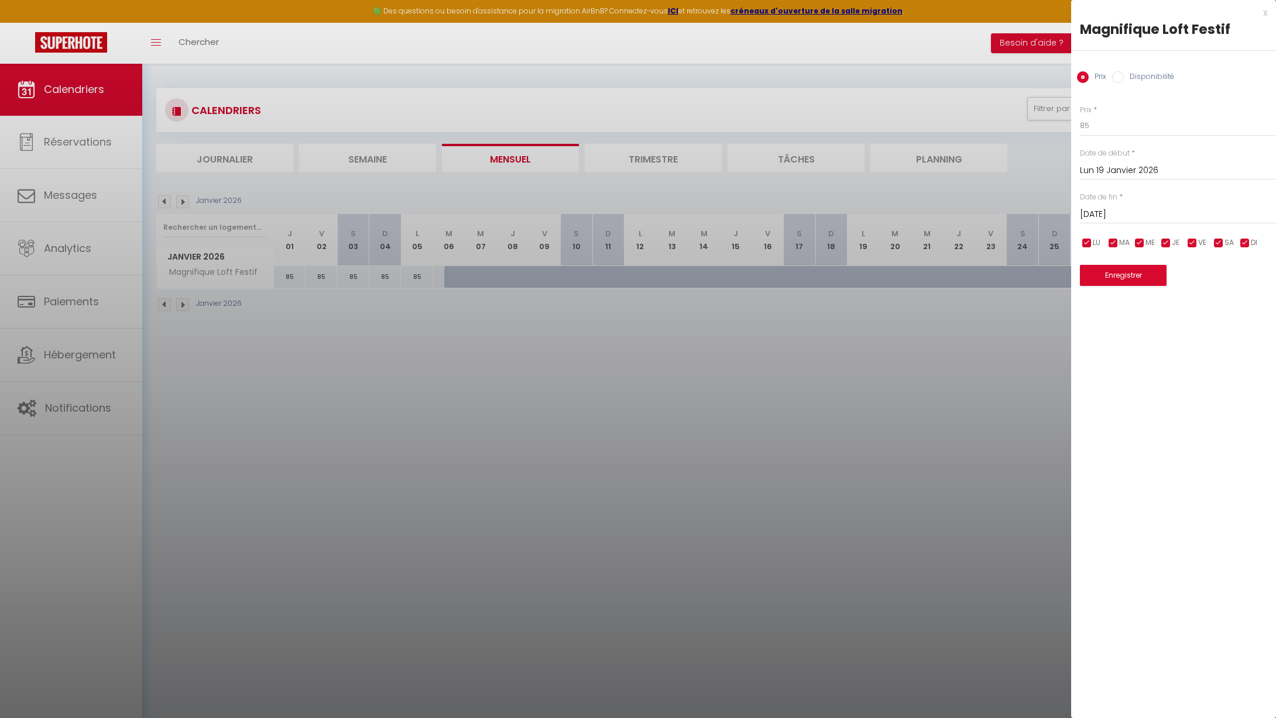
click at [871, 302] on div at bounding box center [638, 359] width 1276 height 718
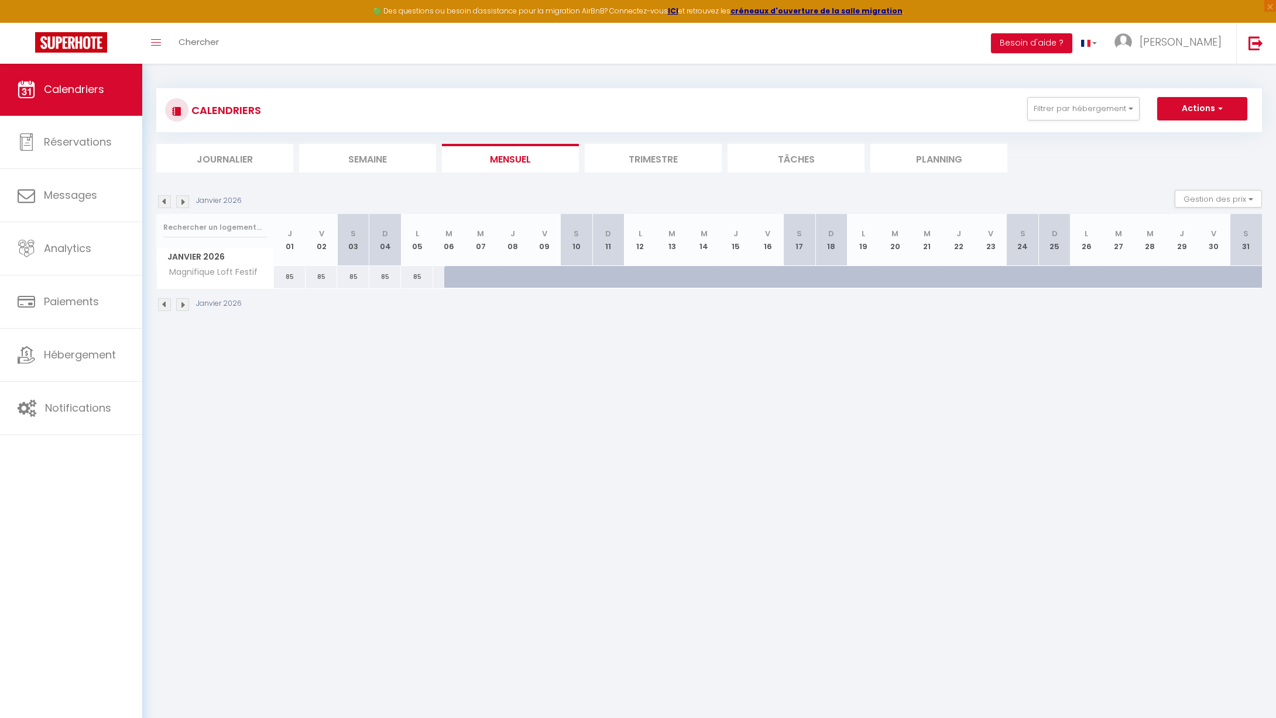
click at [462, 274] on div at bounding box center [460, 277] width 32 height 22
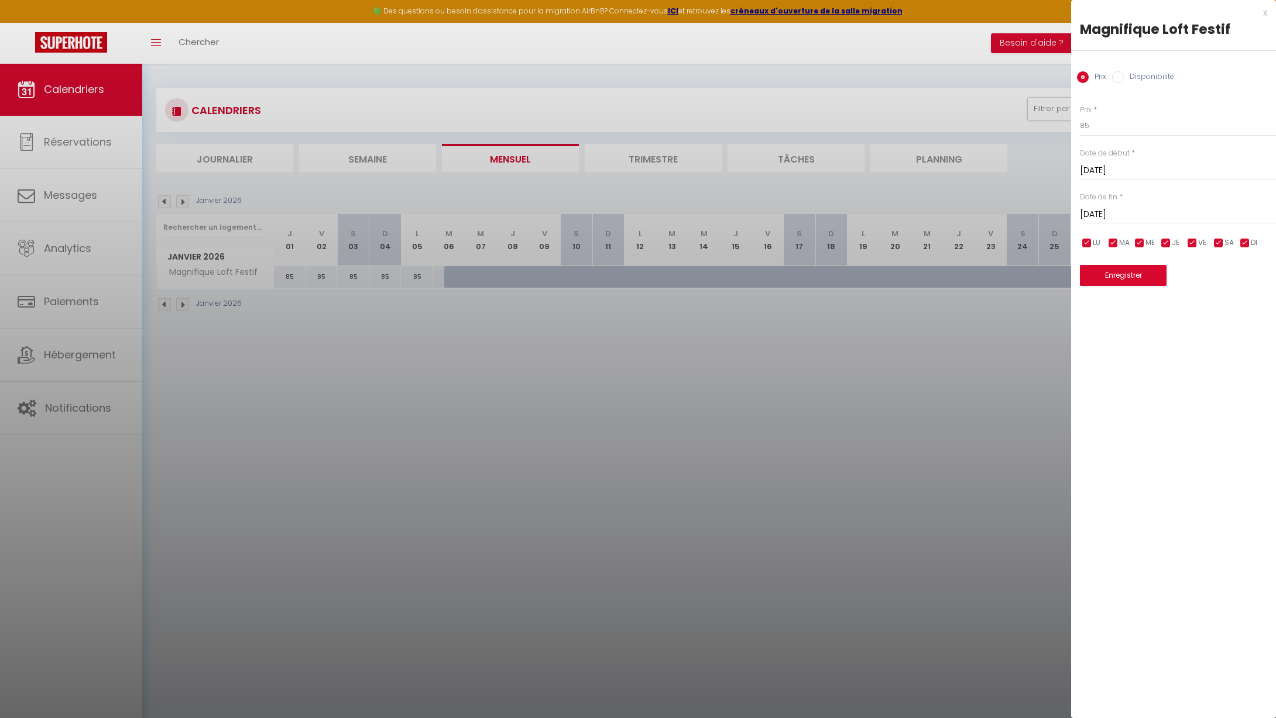
click at [1117, 77] on input "Disponibilité" at bounding box center [1118, 77] width 12 height 12
click at [1099, 213] on input "[DATE]" at bounding box center [1178, 215] width 196 height 15
click at [1246, 233] on span ">" at bounding box center [1241, 235] width 25 height 23
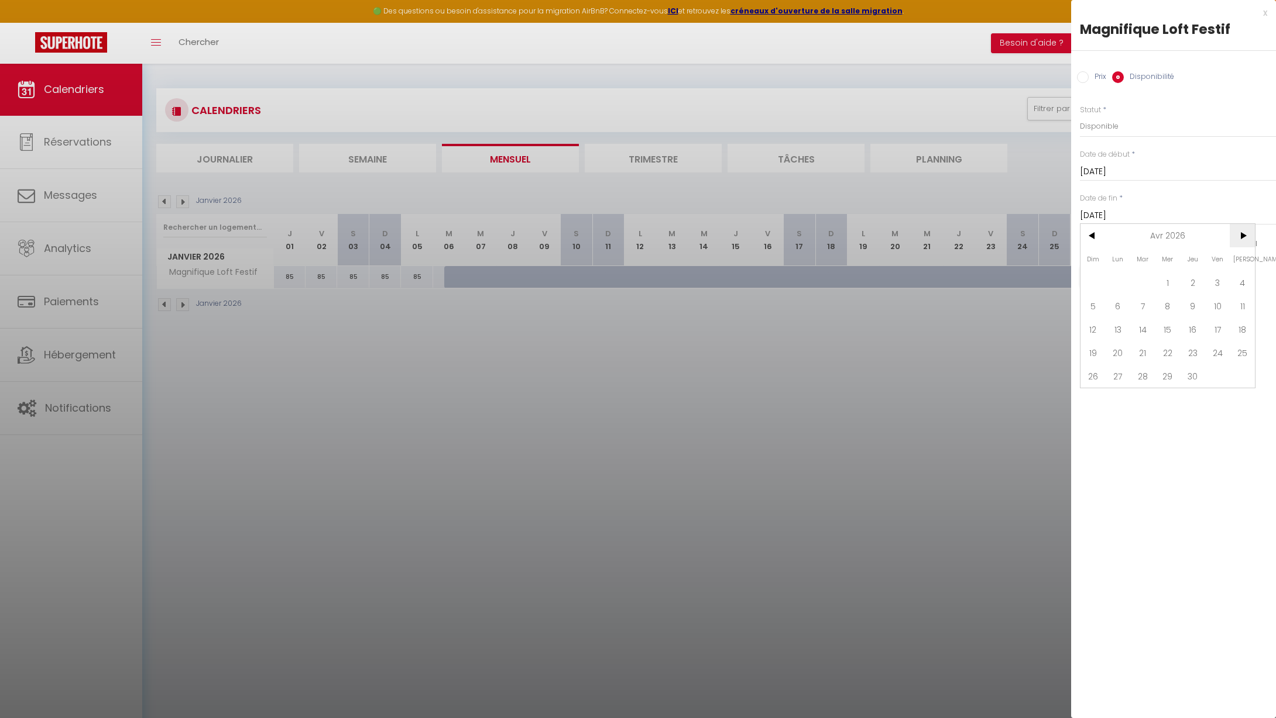
click at [1246, 233] on span ">" at bounding box center [1241, 235] width 25 height 23
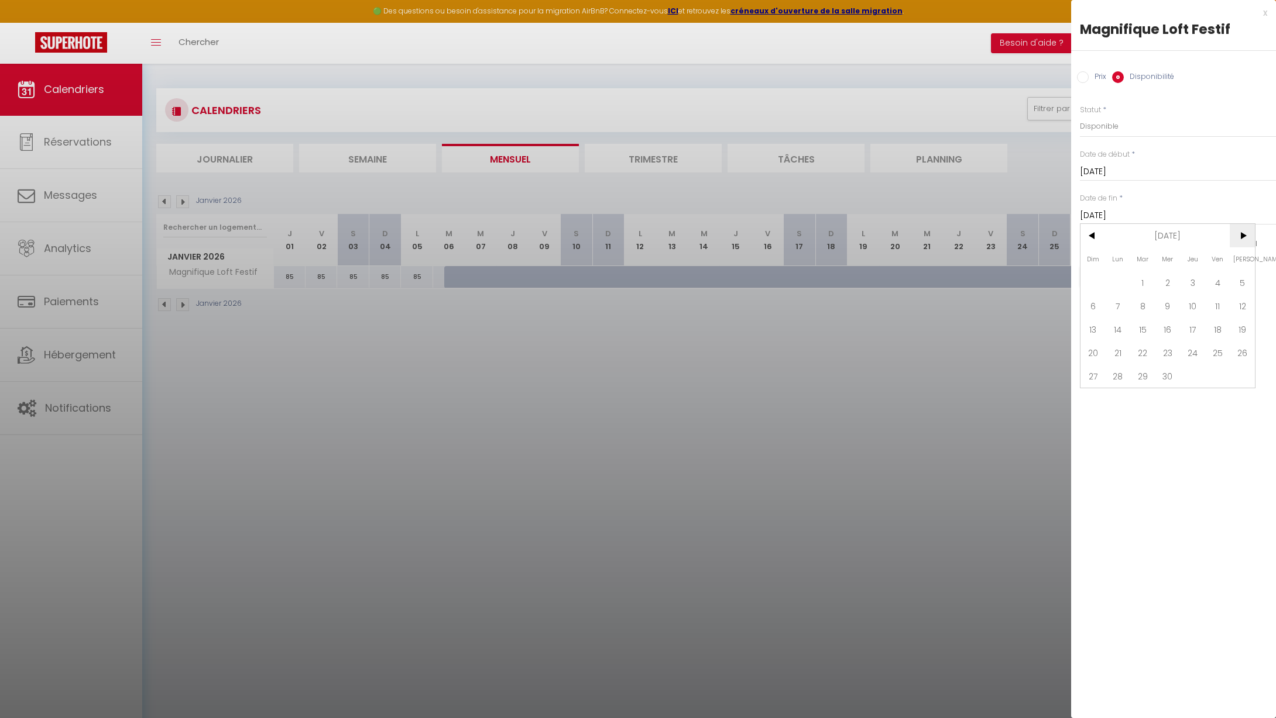
click at [1246, 233] on span ">" at bounding box center [1241, 235] width 25 height 23
click at [1090, 233] on span "<" at bounding box center [1092, 235] width 25 height 23
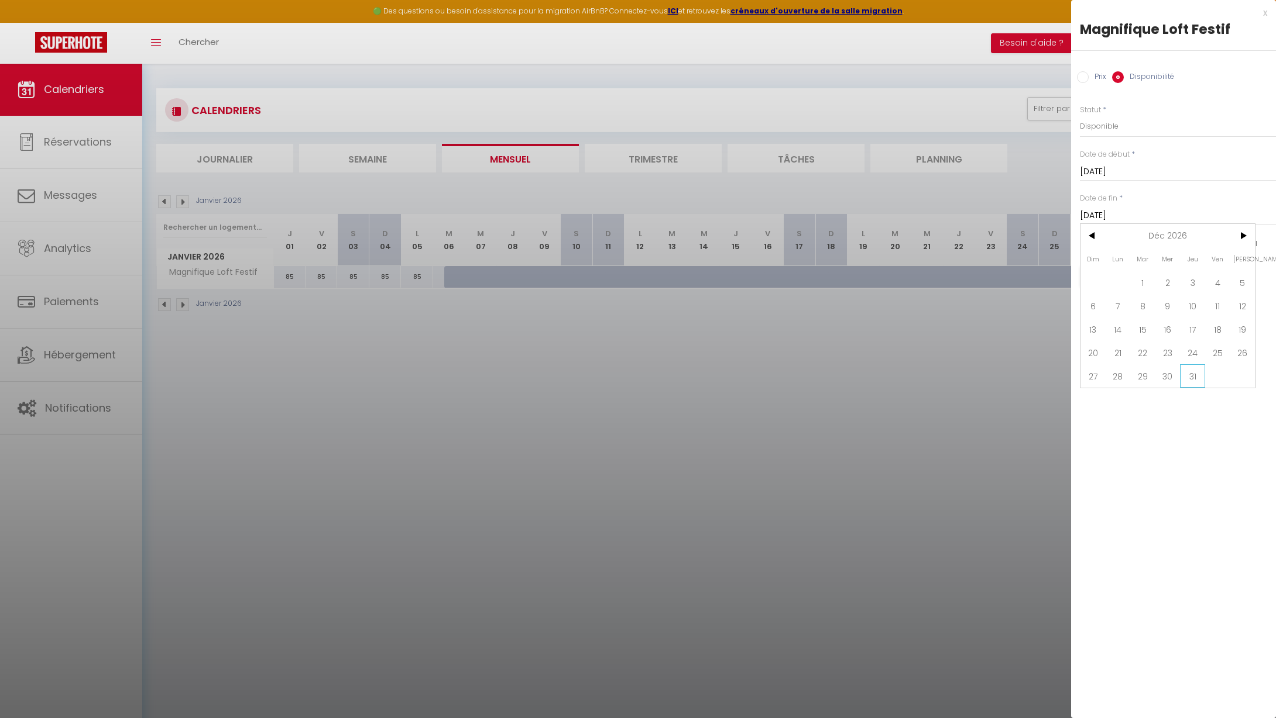
click at [1192, 379] on span "31" at bounding box center [1192, 376] width 25 height 23
click at [1115, 274] on button "Enregistrer" at bounding box center [1123, 276] width 87 height 21
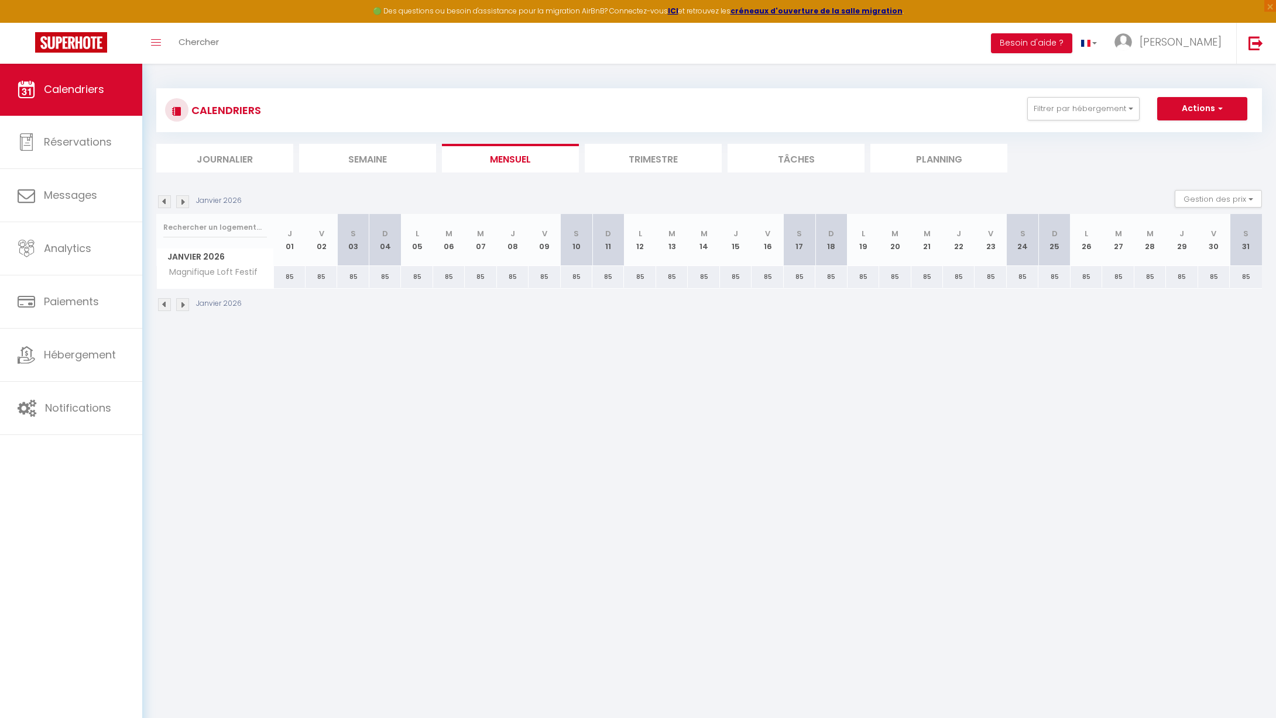
click at [186, 203] on img at bounding box center [182, 201] width 13 height 13
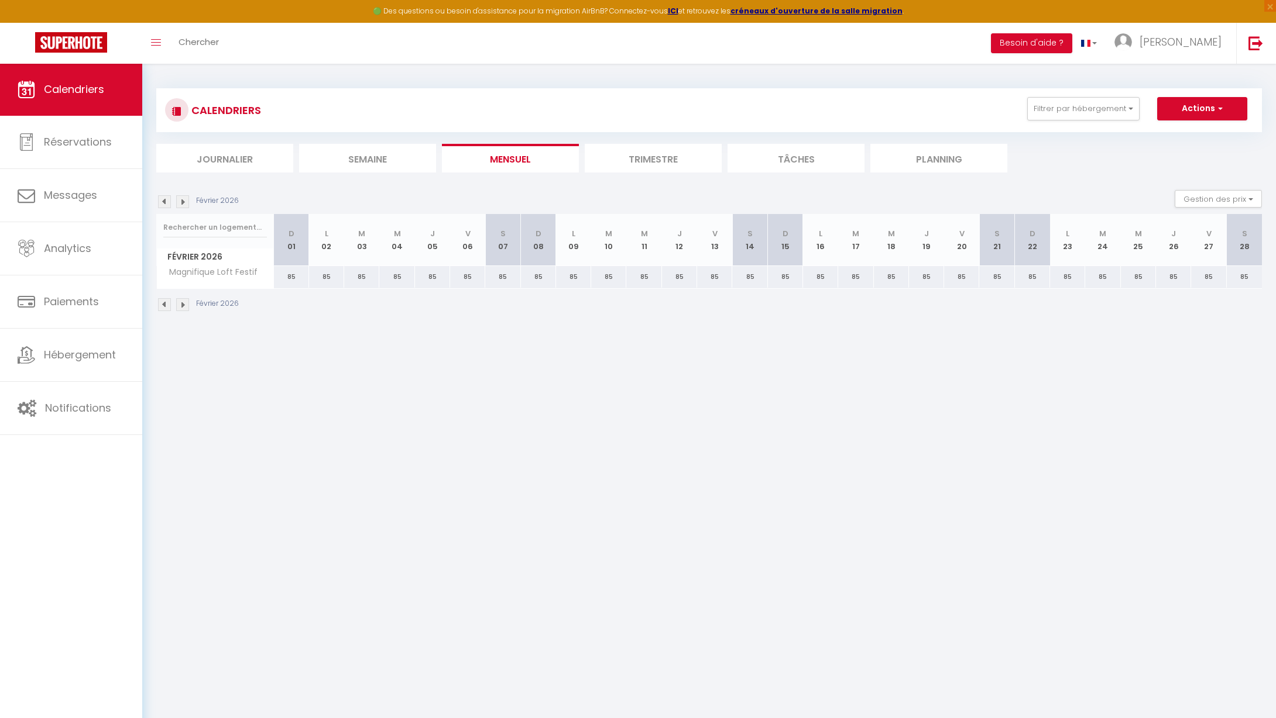
click at [186, 203] on img at bounding box center [182, 201] width 13 height 13
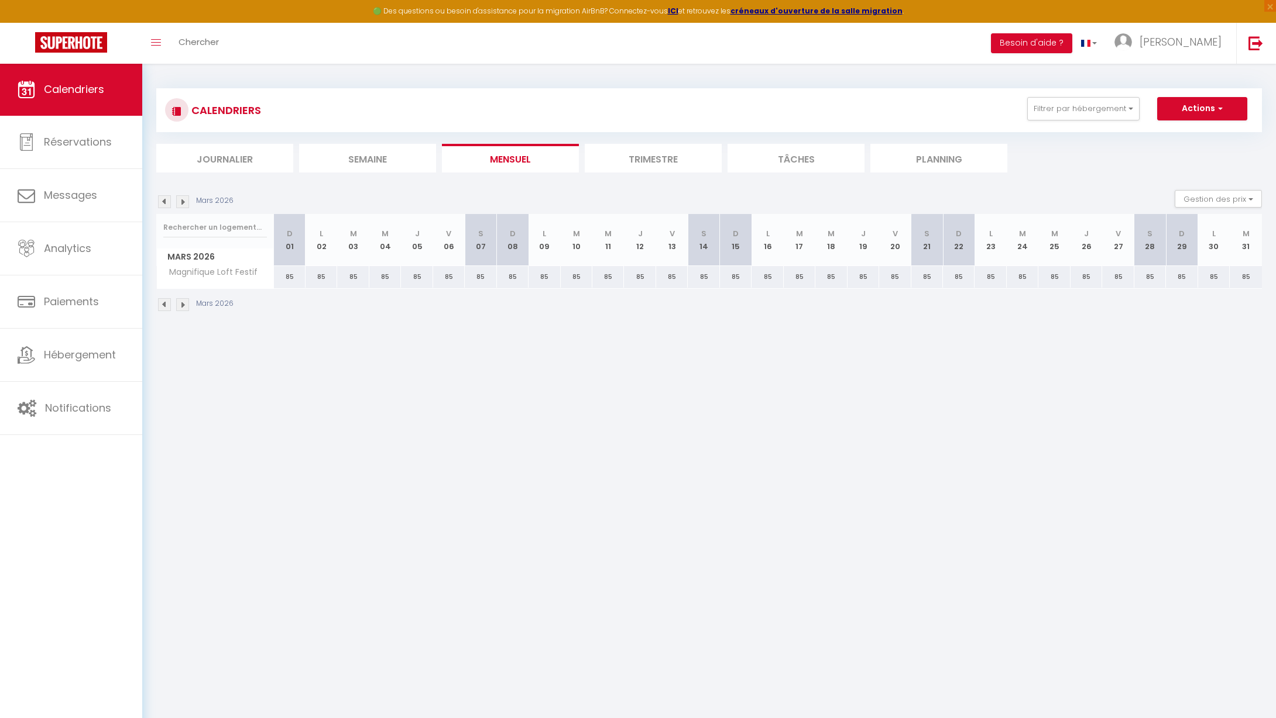
click at [186, 203] on img at bounding box center [182, 201] width 13 height 13
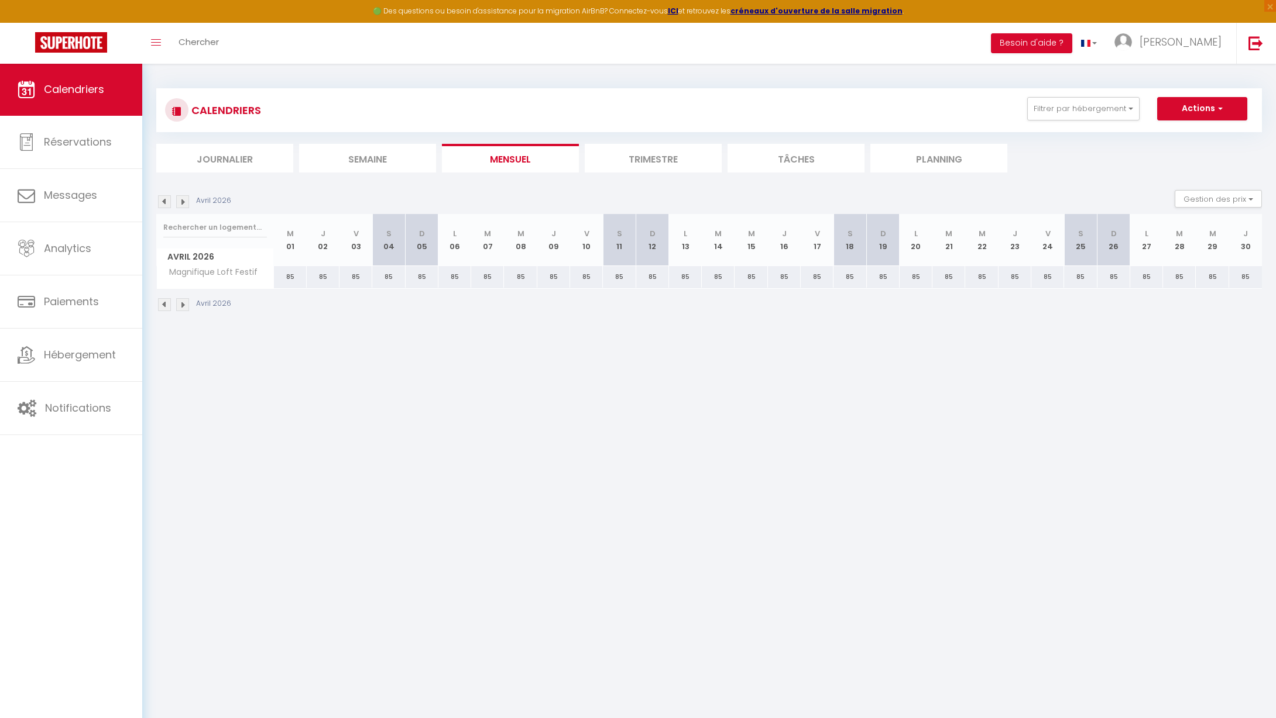
click at [186, 203] on img at bounding box center [182, 201] width 13 height 13
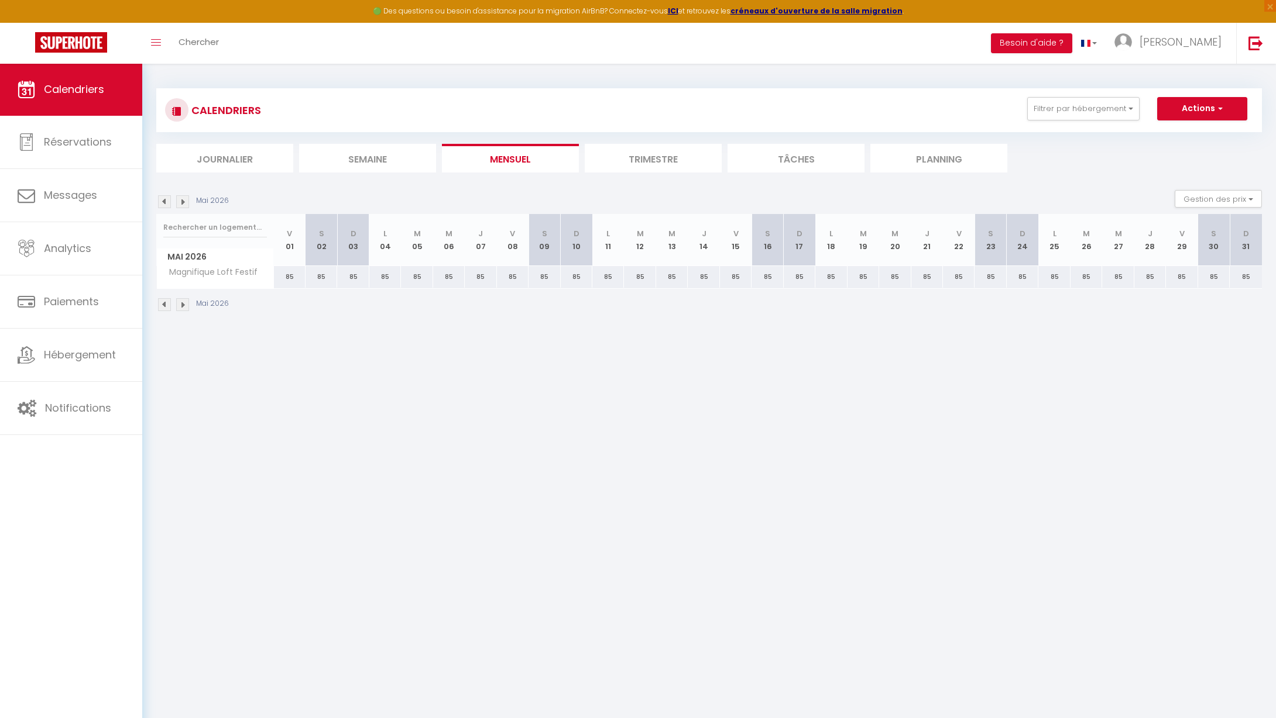
click at [186, 203] on img at bounding box center [182, 201] width 13 height 13
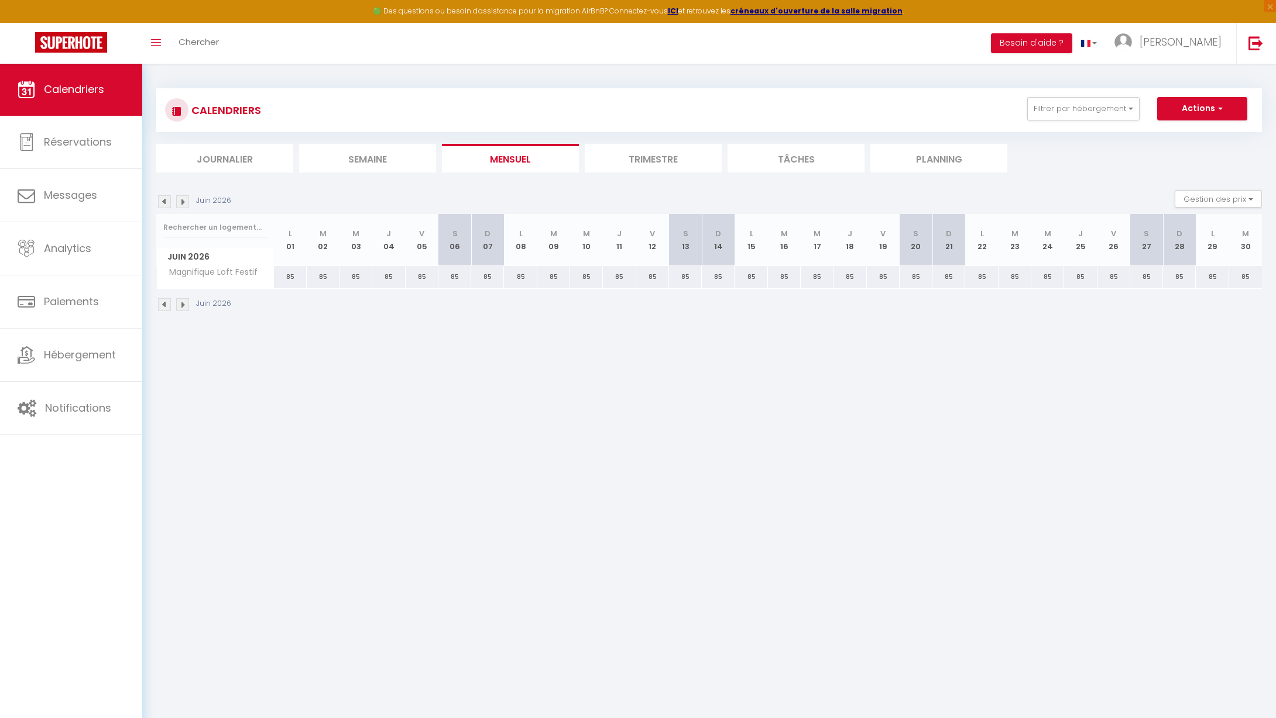
click at [186, 203] on img at bounding box center [182, 201] width 13 height 13
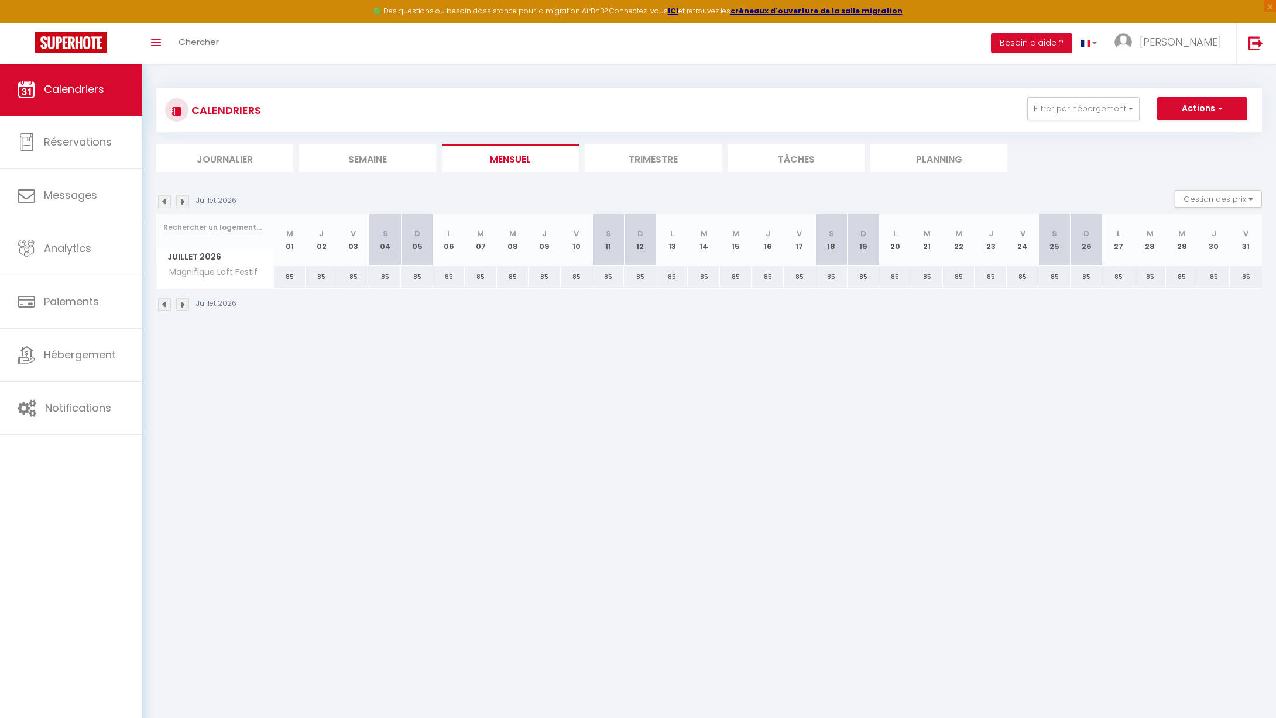
click at [186, 203] on img at bounding box center [182, 201] width 13 height 13
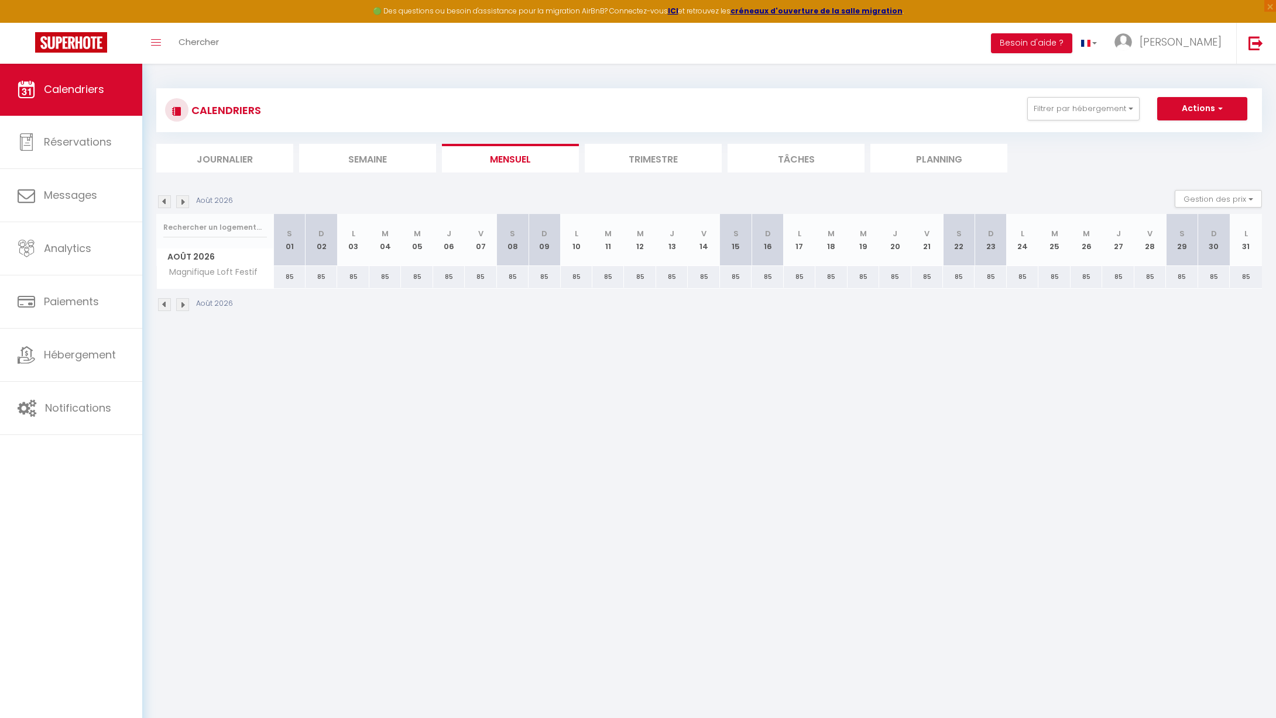
click at [186, 203] on img at bounding box center [182, 201] width 13 height 13
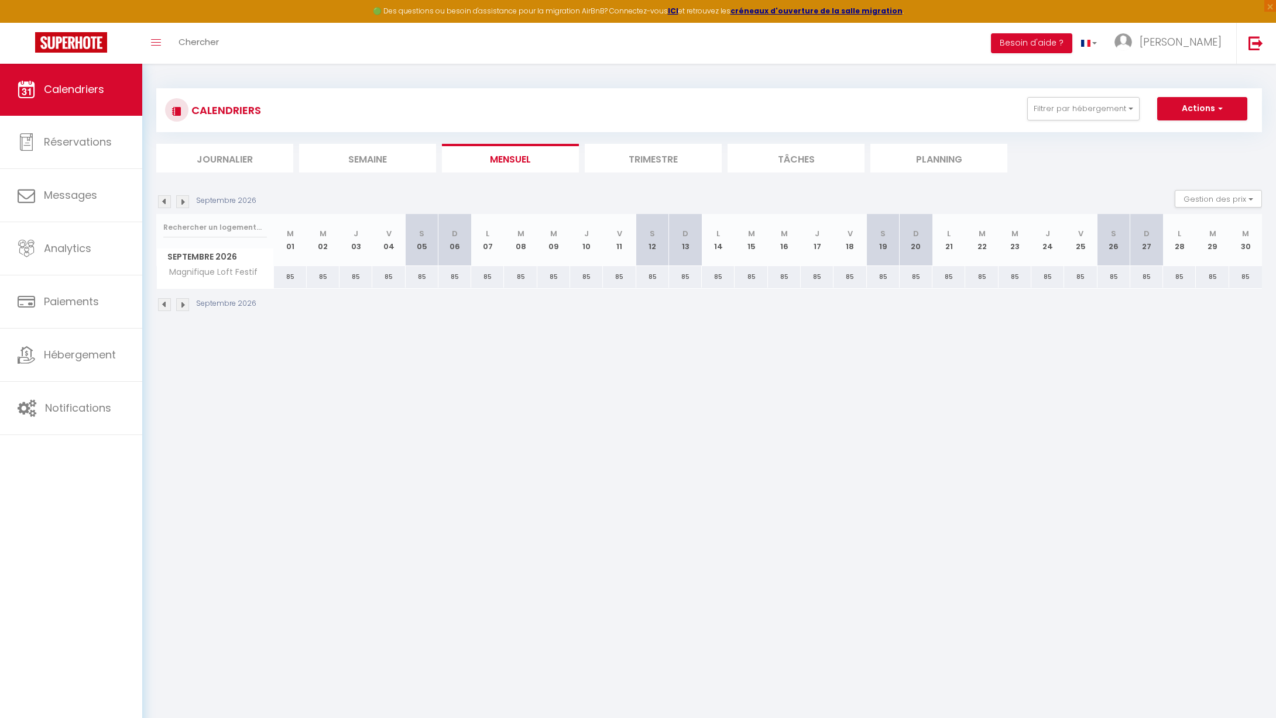
click at [186, 203] on img at bounding box center [182, 201] width 13 height 13
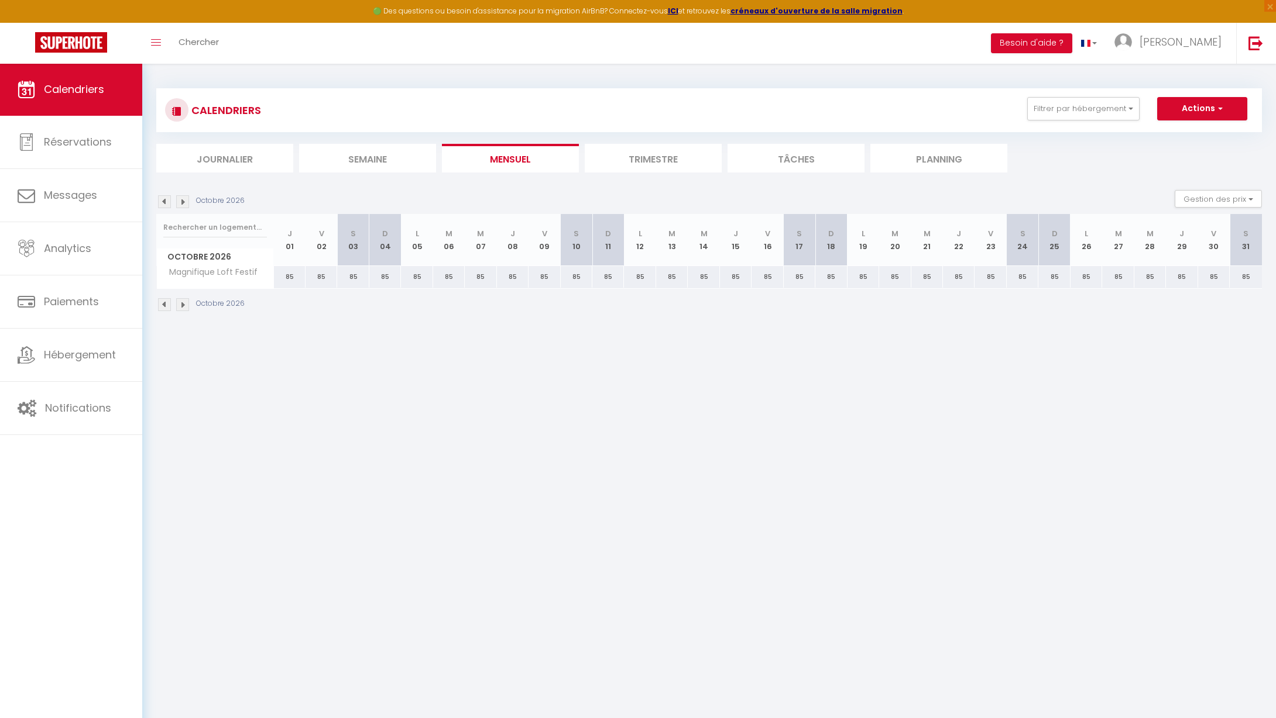
click at [186, 203] on img at bounding box center [182, 201] width 13 height 13
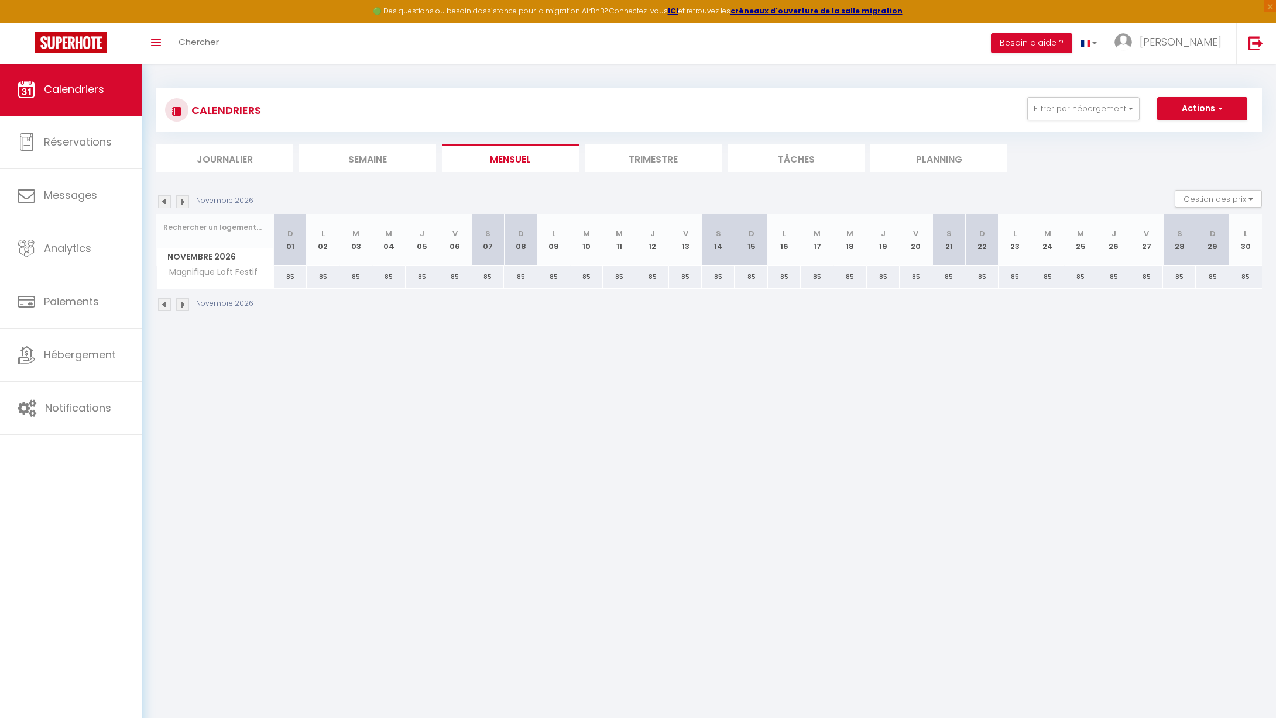
click at [186, 203] on img at bounding box center [182, 201] width 13 height 13
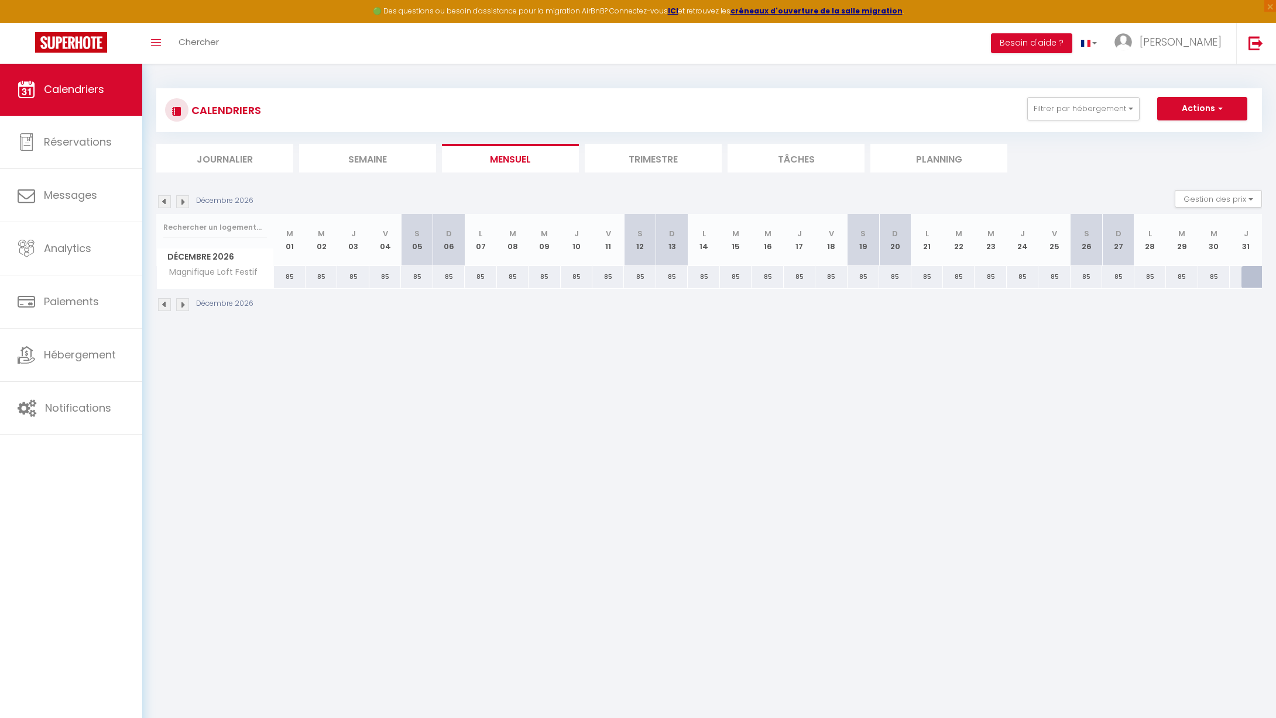
click at [184, 202] on img at bounding box center [182, 201] width 13 height 13
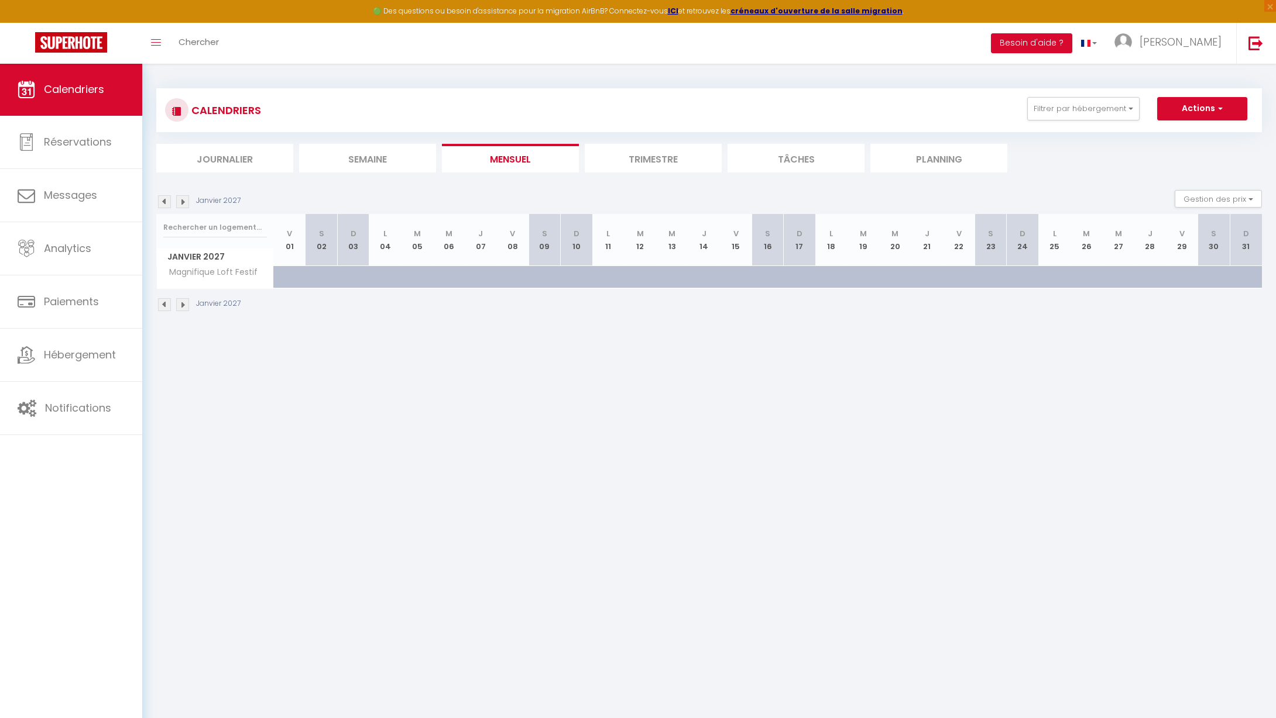
click at [161, 201] on img at bounding box center [164, 201] width 13 height 13
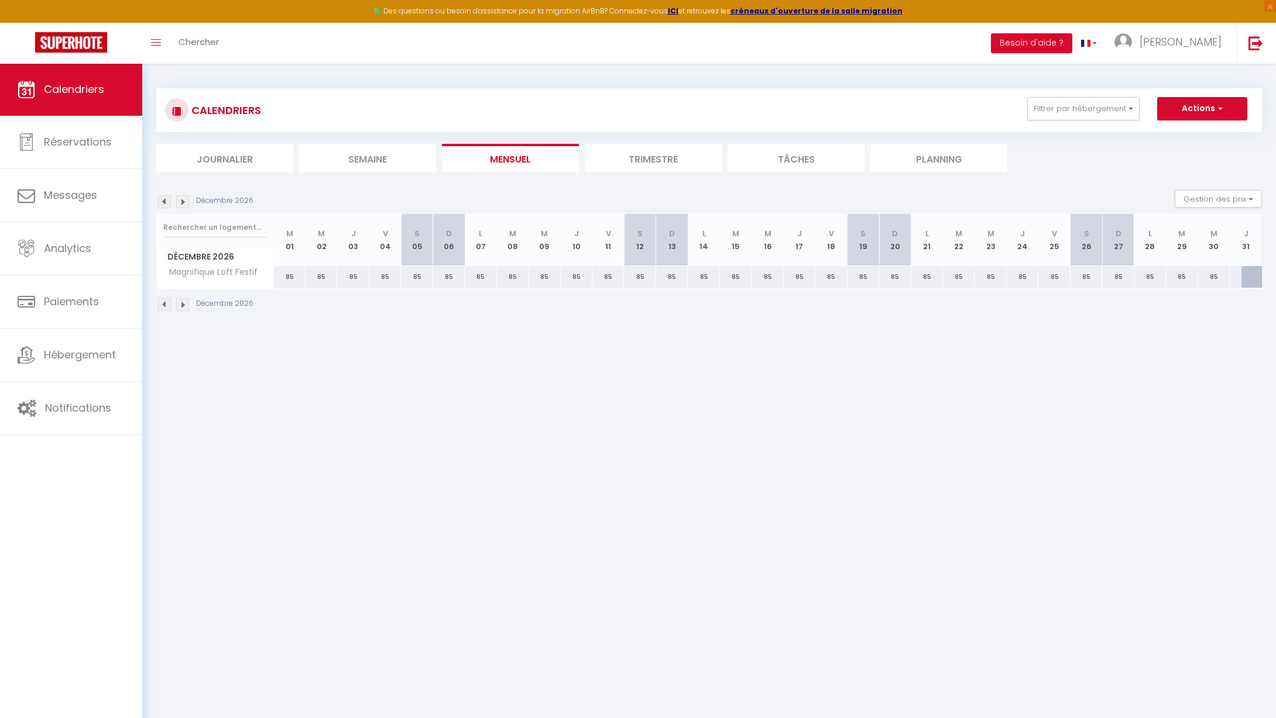
click at [161, 201] on img at bounding box center [164, 201] width 13 height 13
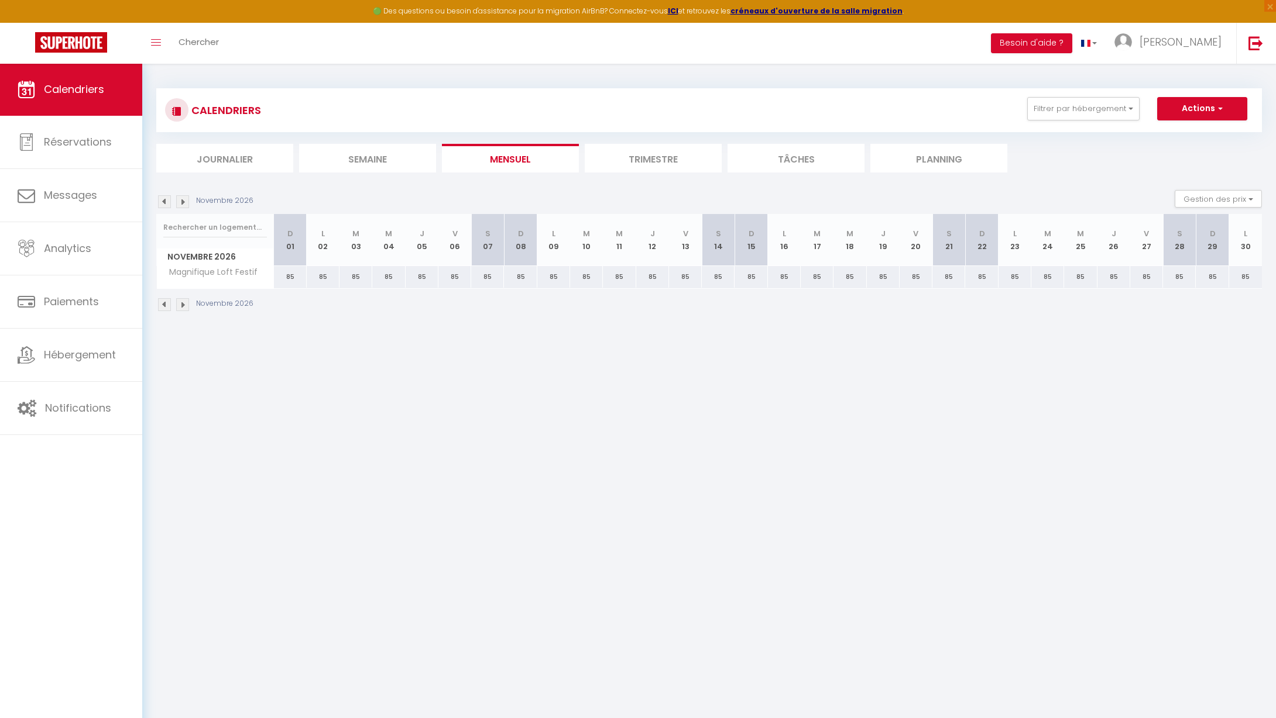
click at [161, 201] on img at bounding box center [164, 201] width 13 height 13
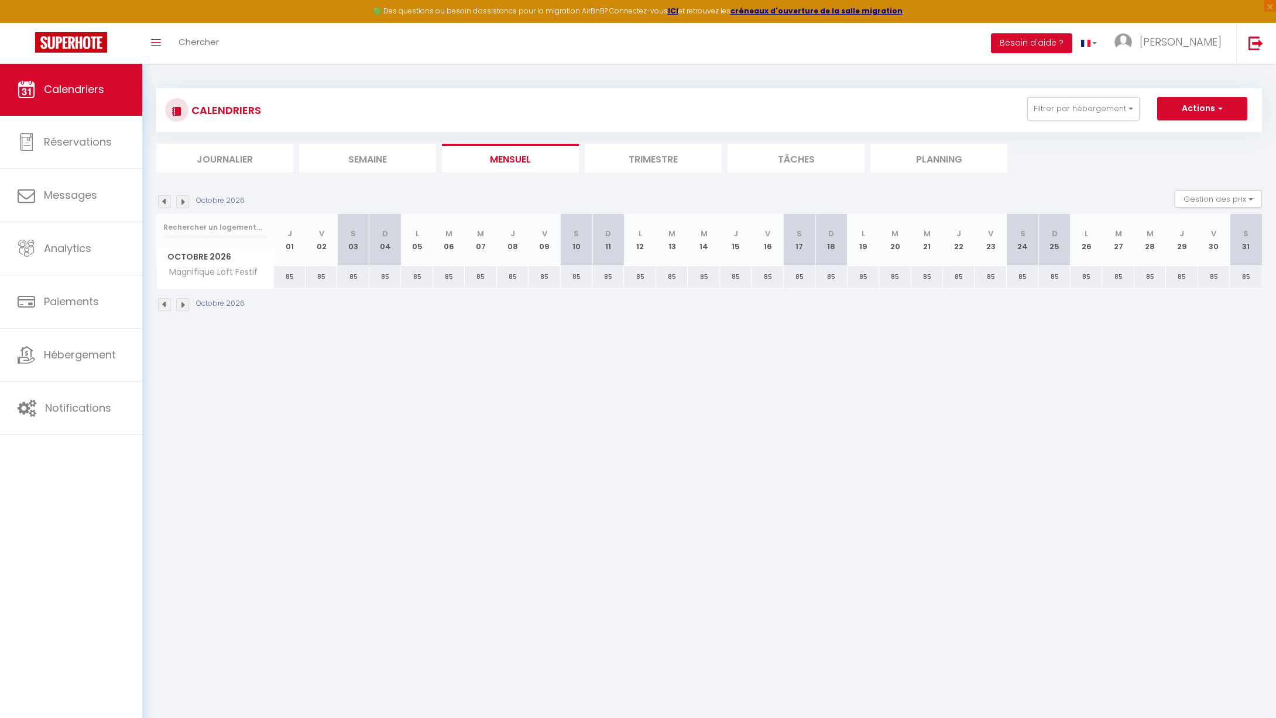
click at [161, 201] on img at bounding box center [164, 201] width 13 height 13
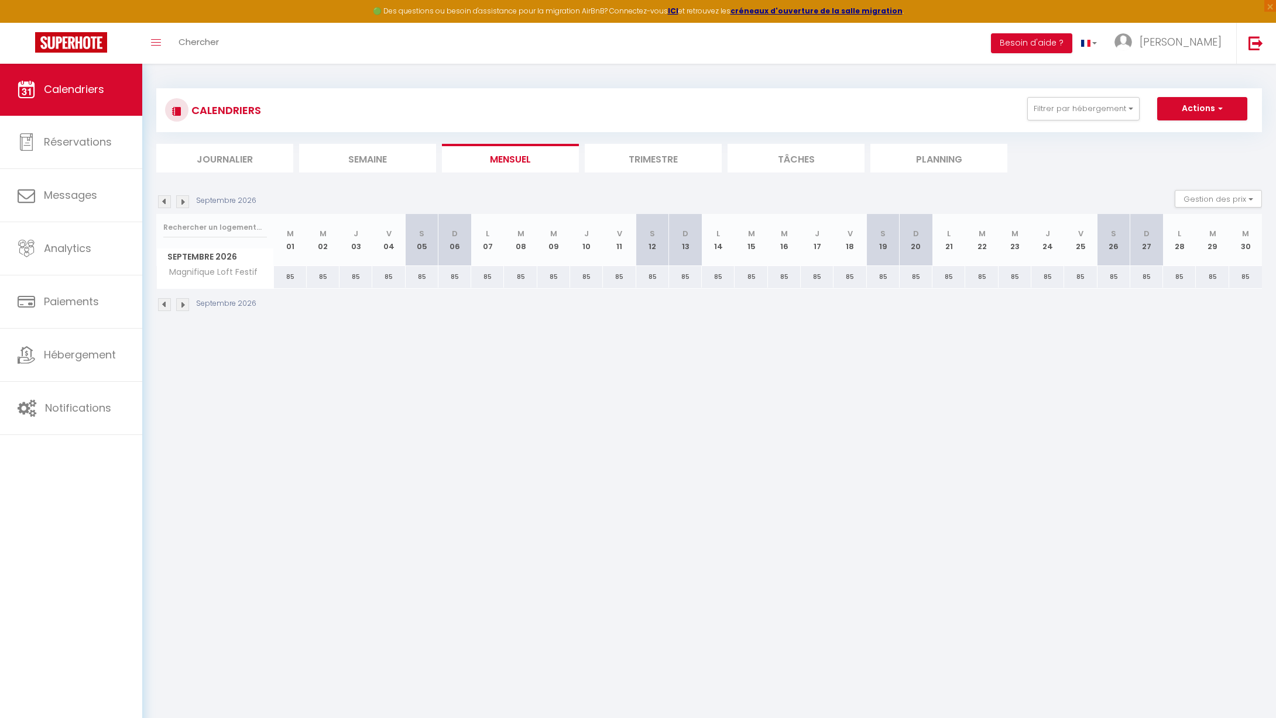
click at [161, 201] on img at bounding box center [164, 201] width 13 height 13
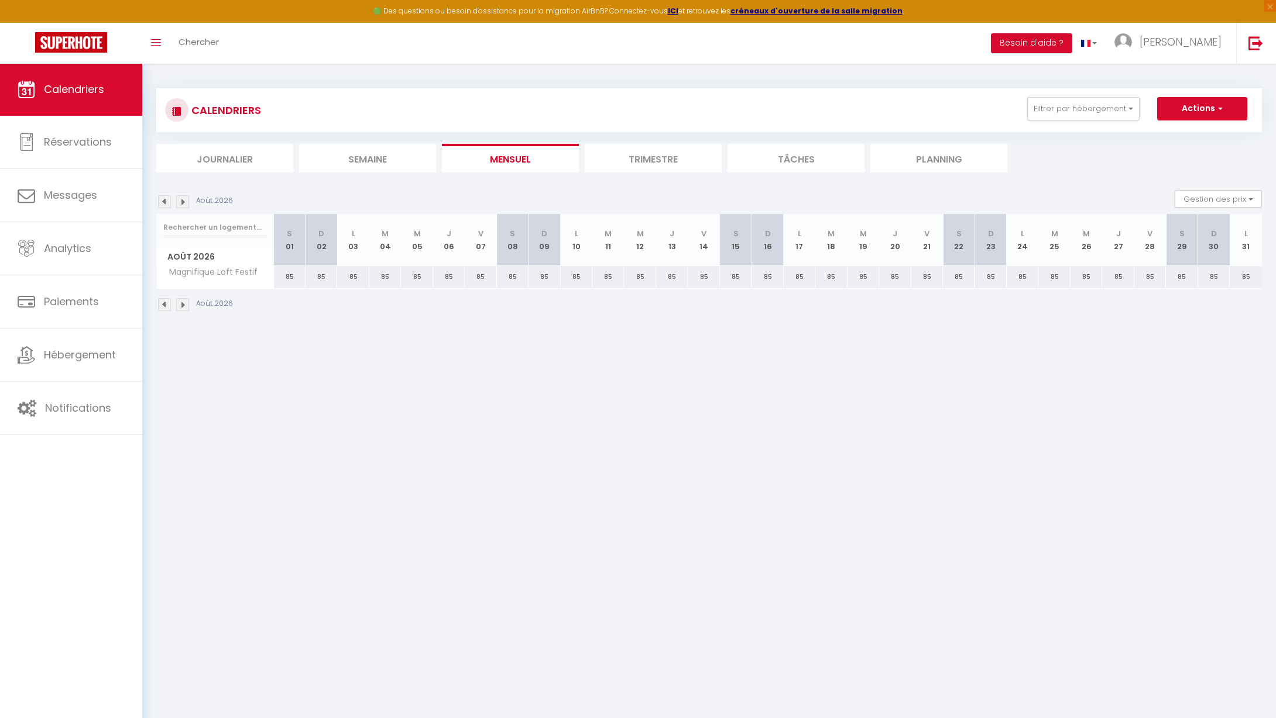
click at [161, 201] on img at bounding box center [164, 201] width 13 height 13
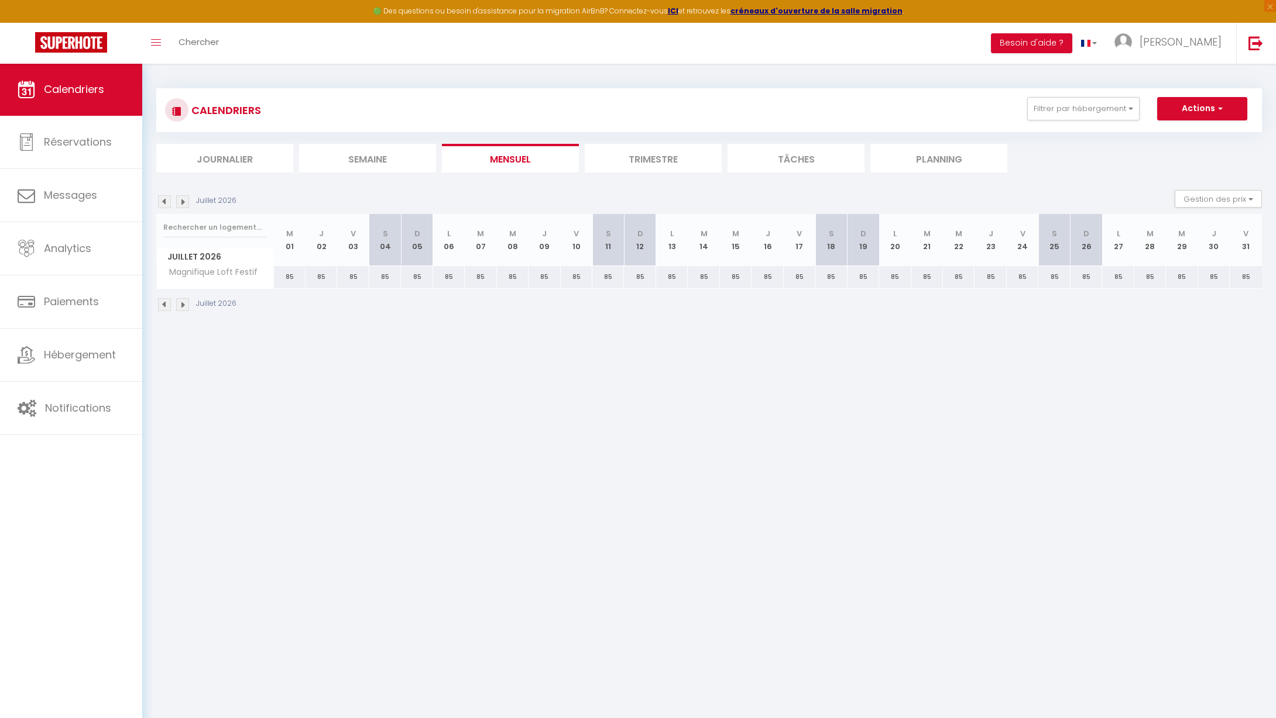
click at [161, 201] on img at bounding box center [164, 201] width 13 height 13
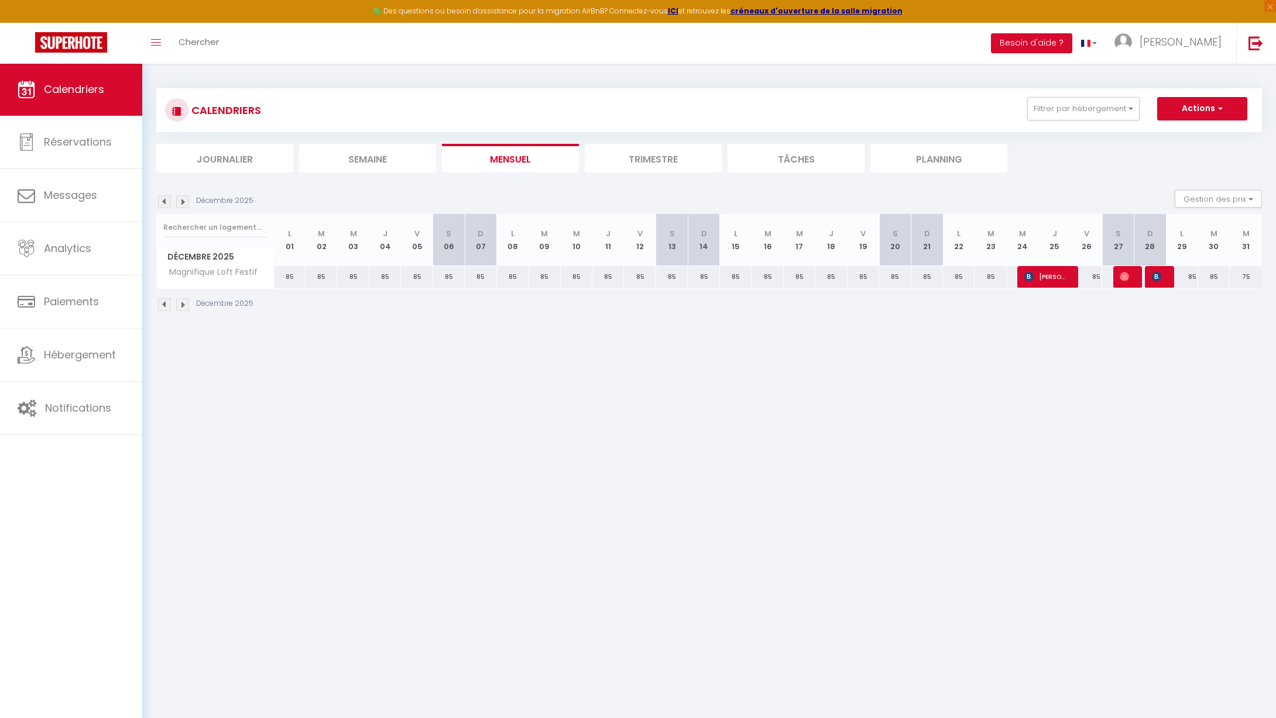
click at [1247, 277] on div "75" at bounding box center [1245, 277] width 32 height 22
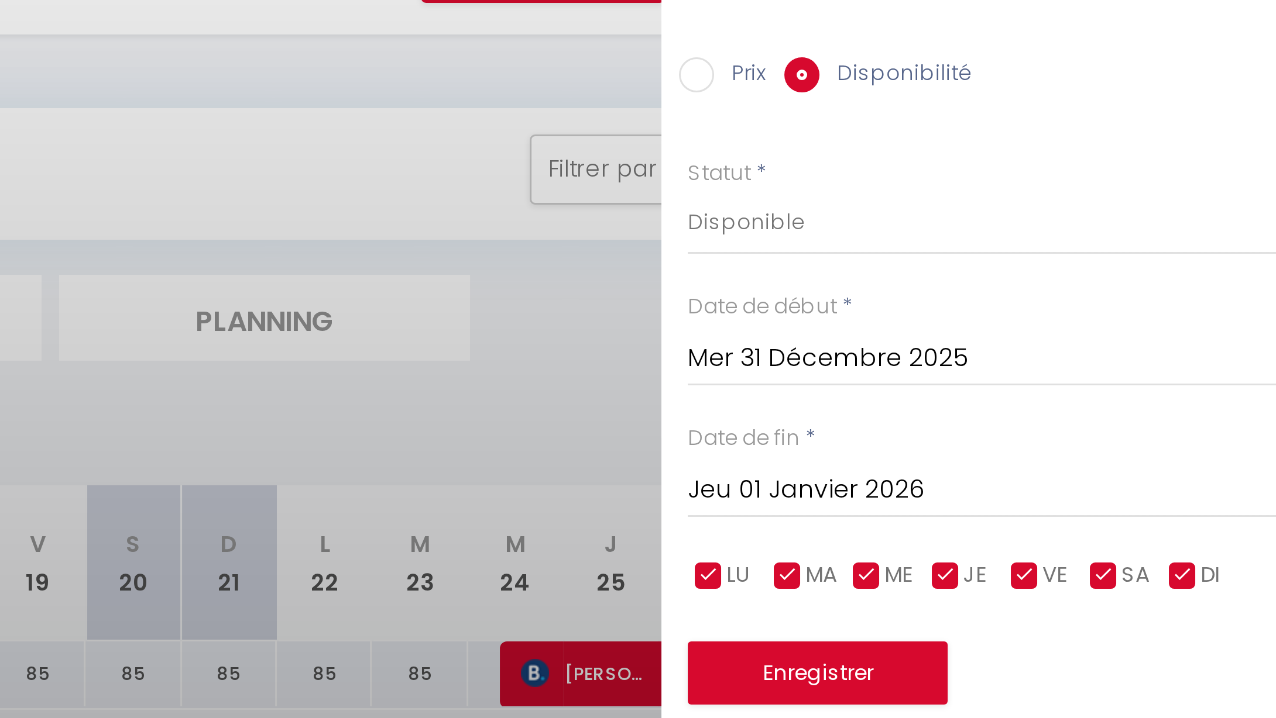
click at [1077, 71] on input "Prix" at bounding box center [1083, 77] width 12 height 12
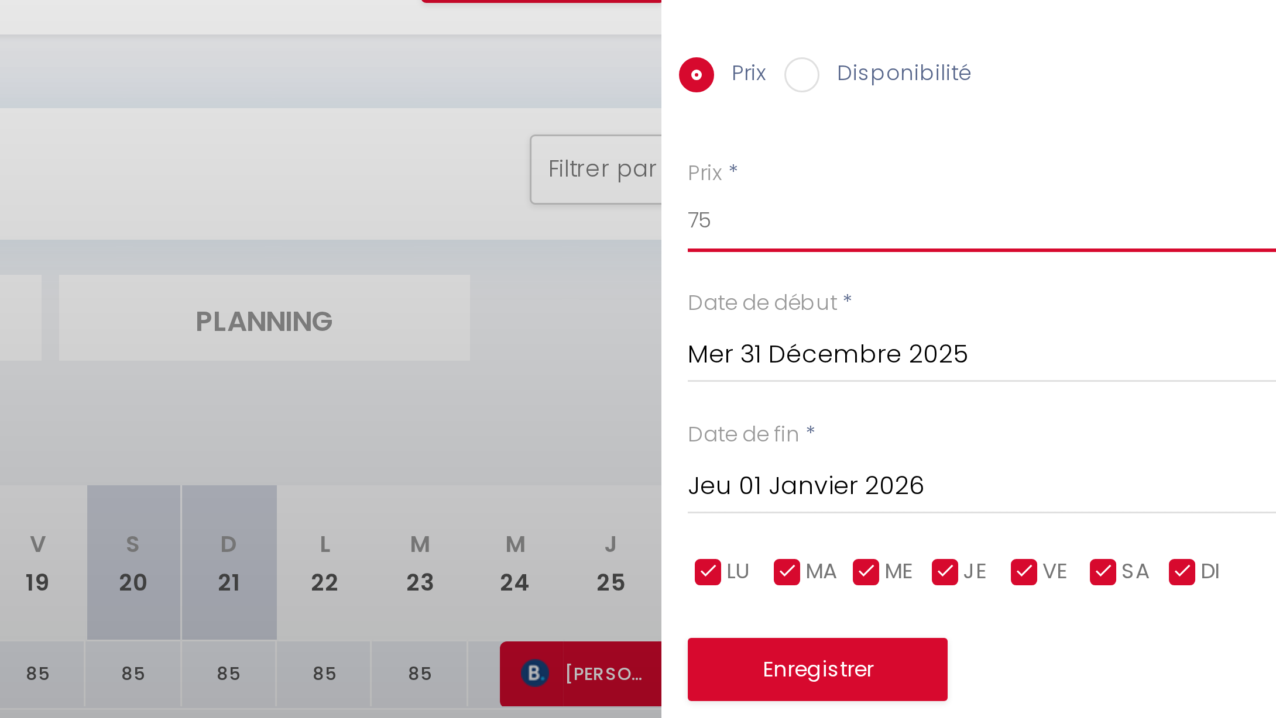
click at [1080, 115] on input "75" at bounding box center [1178, 125] width 196 height 21
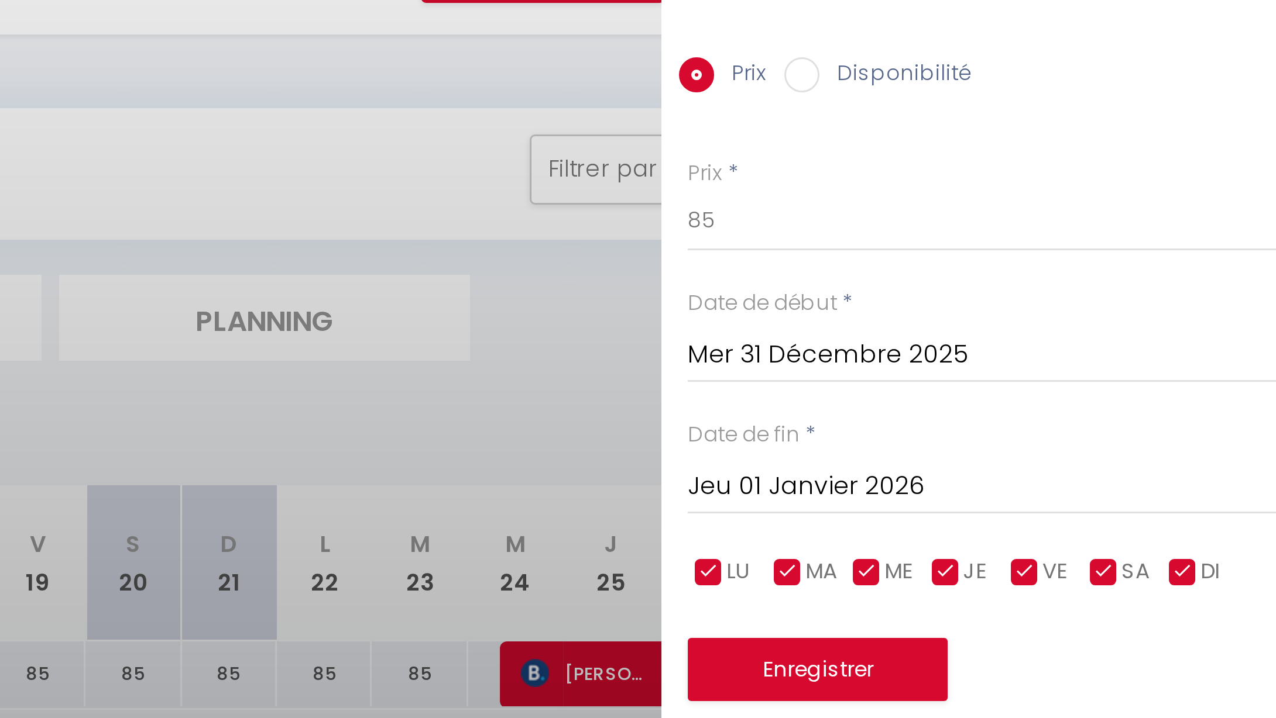
click at [1080, 265] on button "Enregistrer" at bounding box center [1123, 275] width 87 height 21
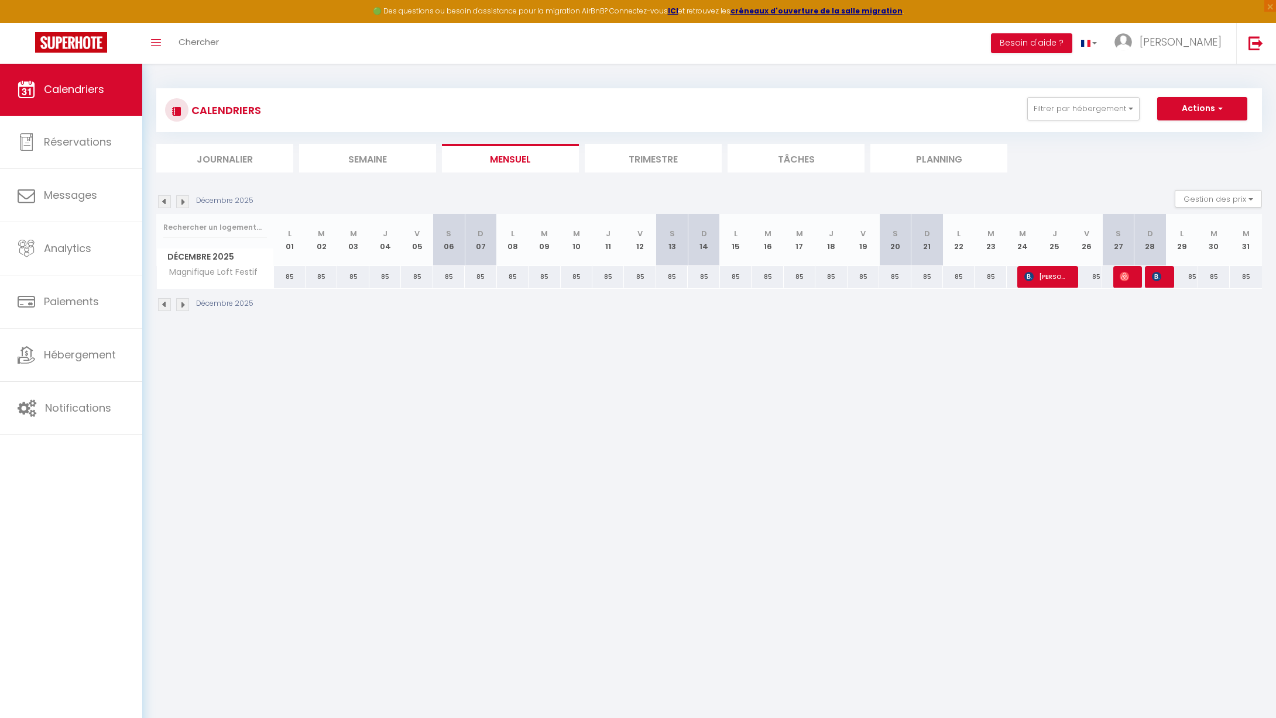
click at [165, 200] on img at bounding box center [164, 201] width 13 height 13
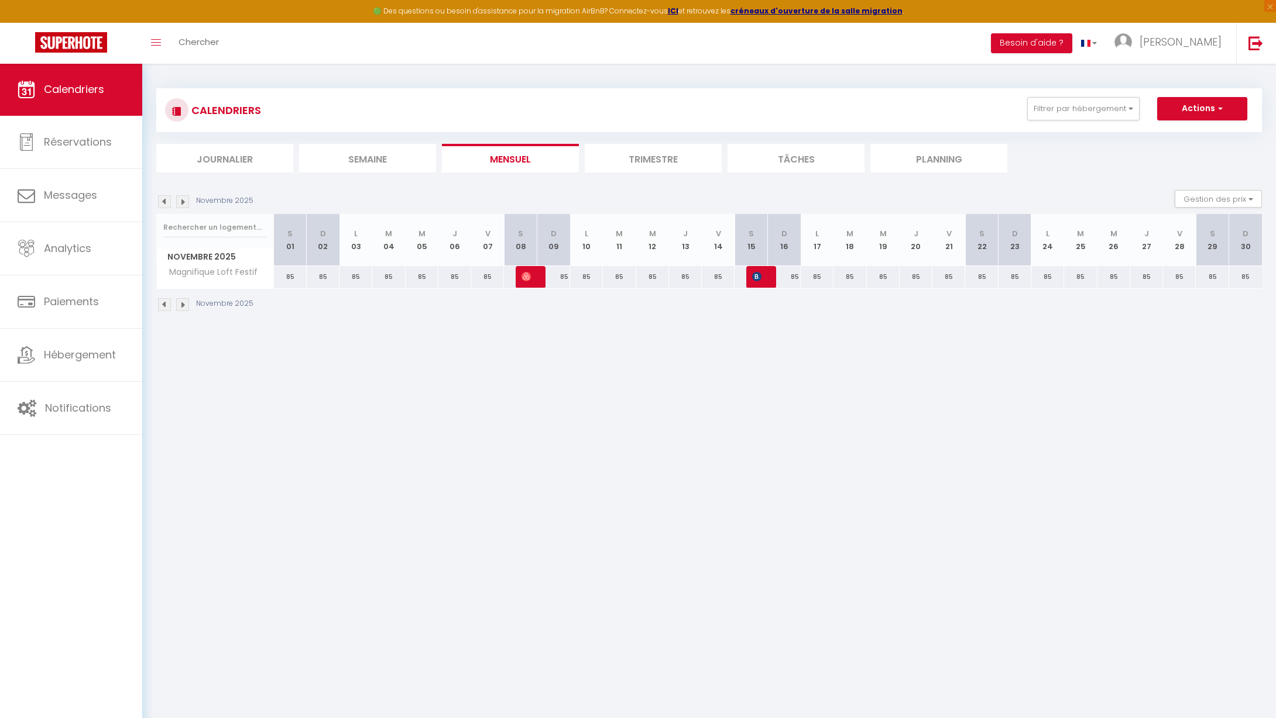
click at [165, 200] on img at bounding box center [164, 201] width 13 height 13
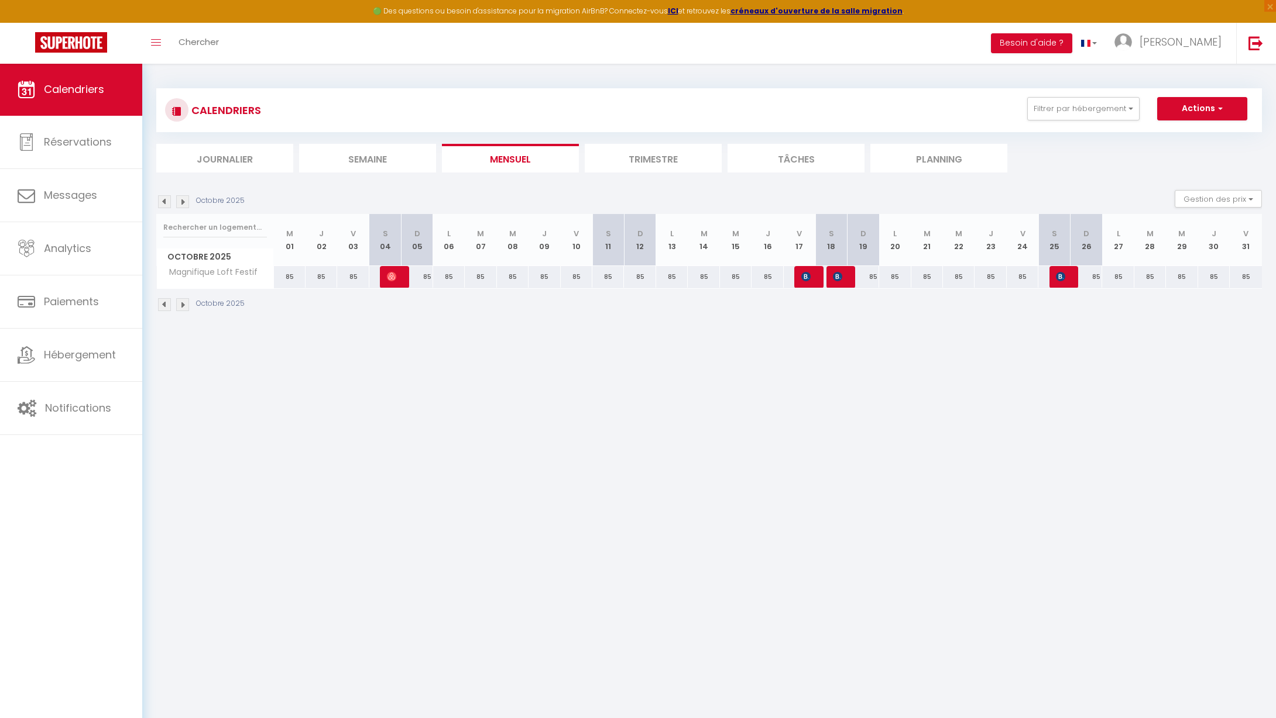
click at [165, 200] on img at bounding box center [164, 201] width 13 height 13
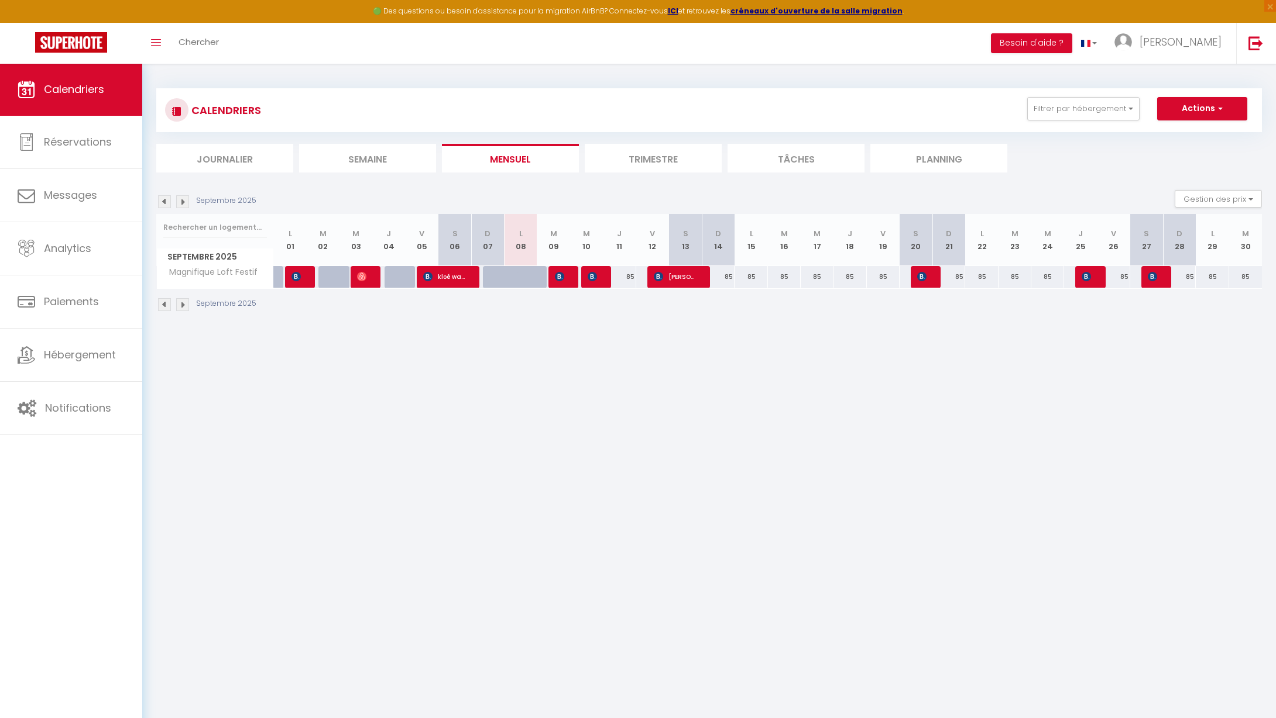
click at [165, 200] on img at bounding box center [164, 201] width 13 height 13
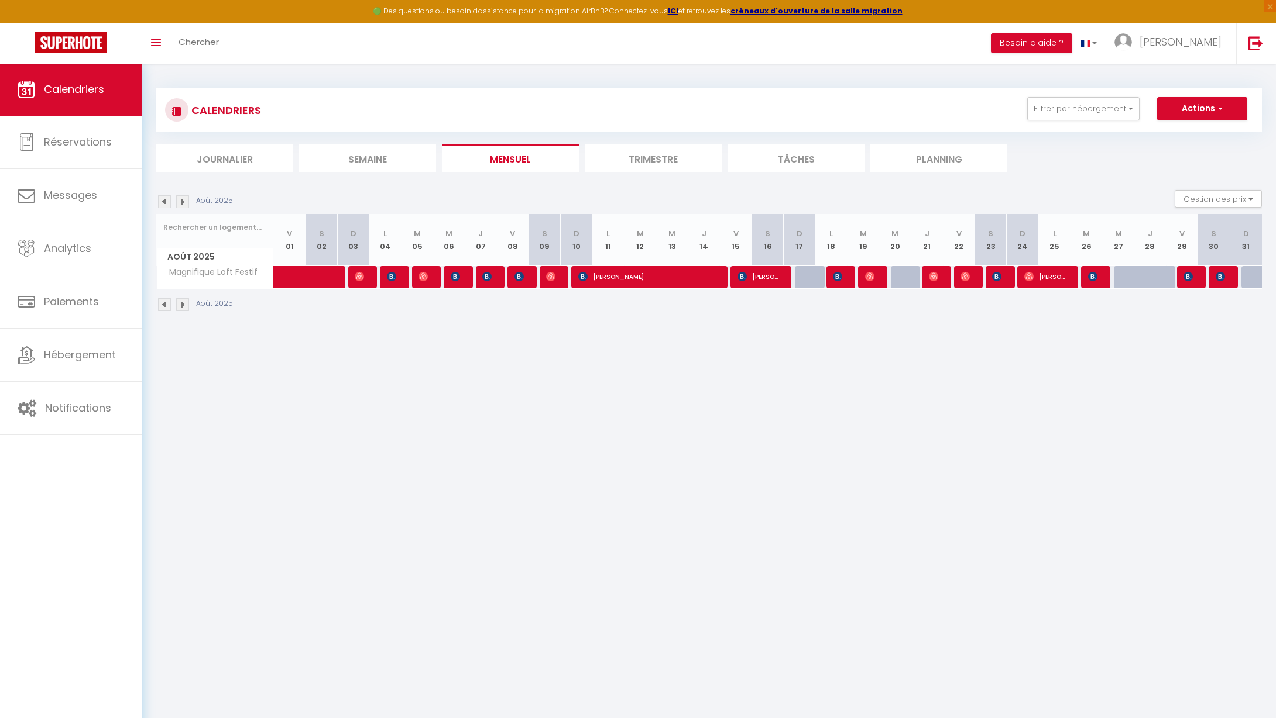
click at [181, 200] on img at bounding box center [182, 201] width 13 height 13
